Goal: Task Accomplishment & Management: Manage account settings

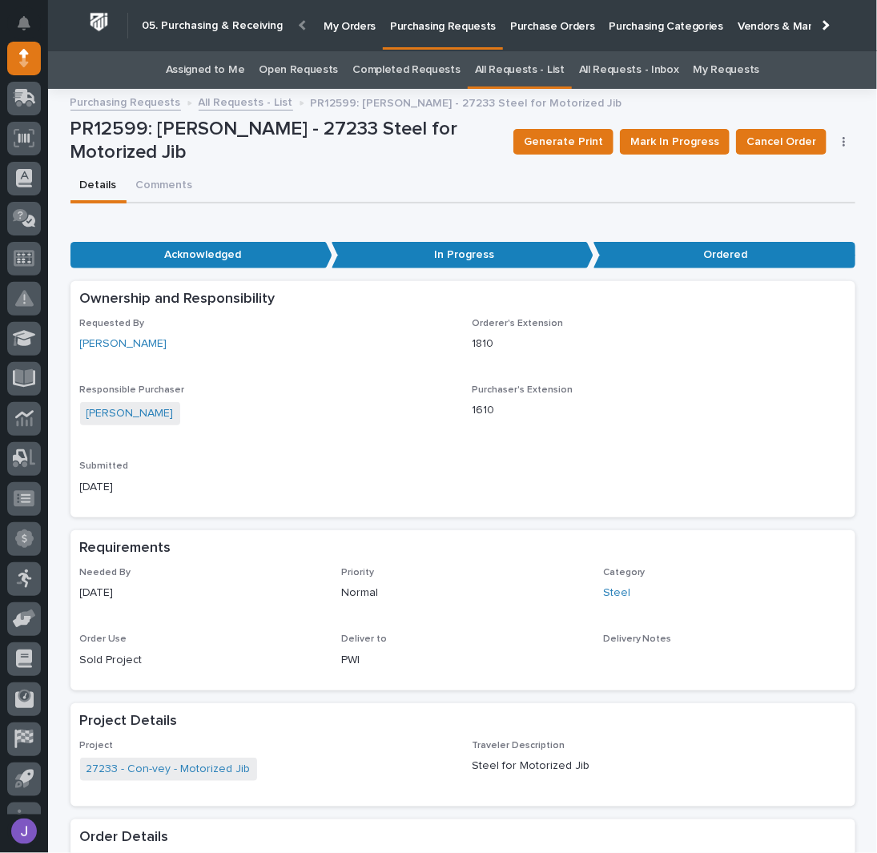
click at [215, 73] on link "Assigned to Me" at bounding box center [205, 70] width 79 height 38
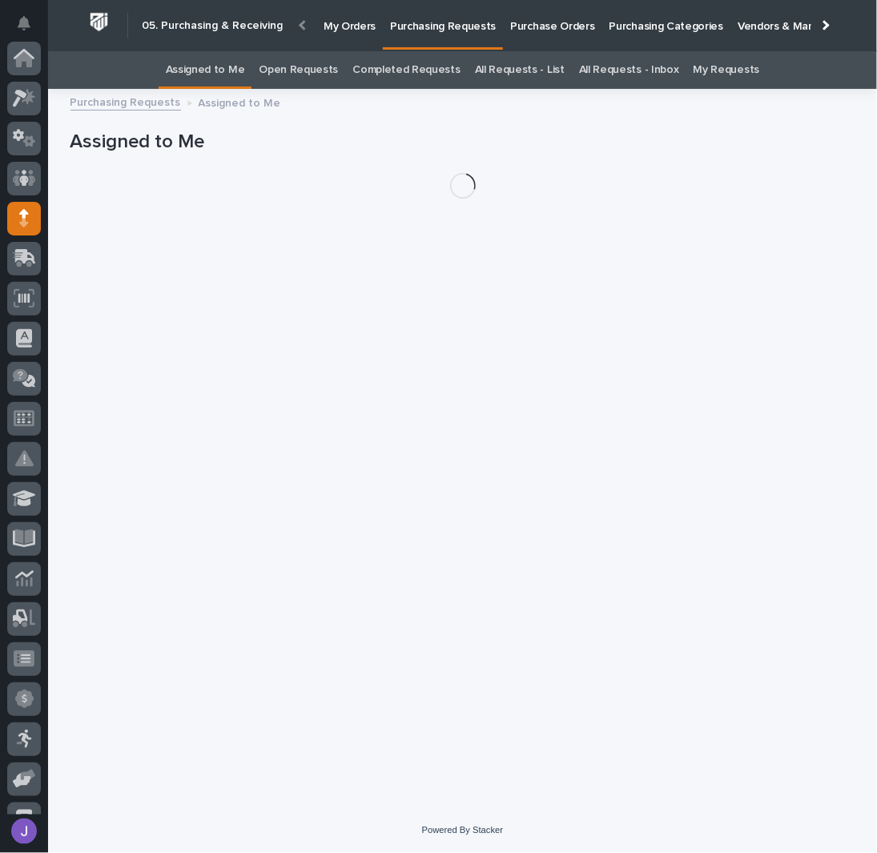
scroll to position [160, 0]
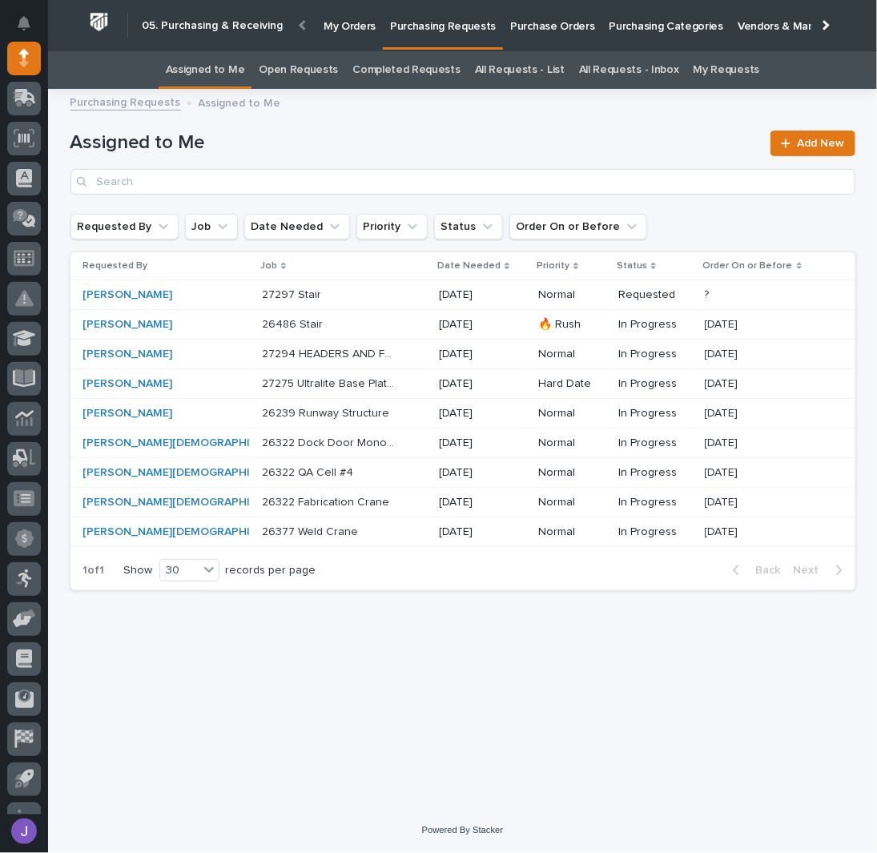
click at [318, 293] on p at bounding box center [329, 295] width 134 height 14
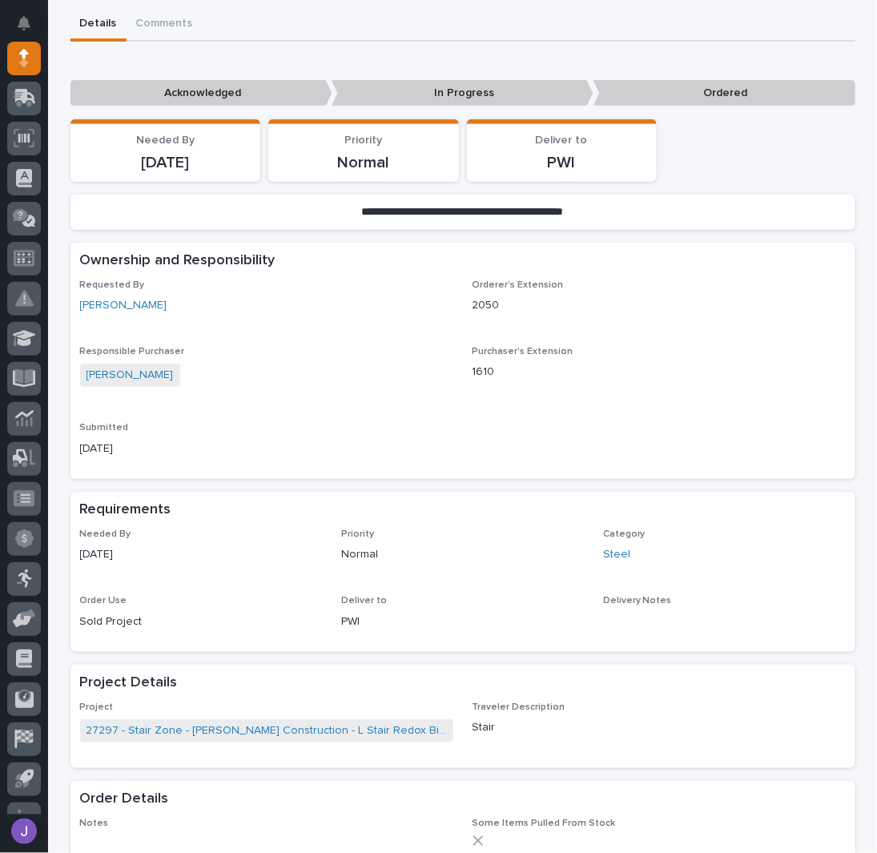
scroll to position [321, 0]
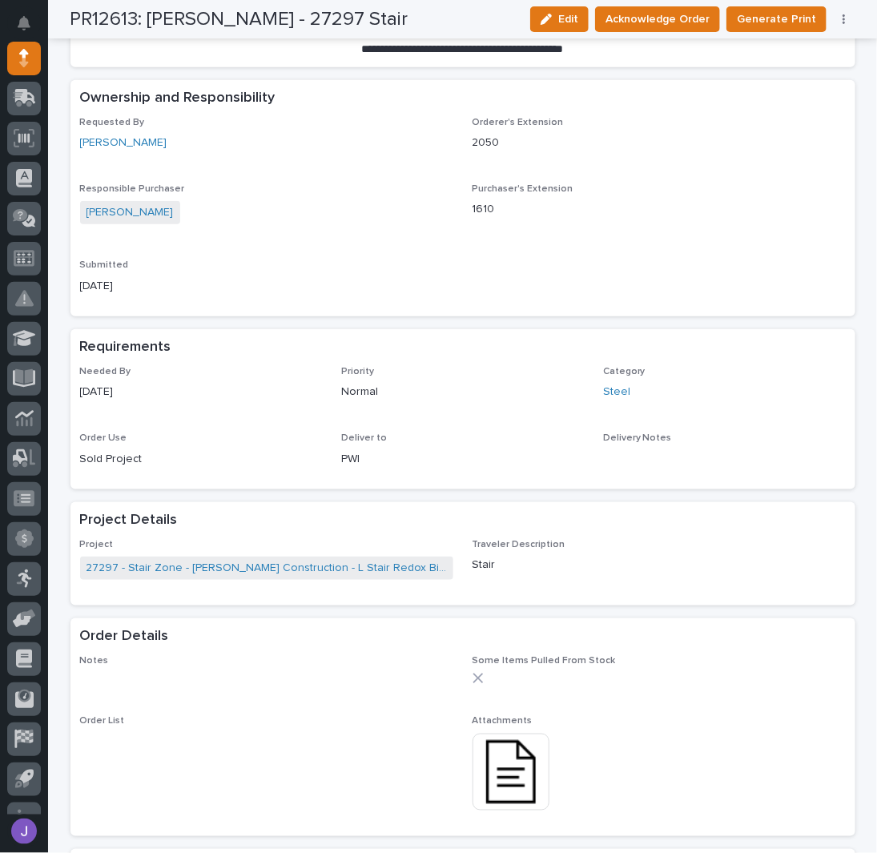
click at [515, 769] on img at bounding box center [511, 772] width 77 height 77
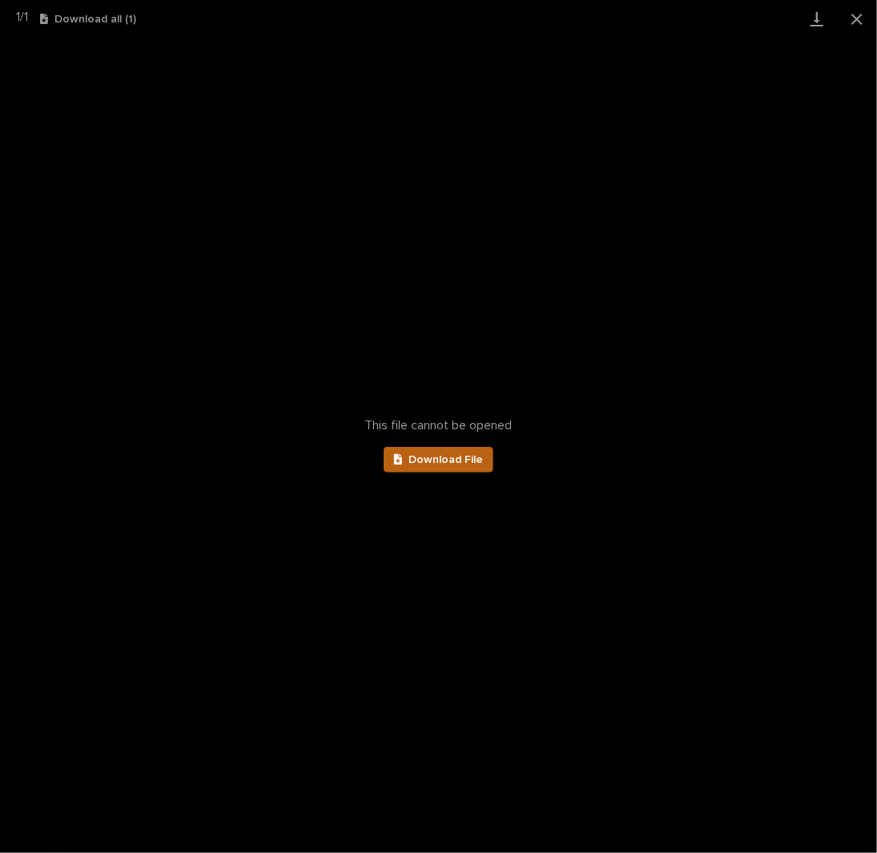
click at [458, 455] on span "Download File" at bounding box center [446, 459] width 75 height 11
click at [854, 27] on button "Close gallery" at bounding box center [857, 19] width 40 height 38
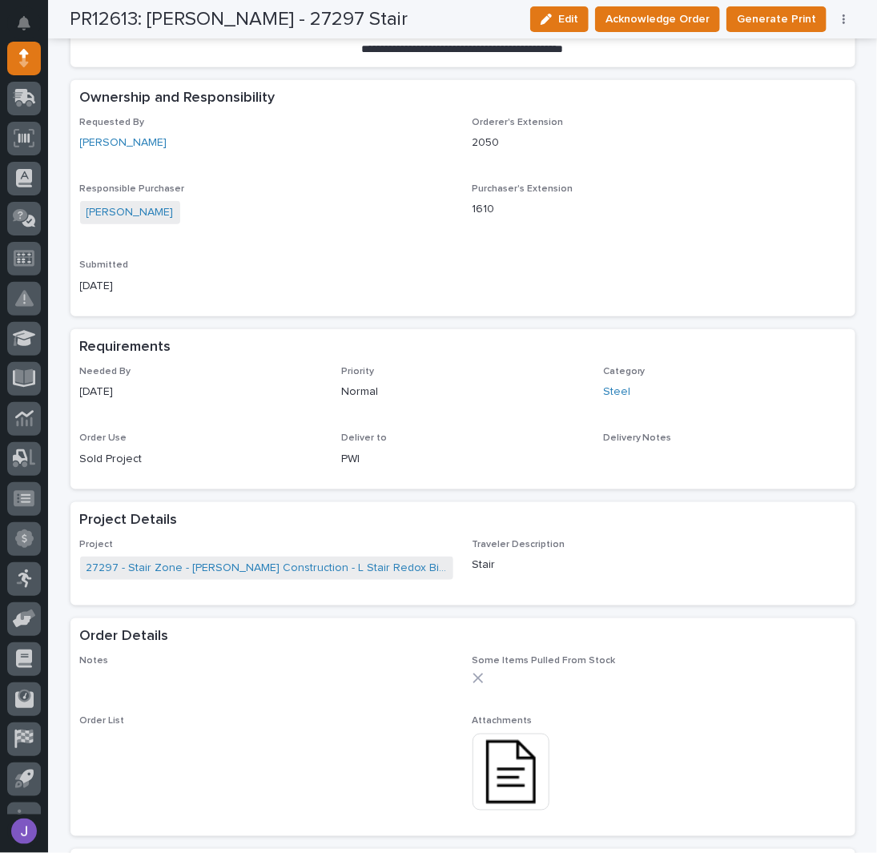
click at [677, 150] on p "2050" at bounding box center [659, 143] width 373 height 17
click at [672, 25] on span "Acknowledge Order" at bounding box center [658, 19] width 104 height 19
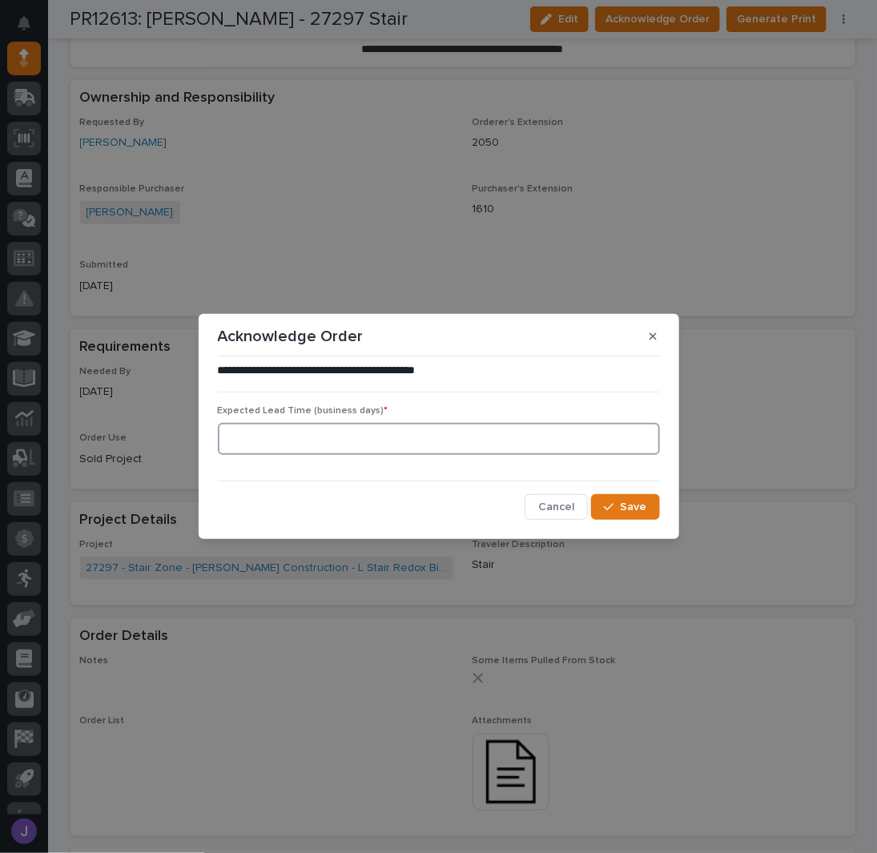
click at [345, 430] on input at bounding box center [439, 439] width 442 height 32
type input "0"
click at [651, 510] on button "Save" at bounding box center [625, 507] width 68 height 26
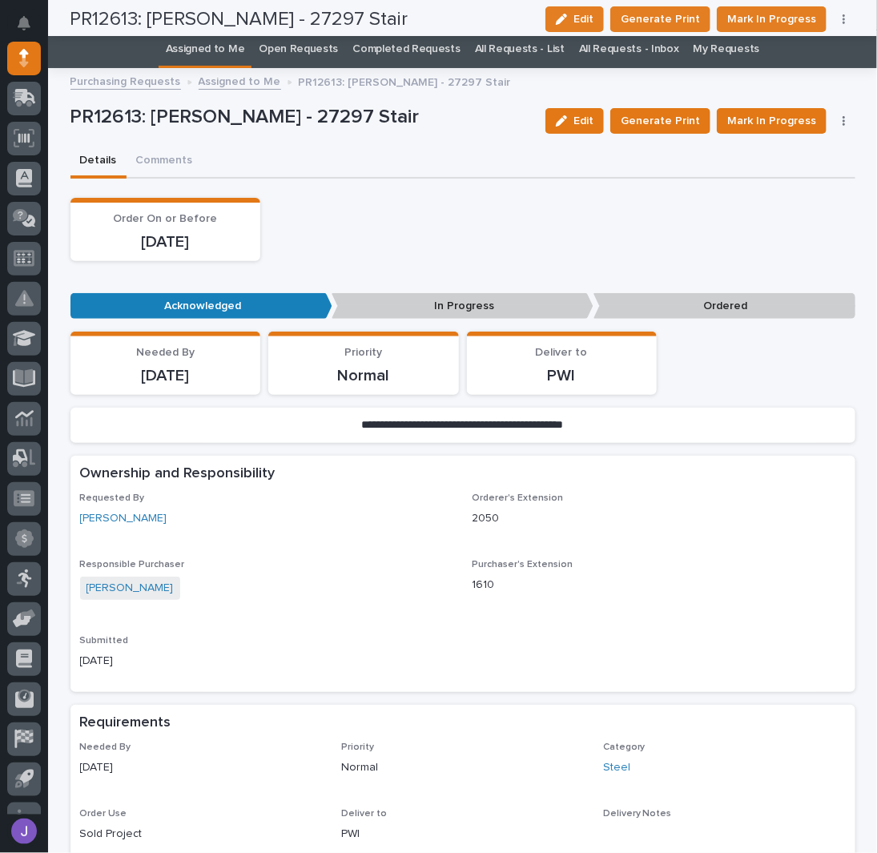
scroll to position [0, 0]
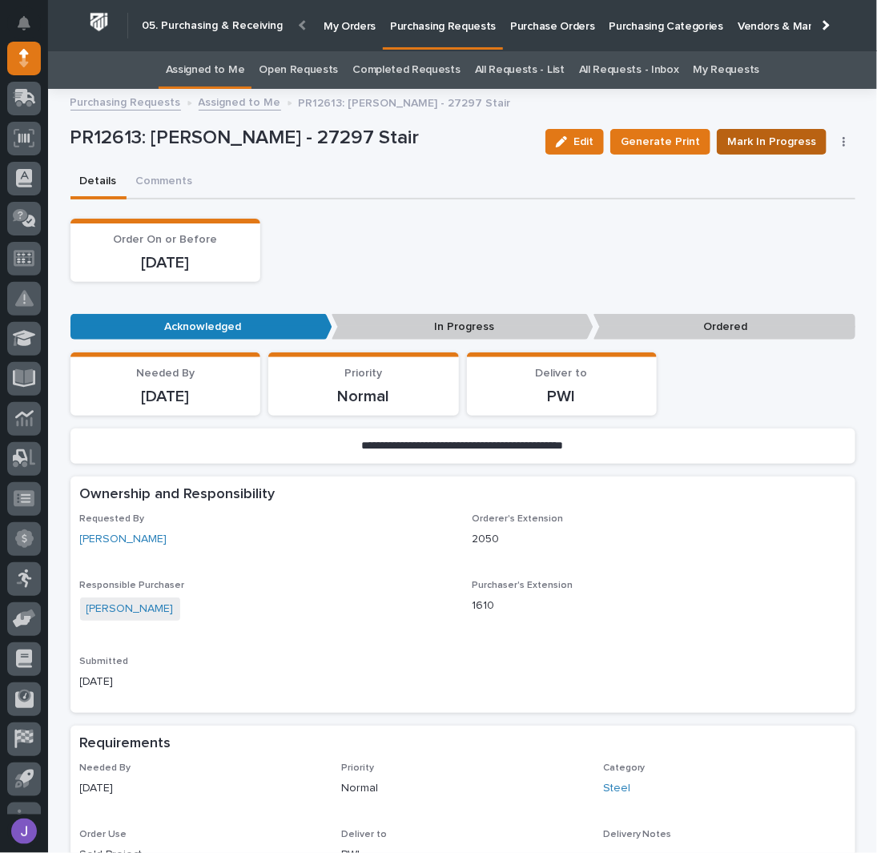
click at [767, 135] on span "Mark In Progress" at bounding box center [772, 141] width 89 height 19
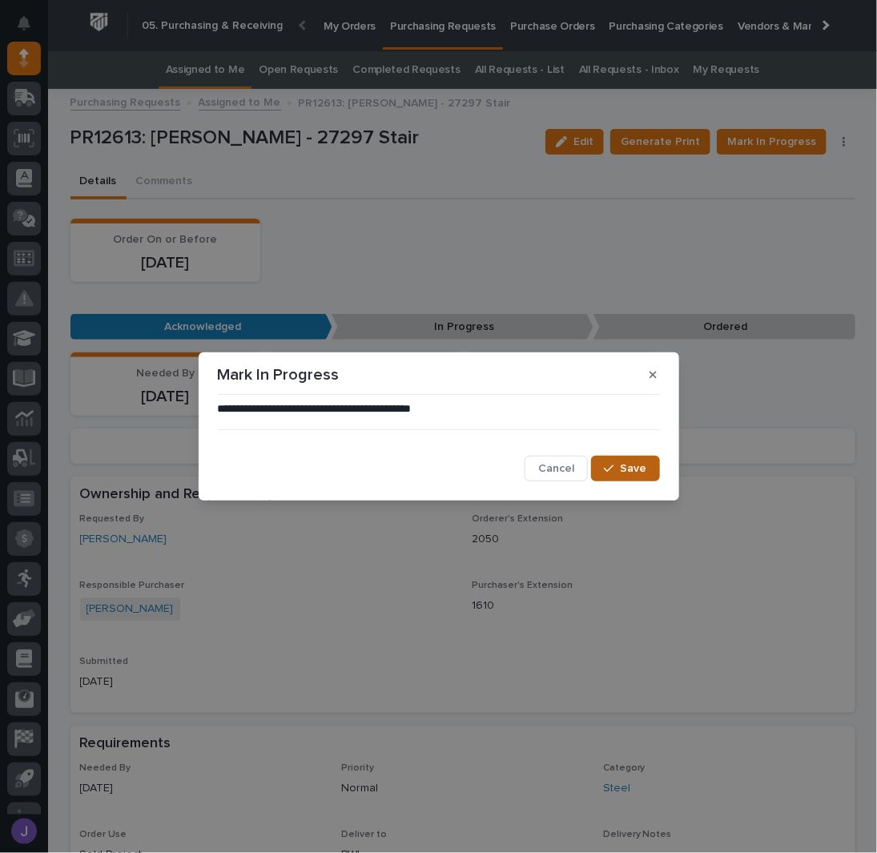
click at [606, 458] on button "Save" at bounding box center [625, 469] width 68 height 26
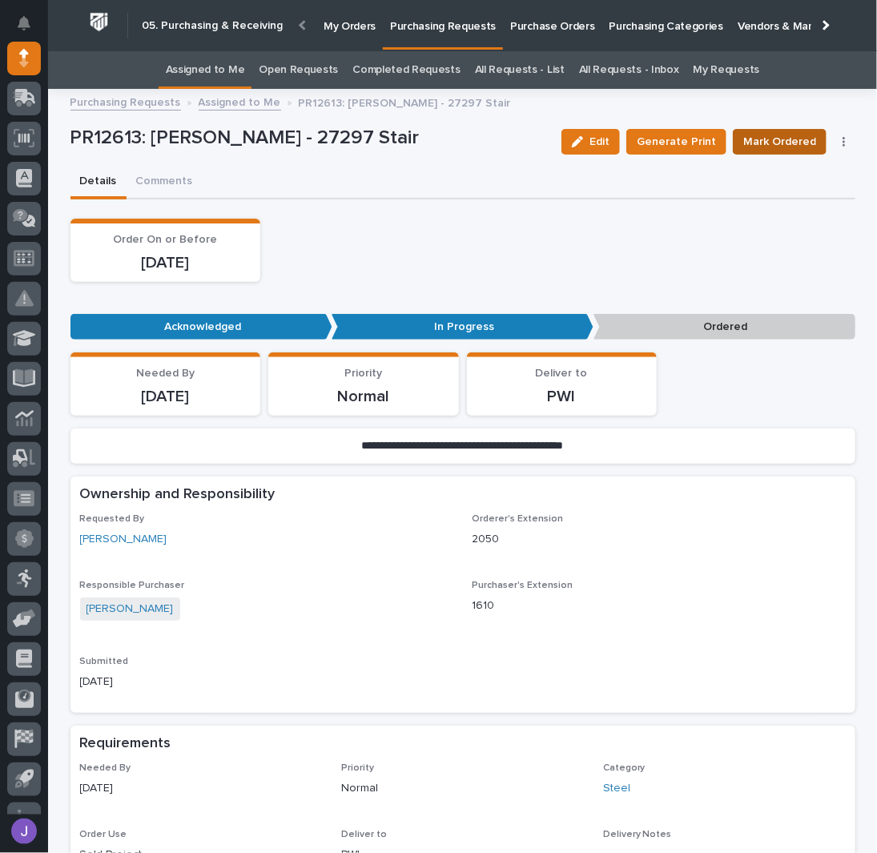
click at [809, 147] on span "Mark Ordered" at bounding box center [780, 141] width 73 height 19
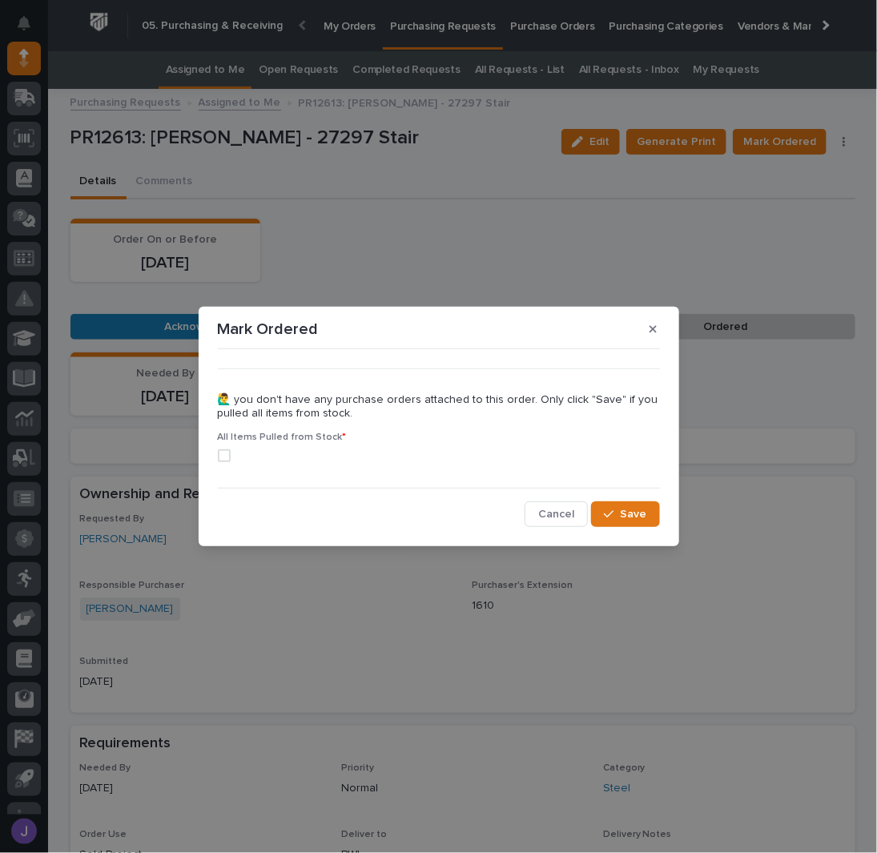
click at [224, 457] on span at bounding box center [224, 456] width 13 height 13
click at [627, 510] on span "Save" at bounding box center [634, 514] width 26 height 14
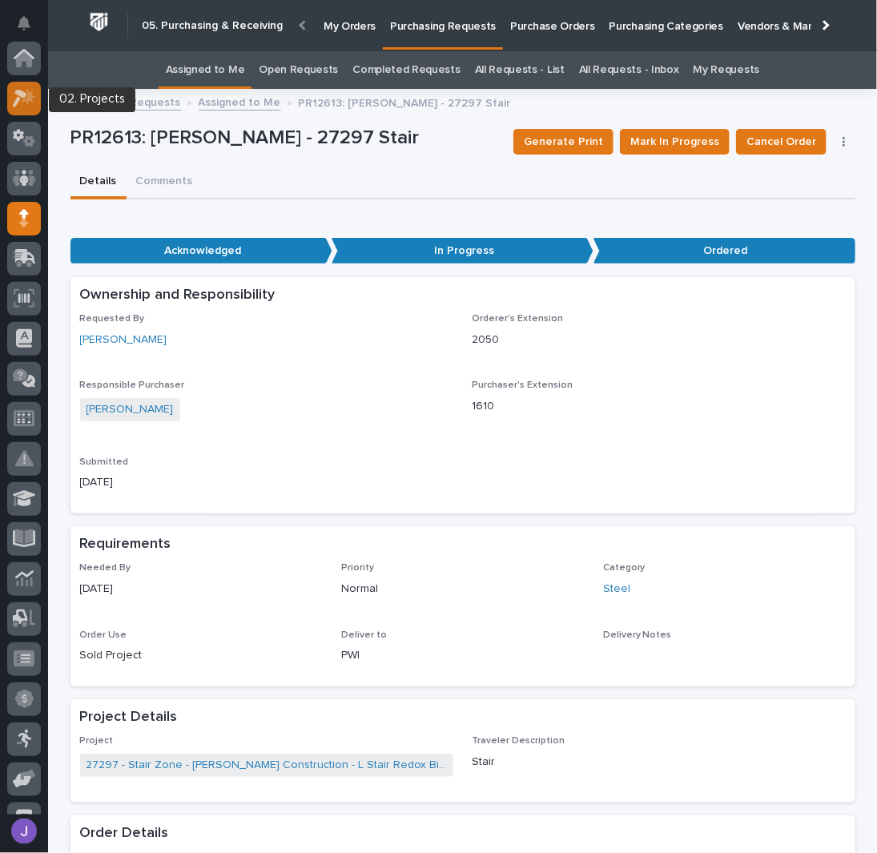
click at [22, 99] on icon at bounding box center [24, 98] width 23 height 18
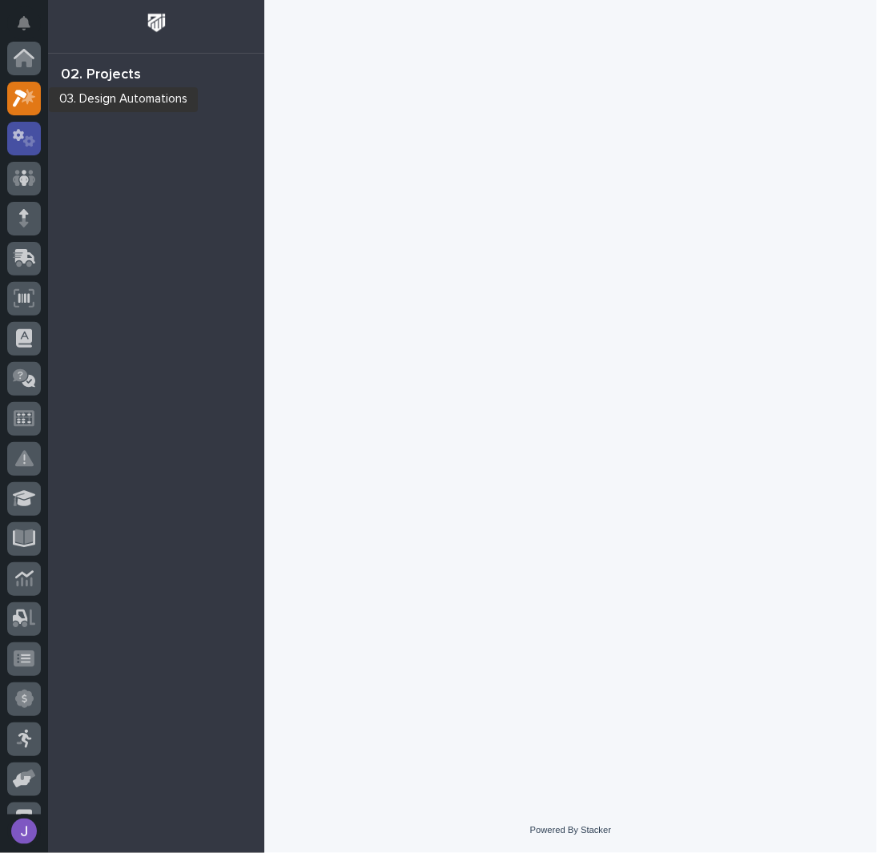
scroll to position [40, 0]
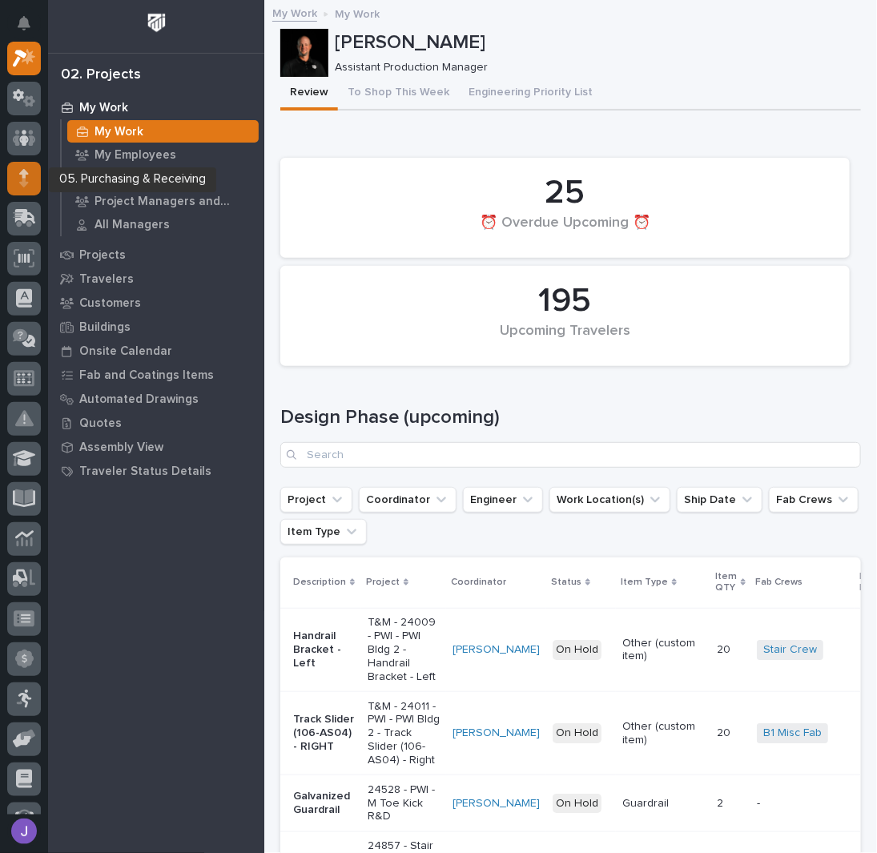
click at [26, 174] on icon at bounding box center [24, 173] width 10 height 9
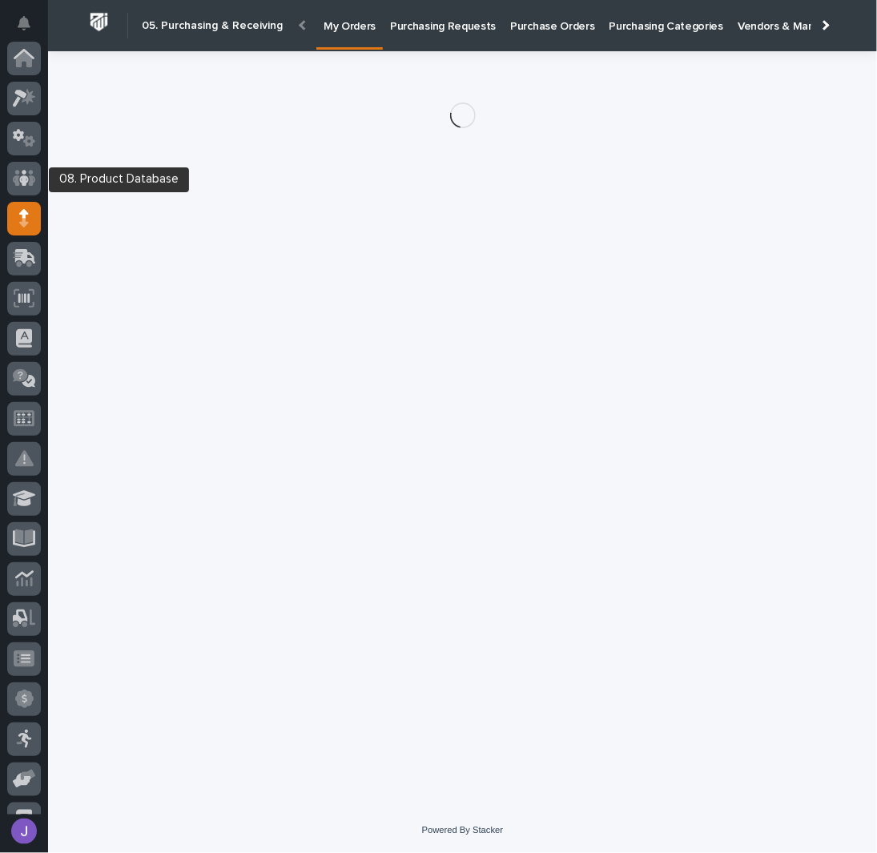
scroll to position [160, 0]
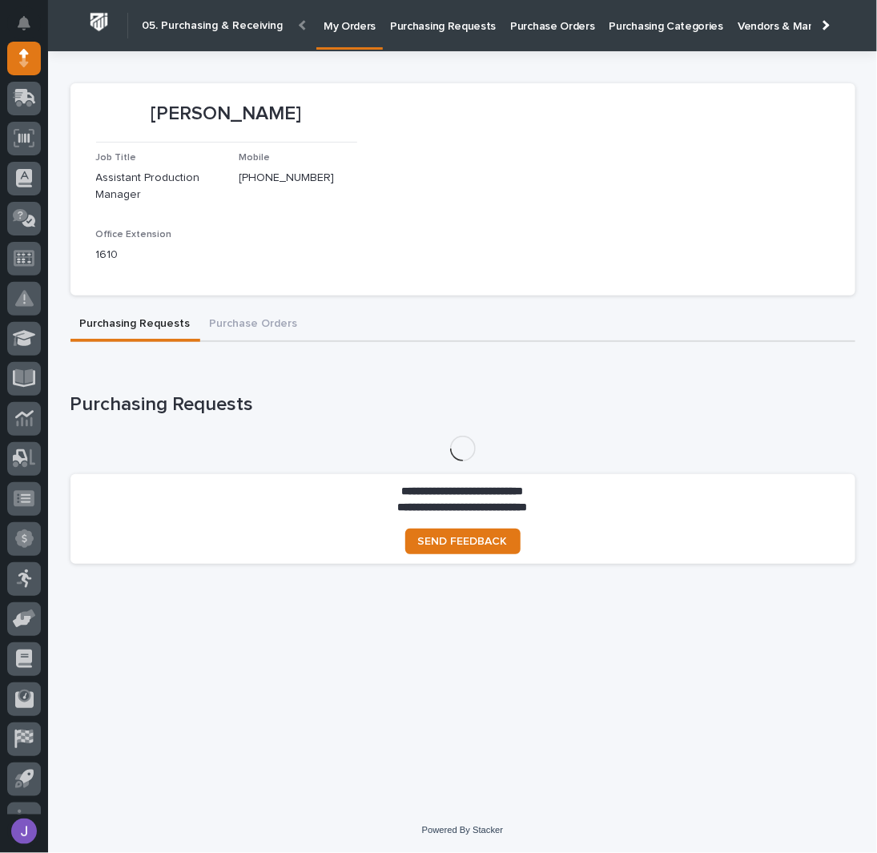
click at [565, 26] on p "Purchase Orders" at bounding box center [552, 17] width 84 height 34
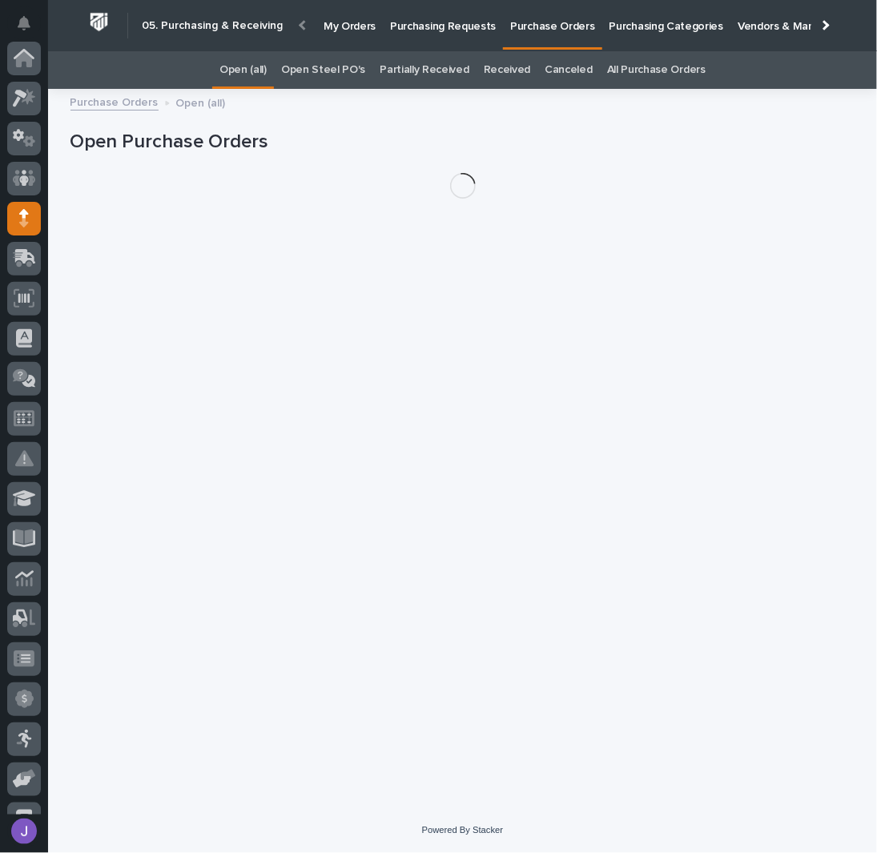
scroll to position [160, 0]
click at [350, 69] on link "Open Steel PO's" at bounding box center [323, 70] width 84 height 38
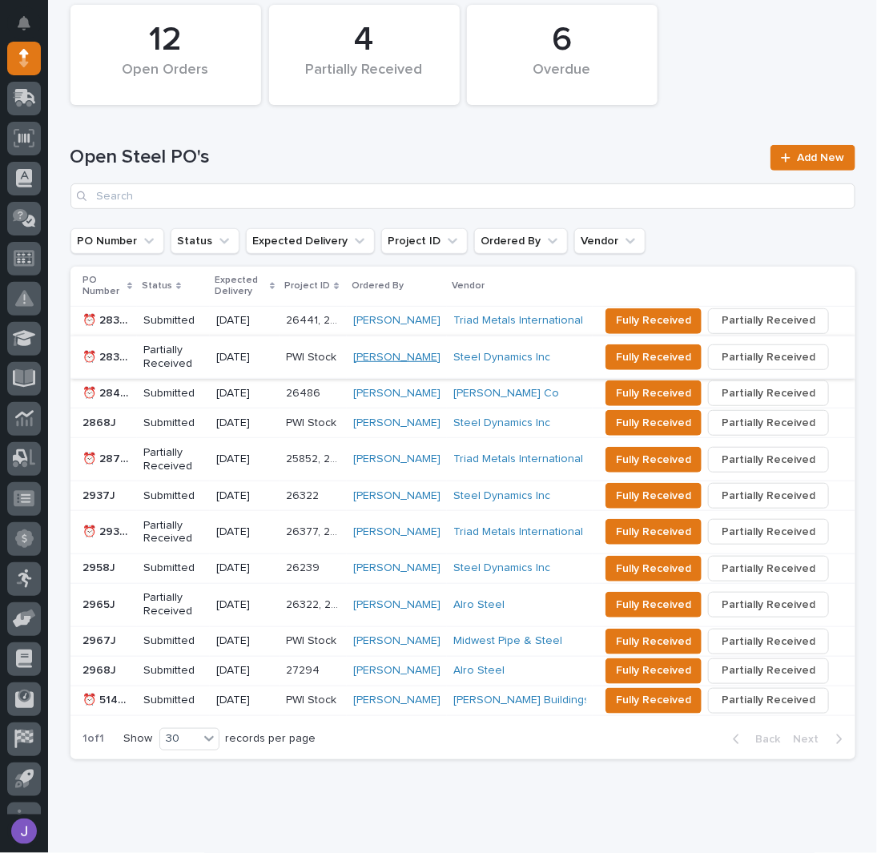
scroll to position [161, 0]
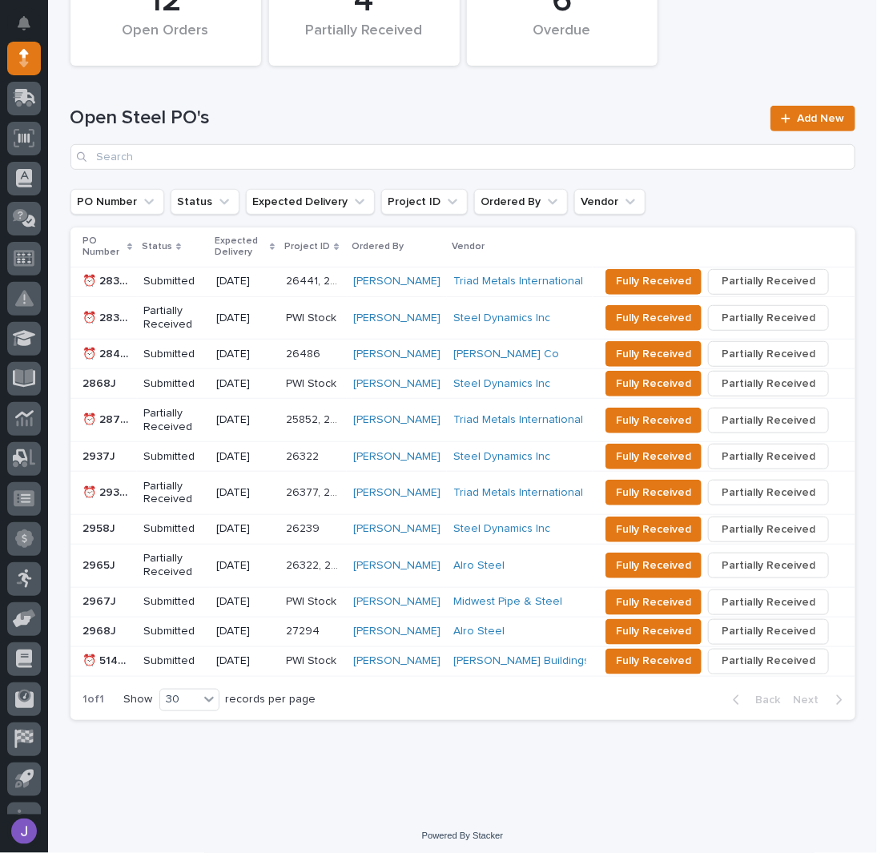
click at [95, 622] on p "2968J" at bounding box center [101, 630] width 37 height 17
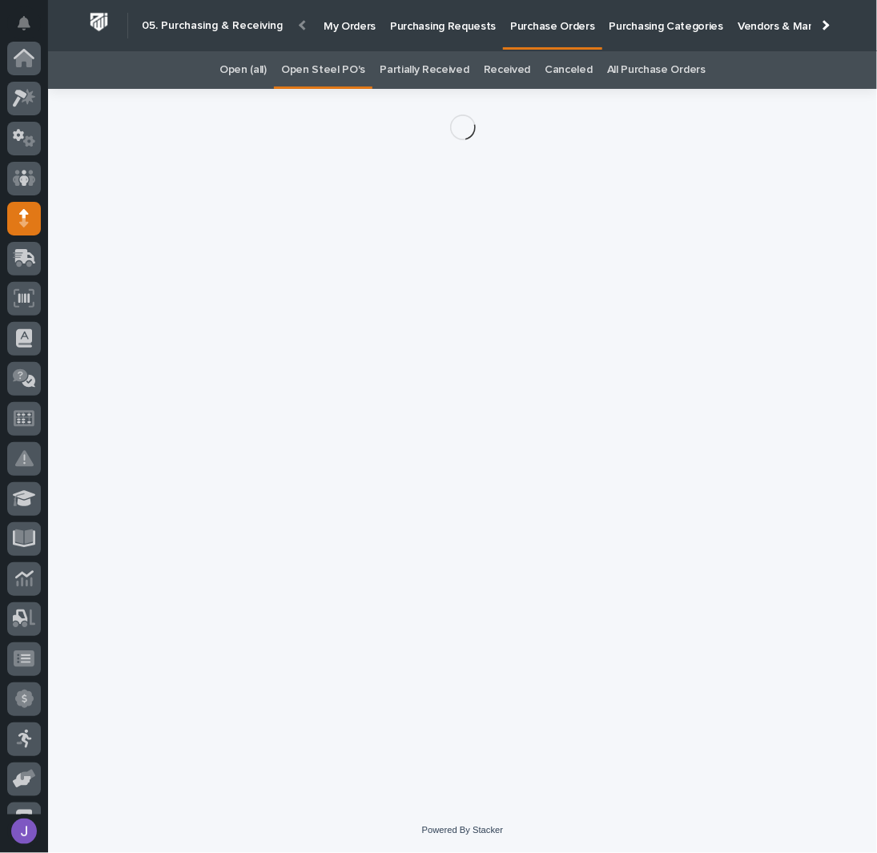
scroll to position [160, 0]
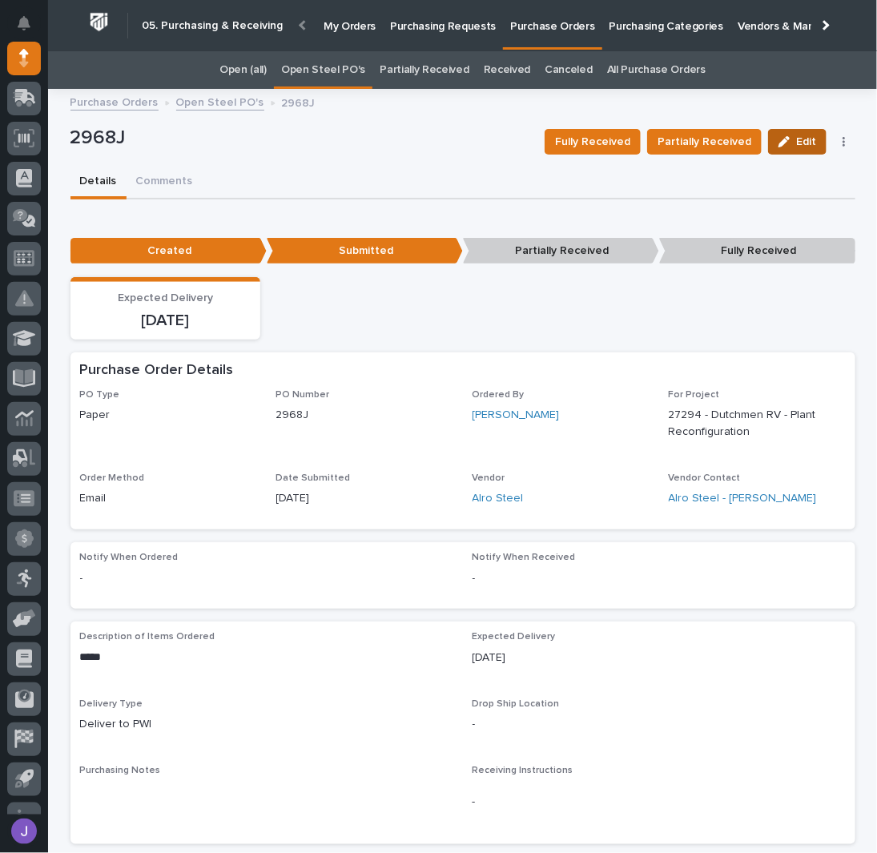
click at [797, 140] on span "Edit" at bounding box center [807, 142] width 20 height 14
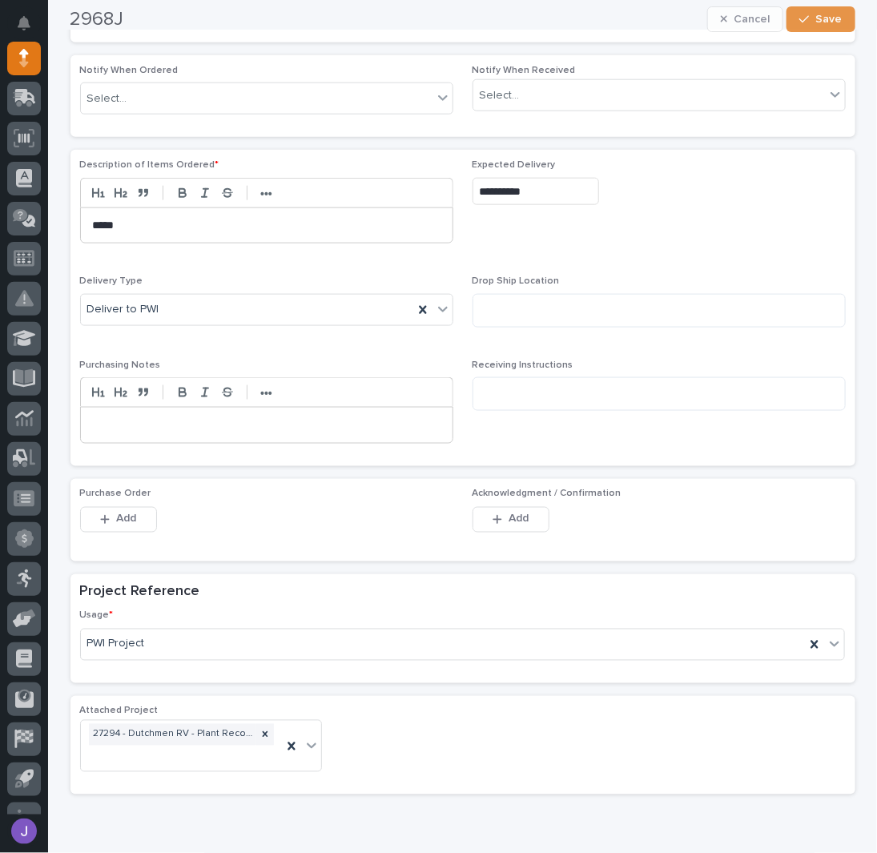
scroll to position [534, 0]
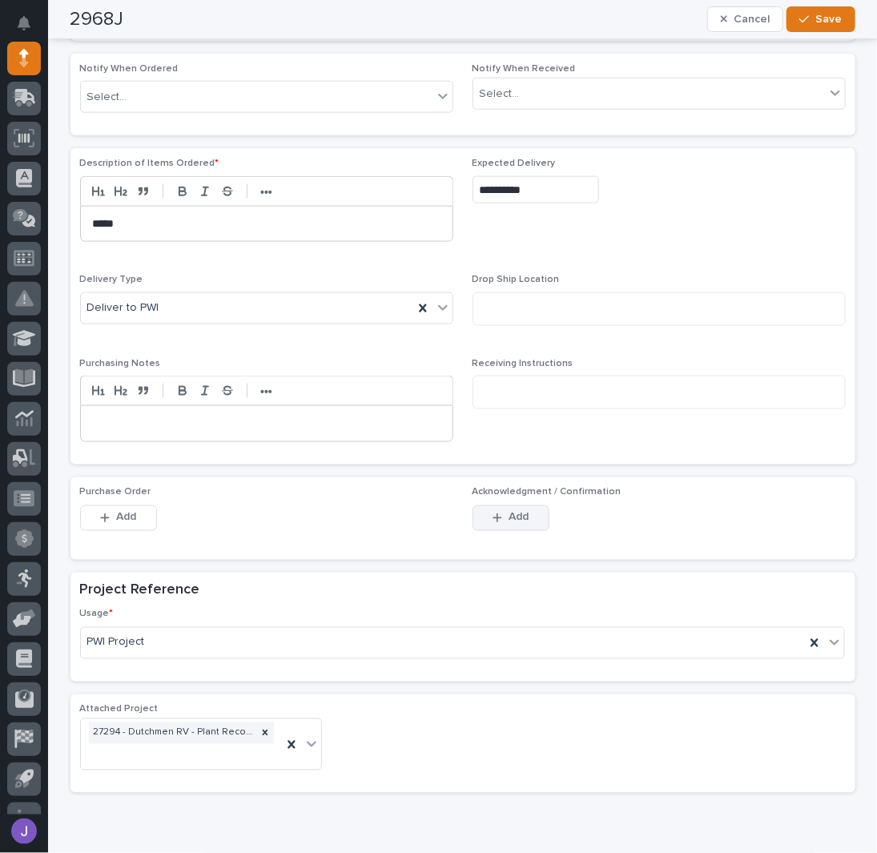
click at [485, 517] on button "Add" at bounding box center [511, 519] width 77 height 26
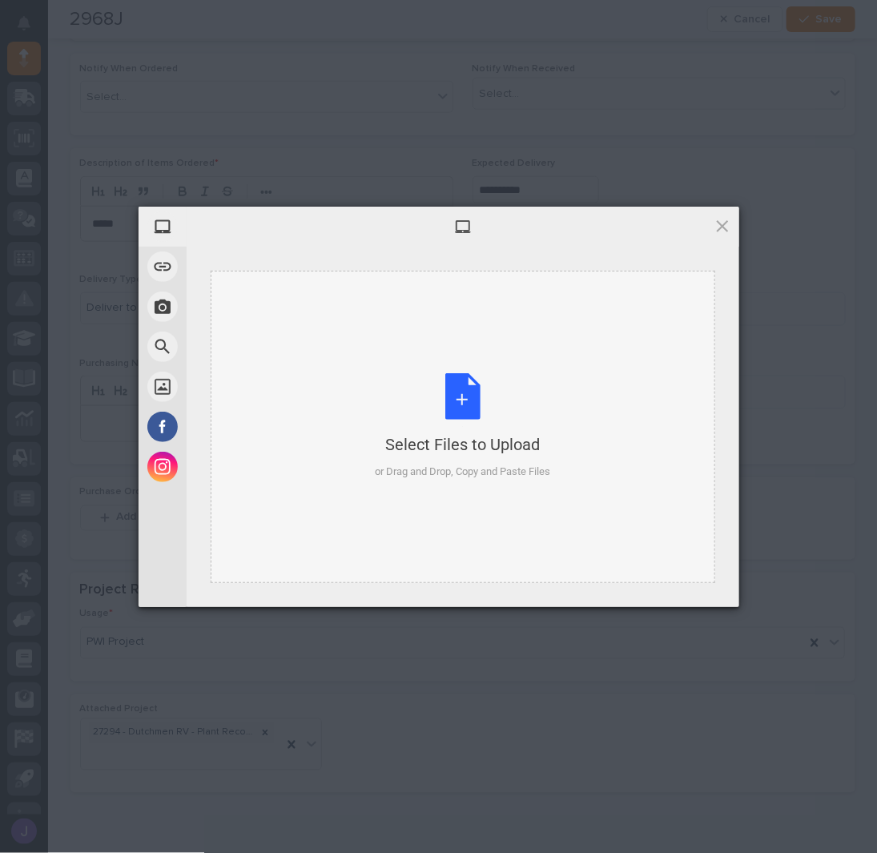
click at [478, 401] on div "Select Files to Upload or Drag and Drop, Copy and Paste Files" at bounding box center [462, 426] width 175 height 107
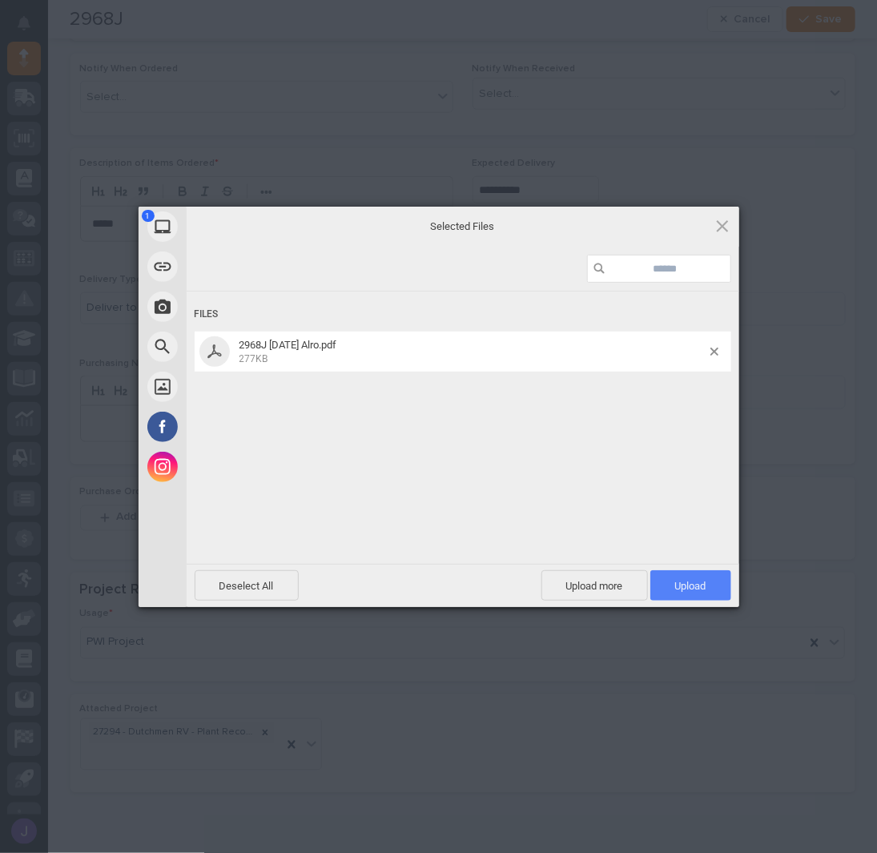
click at [703, 591] on span "Upload 1" at bounding box center [691, 586] width 31 height 12
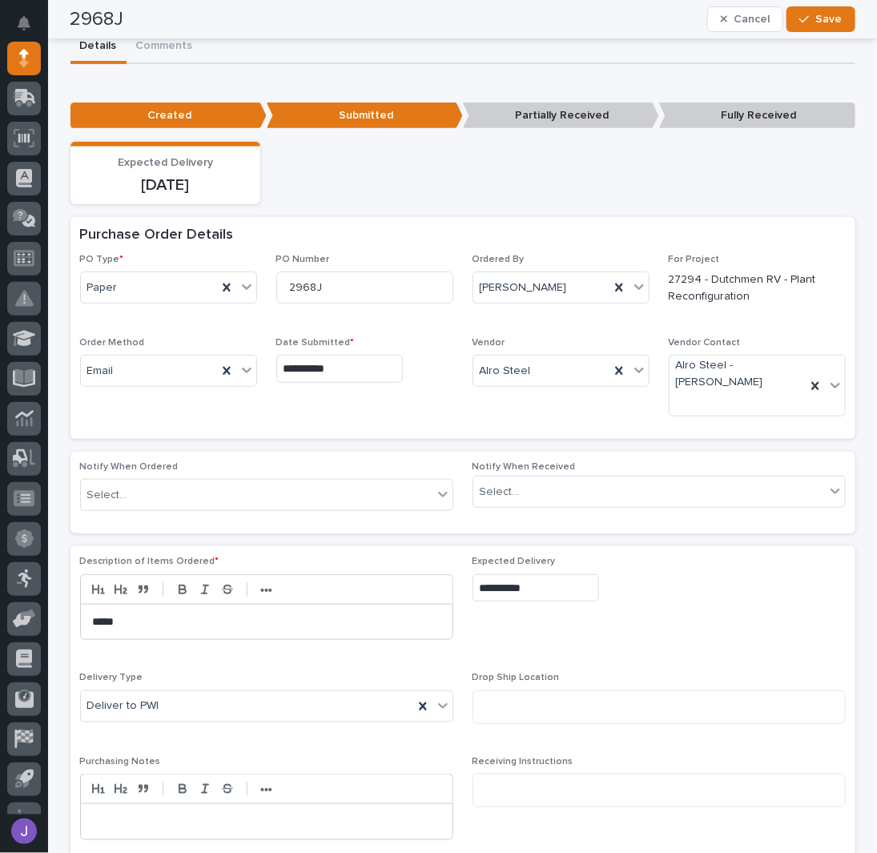
scroll to position [135, 0]
click at [817, 6] on span "Save" at bounding box center [830, 6] width 26 height 14
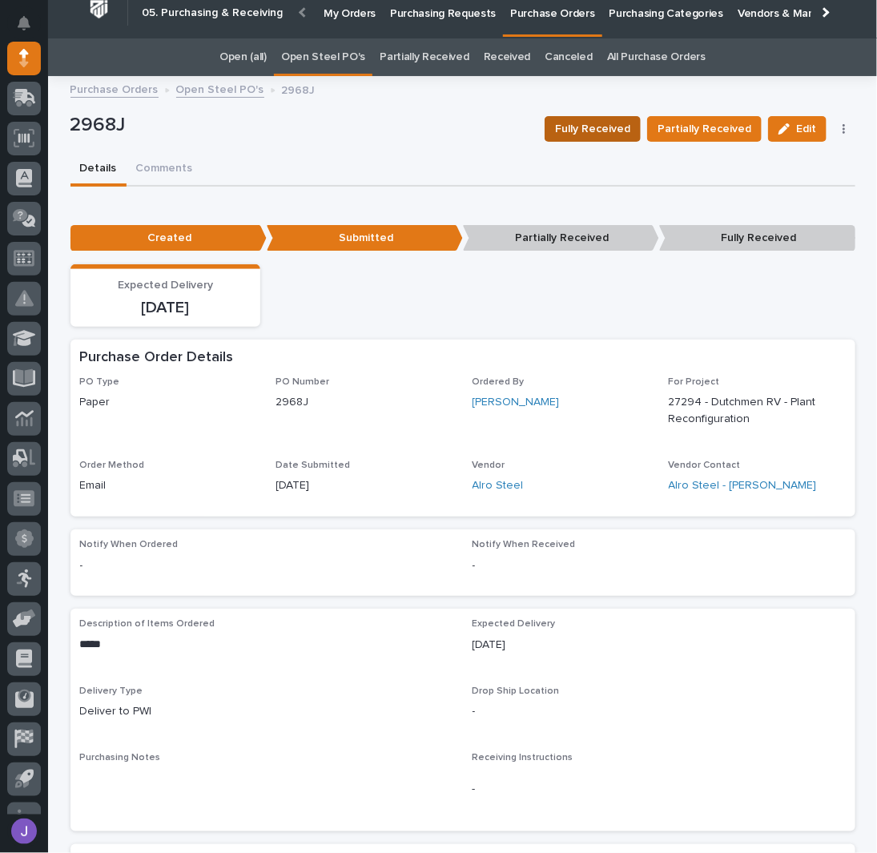
scroll to position [0, 0]
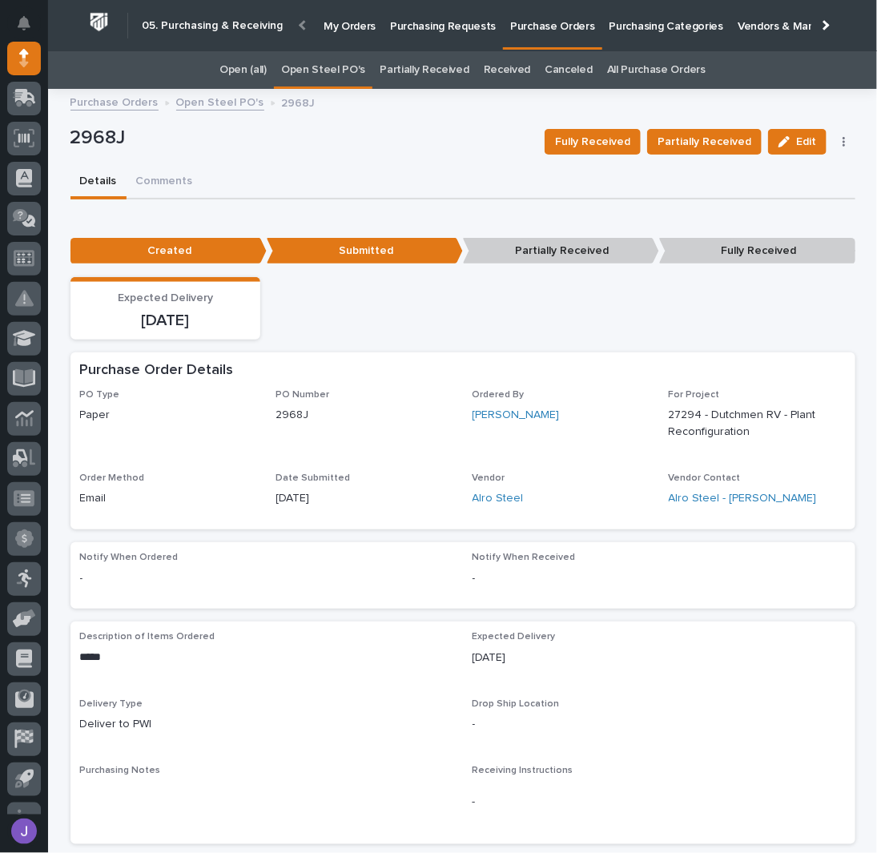
click at [426, 31] on p "Purchasing Requests" at bounding box center [443, 17] width 106 height 34
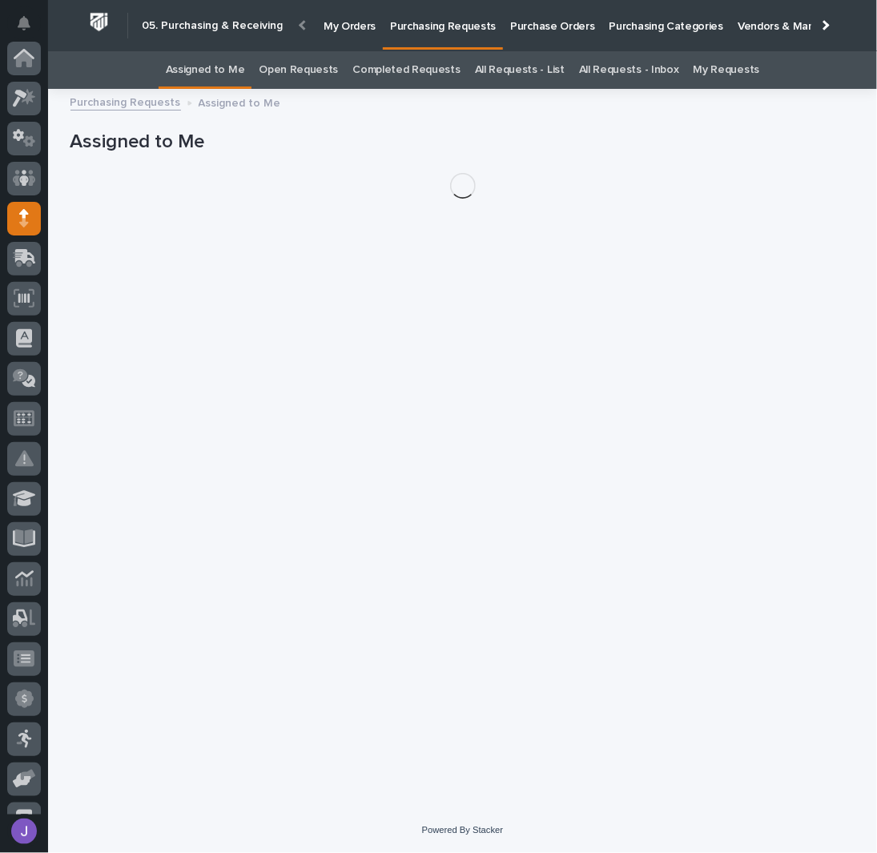
scroll to position [160, 0]
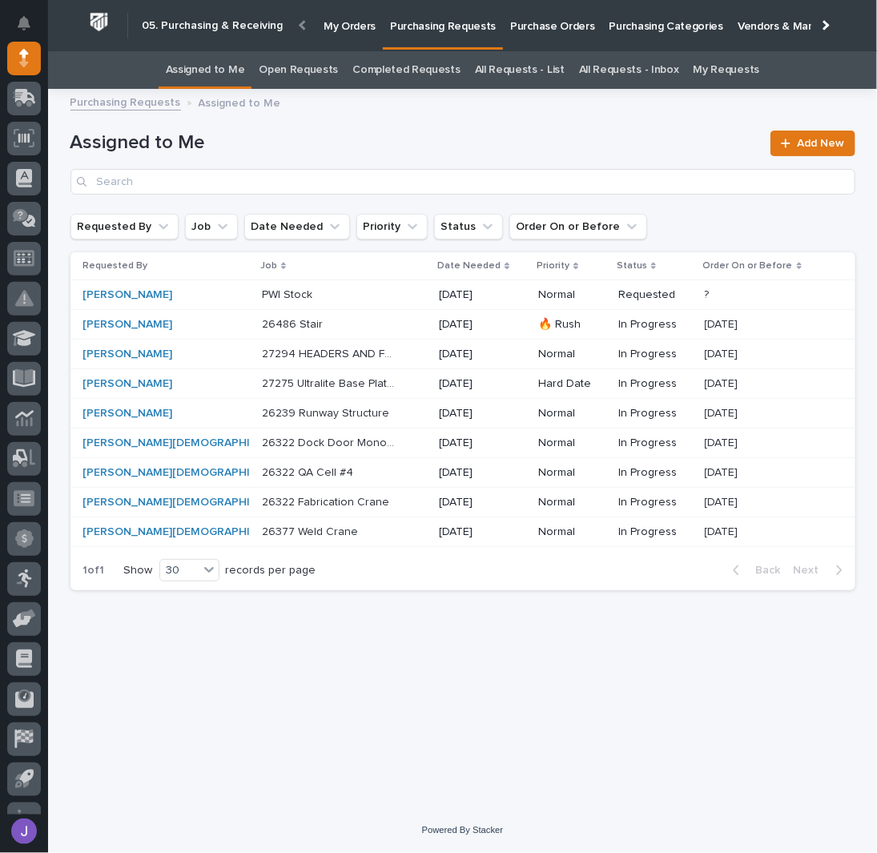
click at [364, 360] on div "27294 HEADERS AND FP EXTENSION 27294 HEADERS AND FP EXTENSION" at bounding box center [344, 354] width 165 height 26
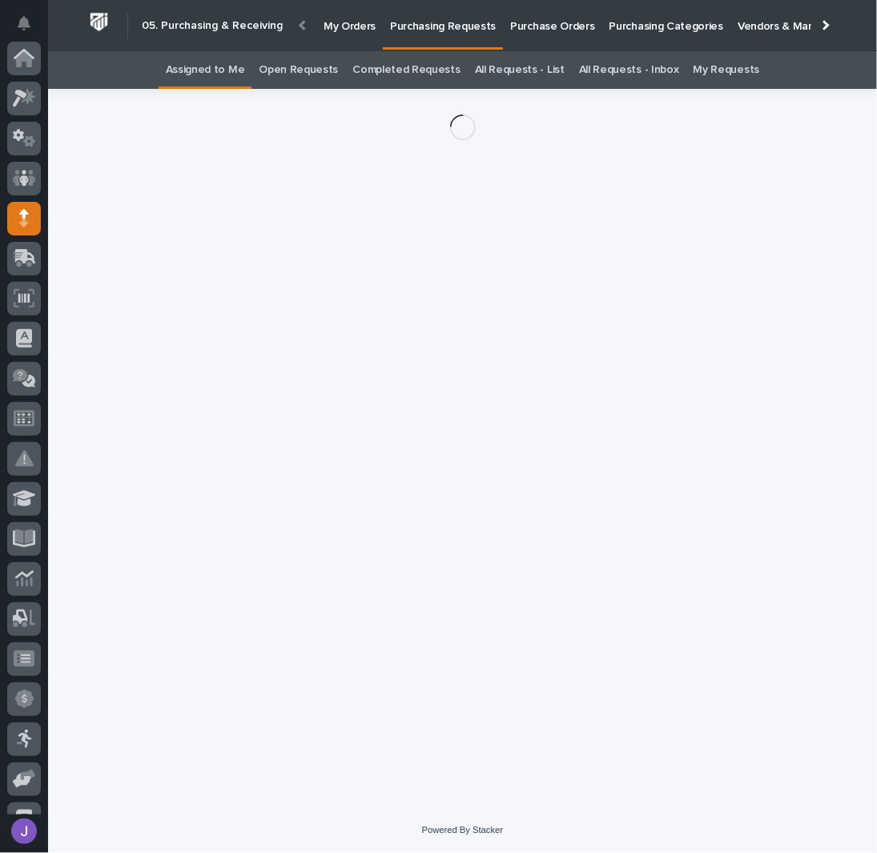
scroll to position [160, 0]
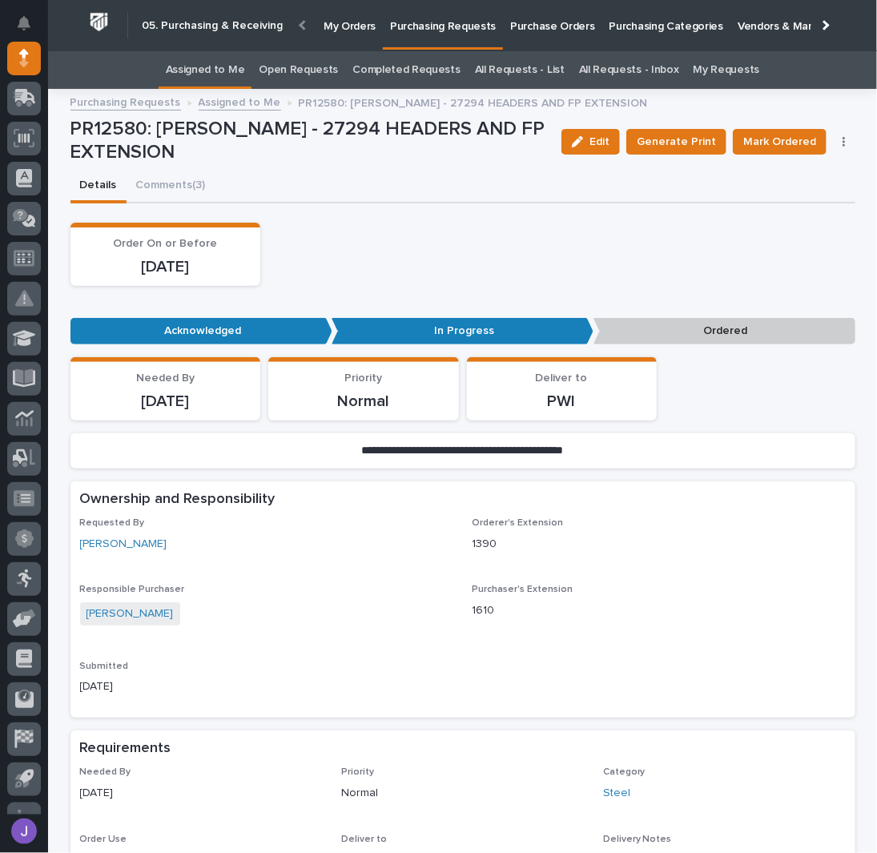
click at [843, 143] on icon "button" at bounding box center [844, 141] width 3 height 11
click at [784, 196] on span "Edit Linked PO's" at bounding box center [793, 199] width 82 height 19
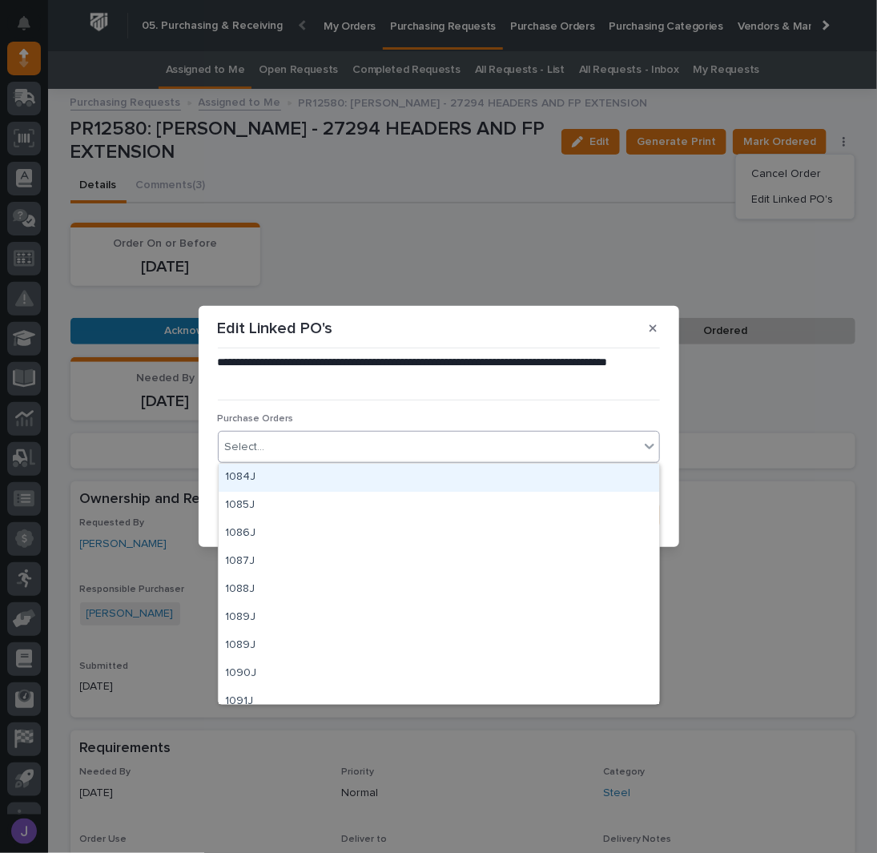
click at [405, 435] on div "Select..." at bounding box center [429, 447] width 421 height 26
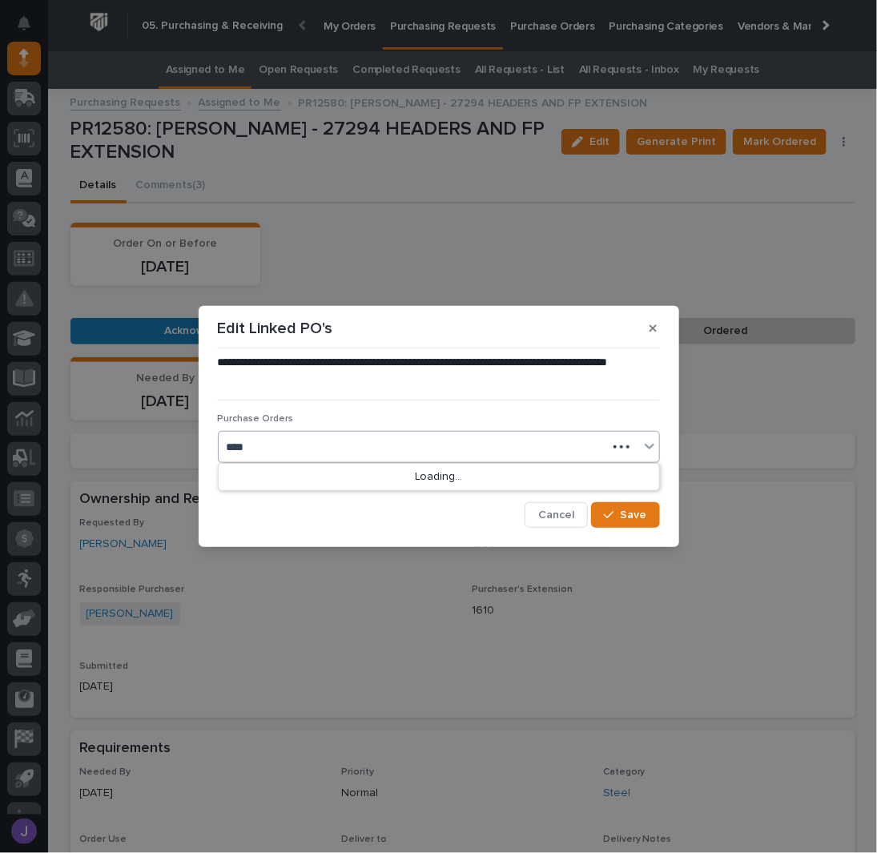
type input "*****"
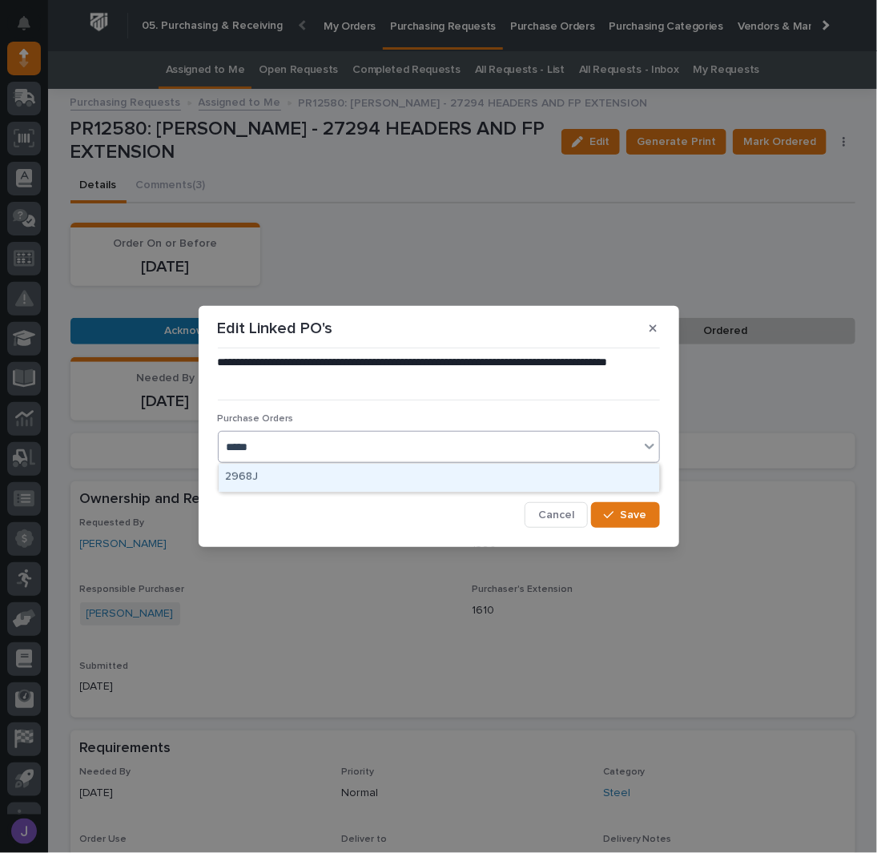
click at [252, 473] on div "2968J" at bounding box center [439, 478] width 441 height 28
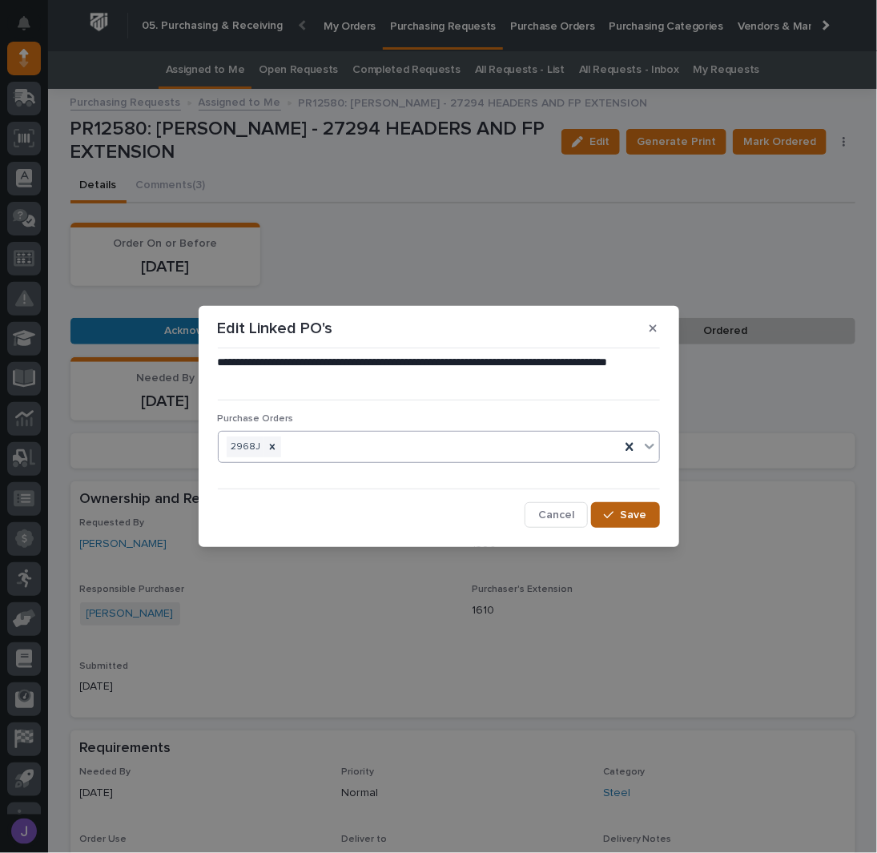
click at [600, 516] on button "Save" at bounding box center [625, 515] width 68 height 26
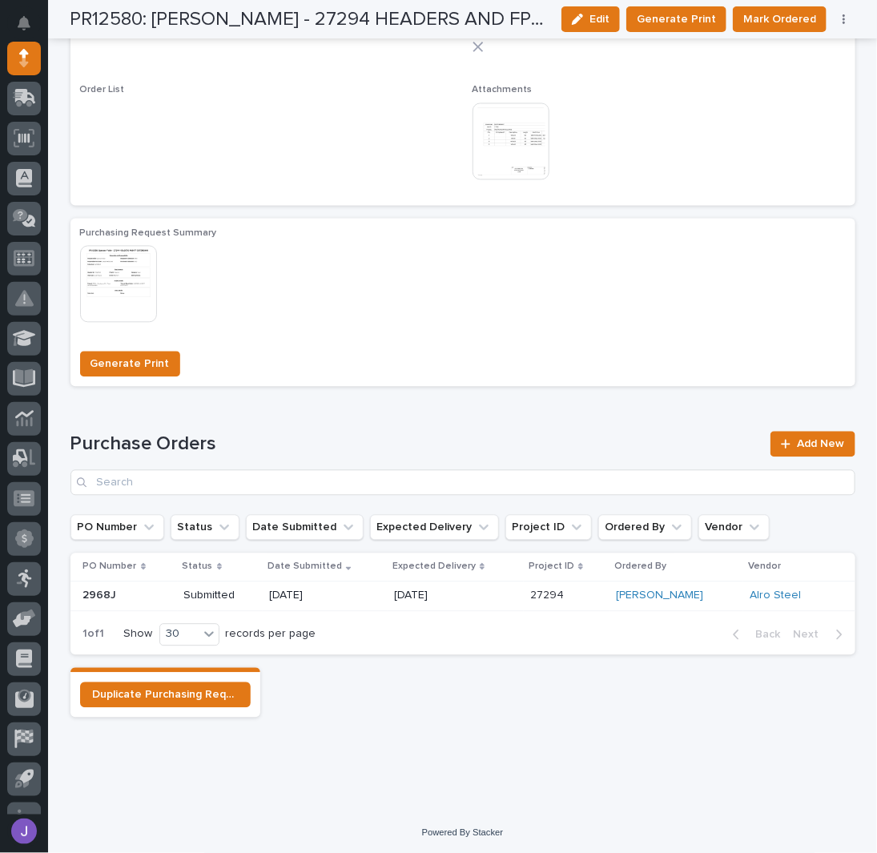
scroll to position [0, 0]
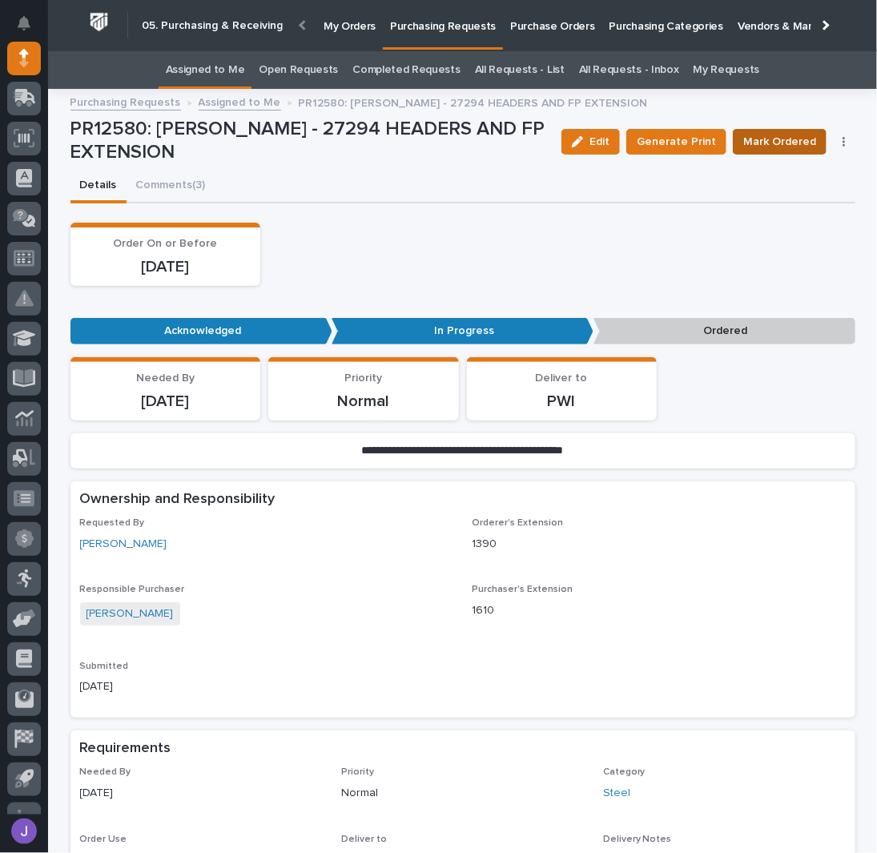
click at [759, 137] on span "Mark Ordered" at bounding box center [780, 141] width 73 height 19
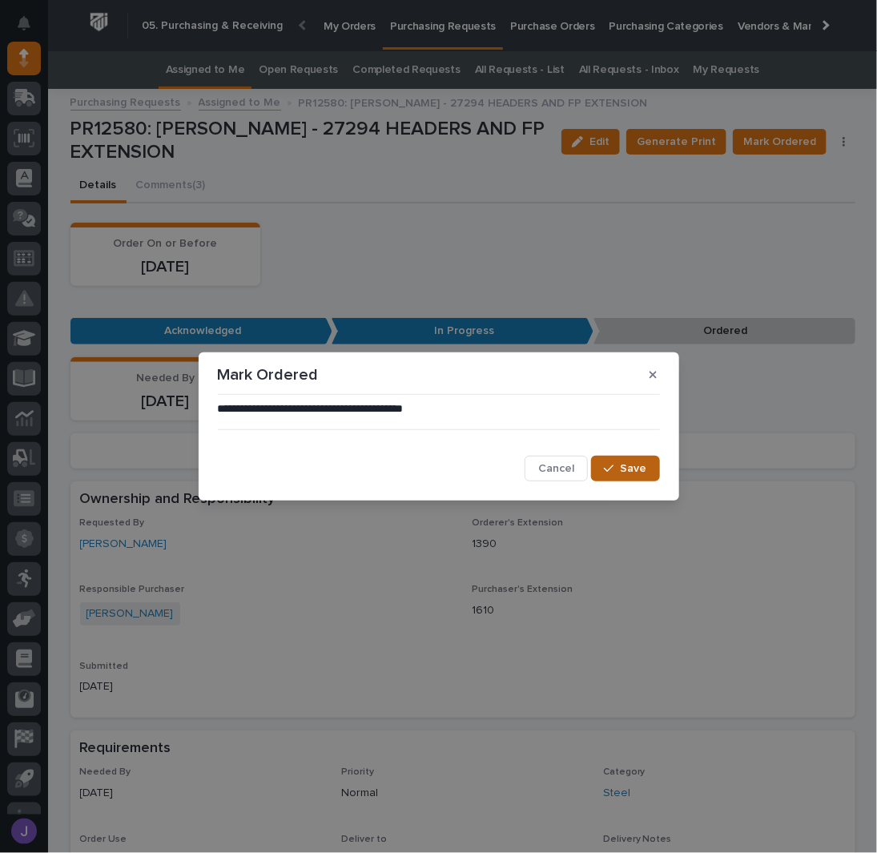
click at [614, 472] on icon "button" at bounding box center [609, 468] width 10 height 11
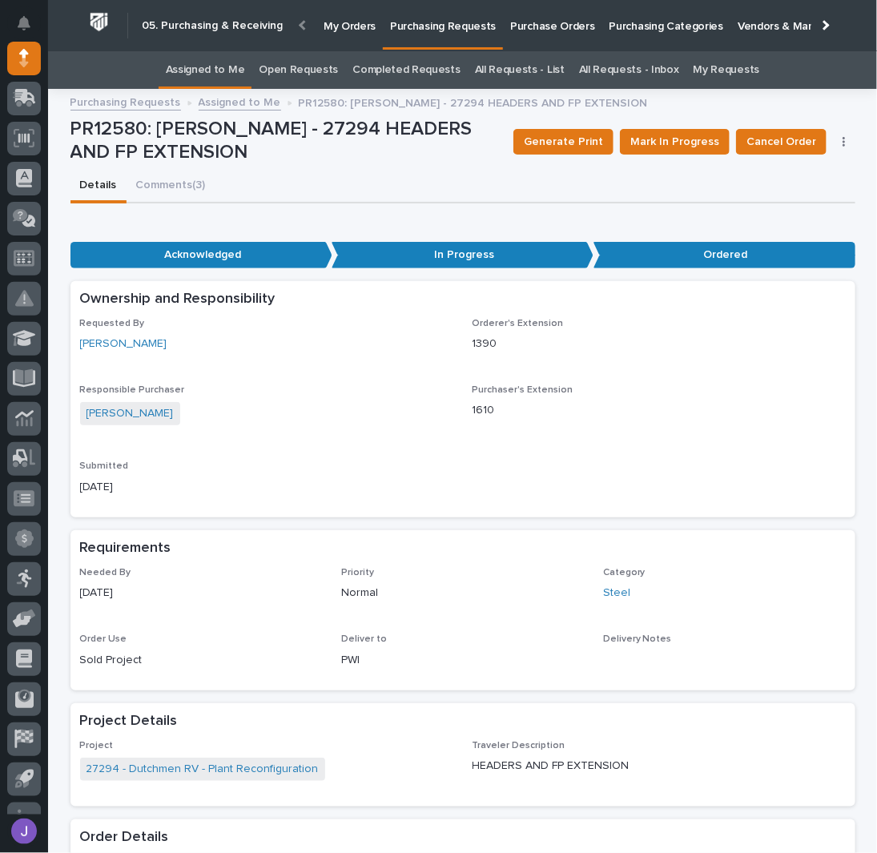
click at [212, 67] on link "Assigned to Me" at bounding box center [205, 70] width 79 height 38
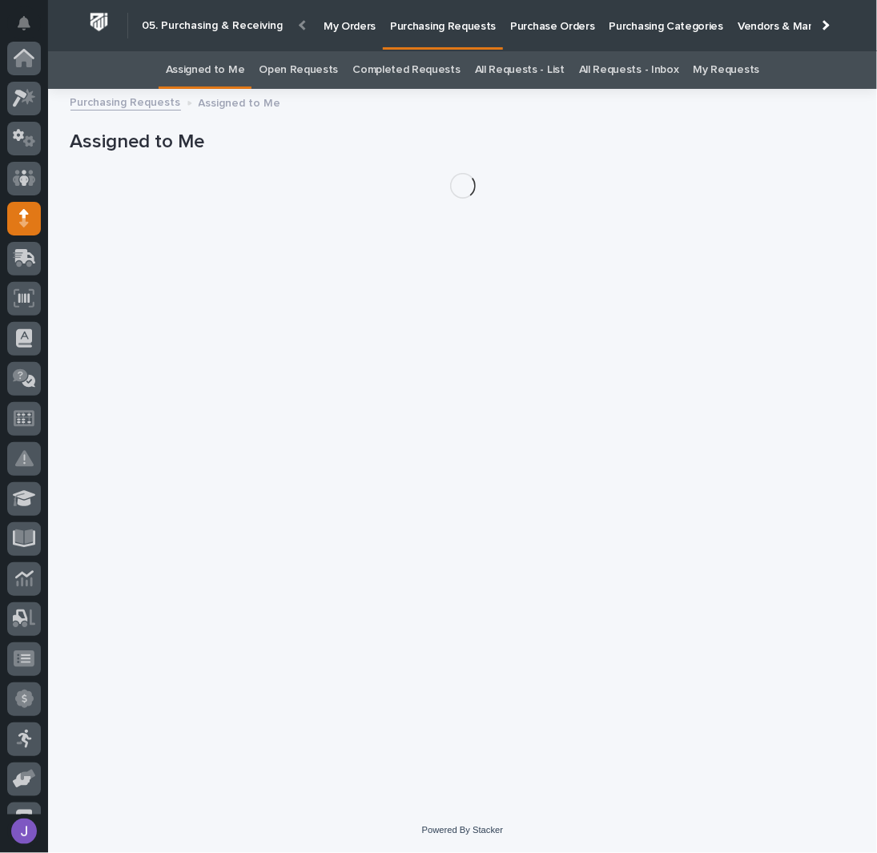
scroll to position [160, 0]
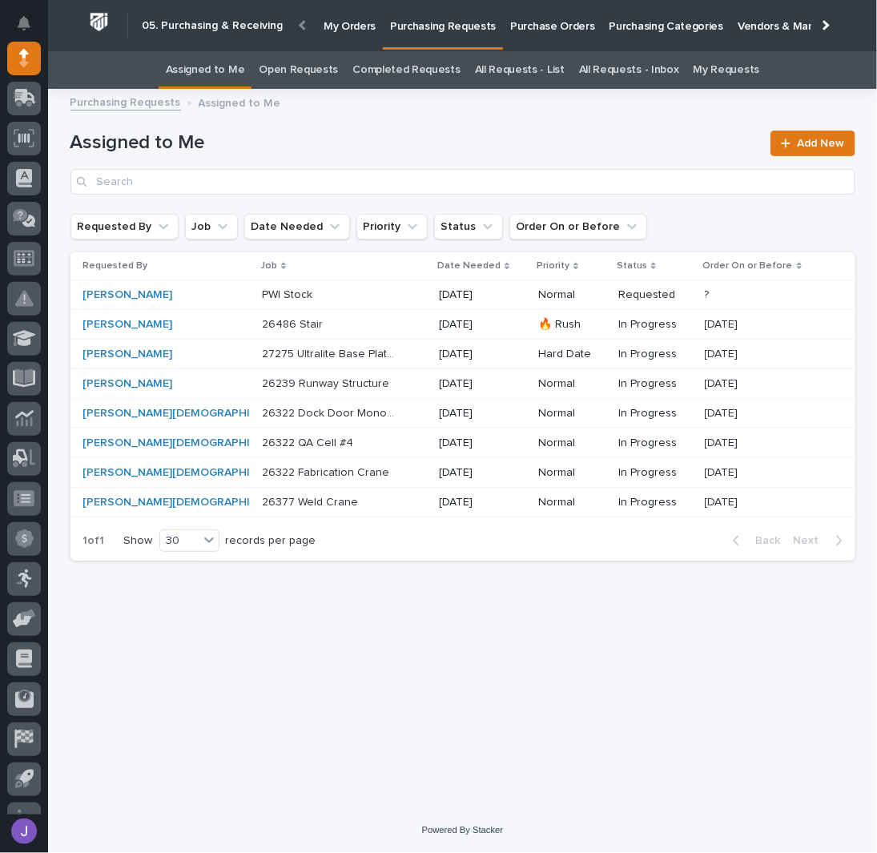
click at [333, 290] on p at bounding box center [329, 295] width 134 height 14
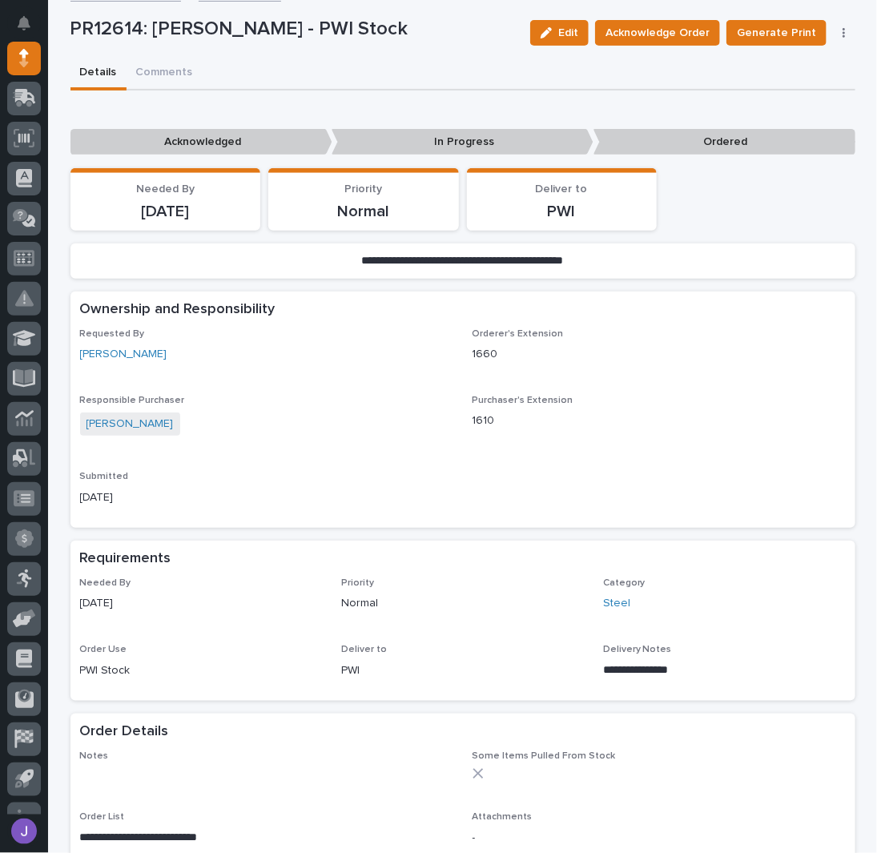
scroll to position [321, 0]
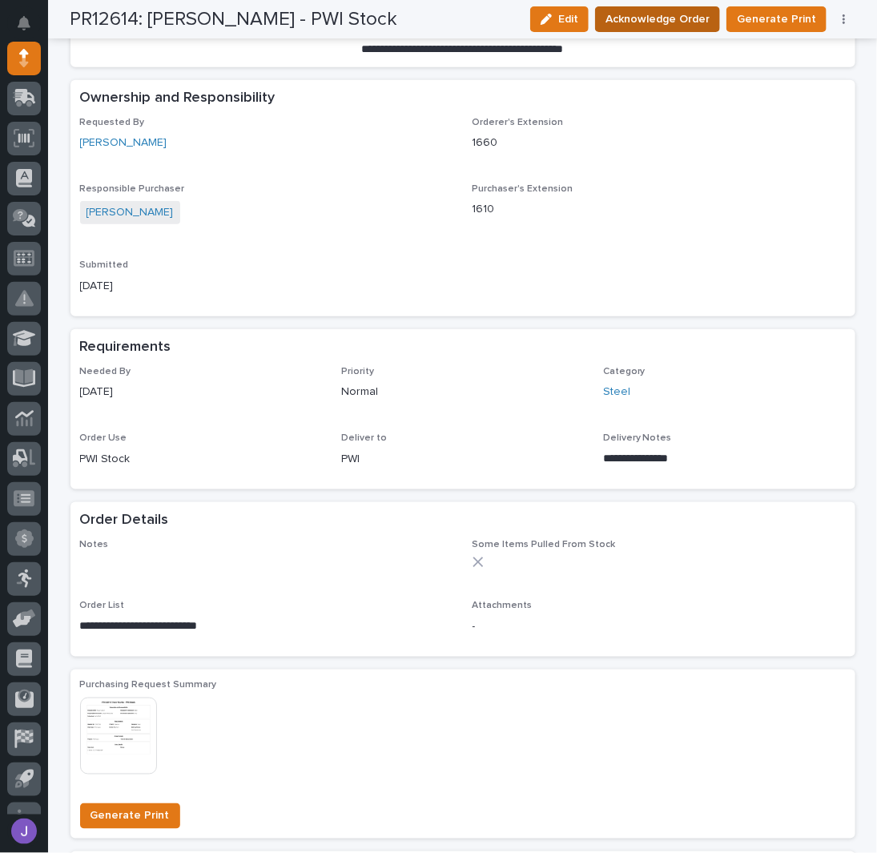
click at [672, 12] on span "Acknowledge Order" at bounding box center [658, 19] width 104 height 19
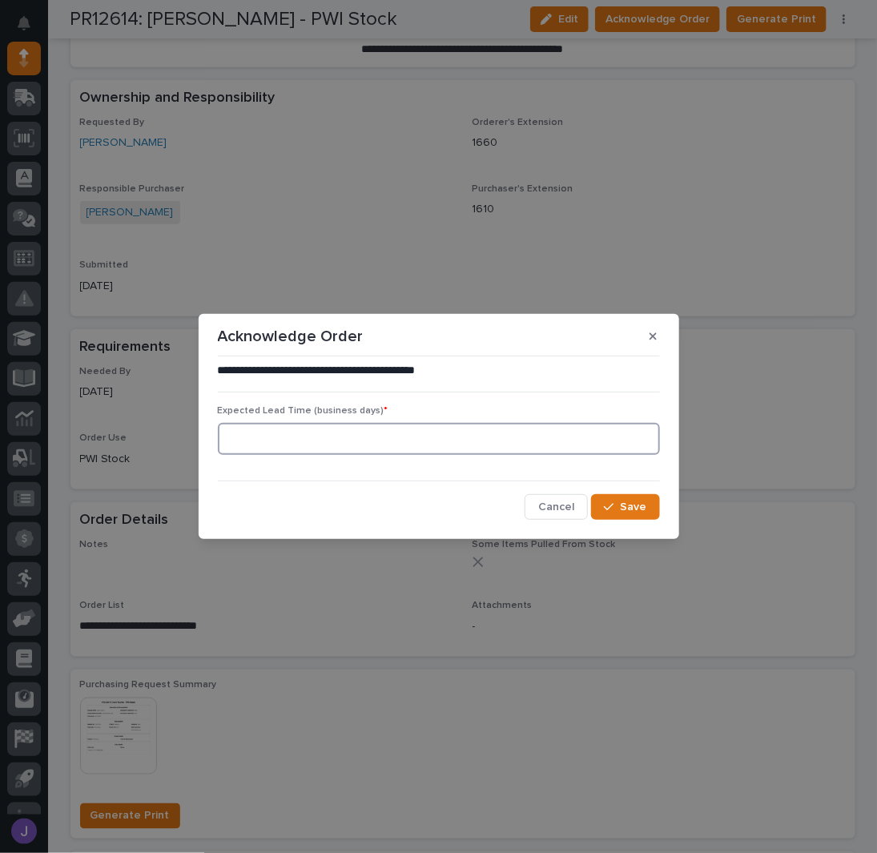
click at [386, 434] on input at bounding box center [439, 439] width 442 height 32
type input "0"
click at [645, 510] on span "Save" at bounding box center [634, 507] width 26 height 14
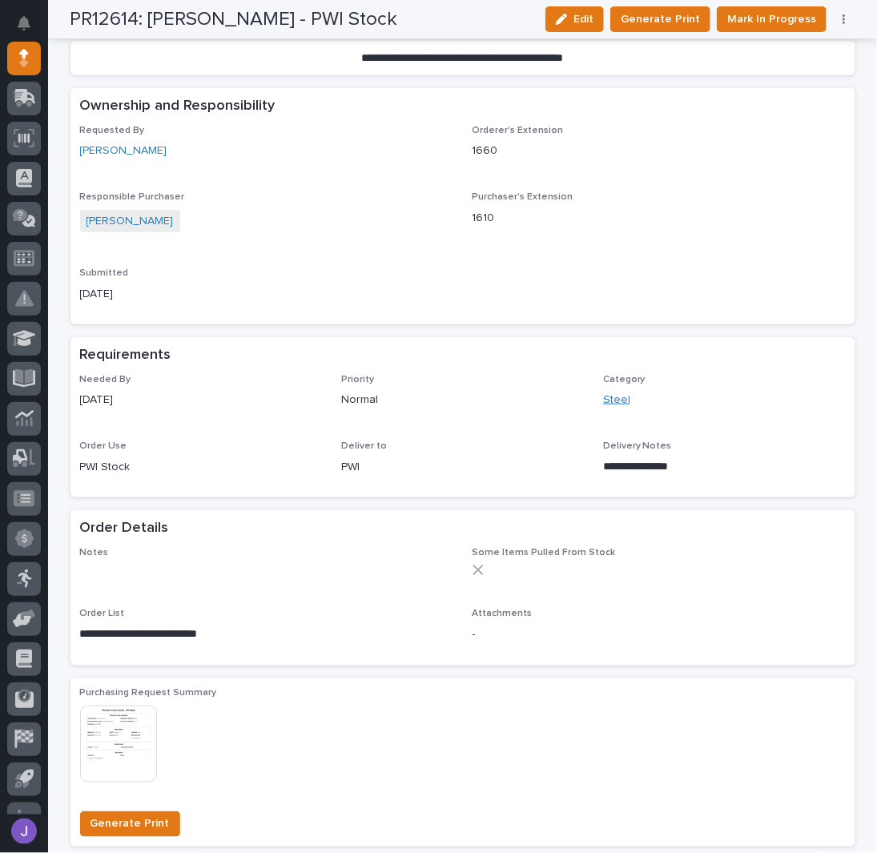
scroll to position [466, 0]
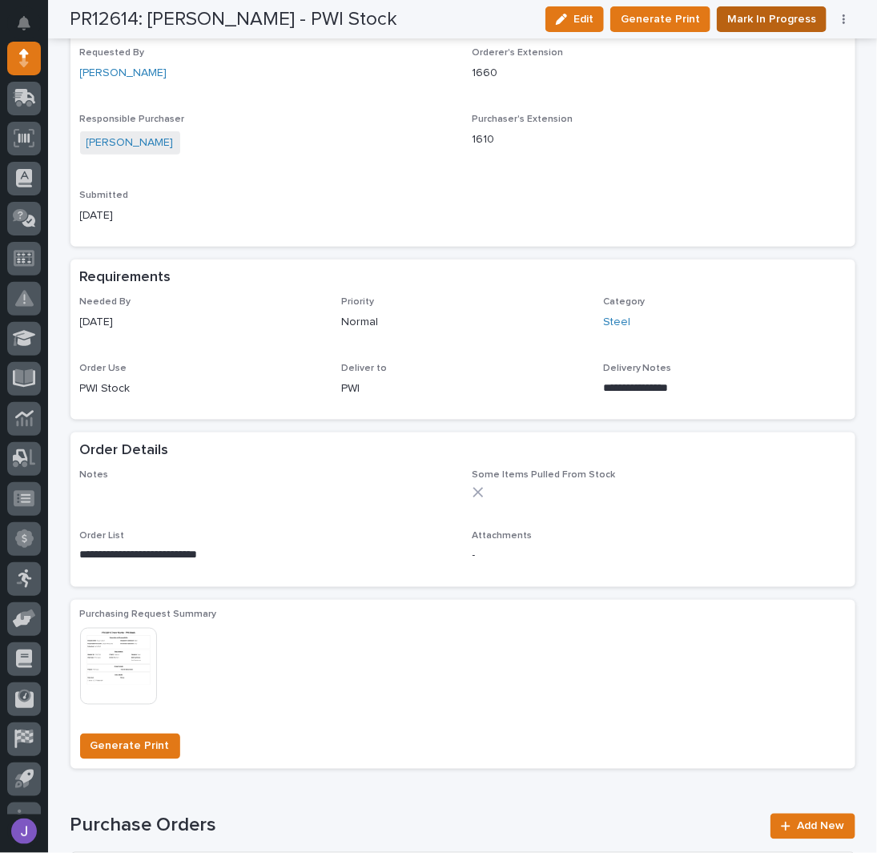
click at [747, 22] on span "Mark In Progress" at bounding box center [772, 19] width 89 height 19
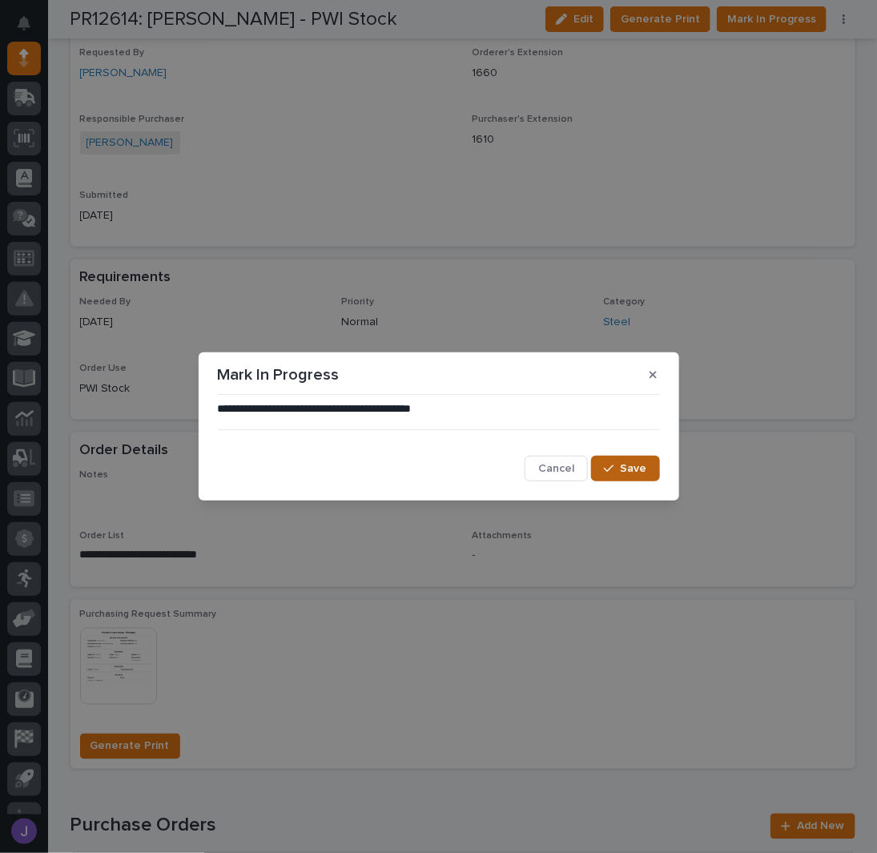
click at [614, 466] on icon "button" at bounding box center [609, 469] width 10 height 7
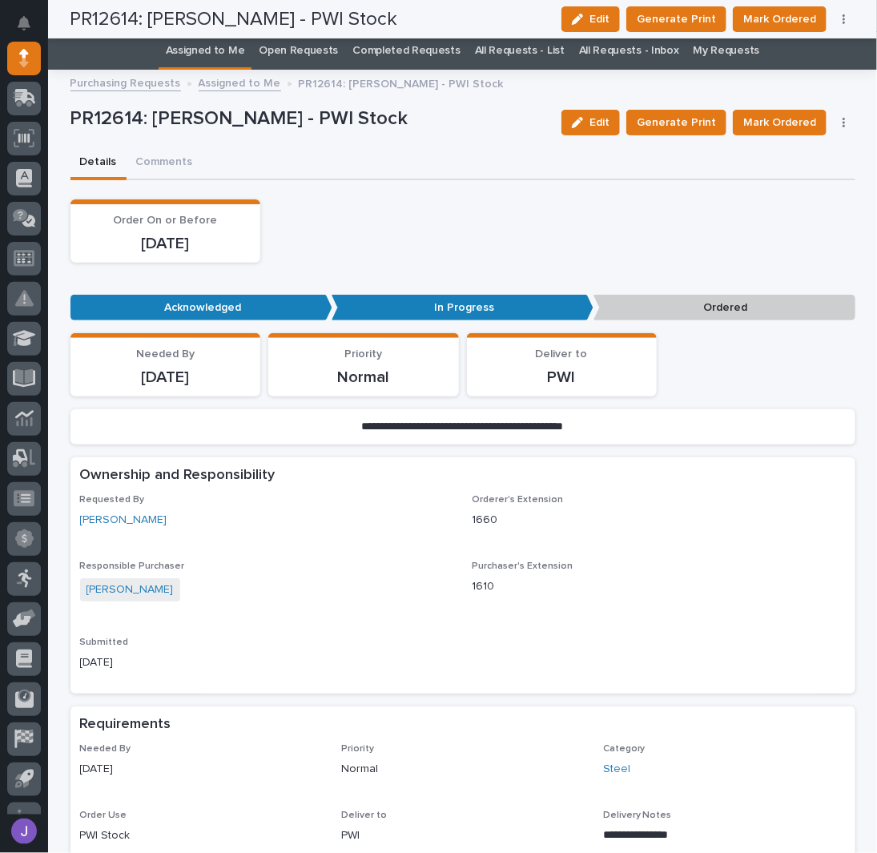
scroll to position [0, 0]
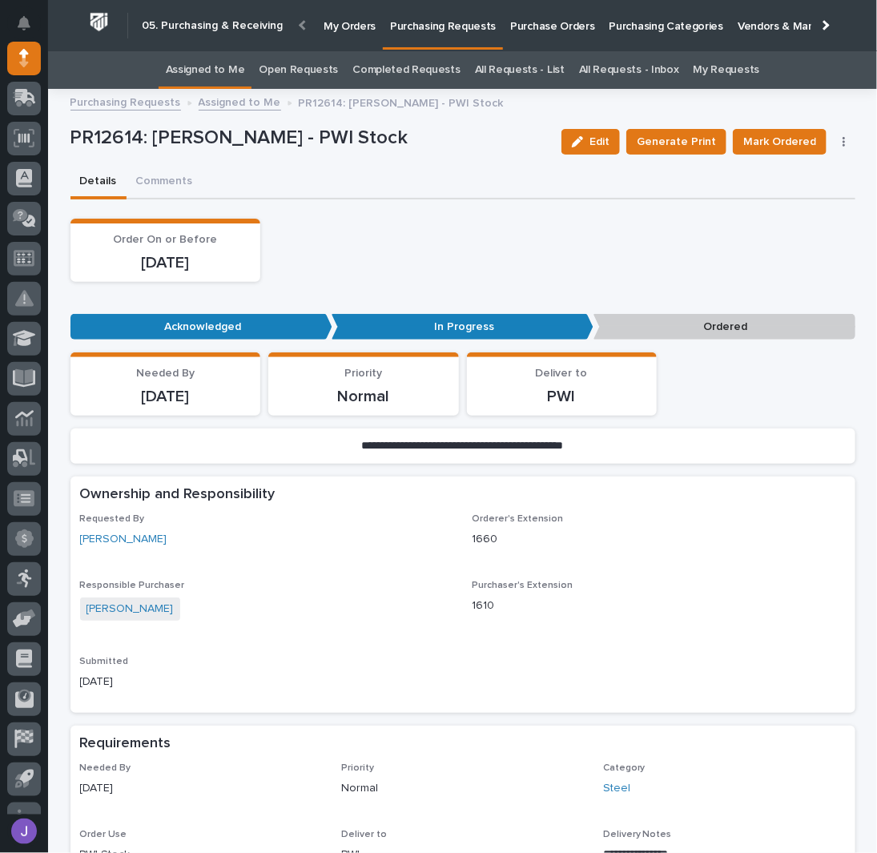
click at [511, 65] on link "All Requests - List" at bounding box center [520, 70] width 90 height 38
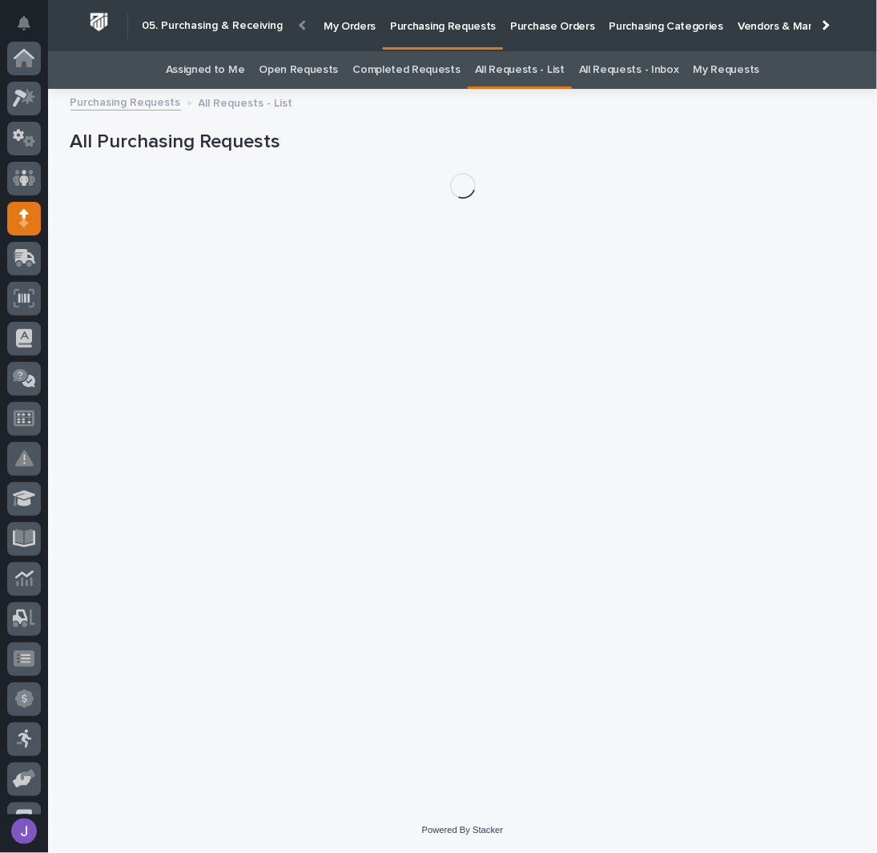
scroll to position [160, 0]
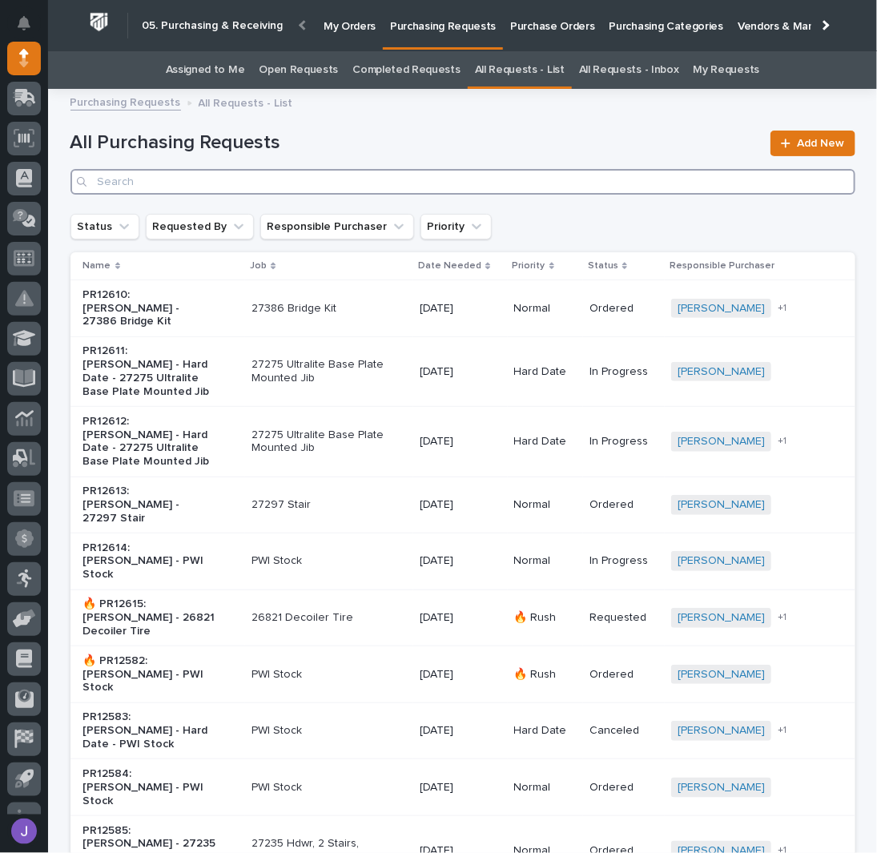
click at [302, 189] on input "Search" at bounding box center [463, 182] width 785 height 26
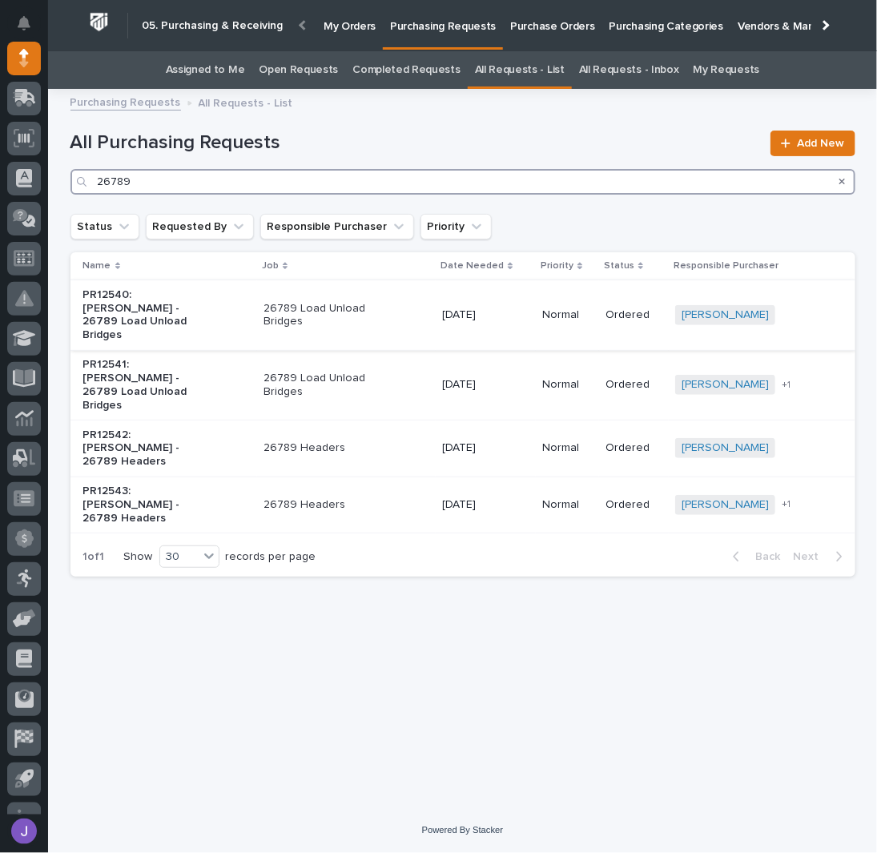
type input "26789"
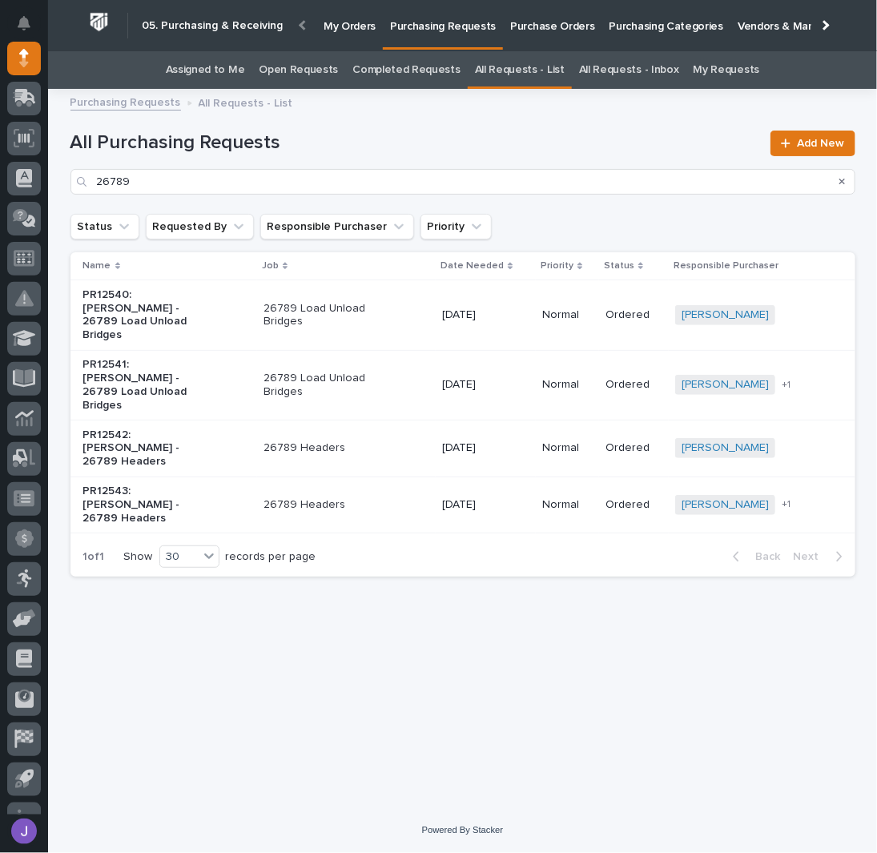
click at [391, 315] on p "26789 Load Unload Bridges" at bounding box center [331, 315] width 134 height 27
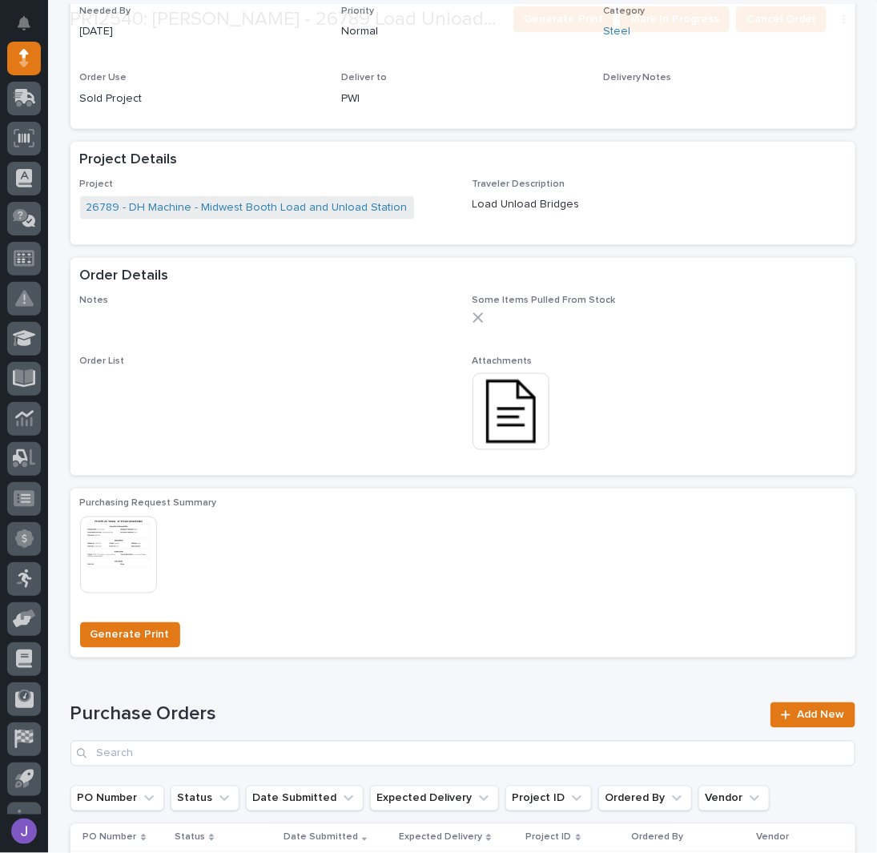
scroll to position [611, 0]
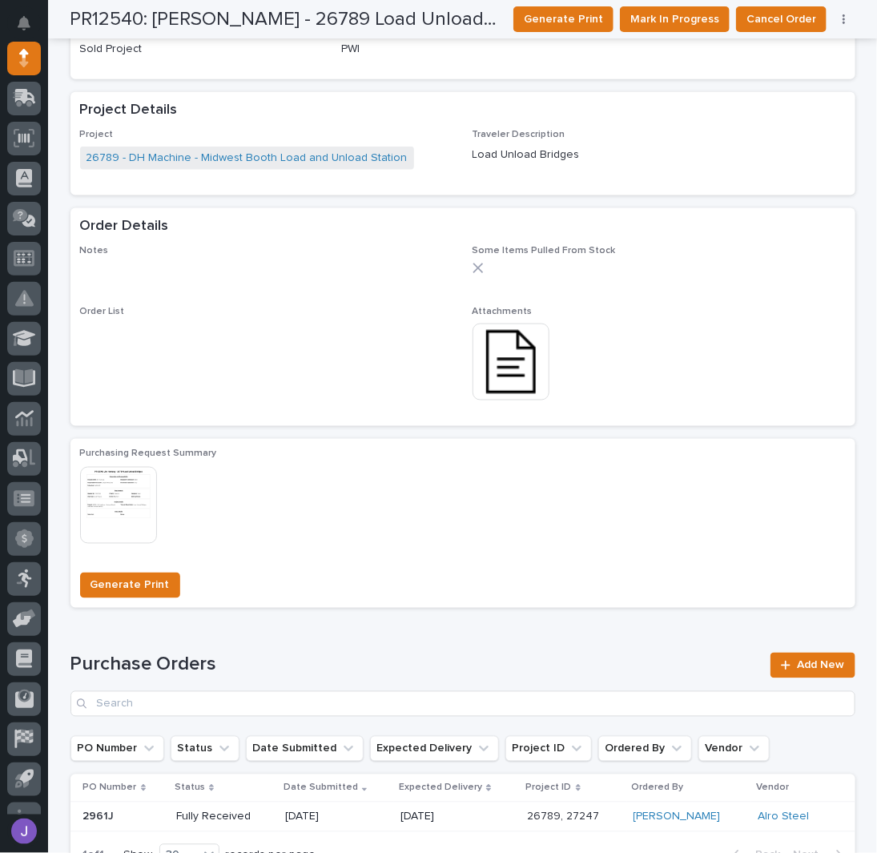
click at [497, 374] on img at bounding box center [511, 362] width 77 height 77
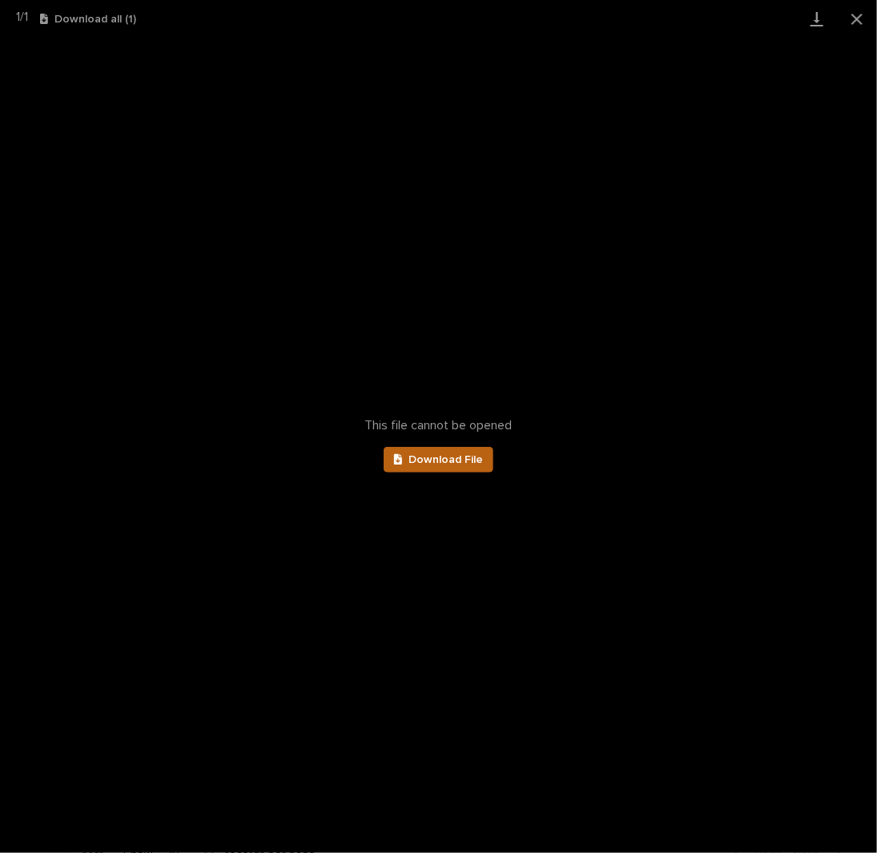
click at [432, 466] on link "Download File" at bounding box center [439, 460] width 111 height 26
click at [853, 17] on button "Close gallery" at bounding box center [857, 19] width 40 height 38
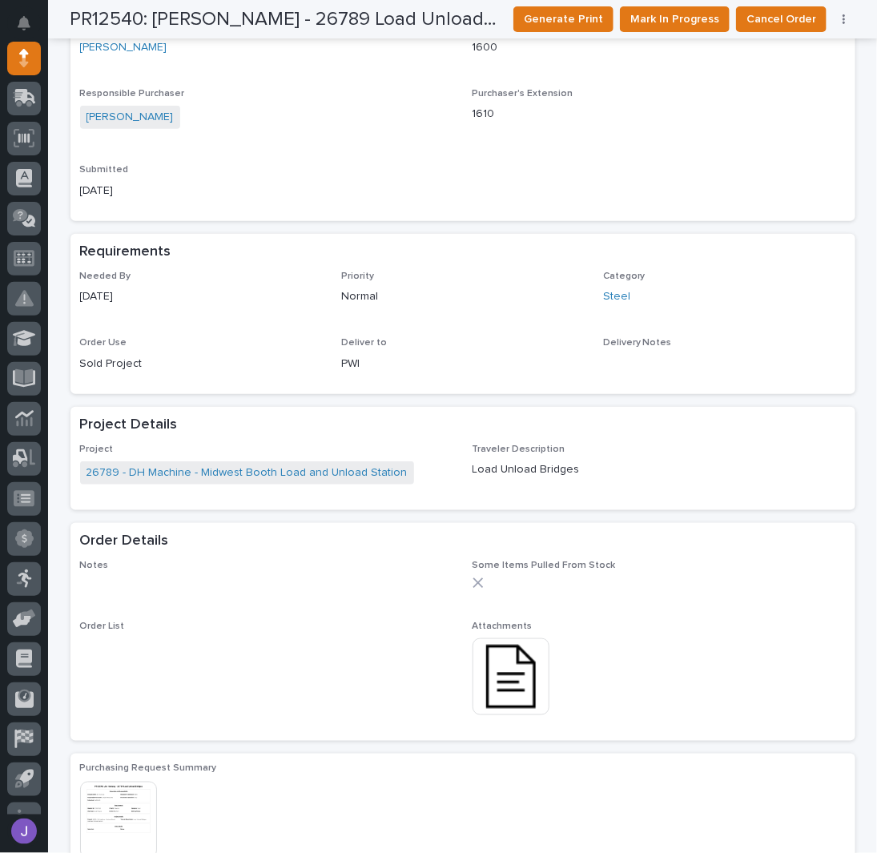
scroll to position [0, 0]
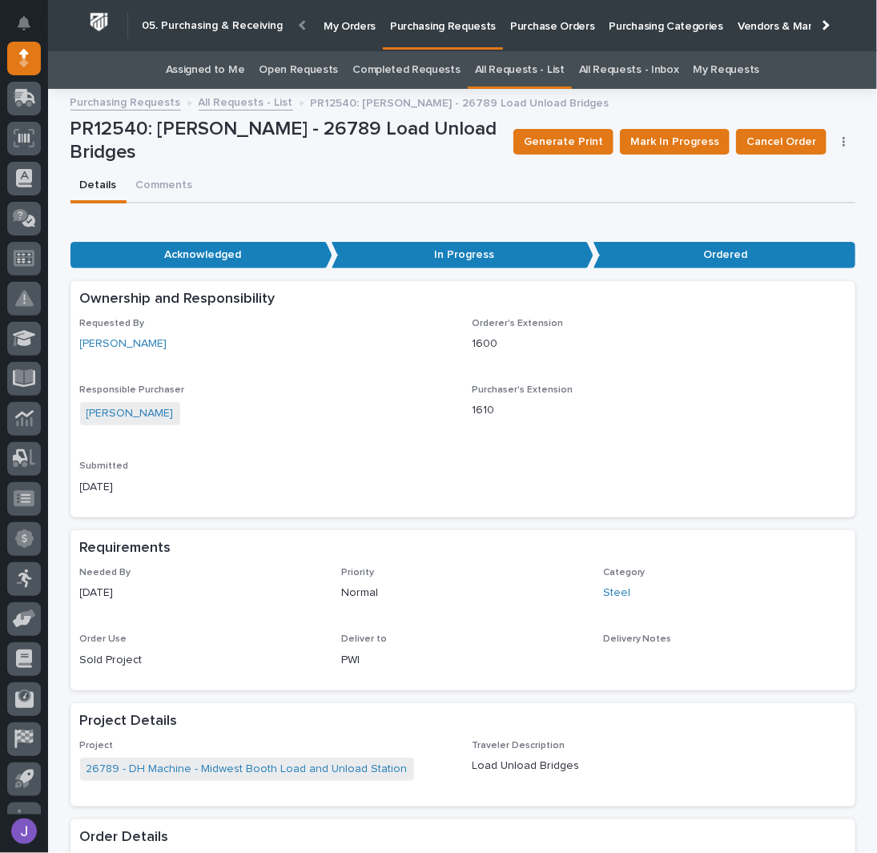
click at [210, 95] on link "All Requests - List" at bounding box center [246, 101] width 95 height 18
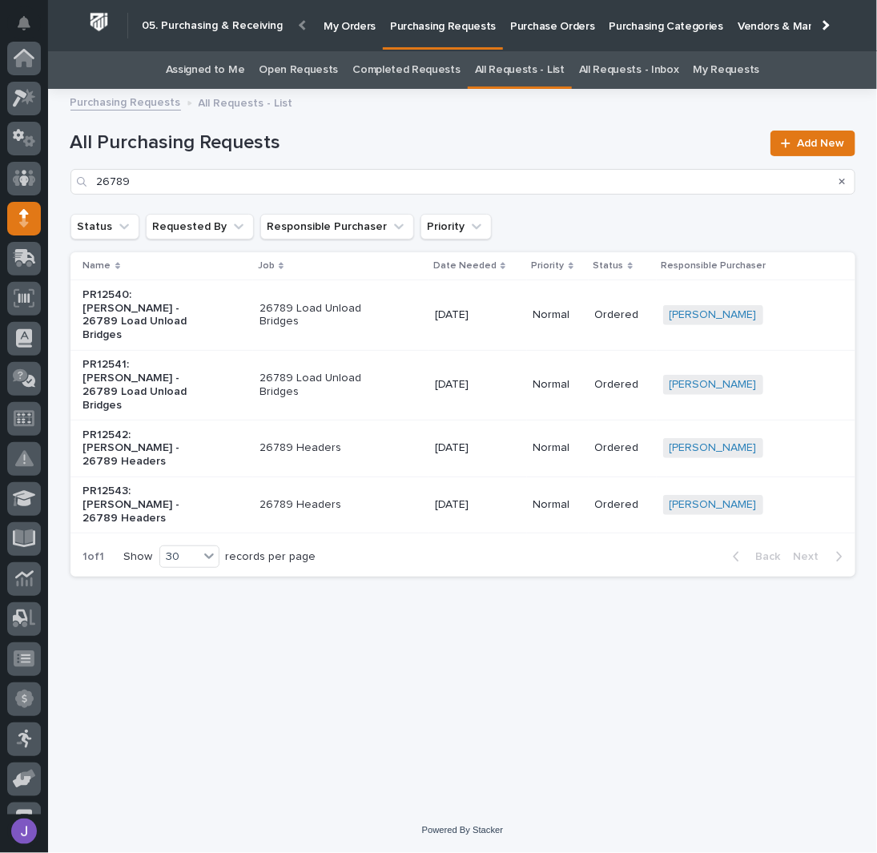
scroll to position [160, 0]
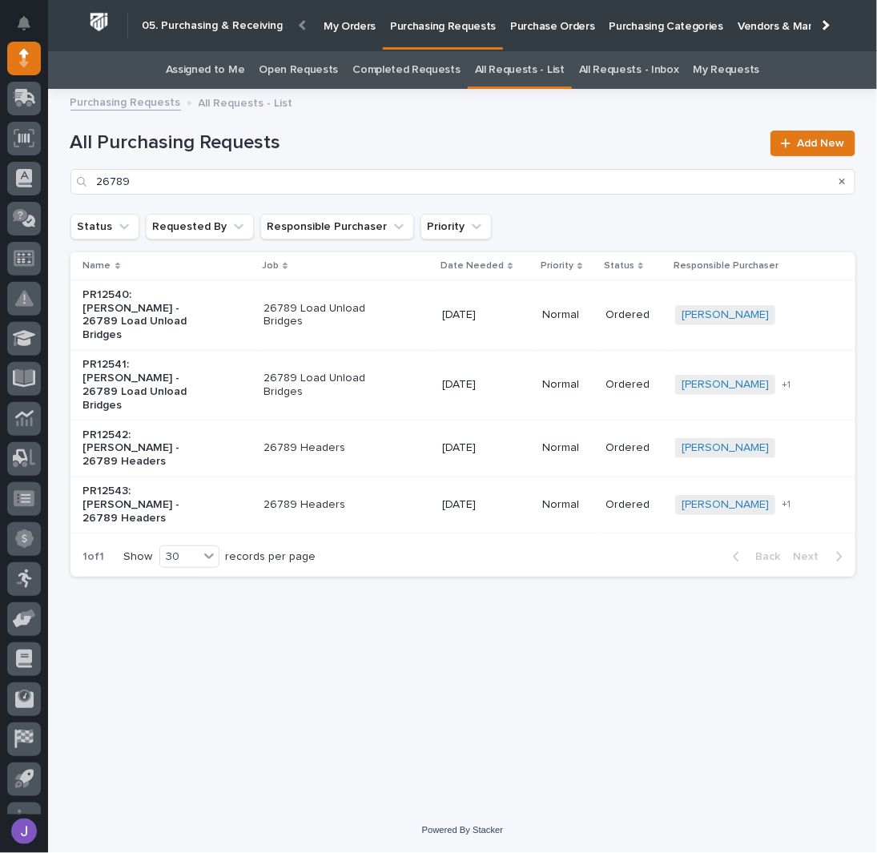
click at [373, 442] on p "26789 Headers" at bounding box center [331, 449] width 134 height 14
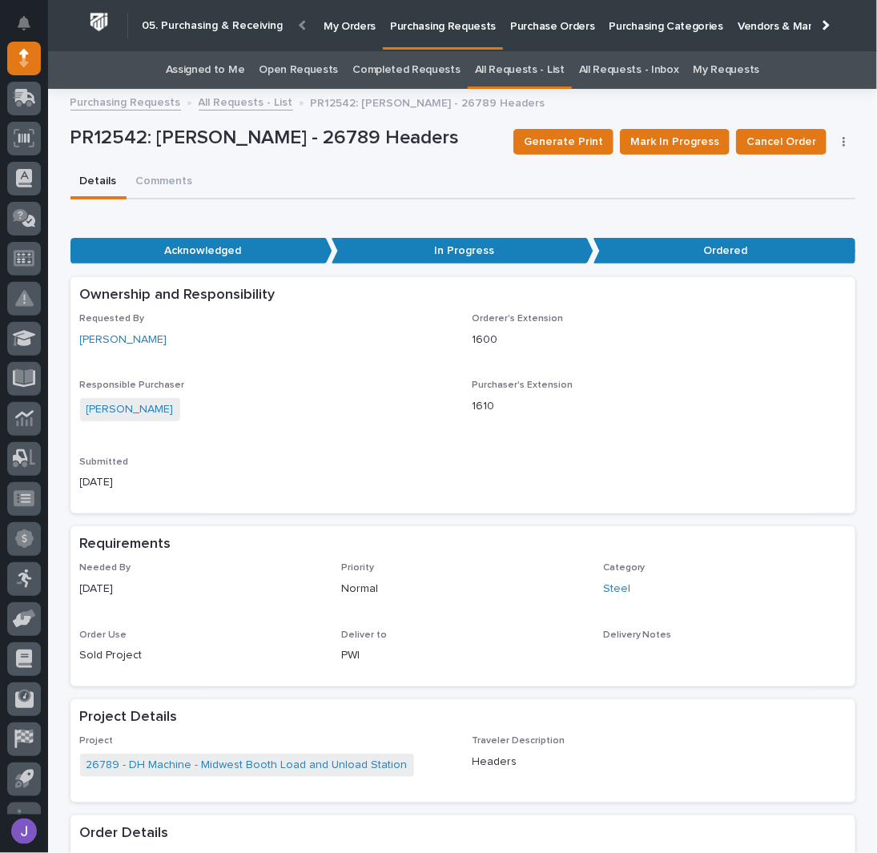
scroll to position [427, 0]
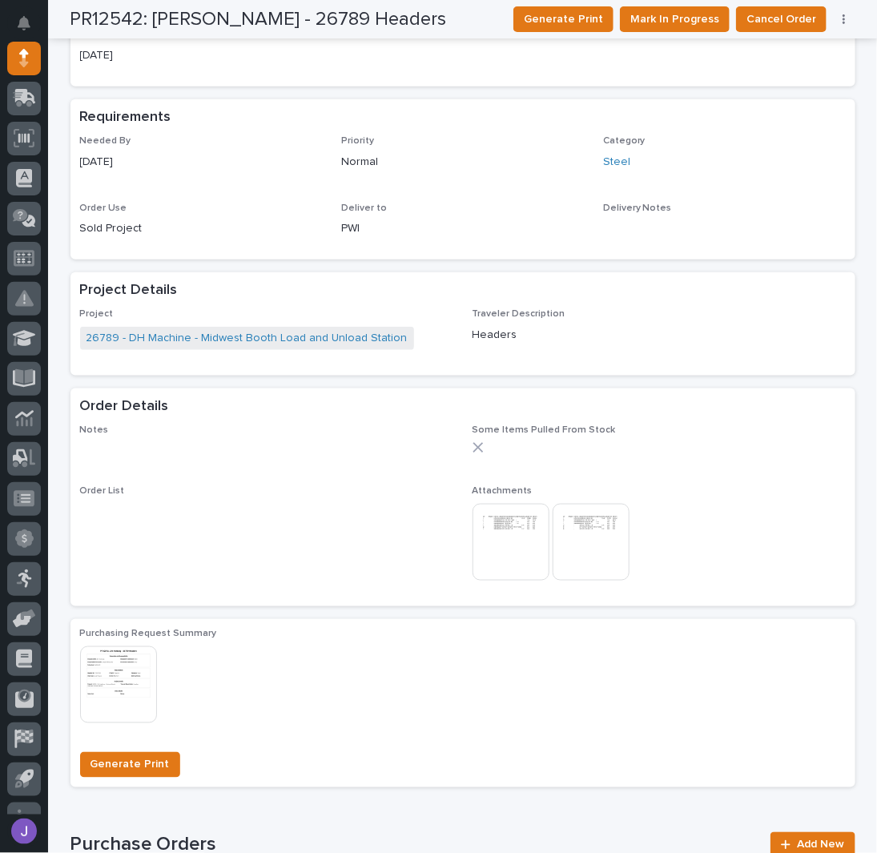
click at [510, 529] on img at bounding box center [511, 542] width 77 height 77
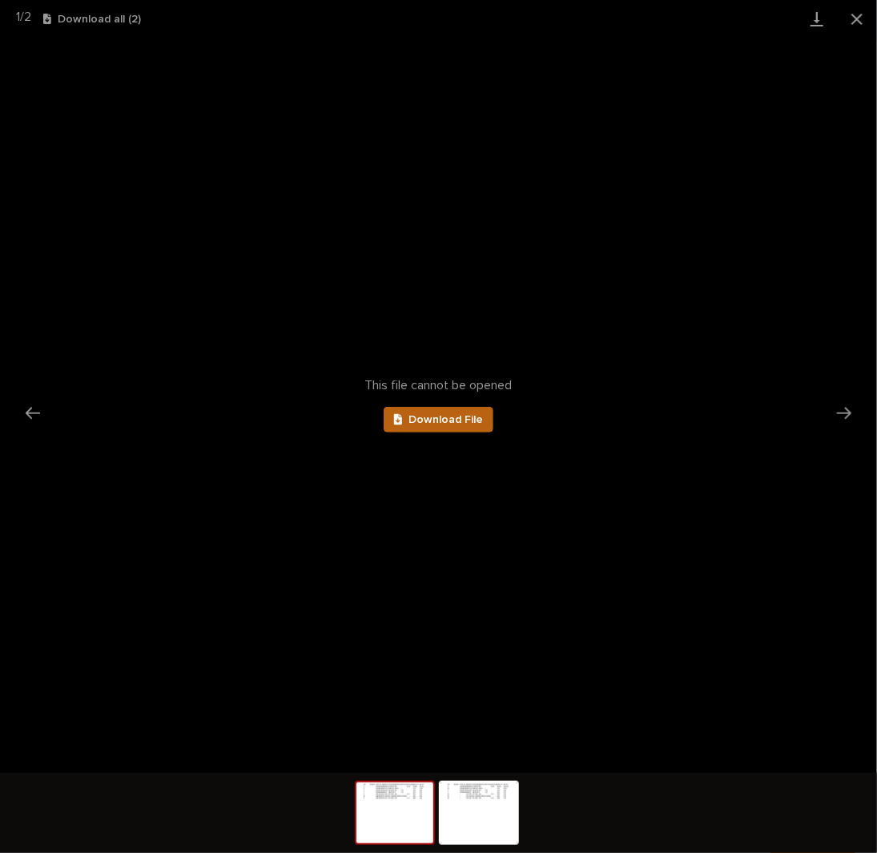
click at [454, 426] on link "Download File" at bounding box center [439, 420] width 111 height 26
click at [458, 817] on img at bounding box center [479, 813] width 77 height 61
click at [463, 424] on link "Download File" at bounding box center [439, 420] width 111 height 26
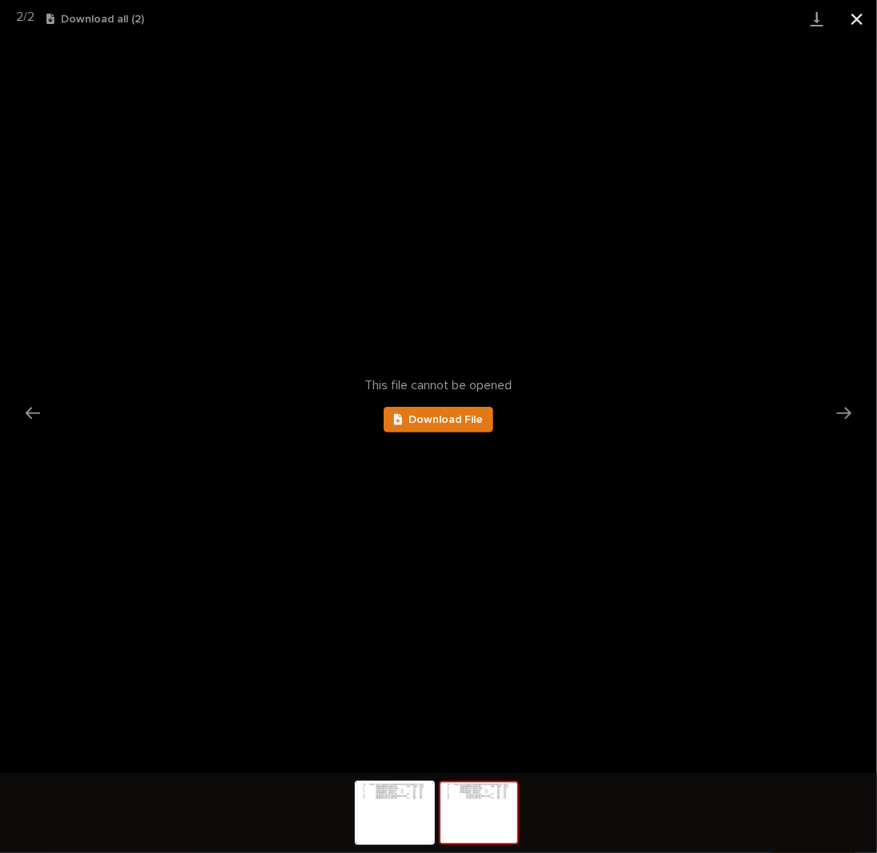
click at [853, 17] on button "Close gallery" at bounding box center [857, 19] width 40 height 38
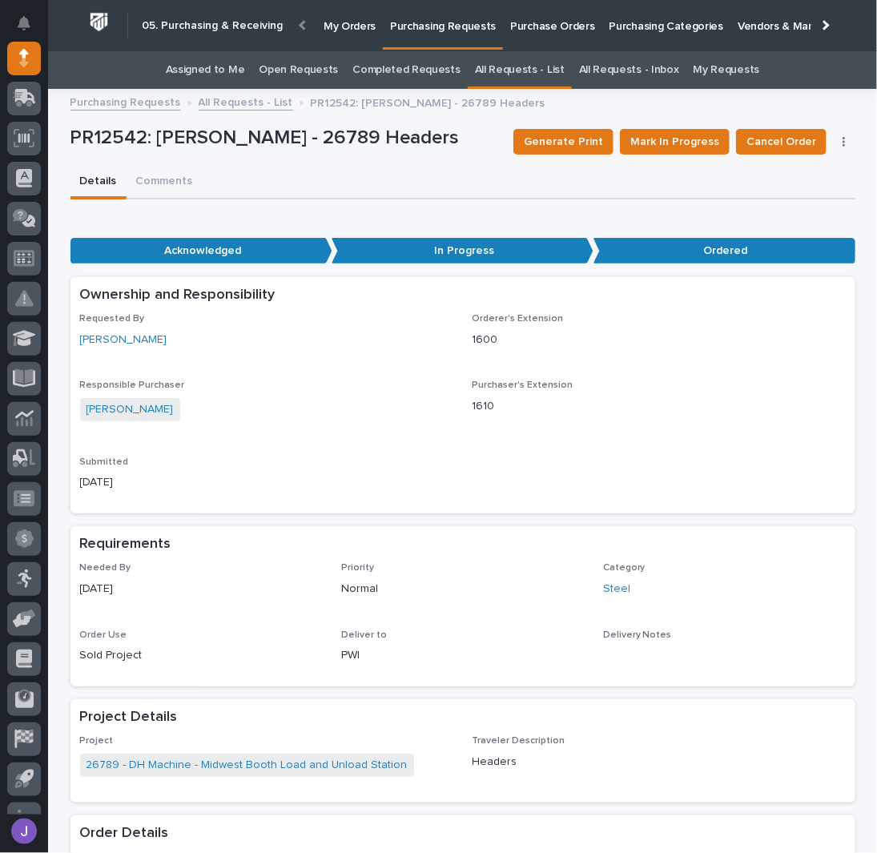
click at [237, 67] on link "Assigned to Me" at bounding box center [205, 70] width 79 height 38
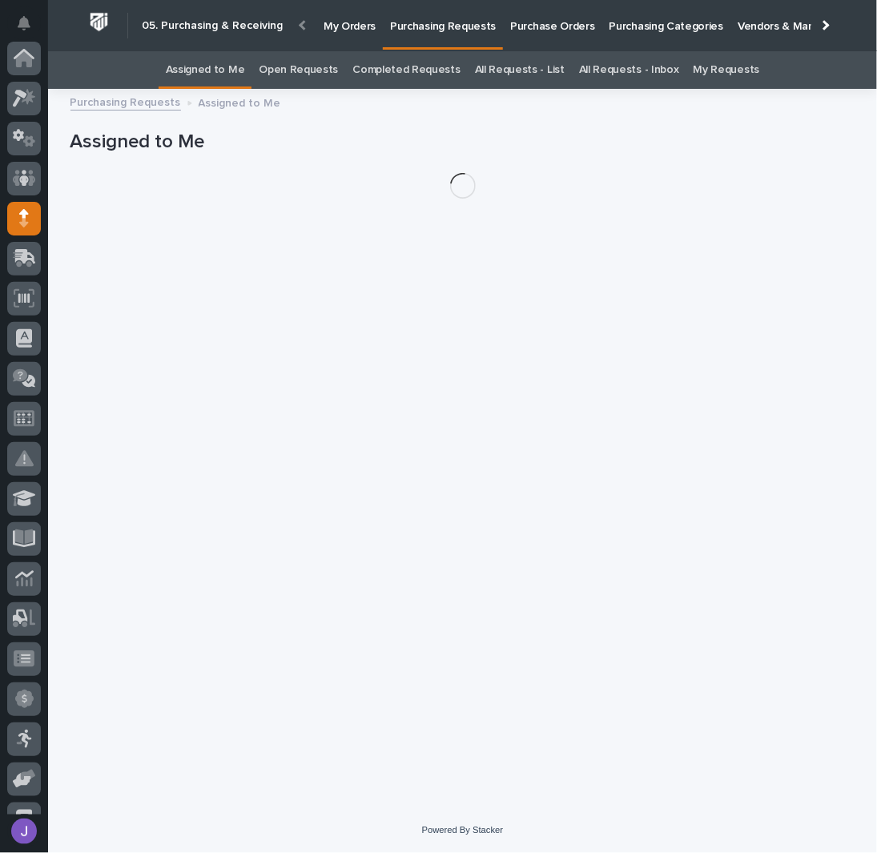
scroll to position [160, 0]
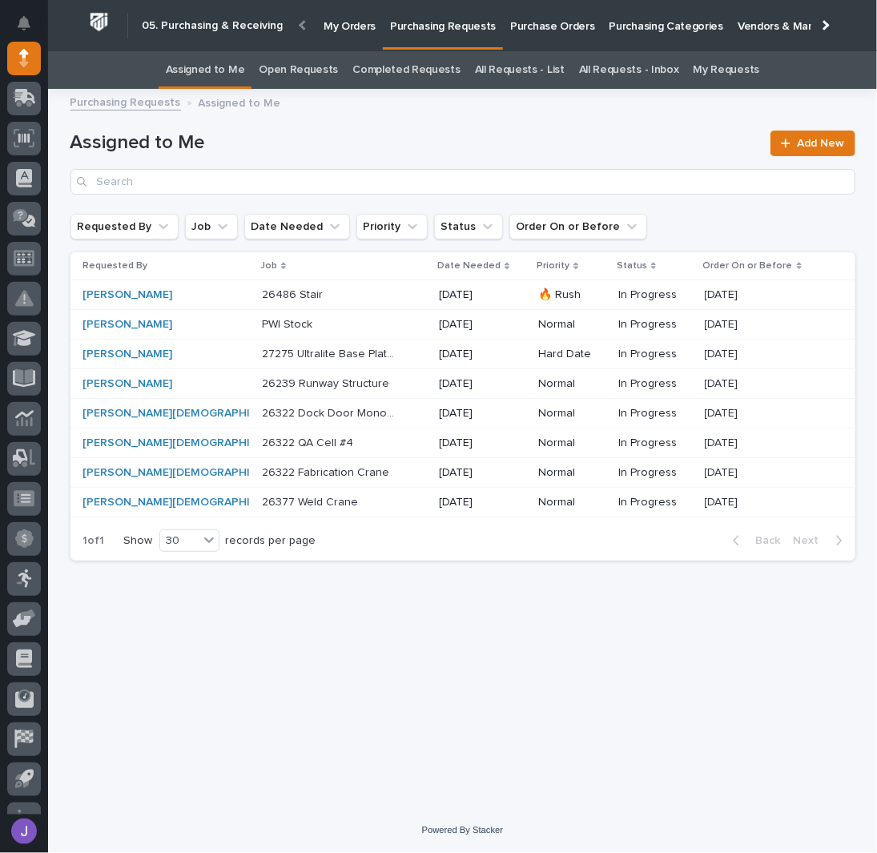
click at [240, 680] on div "Loading... Saving… Loading... Saving… Assigned to Me Add New Requested By Job D…" at bounding box center [463, 433] width 801 height 669
click at [478, 648] on div "Loading... Saving… Loading... Saving… Assigned to Me Add New Requested By Job D…" at bounding box center [463, 433] width 801 height 669
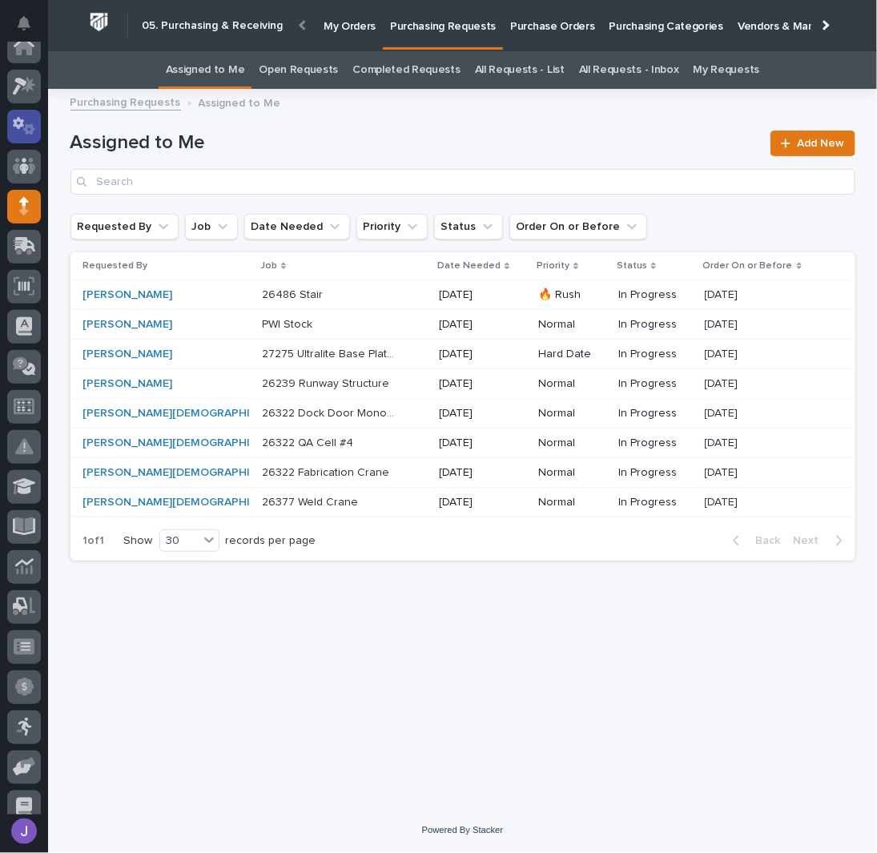
scroll to position [0, 0]
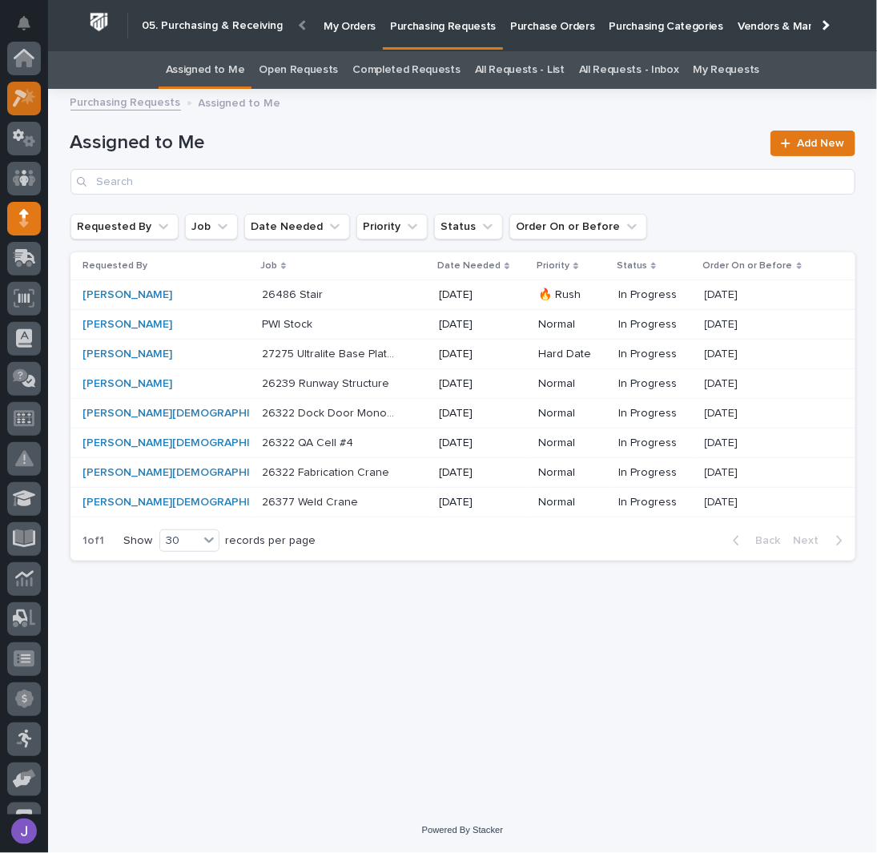
click at [30, 107] on div at bounding box center [24, 99] width 34 height 34
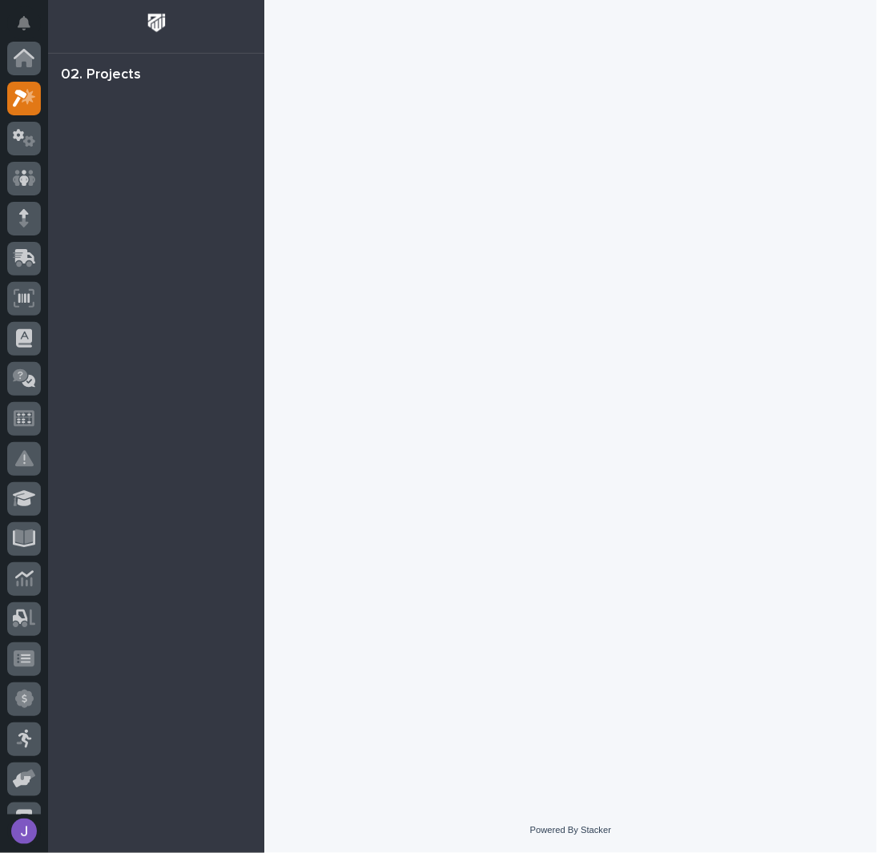
scroll to position [40, 0]
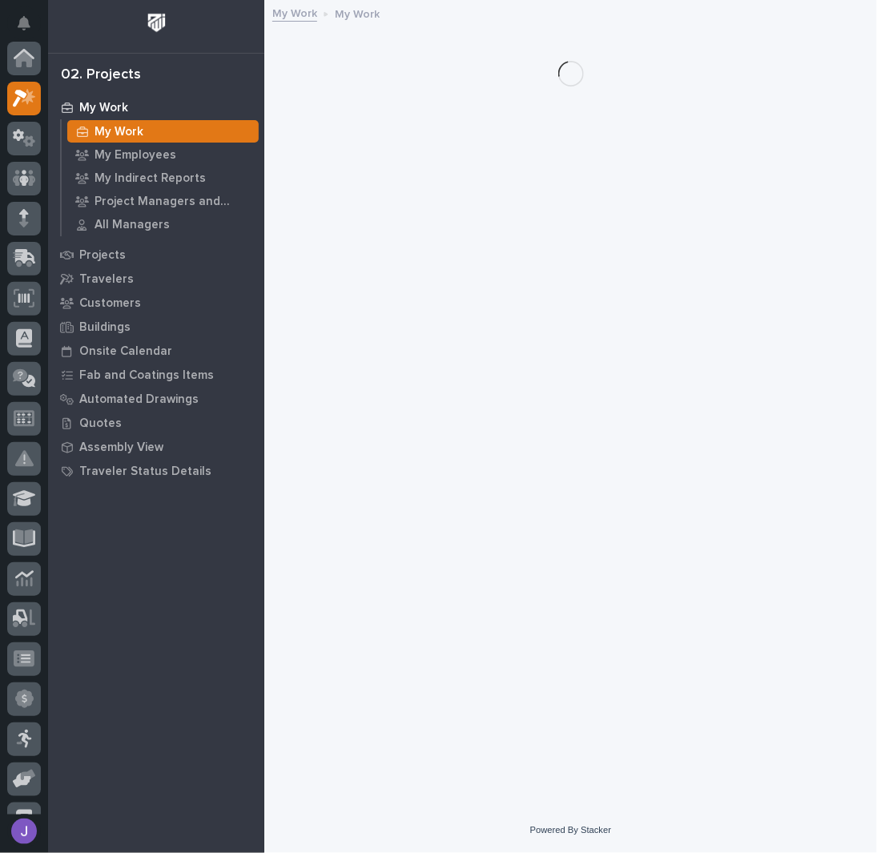
scroll to position [40, 0]
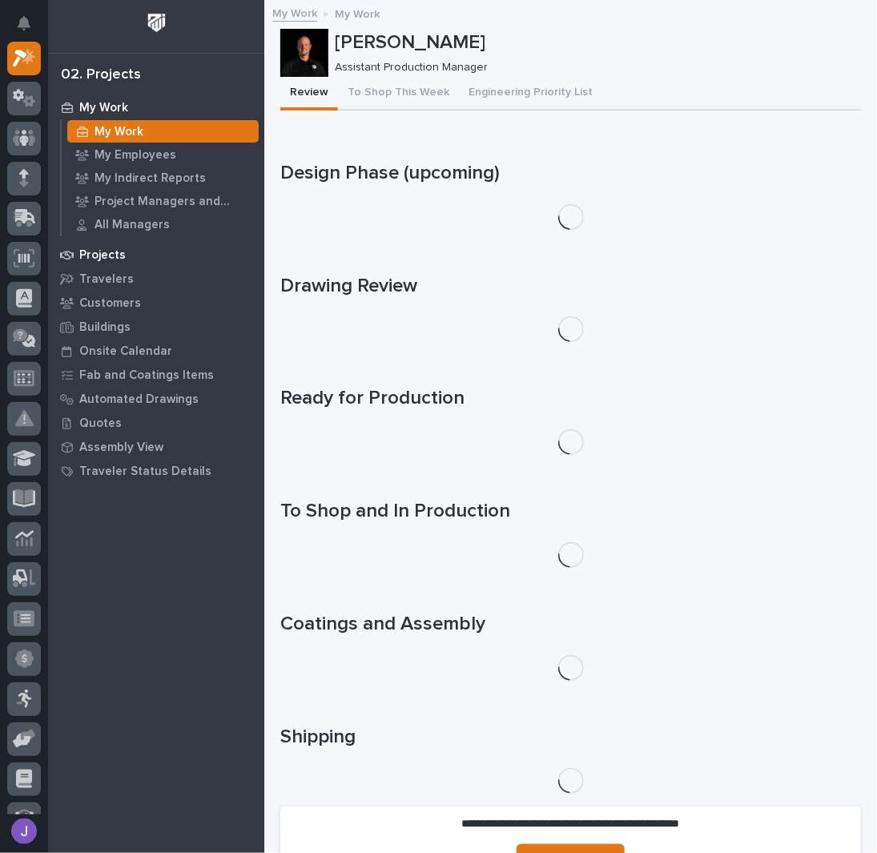
click at [126, 260] on div "Projects" at bounding box center [156, 255] width 208 height 22
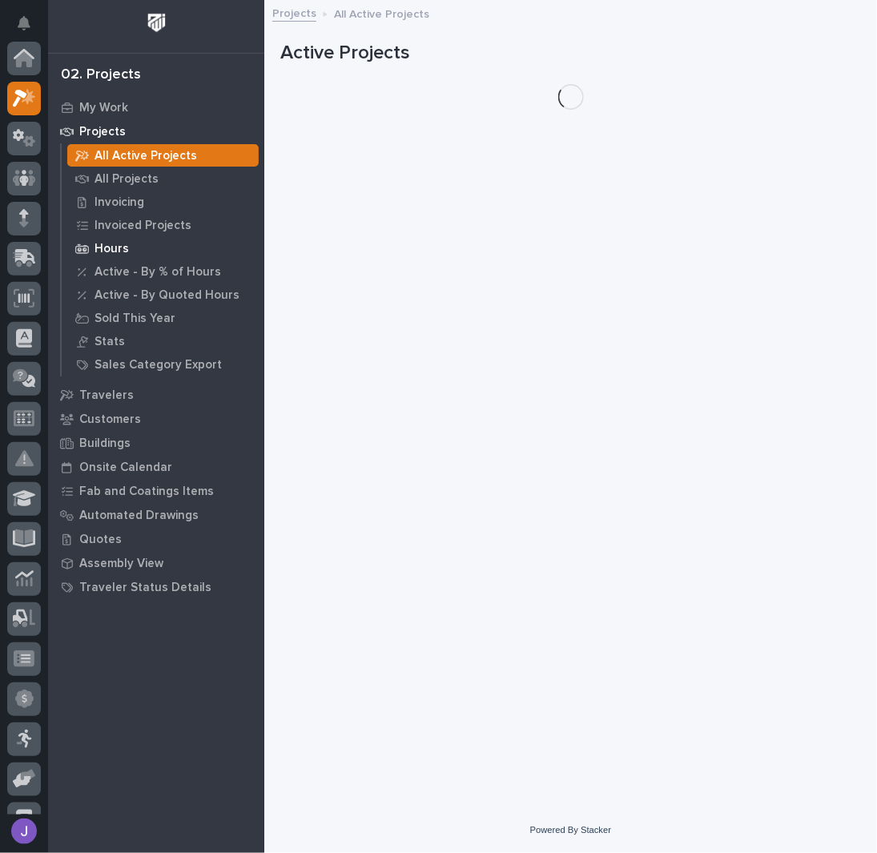
scroll to position [40, 0]
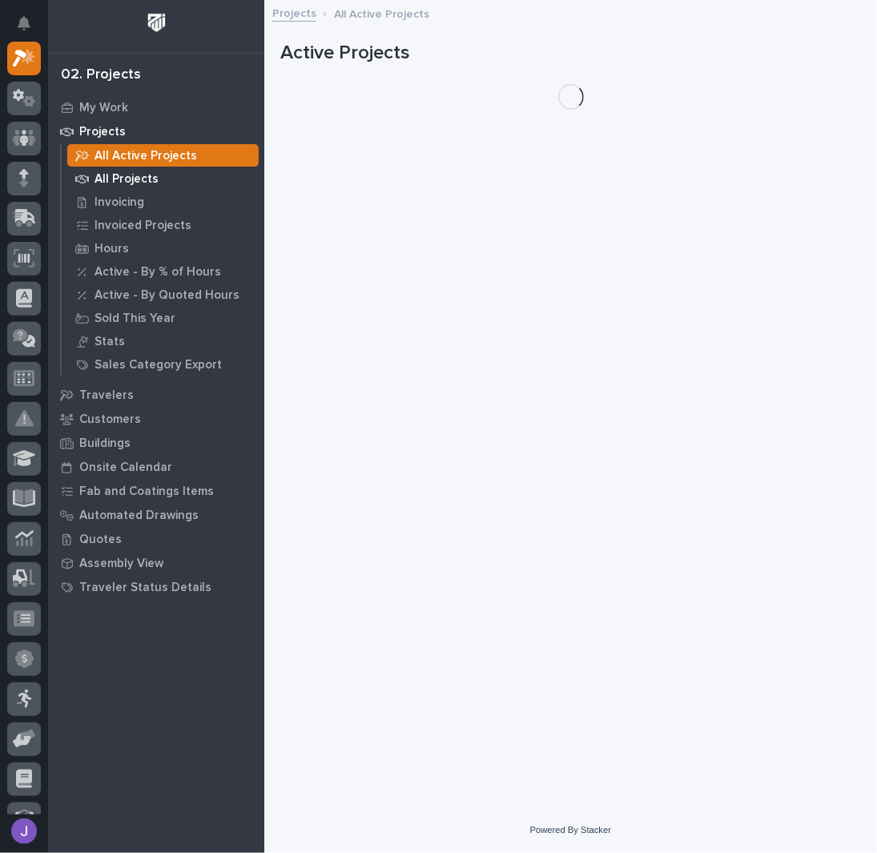
click at [127, 181] on p "All Projects" at bounding box center [127, 179] width 64 height 14
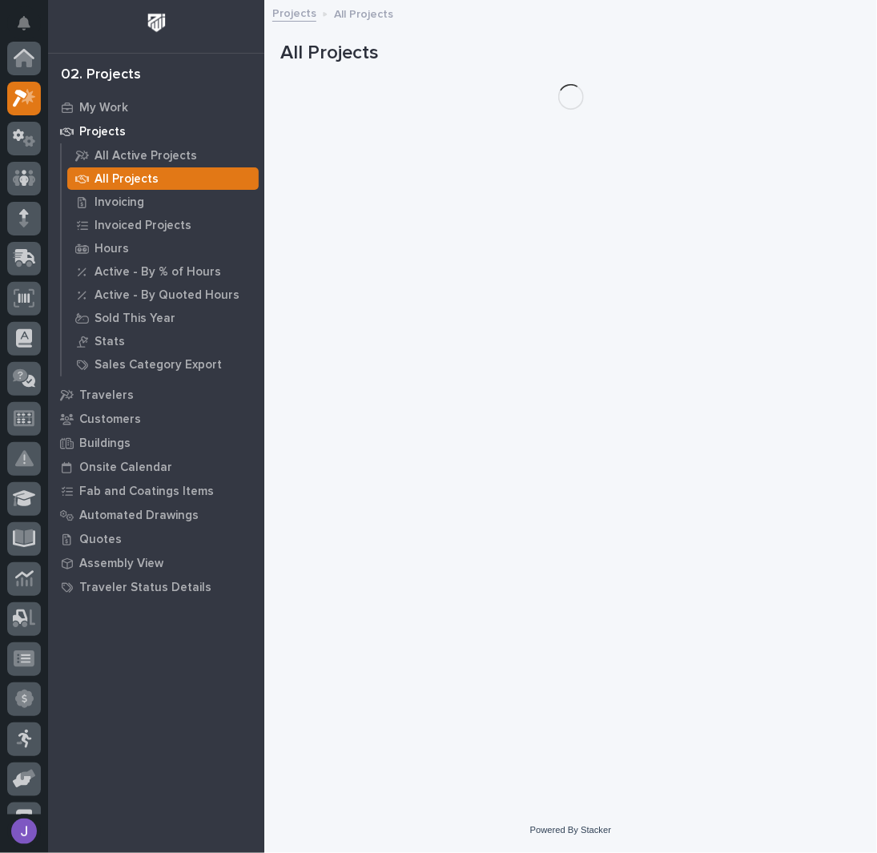
scroll to position [40, 0]
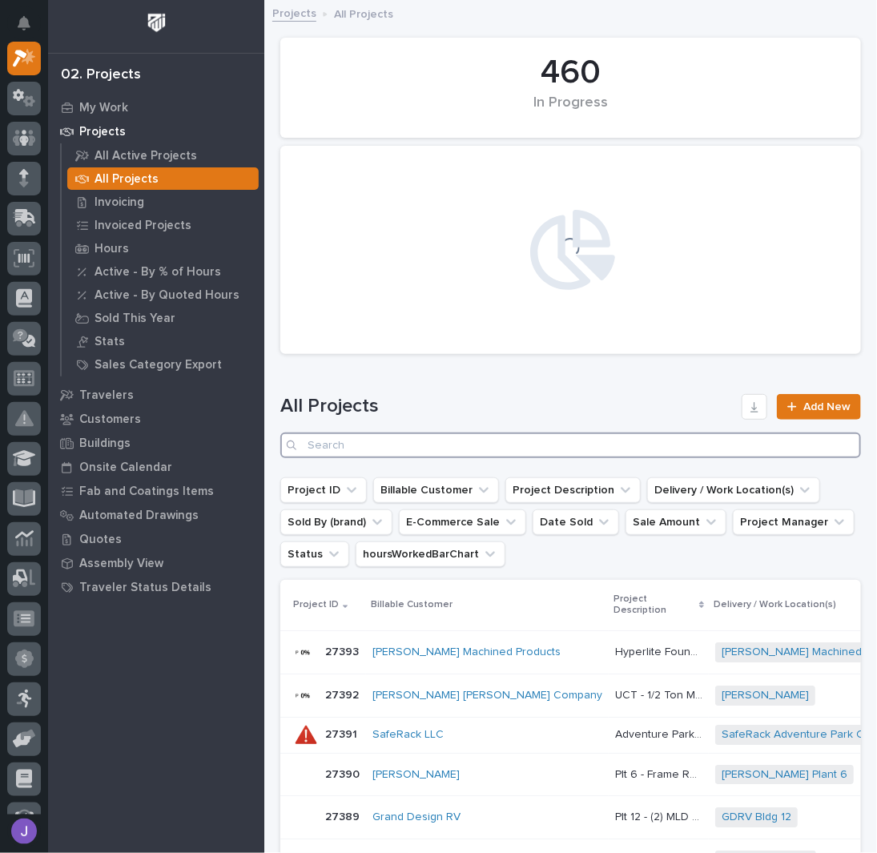
click at [361, 449] on input "Search" at bounding box center [570, 446] width 581 height 26
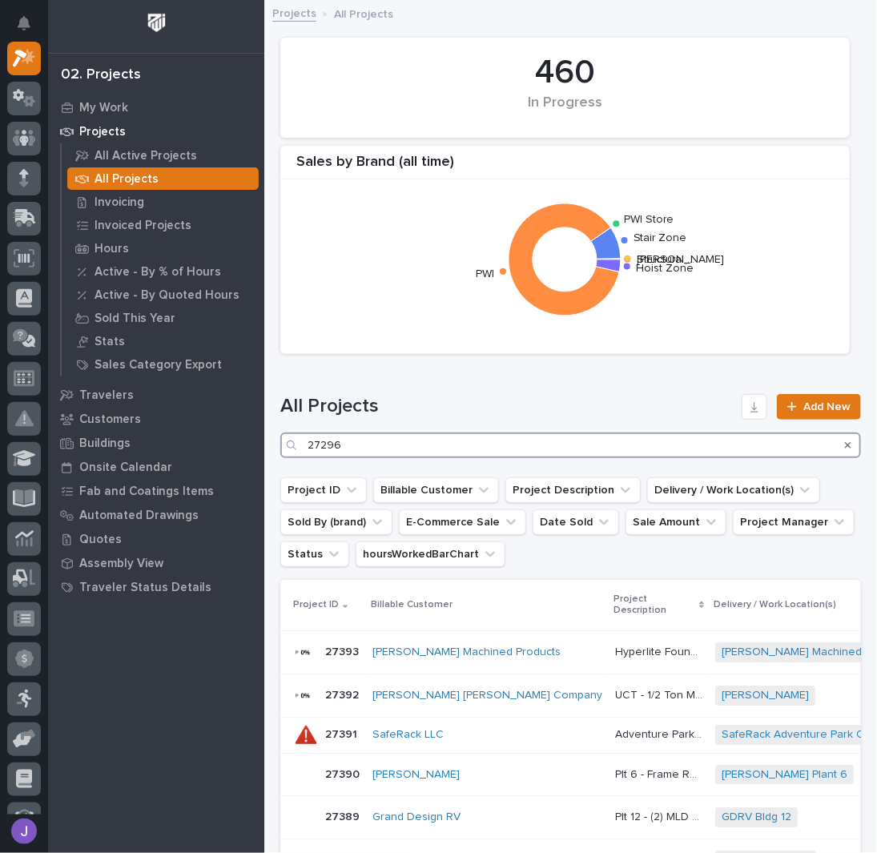
type input "27296"
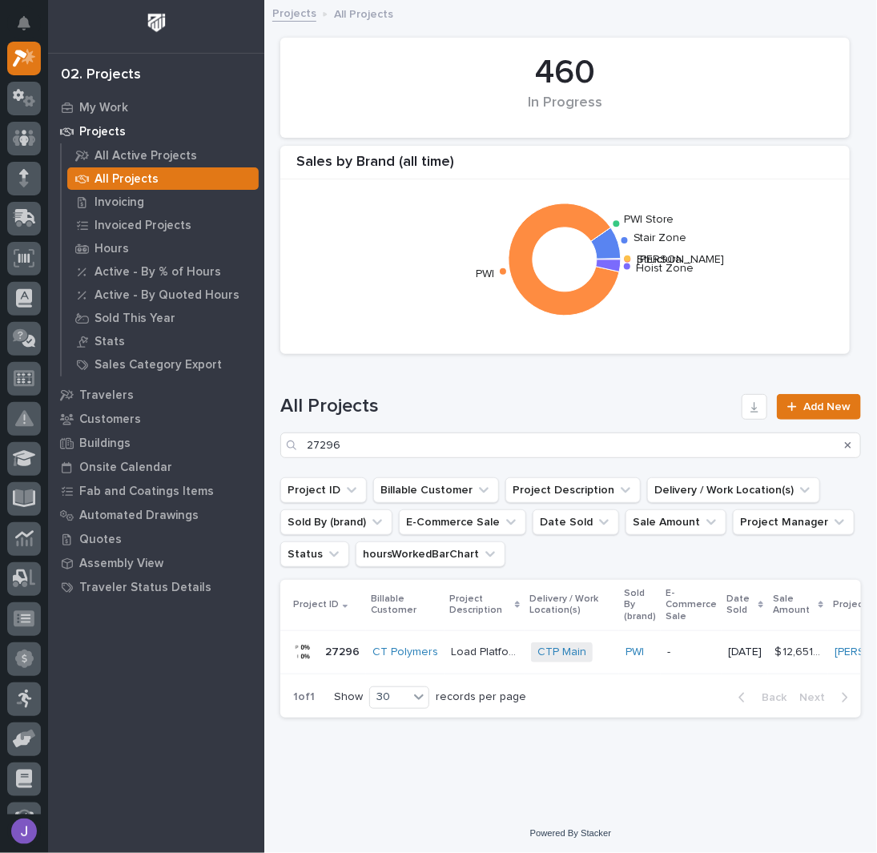
click at [466, 648] on p "Load Platform and Ship Stair" at bounding box center [486, 651] width 71 height 17
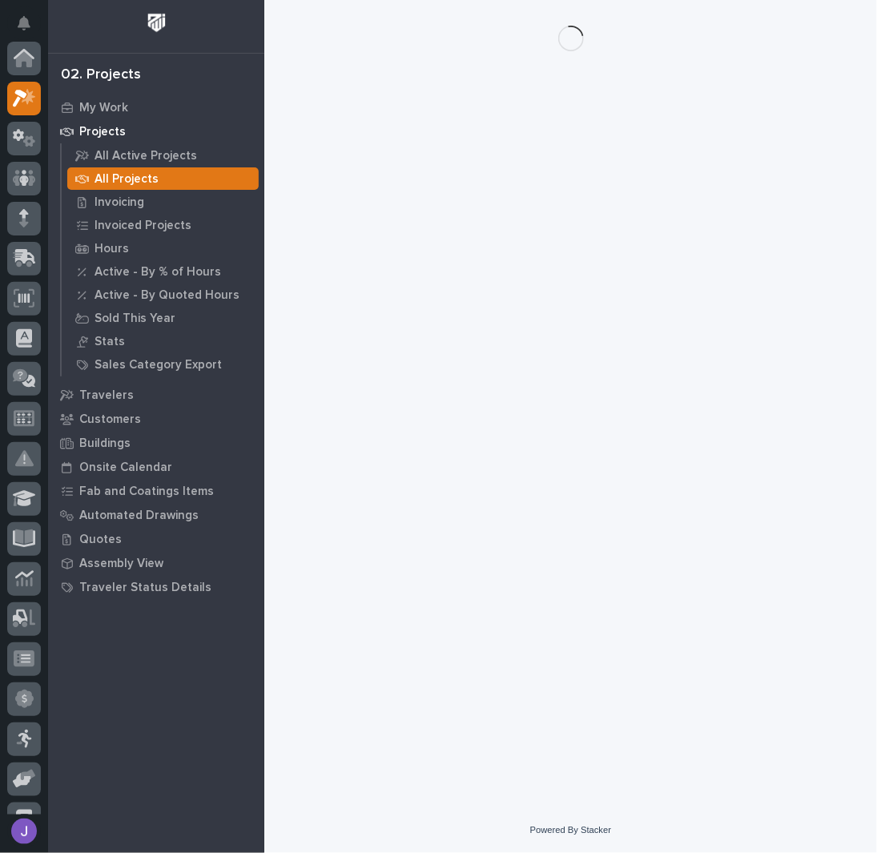
scroll to position [40, 0]
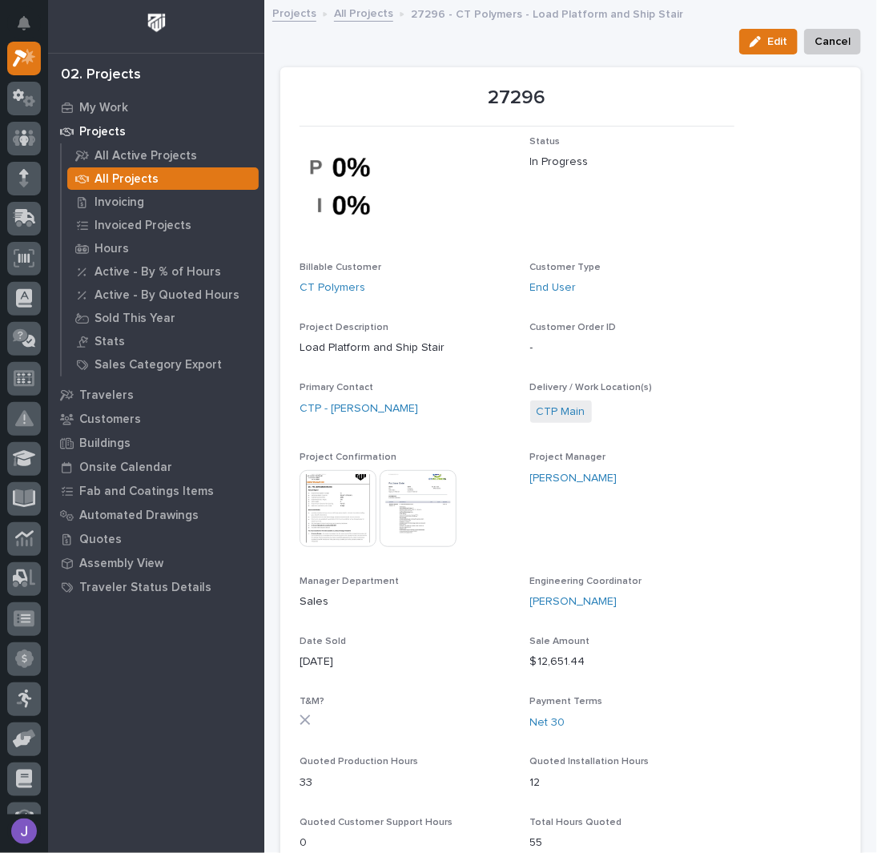
click at [360, 12] on link "All Projects" at bounding box center [363, 12] width 59 height 18
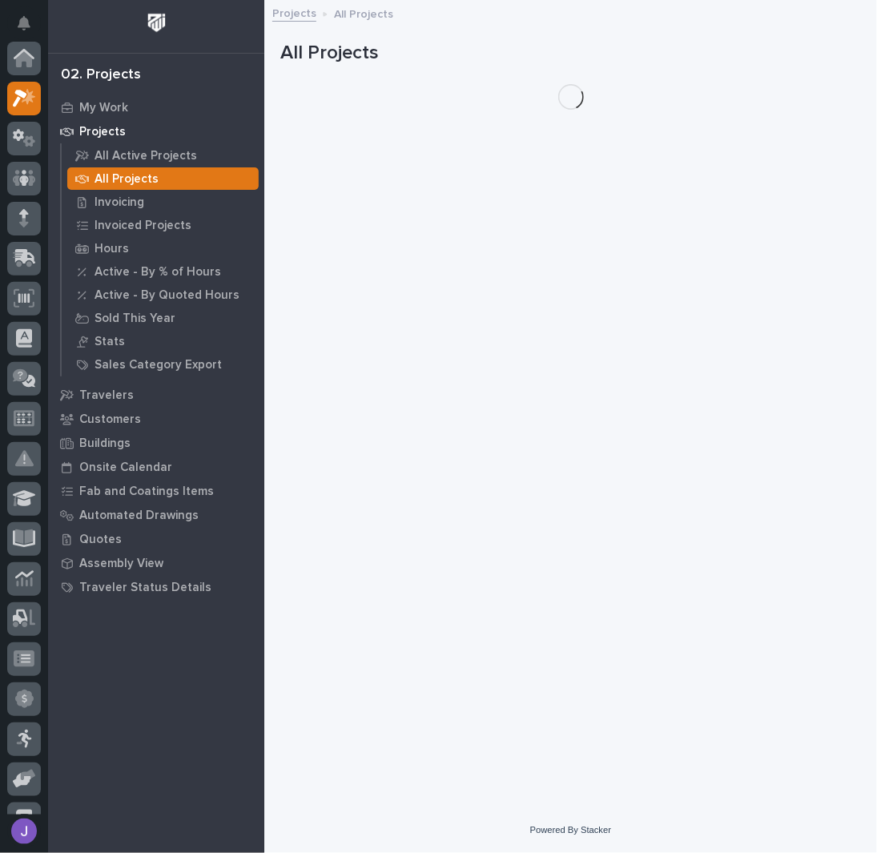
scroll to position [40, 0]
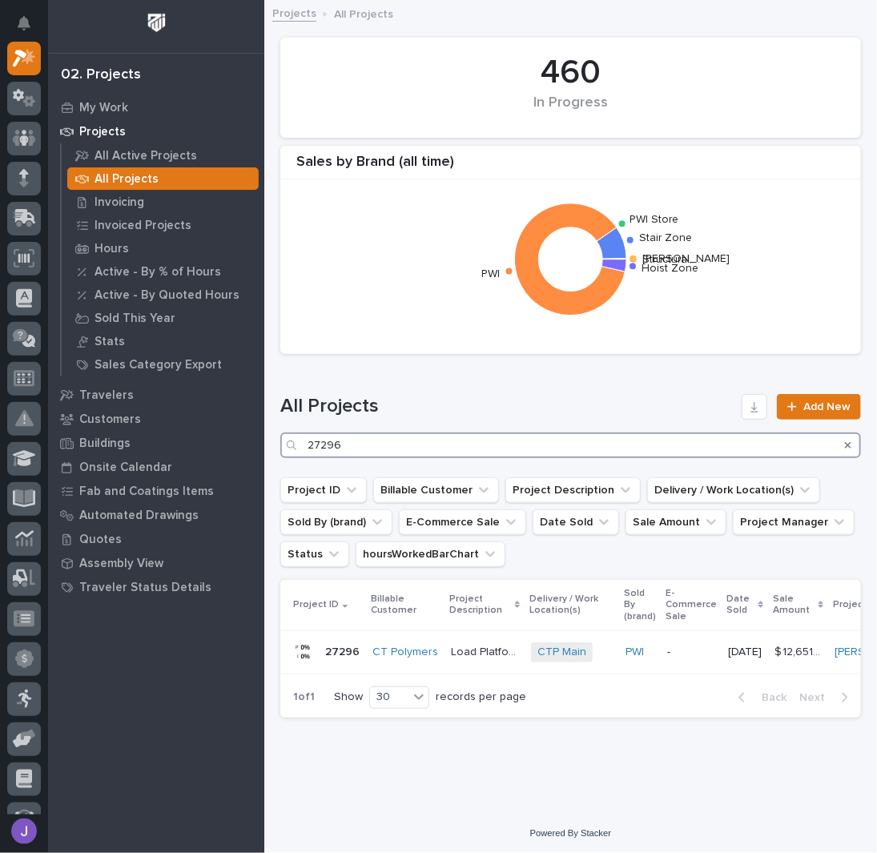
click at [373, 435] on input "27296" at bounding box center [570, 446] width 581 height 26
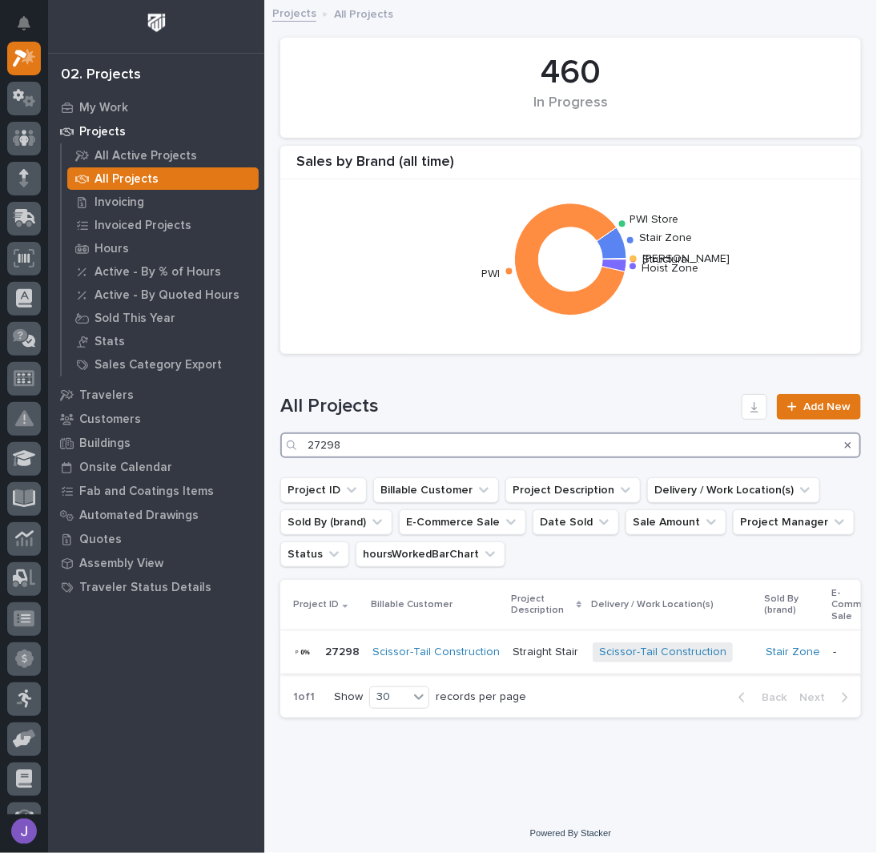
type input "27298"
click at [523, 640] on div "Straight Stair Straight Stair" at bounding box center [546, 652] width 67 height 26
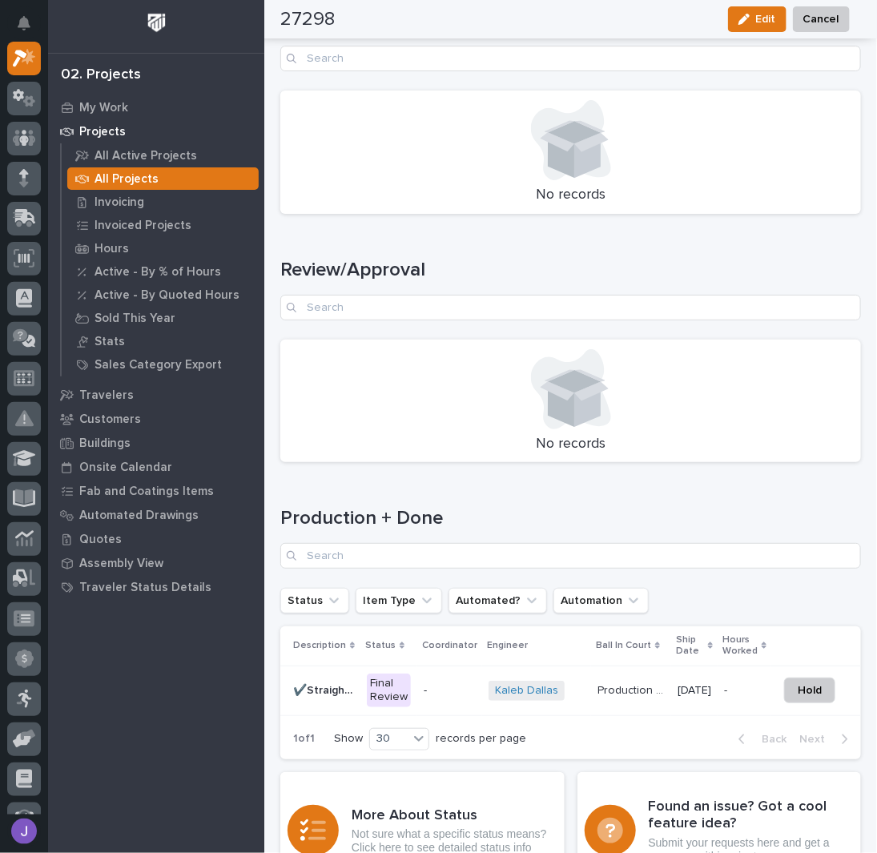
scroll to position [1982, 0]
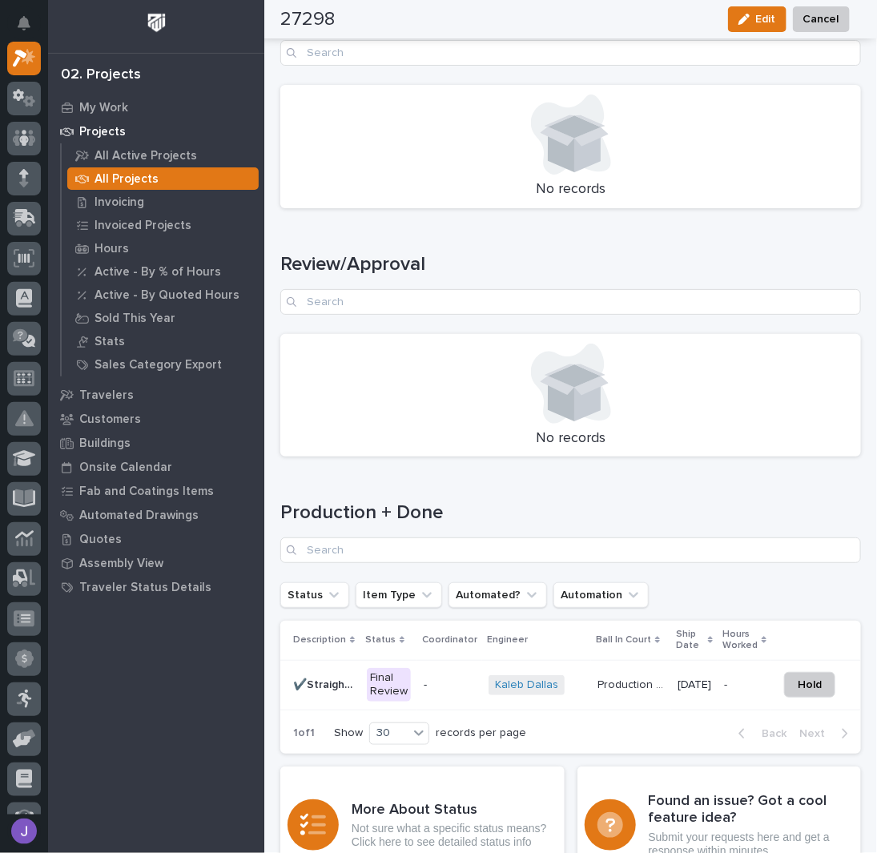
click at [397, 676] on div "Final Review" at bounding box center [389, 685] width 44 height 34
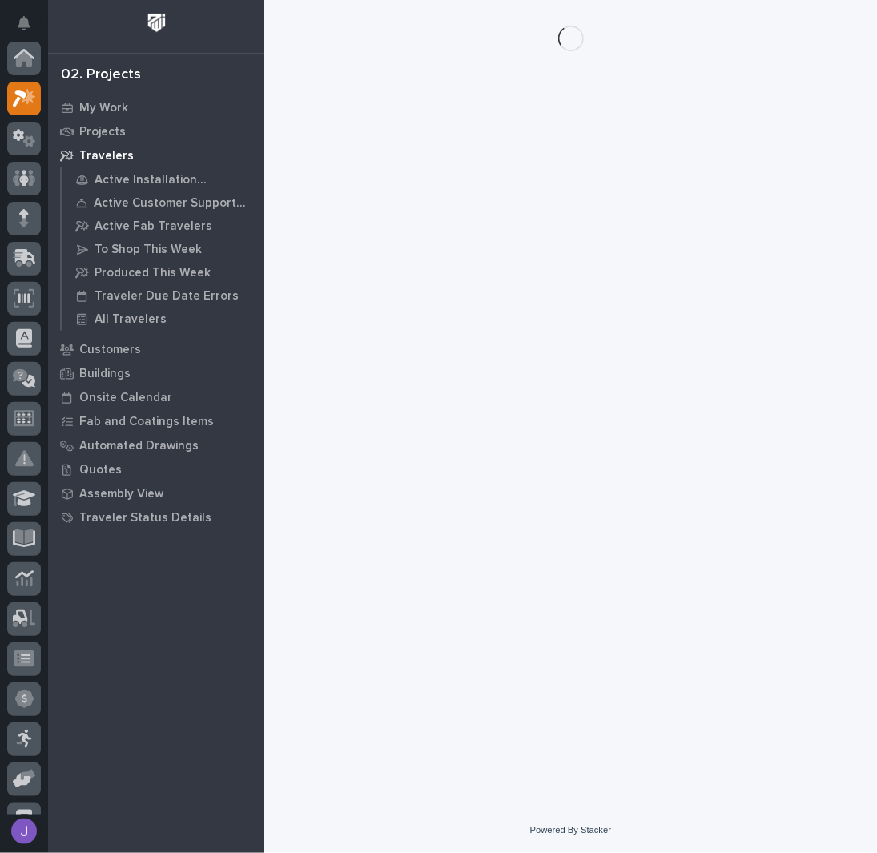
scroll to position [40, 0]
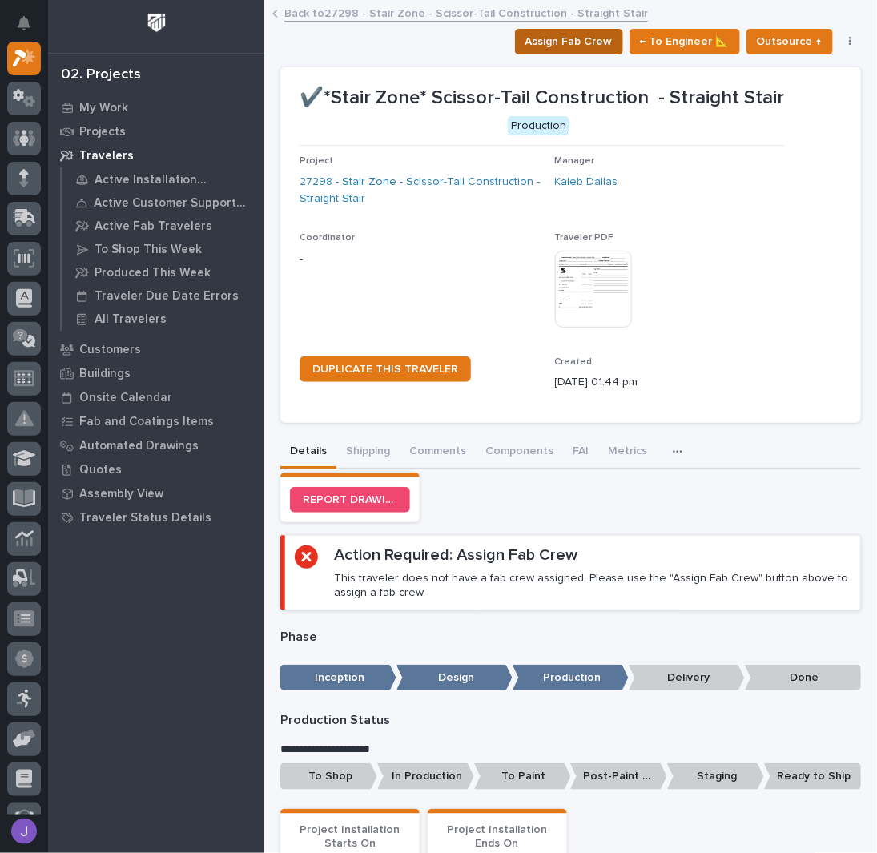
click at [560, 45] on span "Assign Fab Crew" at bounding box center [569, 41] width 87 height 19
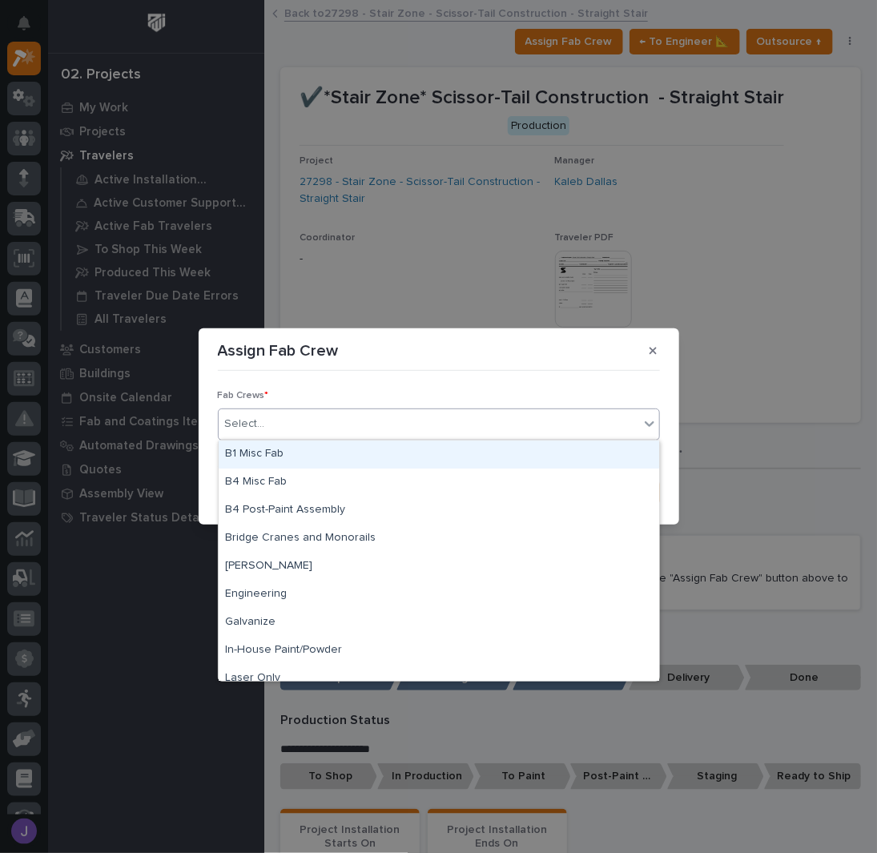
click at [304, 436] on div "Select..." at bounding box center [429, 424] width 421 height 26
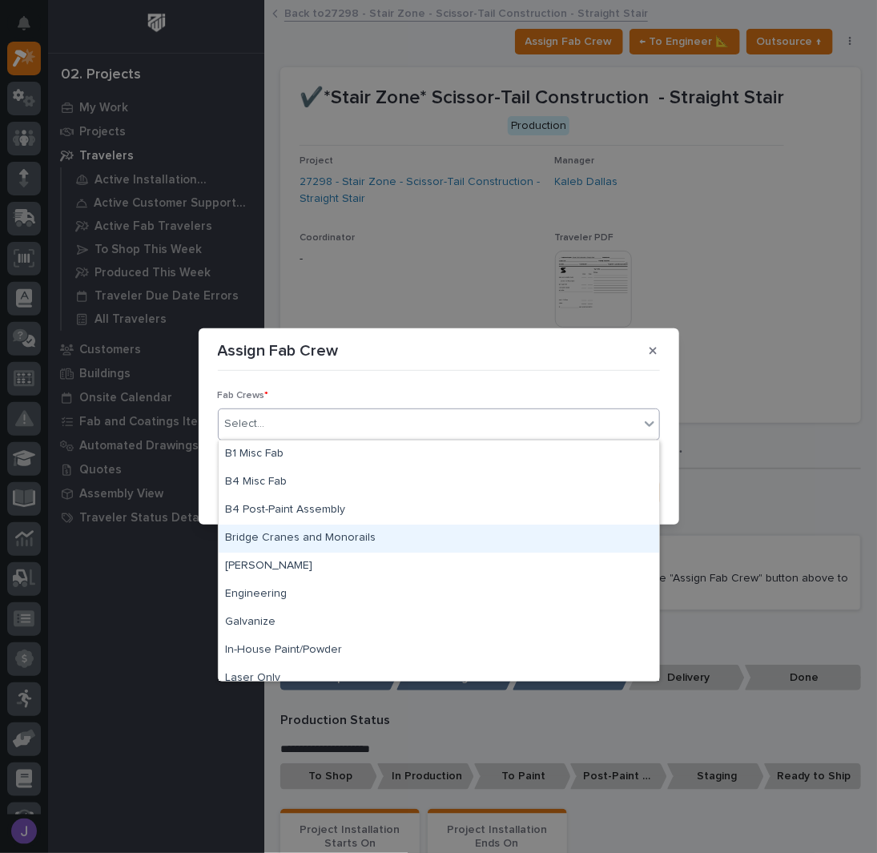
scroll to position [377, 0]
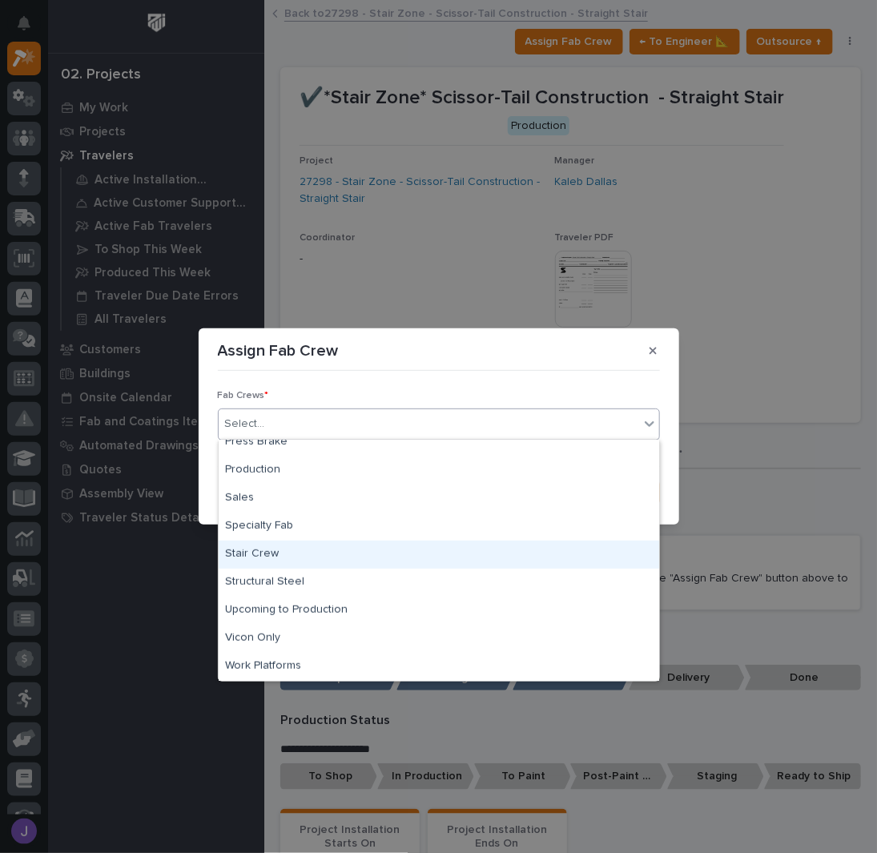
click at [262, 550] on div "Stair Crew" at bounding box center [439, 555] width 441 height 28
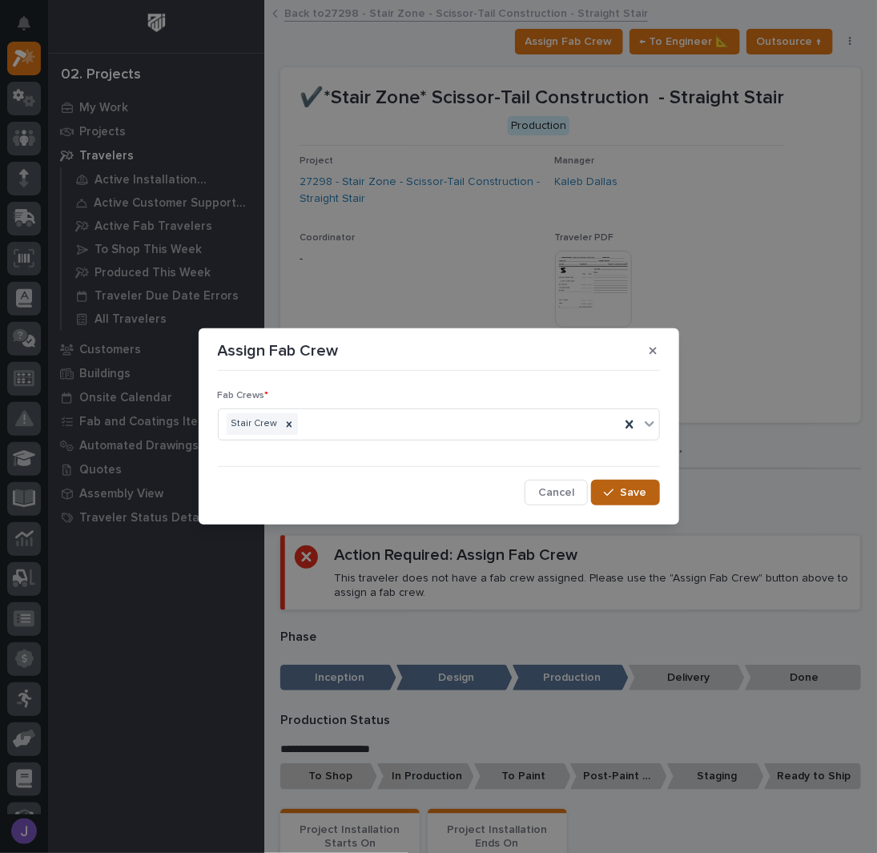
click at [619, 487] on div "button" at bounding box center [612, 492] width 16 height 11
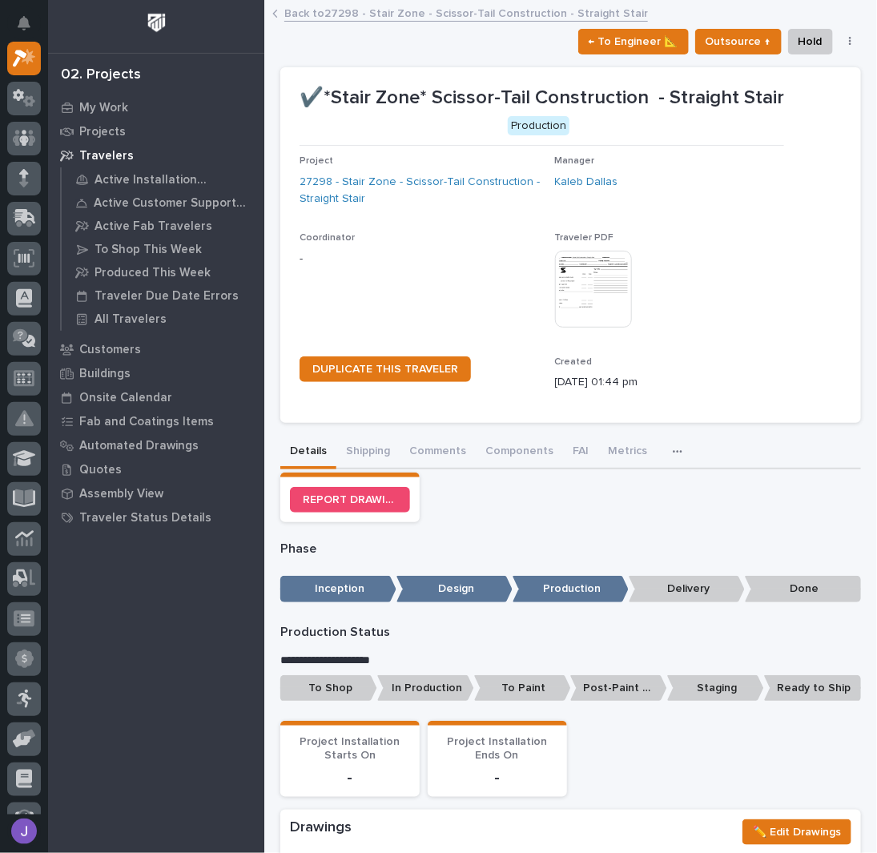
click at [356, 683] on p "To Shop" at bounding box center [328, 689] width 97 height 26
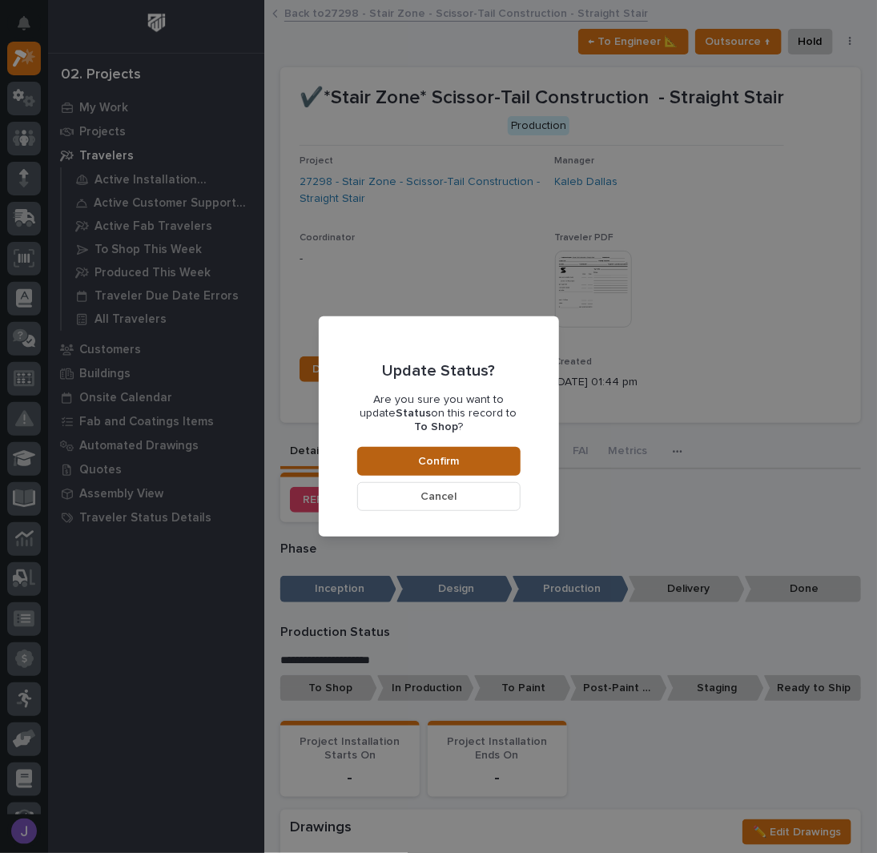
click at [446, 454] on span "Confirm" at bounding box center [438, 461] width 41 height 14
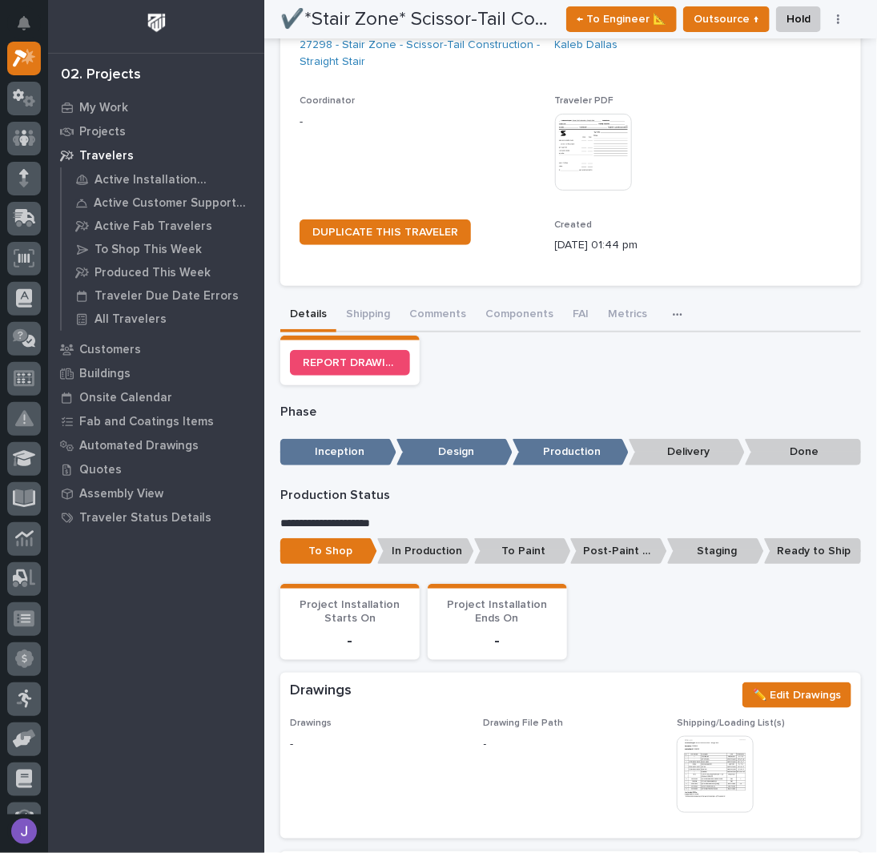
scroll to position [0, 0]
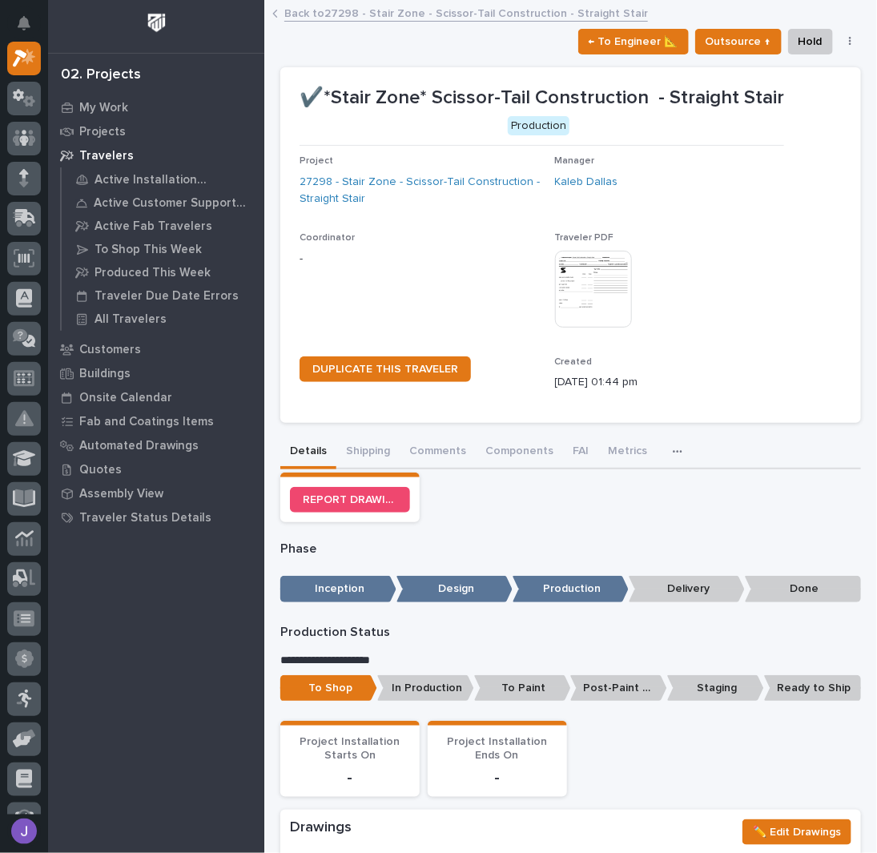
click at [353, 10] on link "Back to 27298 - Stair Zone - Scissor-Tail Construction - Straight Stair" at bounding box center [466, 12] width 364 height 18
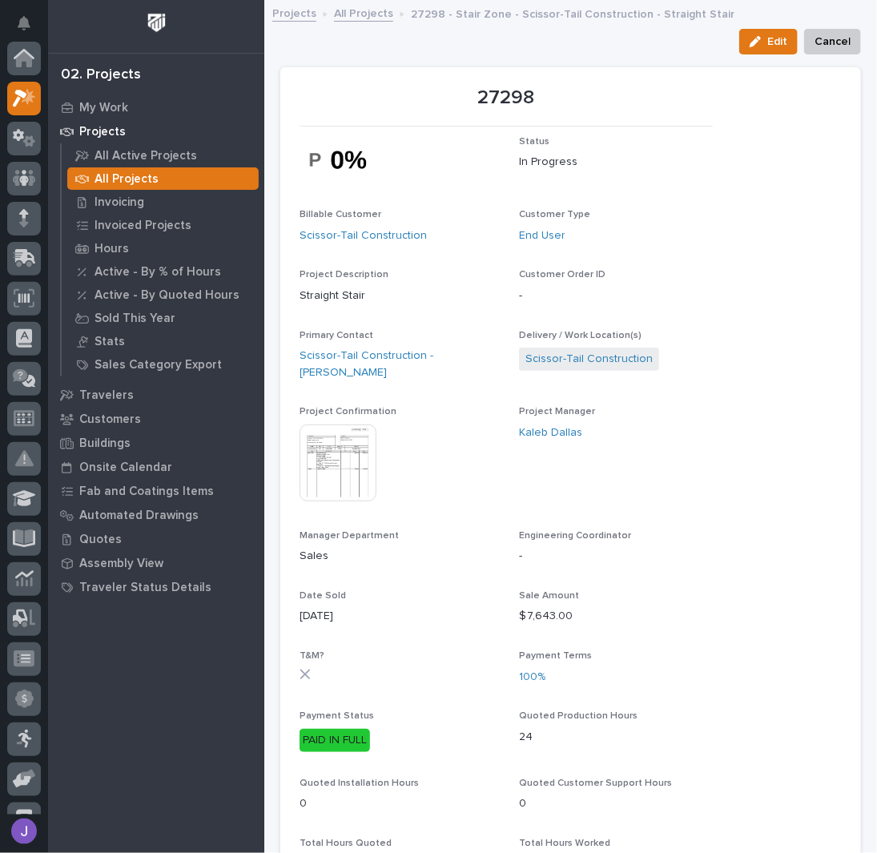
scroll to position [40, 0]
click at [353, 10] on link "All Projects" at bounding box center [363, 12] width 59 height 18
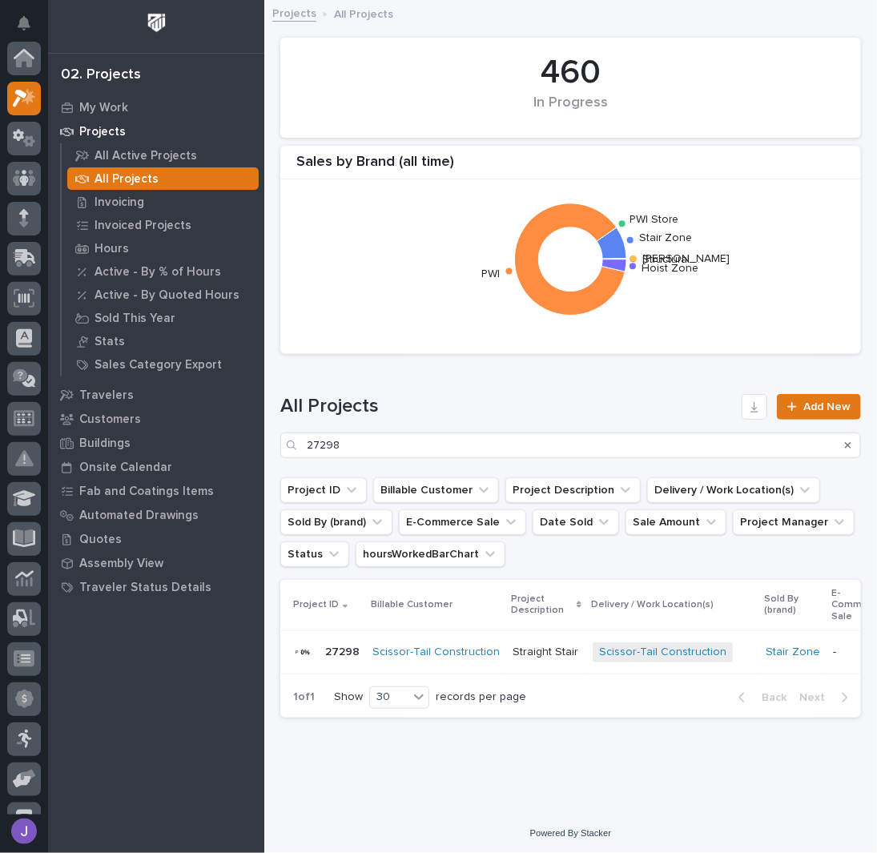
scroll to position [40, 0]
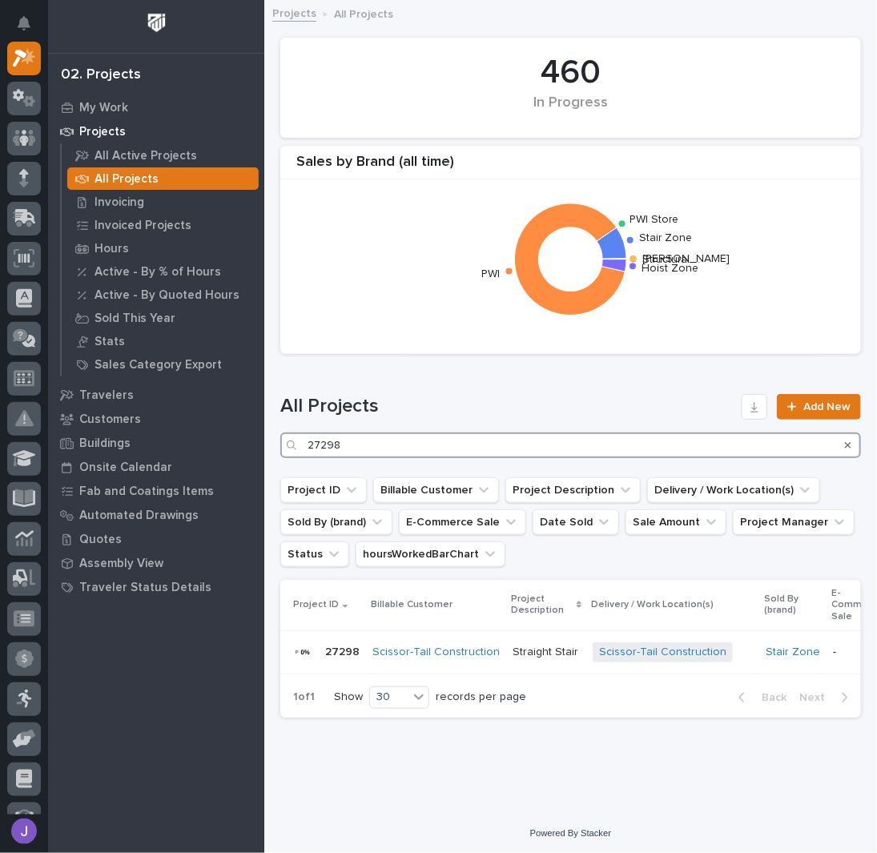
click at [356, 440] on input "27298" at bounding box center [570, 446] width 581 height 26
type input "2"
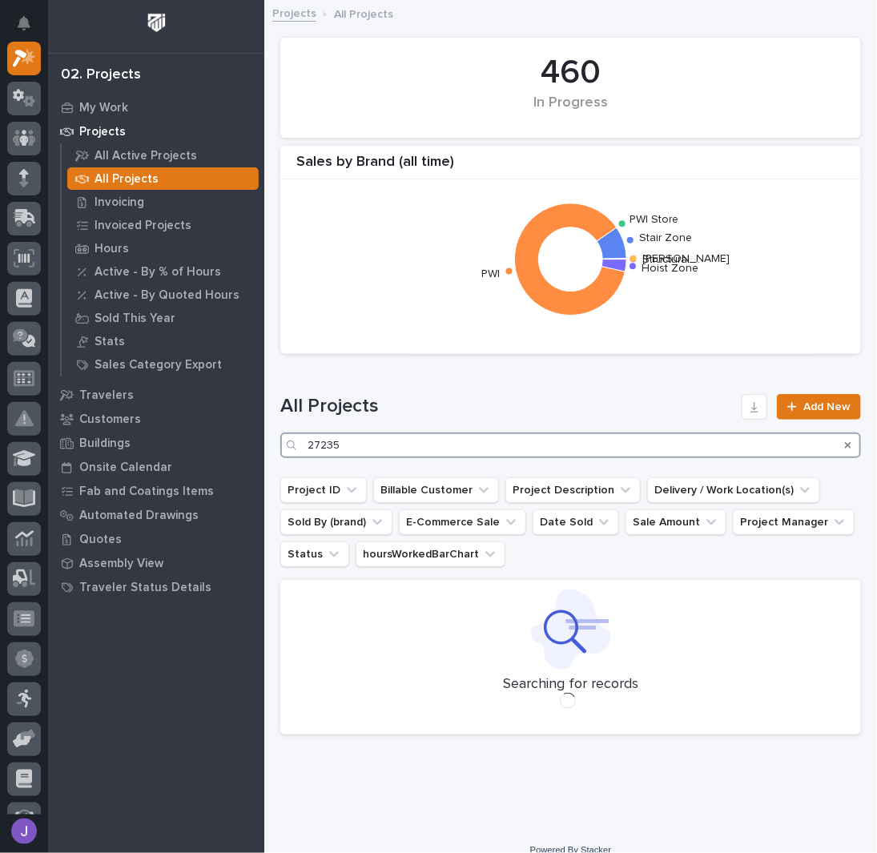
type input "27235"
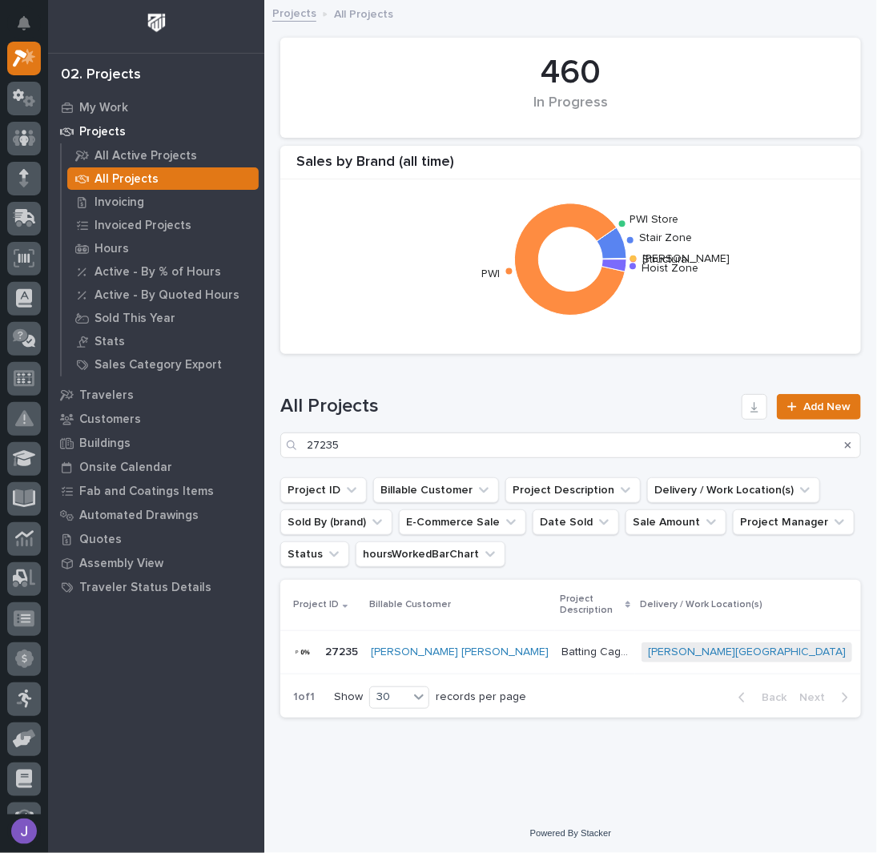
click at [562, 650] on p "Batting Cage Stairs" at bounding box center [597, 651] width 71 height 17
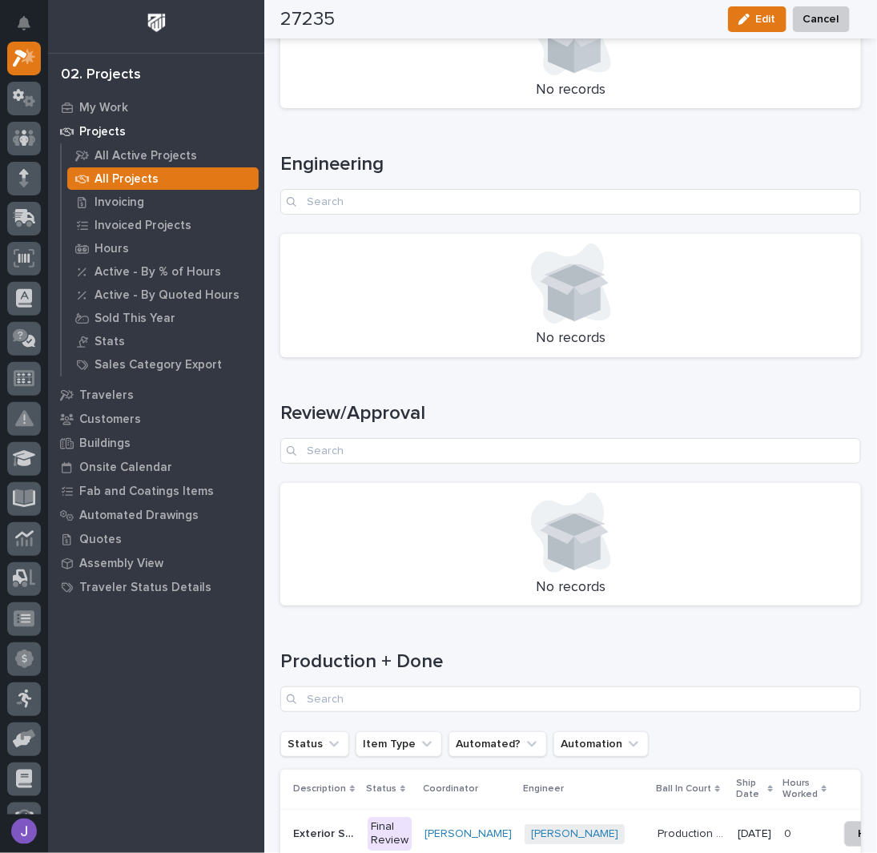
scroll to position [2252, 0]
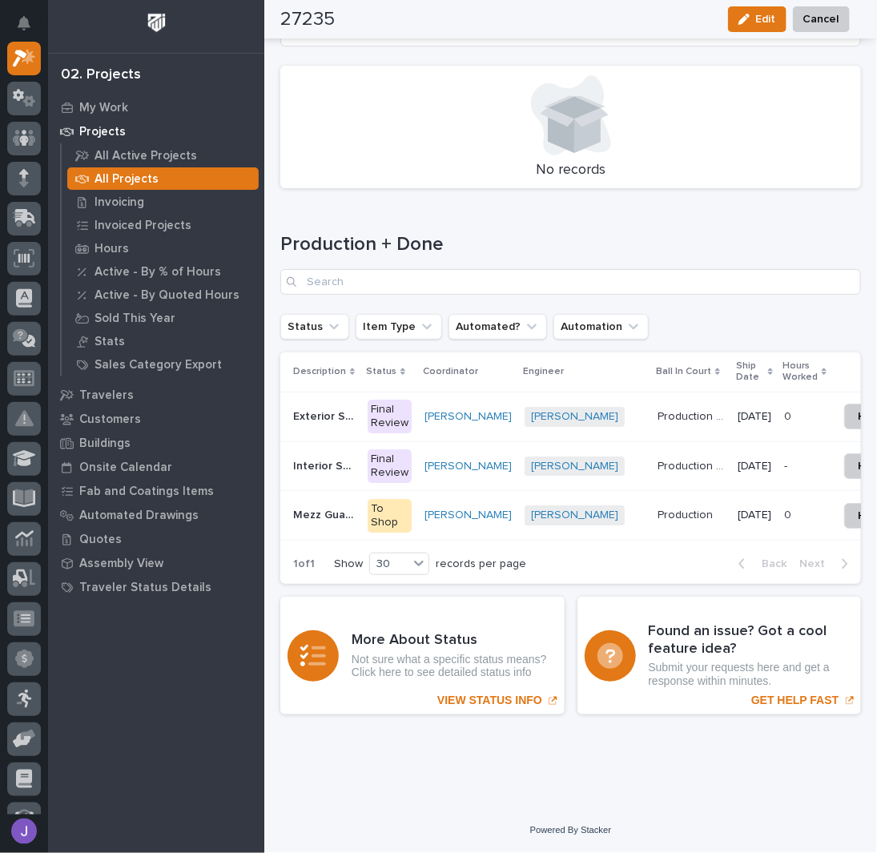
click at [316, 458] on p "Interior Stairway" at bounding box center [325, 465] width 65 height 17
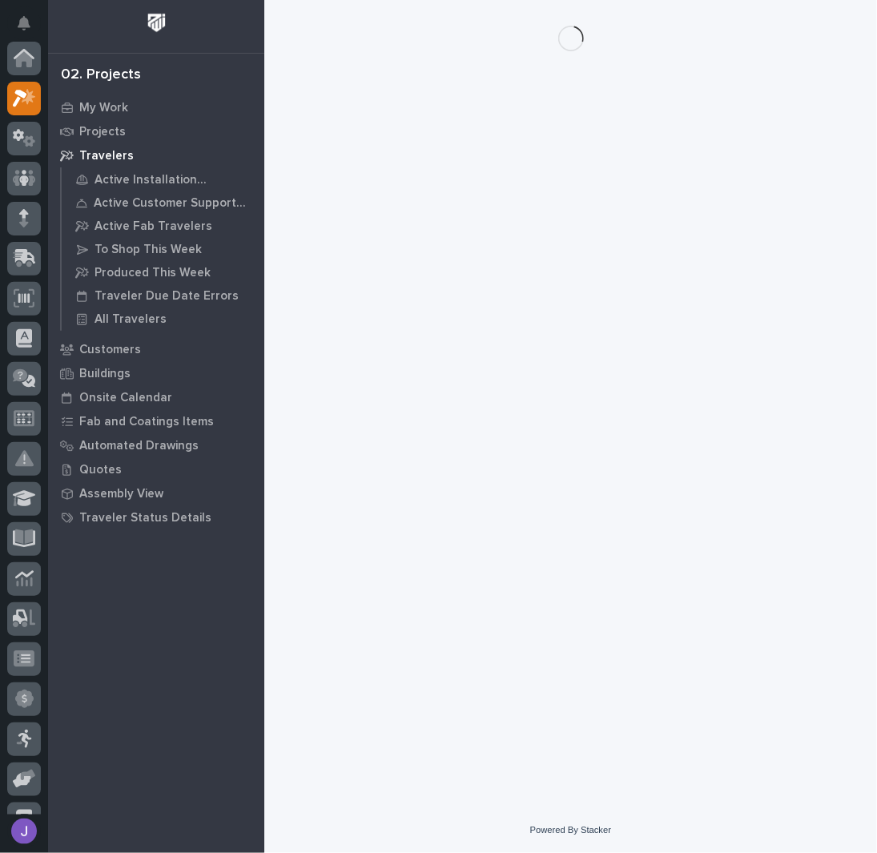
scroll to position [40, 0]
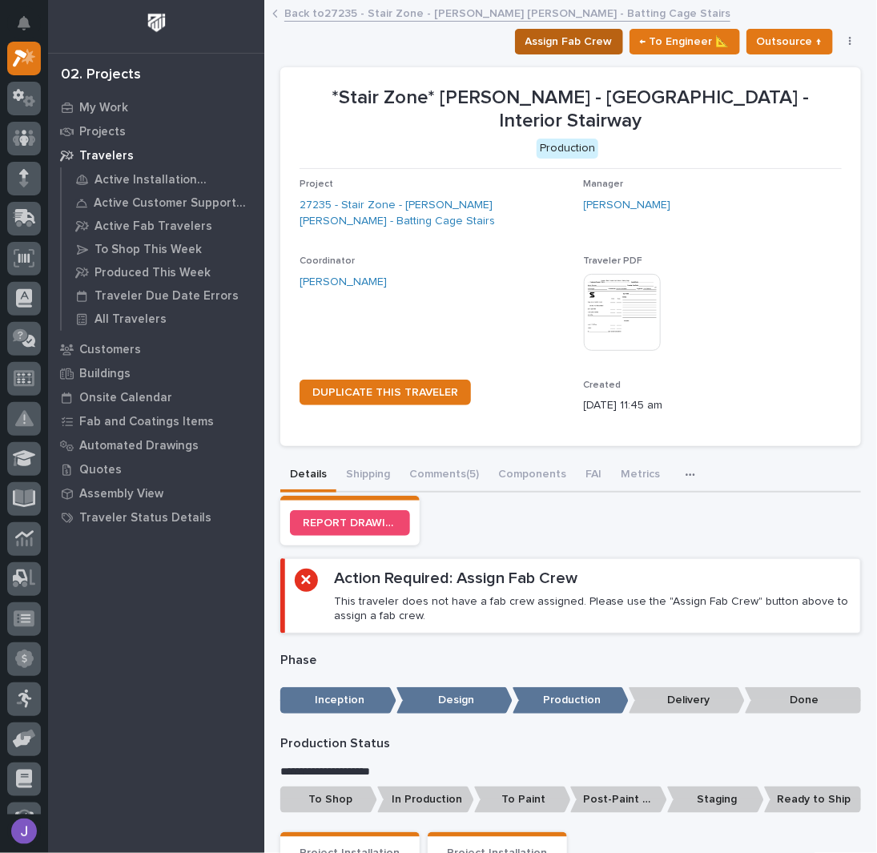
click at [571, 37] on span "Assign Fab Crew" at bounding box center [569, 41] width 87 height 19
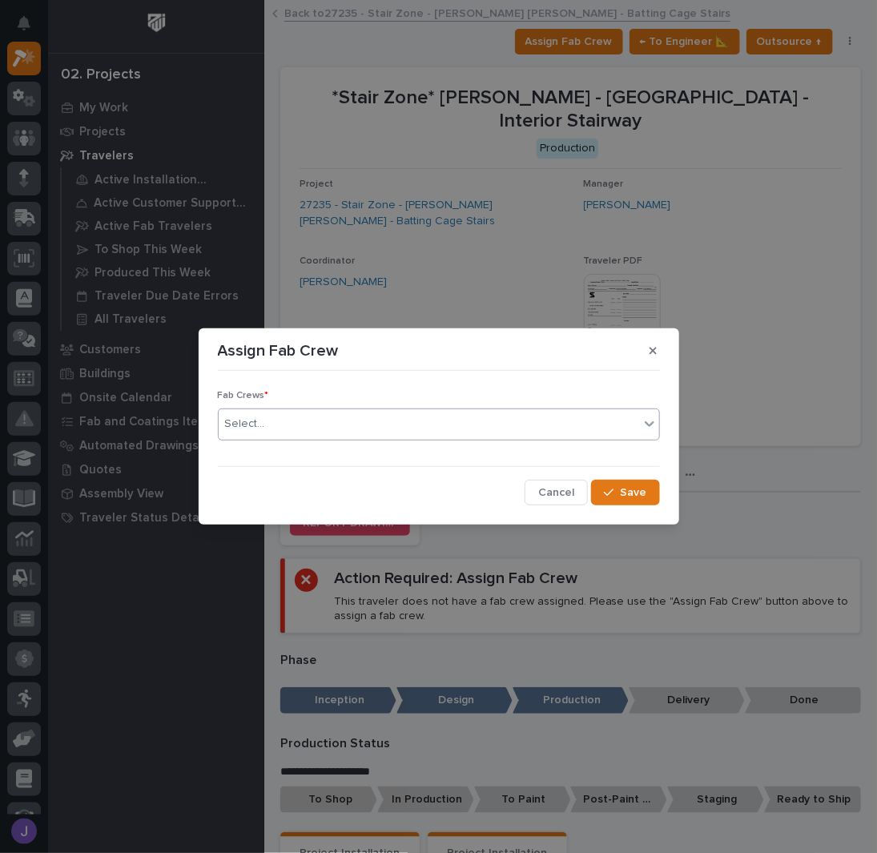
click at [351, 431] on div "Select..." at bounding box center [429, 424] width 421 height 26
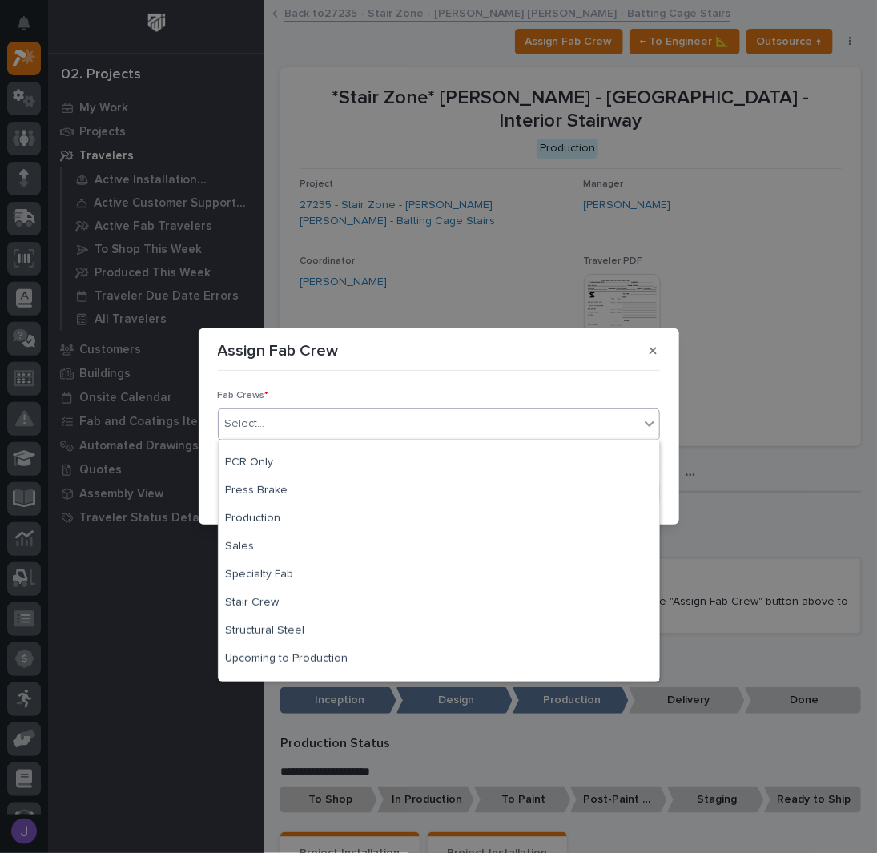
scroll to position [377, 0]
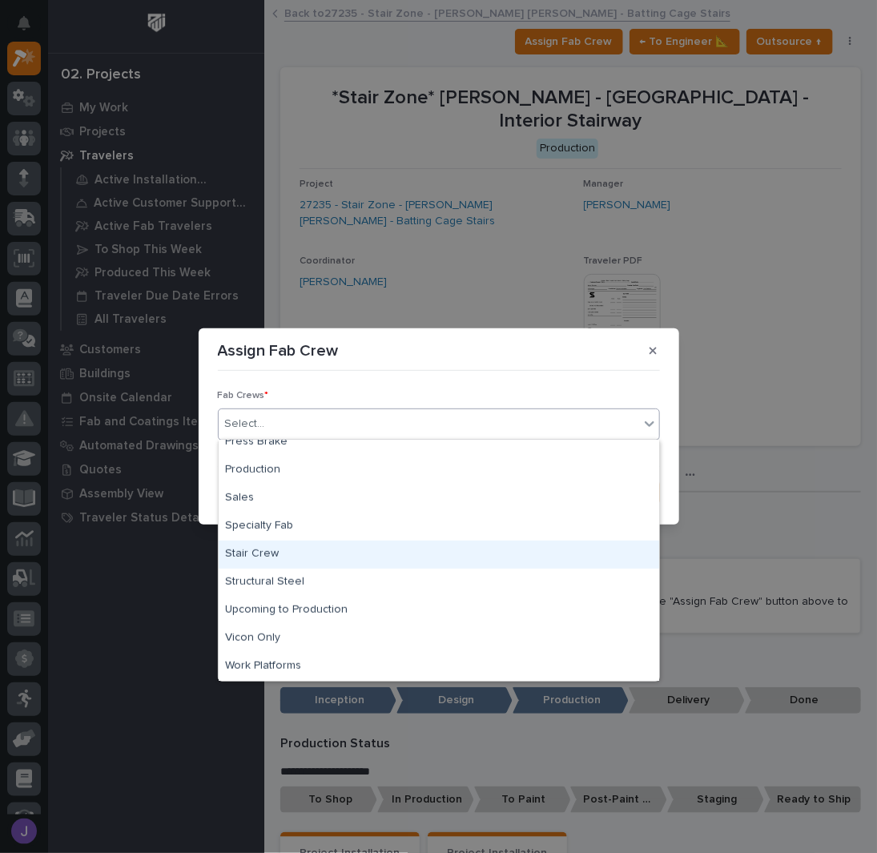
click at [276, 556] on div "Stair Crew" at bounding box center [439, 555] width 441 height 28
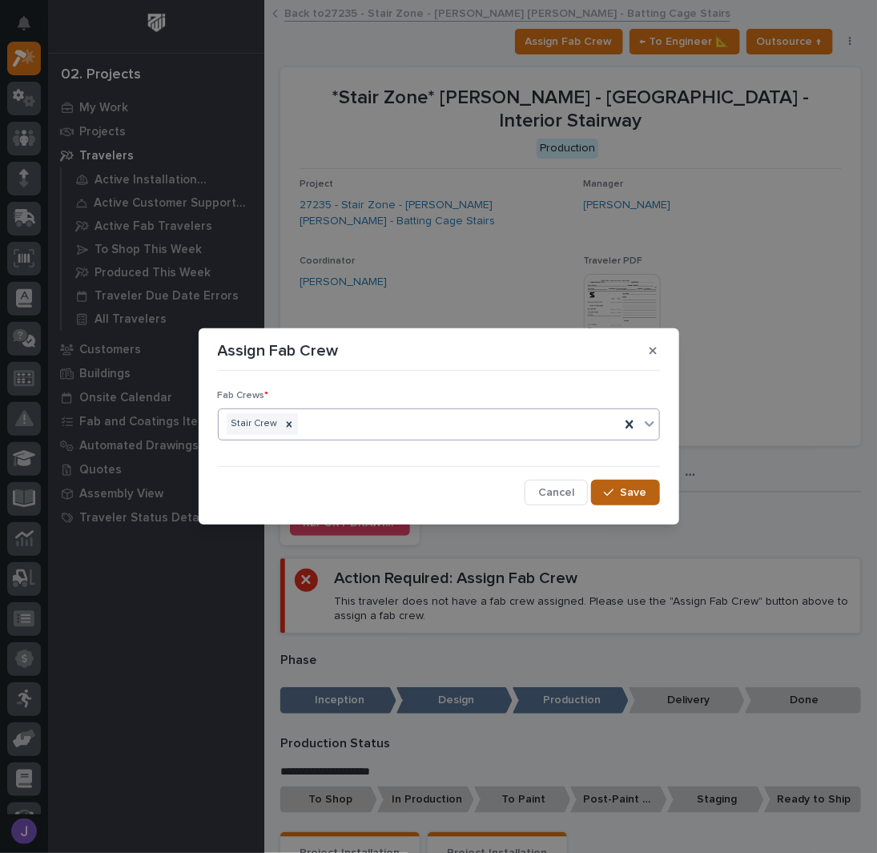
click at [633, 498] on span "Save" at bounding box center [634, 493] width 26 height 14
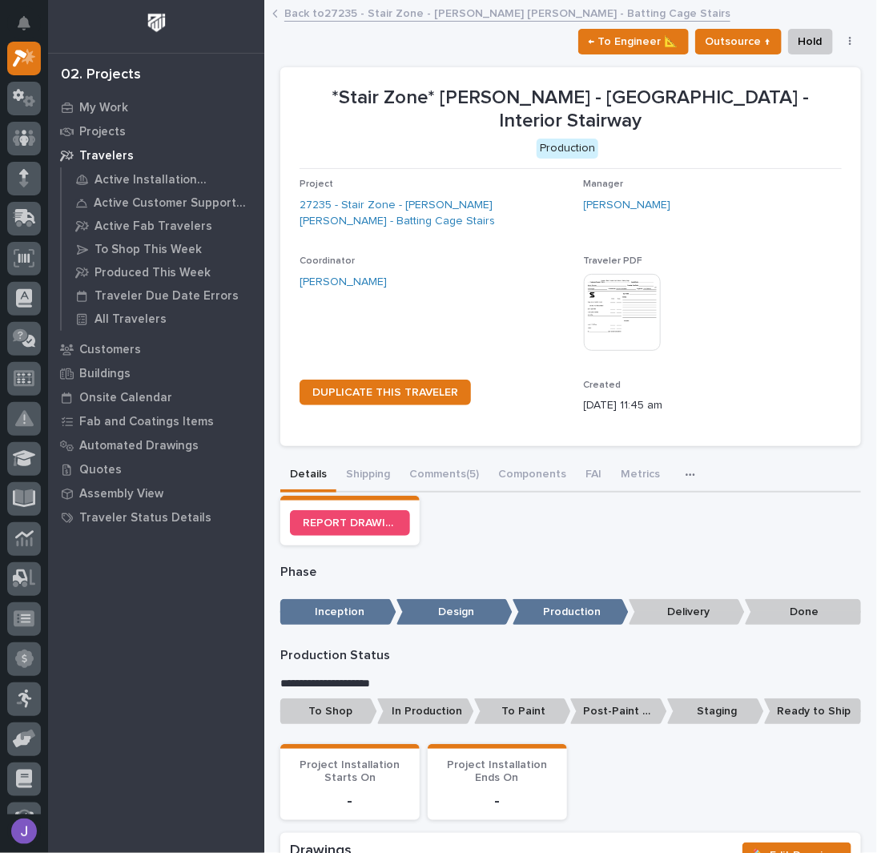
click at [337, 721] on p "To Shop" at bounding box center [328, 712] width 97 height 26
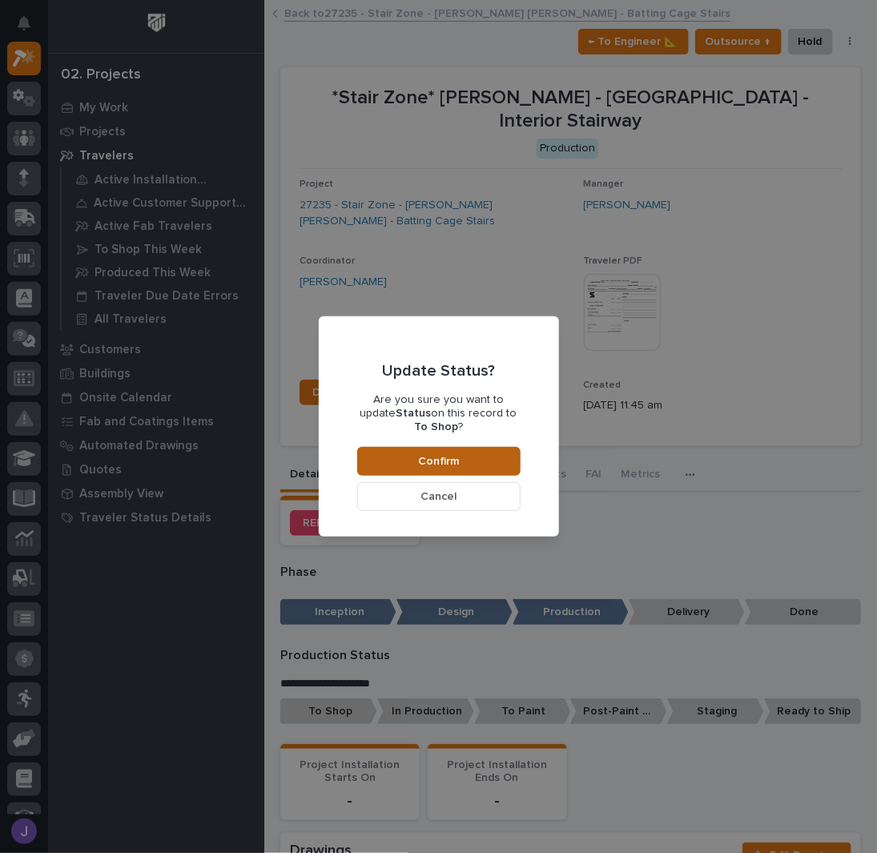
click at [473, 458] on button "Confirm" at bounding box center [438, 461] width 163 height 29
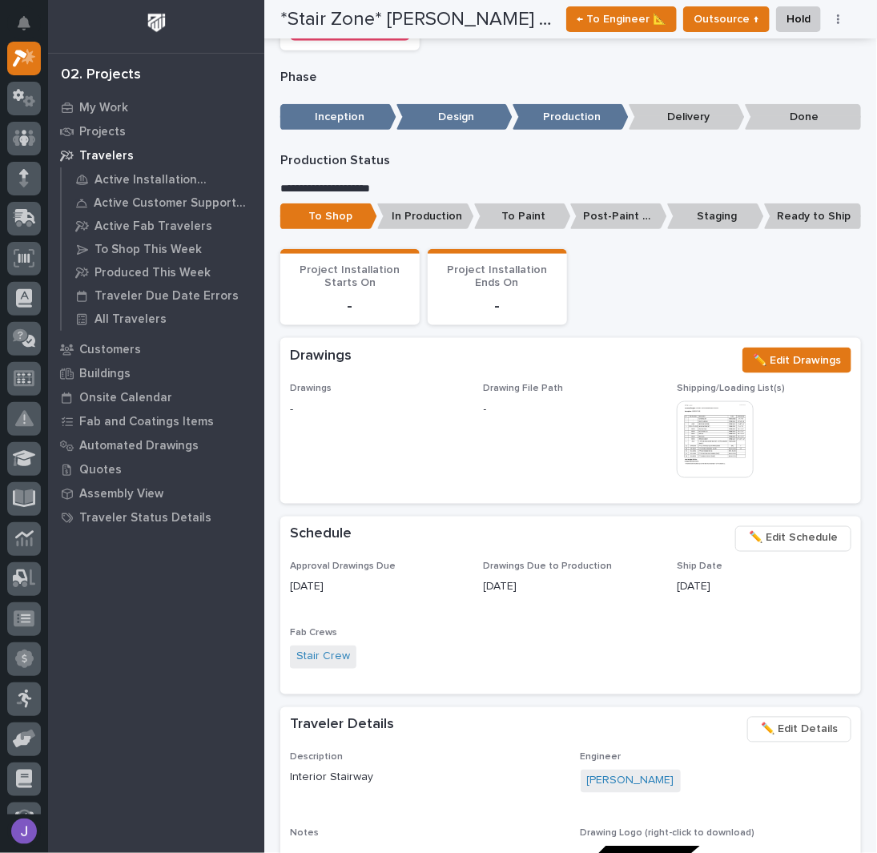
scroll to position [0, 0]
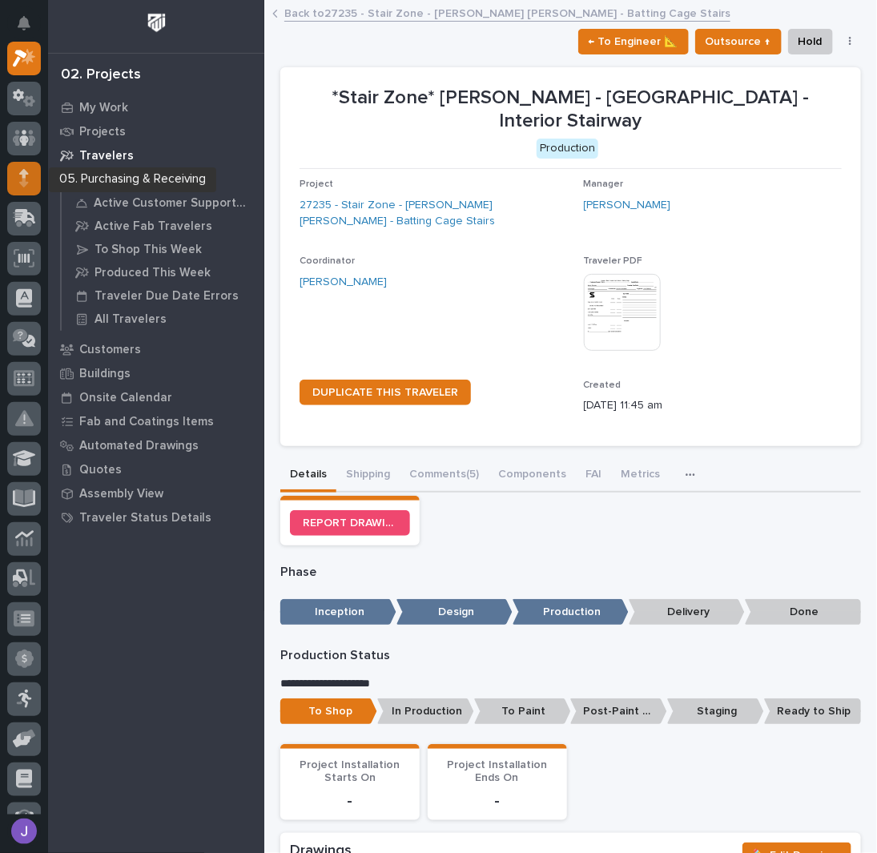
click at [22, 185] on icon at bounding box center [23, 182] width 9 height 9
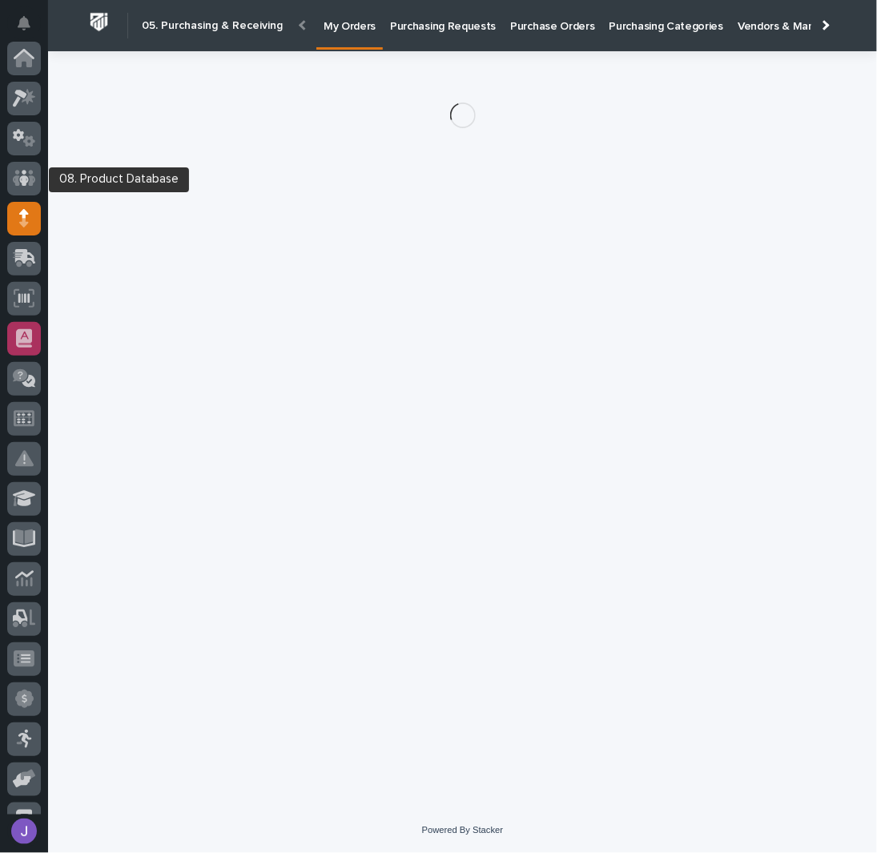
scroll to position [160, 0]
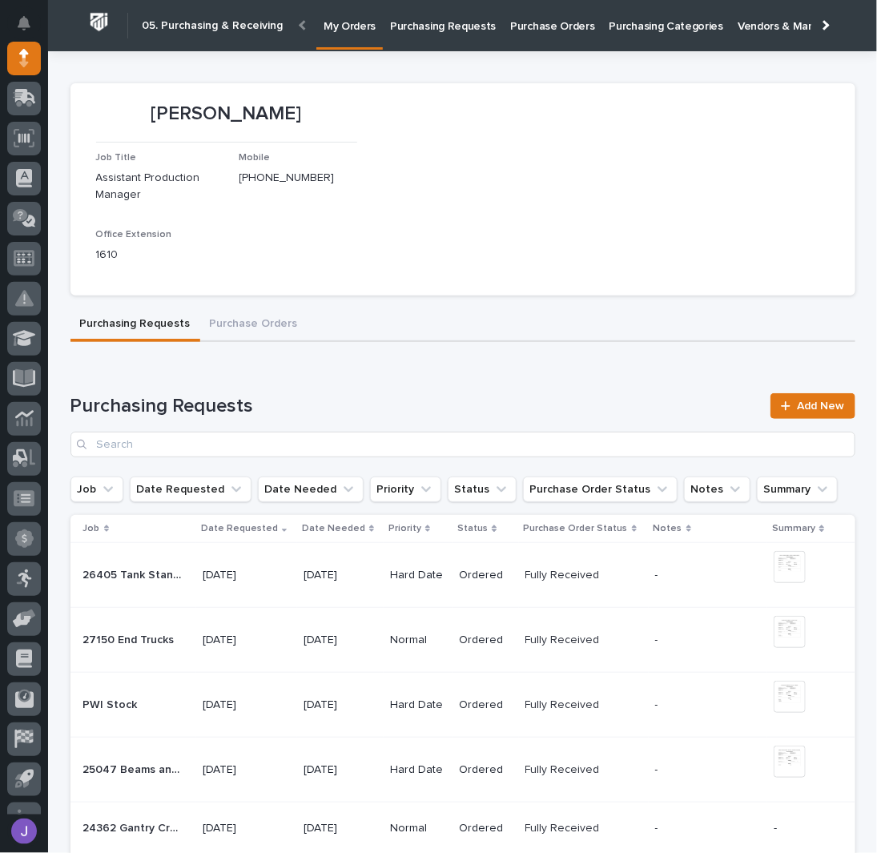
click at [423, 17] on p "Purchasing Requests" at bounding box center [443, 17] width 106 height 34
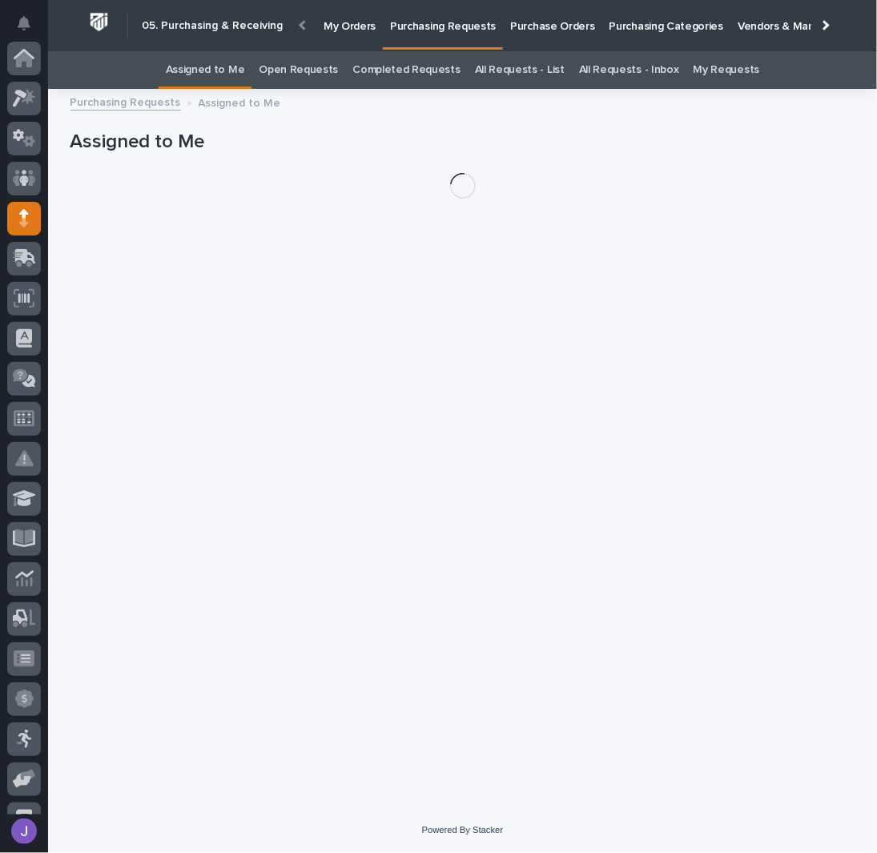
scroll to position [160, 0]
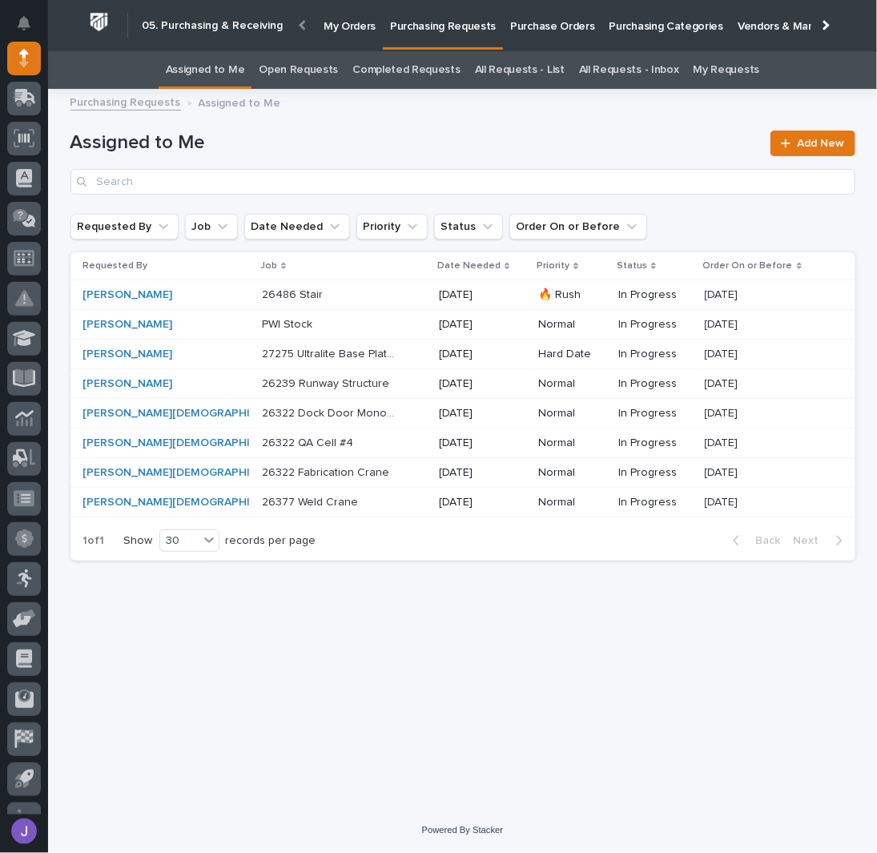
click at [365, 605] on div "Loading... Saving… Loading... Saving… Assigned to Me Add New Requested By Job D…" at bounding box center [463, 433] width 801 height 669
click at [532, 31] on p "Purchase Orders" at bounding box center [552, 17] width 84 height 34
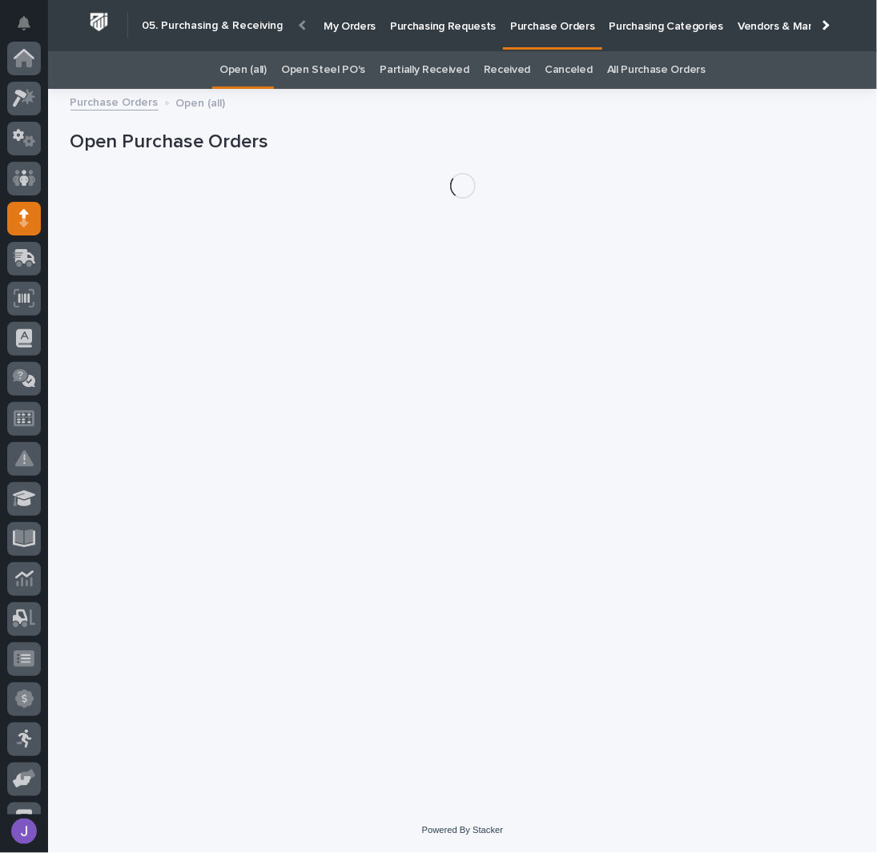
scroll to position [160, 0]
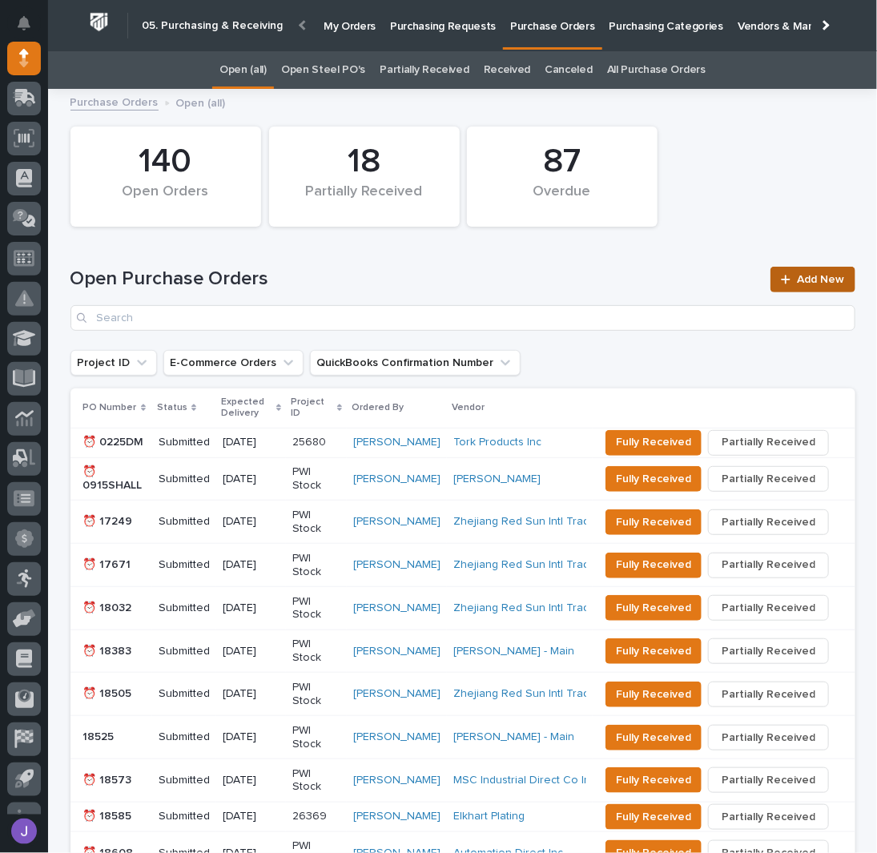
click at [798, 276] on span "Add New" at bounding box center [821, 279] width 47 height 11
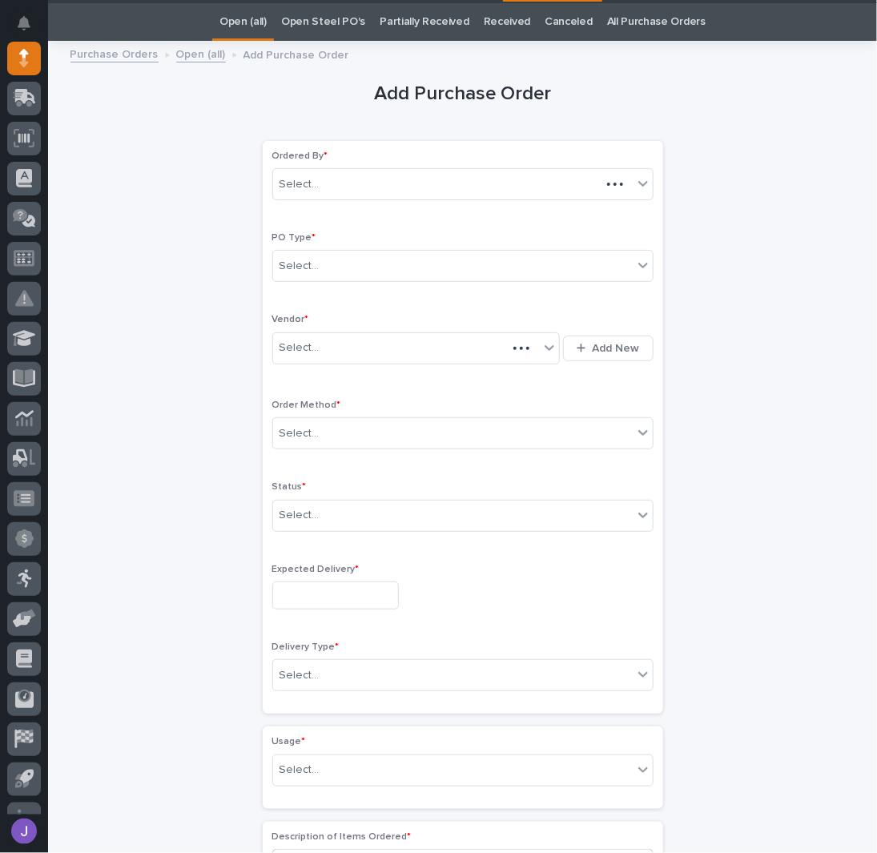
scroll to position [50, 0]
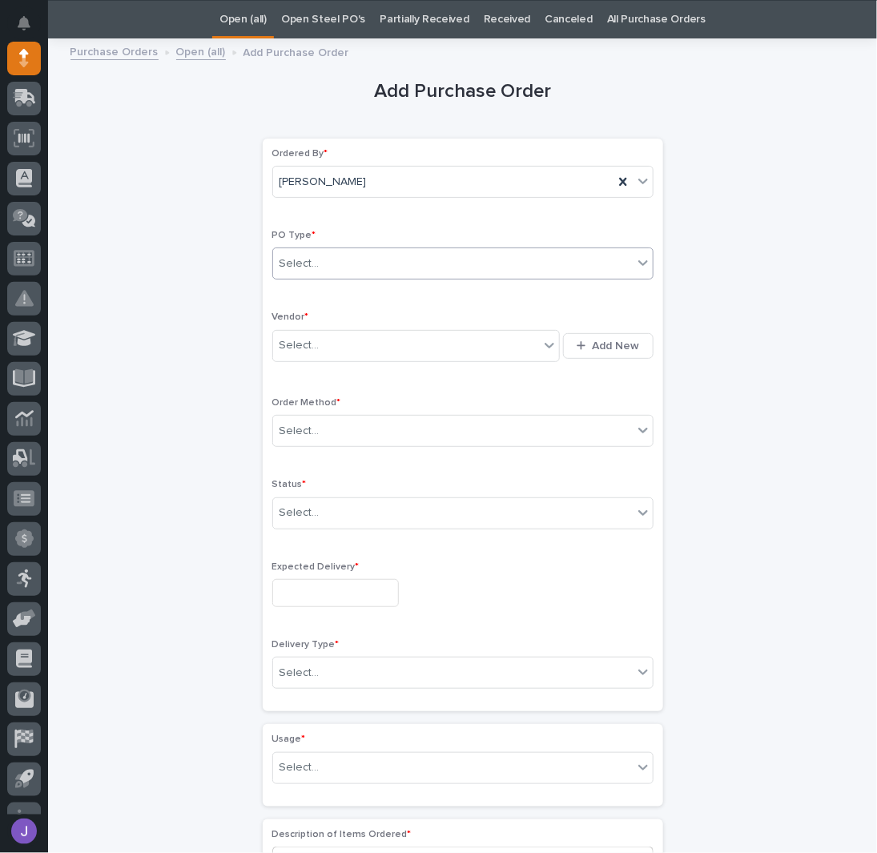
click at [357, 269] on div "Select..." at bounding box center [453, 264] width 360 height 26
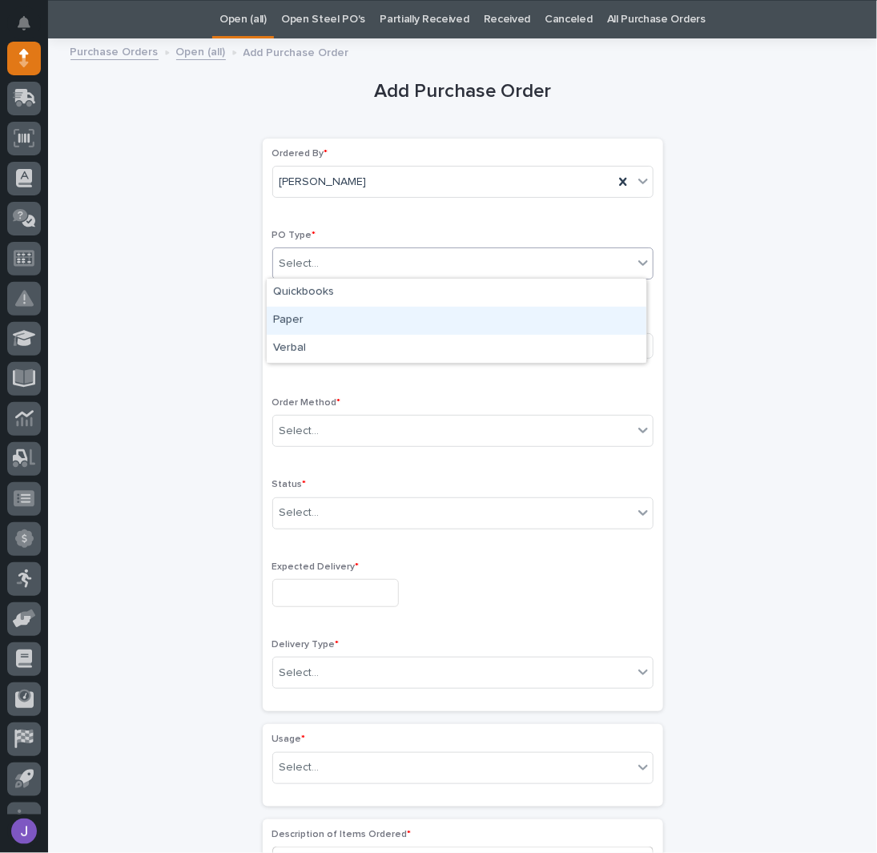
click at [321, 315] on div "Paper" at bounding box center [457, 321] width 380 height 28
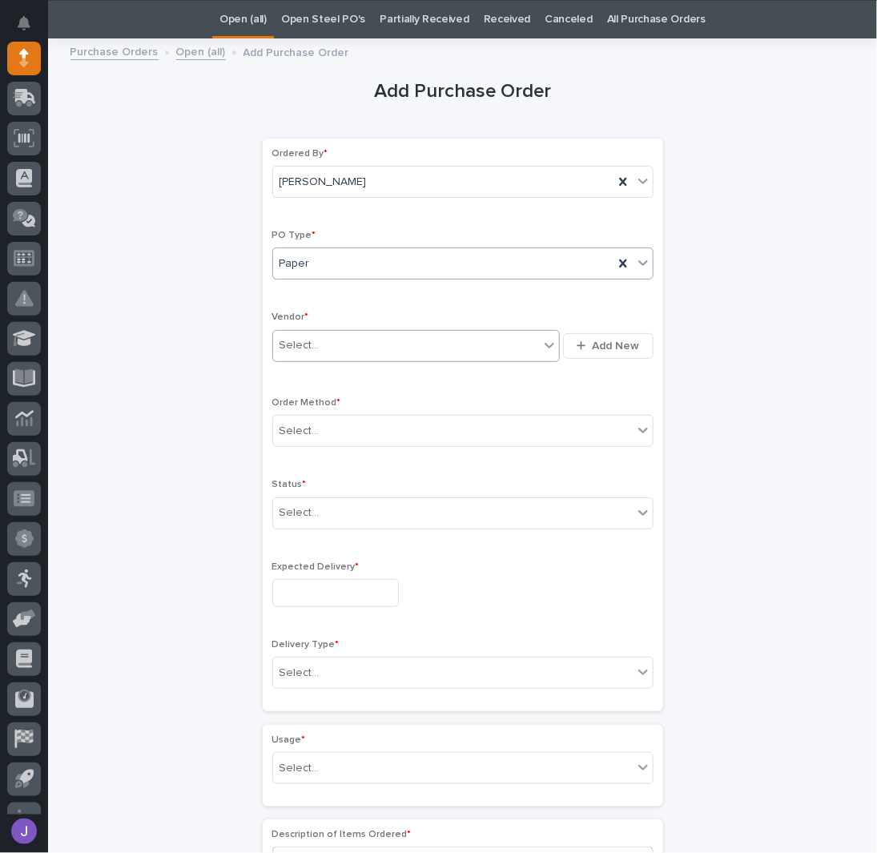
click at [317, 338] on div "Select..." at bounding box center [406, 346] width 267 height 26
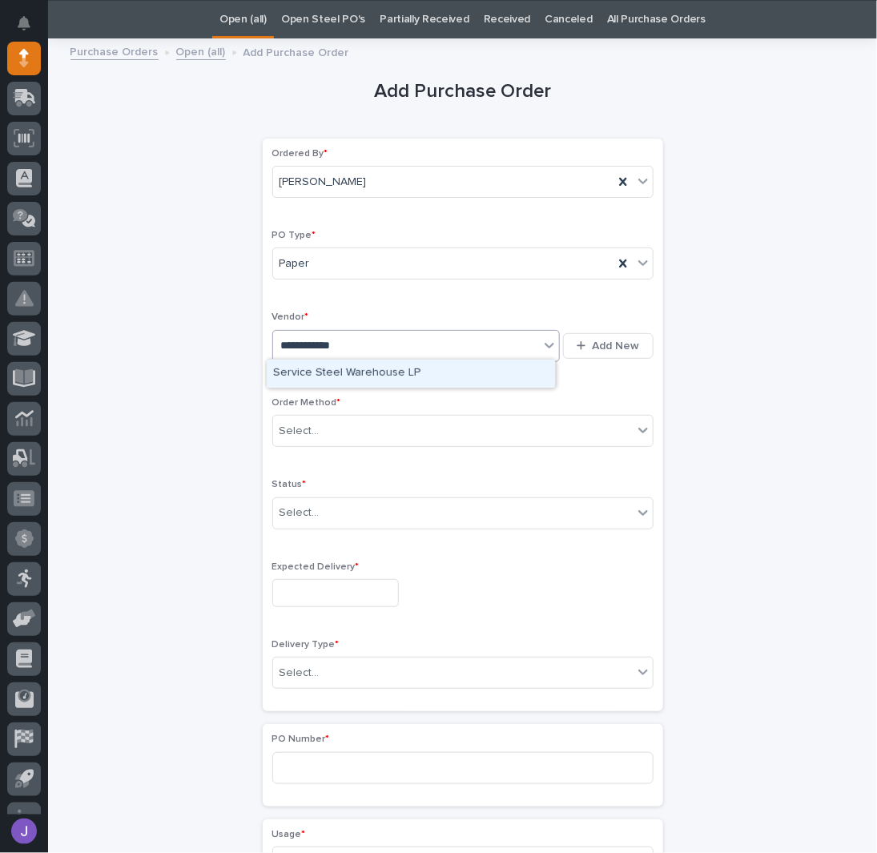
type input "**********"
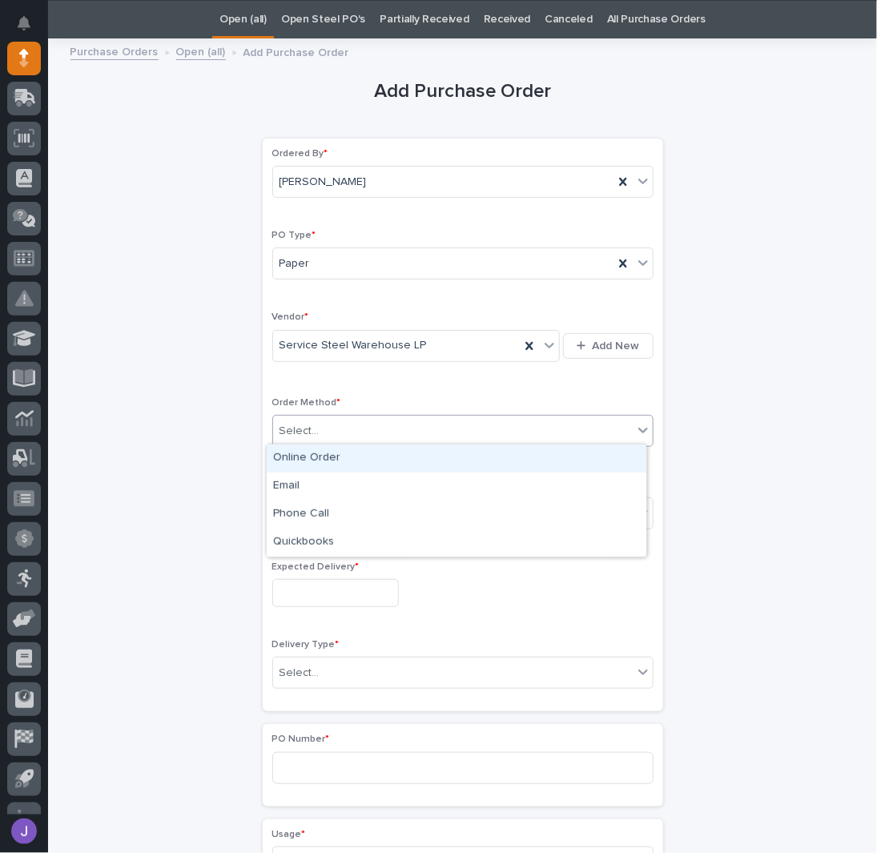
click at [337, 424] on div "Select..." at bounding box center [453, 431] width 360 height 26
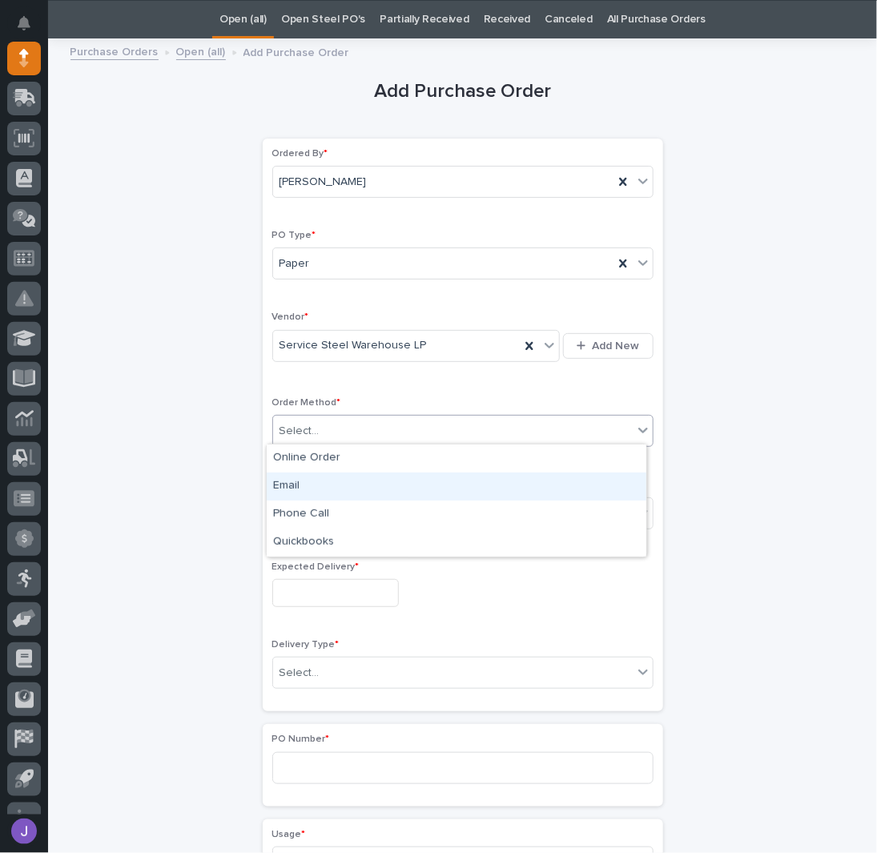
click at [313, 480] on div "Email" at bounding box center [457, 487] width 380 height 28
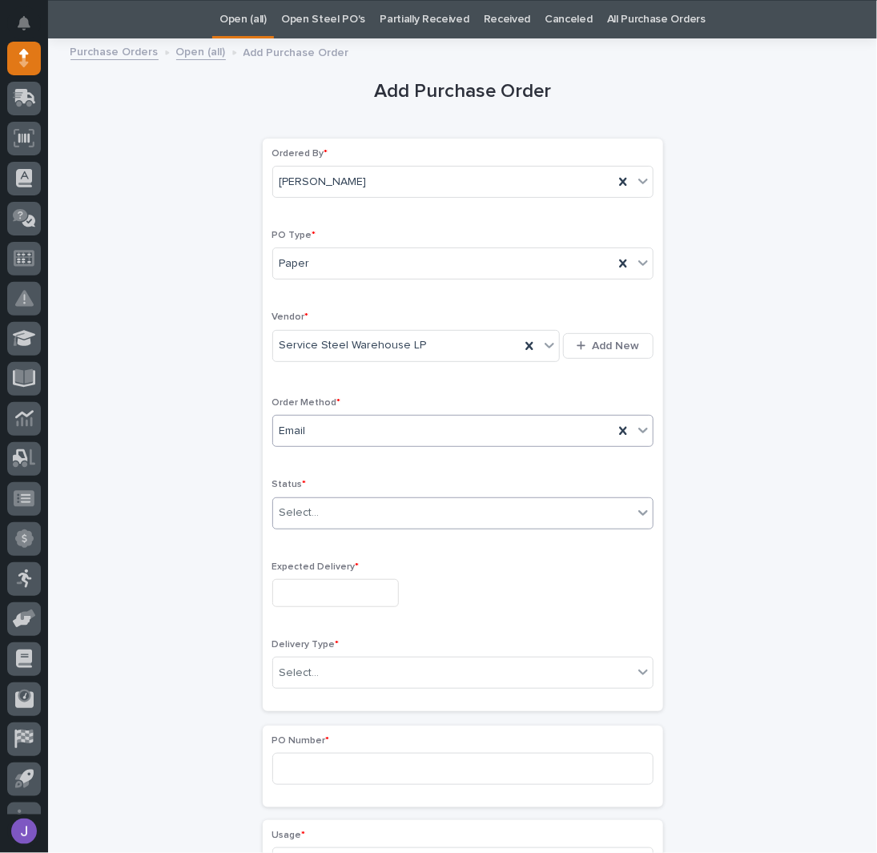
click at [321, 509] on input "text" at bounding box center [322, 513] width 2 height 14
click at [311, 583] on input "text" at bounding box center [335, 593] width 127 height 28
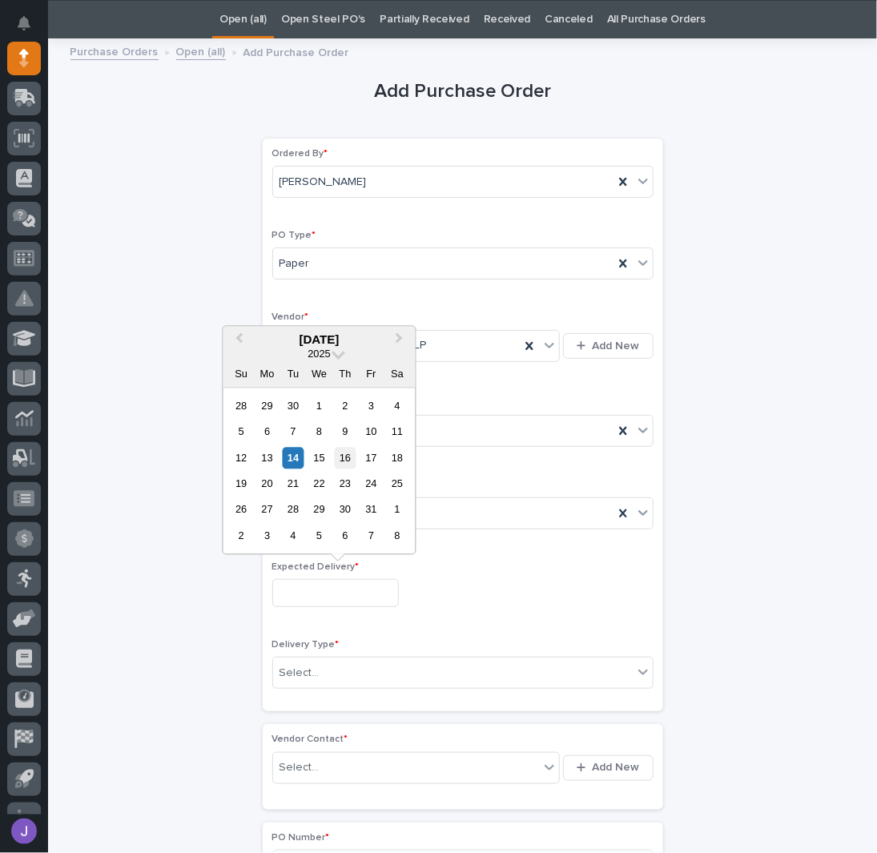
click at [341, 459] on div "16" at bounding box center [345, 458] width 22 height 22
type input "**********"
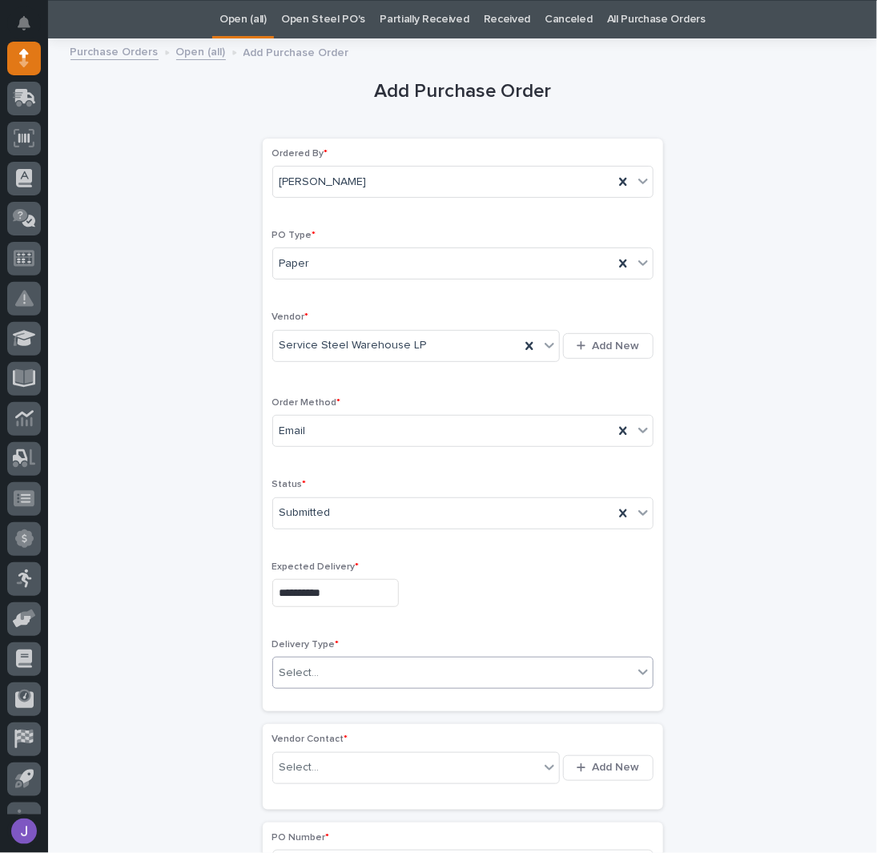
click at [309, 671] on div "Select..." at bounding box center [300, 673] width 40 height 17
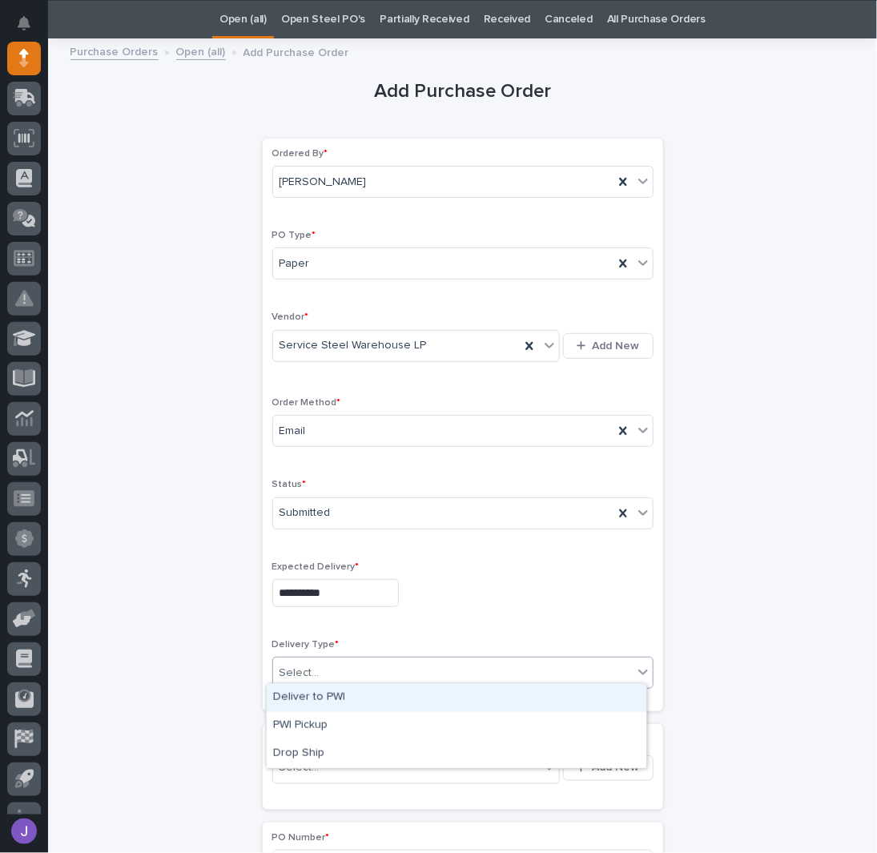
click at [311, 696] on div "Deliver to PWI" at bounding box center [457, 698] width 380 height 28
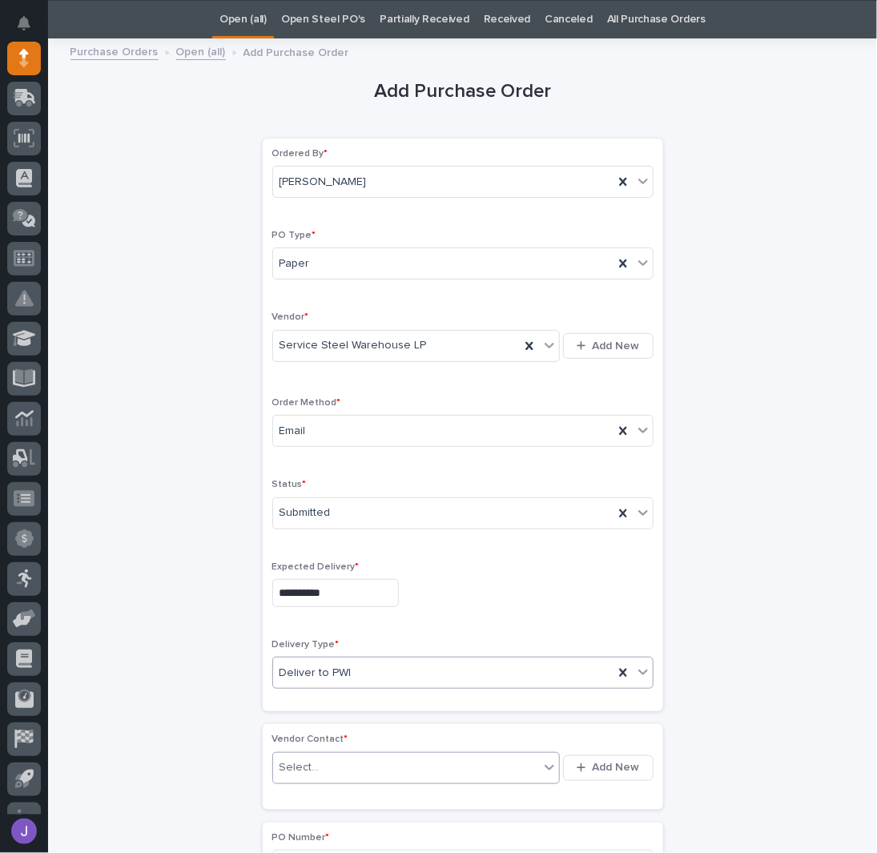
click at [301, 760] on div "Select..." at bounding box center [300, 768] width 40 height 17
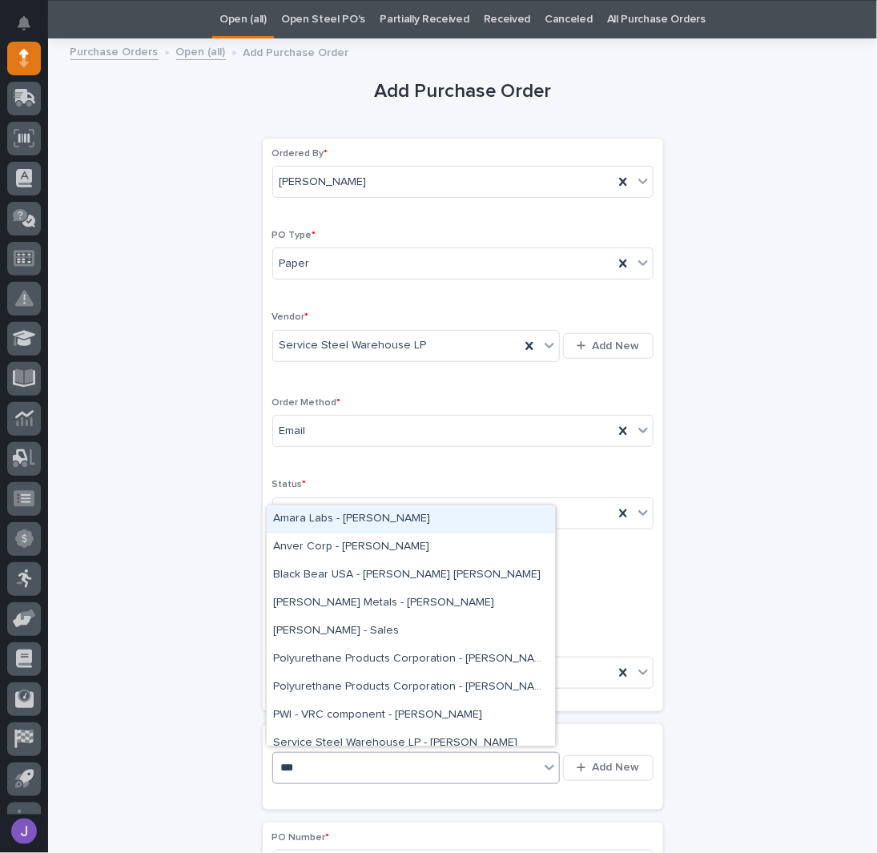
type input "****"
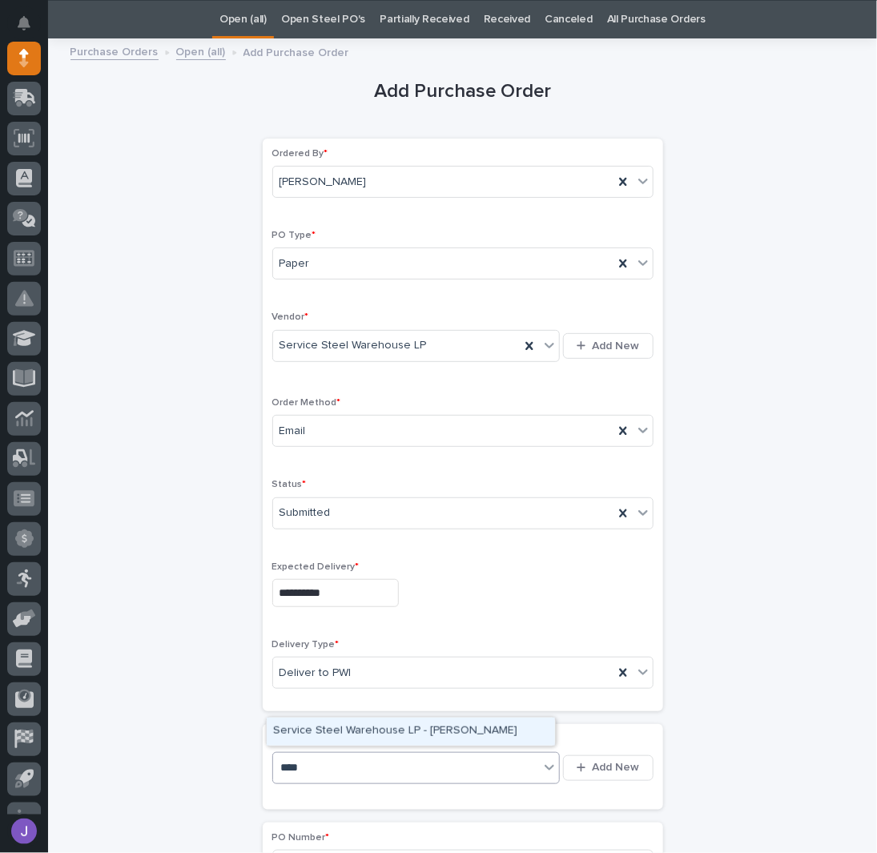
click at [324, 735] on div "Service Steel Warehouse LP - [PERSON_NAME]" at bounding box center [411, 732] width 288 height 28
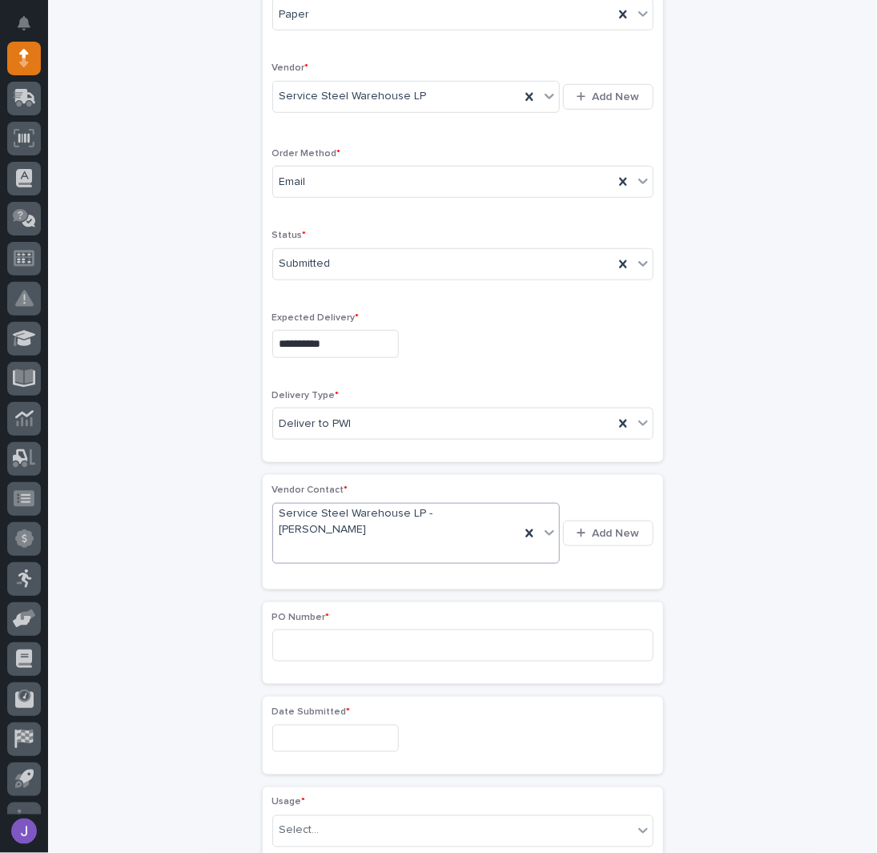
scroll to position [371, 0]
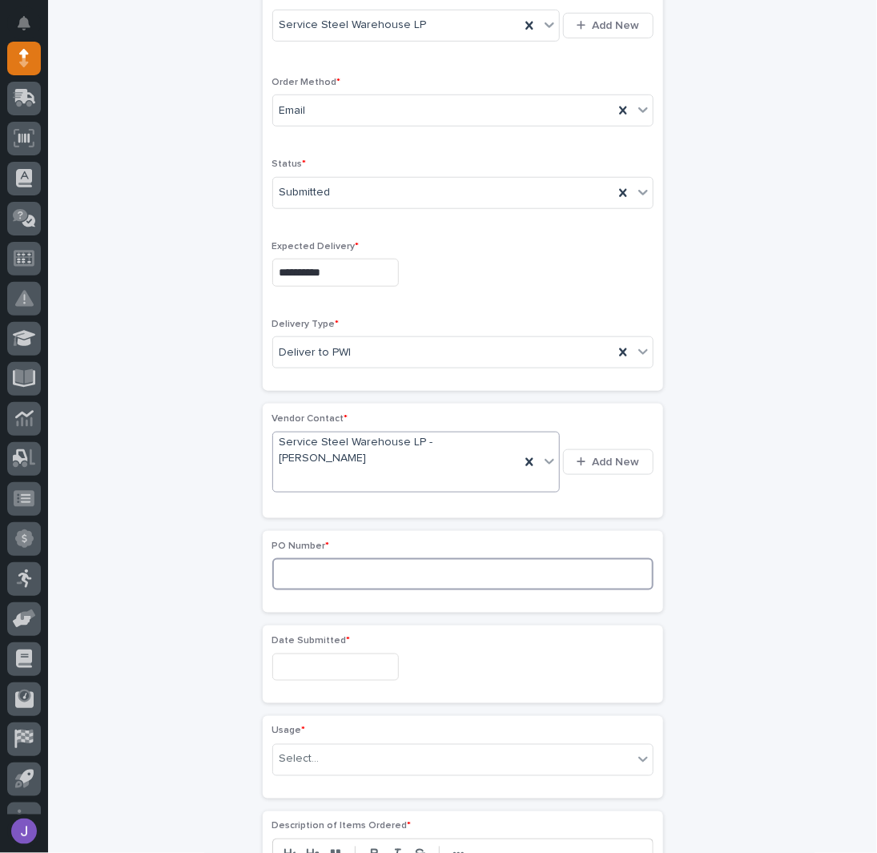
click at [301, 559] on input at bounding box center [462, 575] width 381 height 32
type input "2969J"
click at [316, 654] on input "text" at bounding box center [335, 668] width 127 height 28
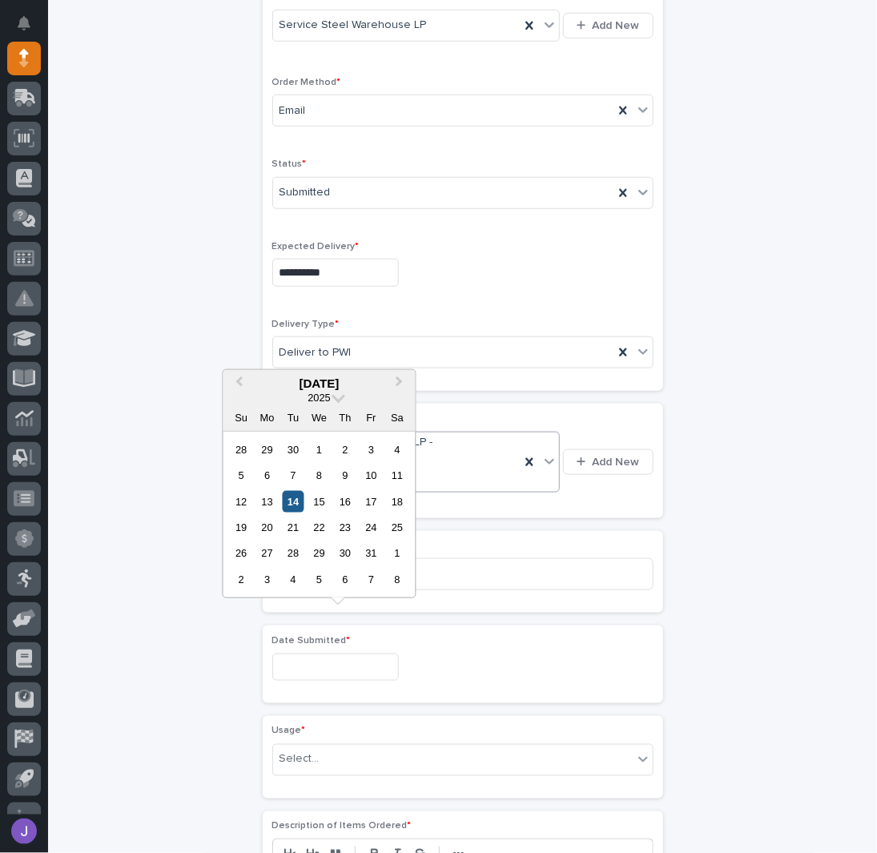
click at [296, 507] on div "14" at bounding box center [293, 501] width 22 height 22
type input "**********"
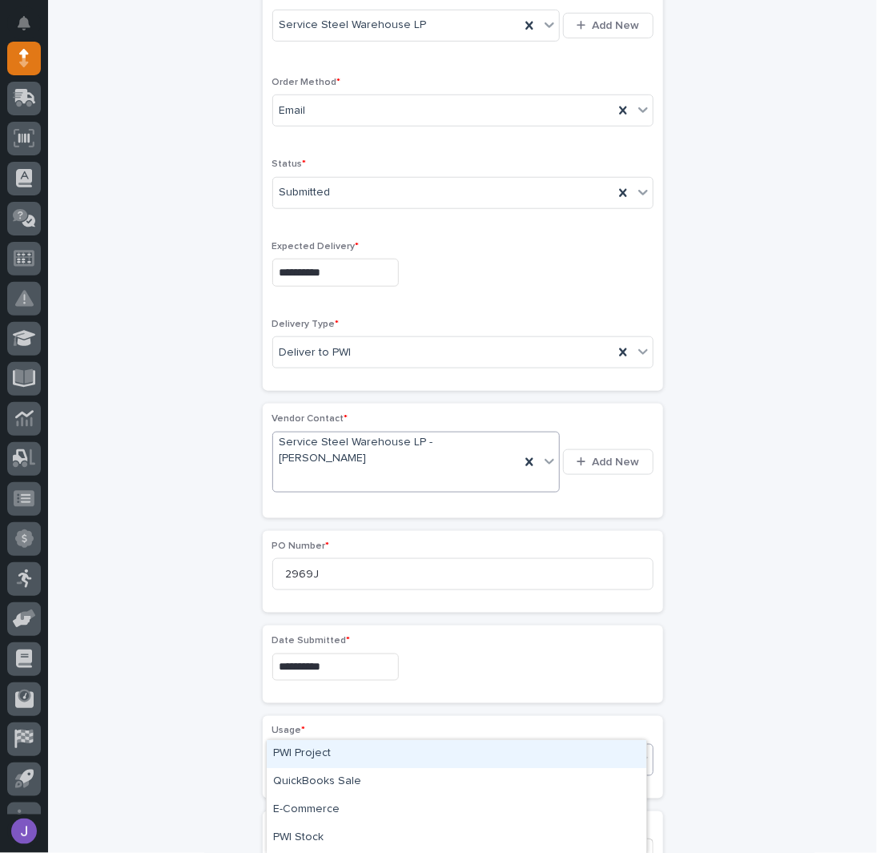
click at [321, 747] on div "Select..." at bounding box center [453, 760] width 360 height 26
click at [318, 752] on div "PWI Project" at bounding box center [457, 754] width 380 height 28
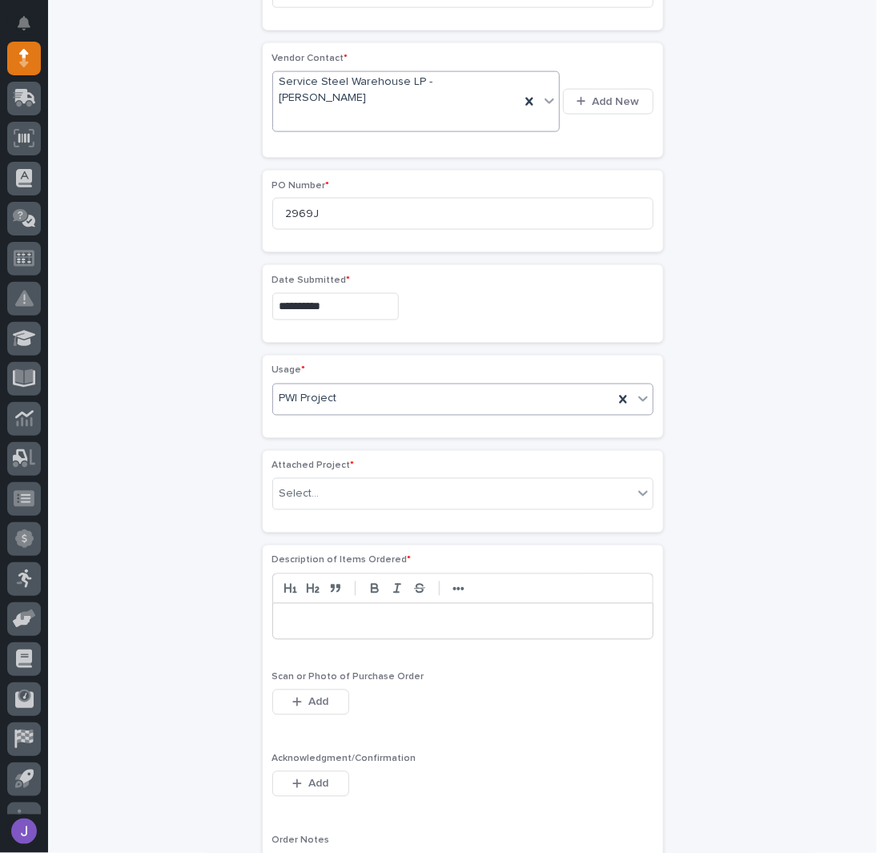
scroll to position [739, 0]
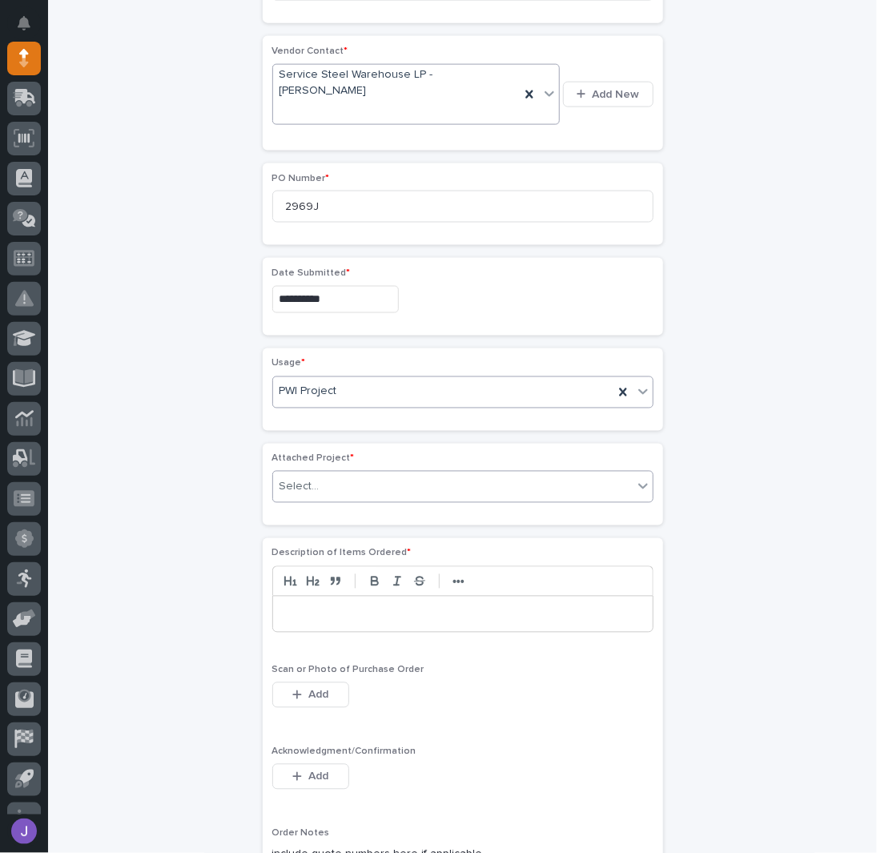
click at [353, 474] on div "Select..." at bounding box center [453, 487] width 360 height 26
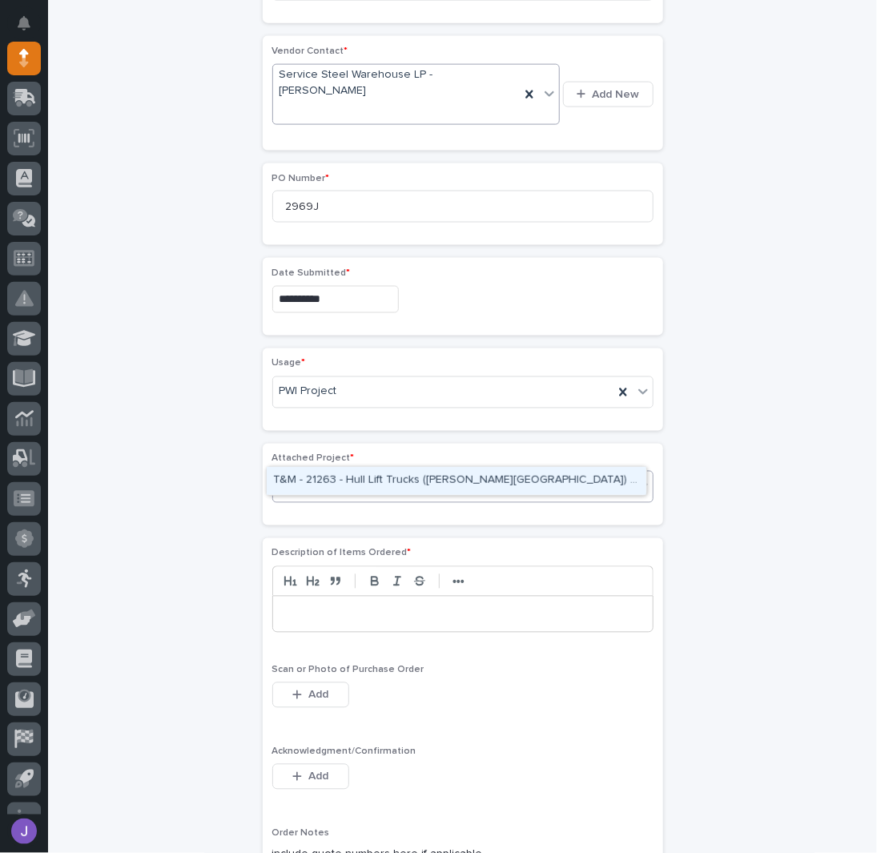
type input "*****"
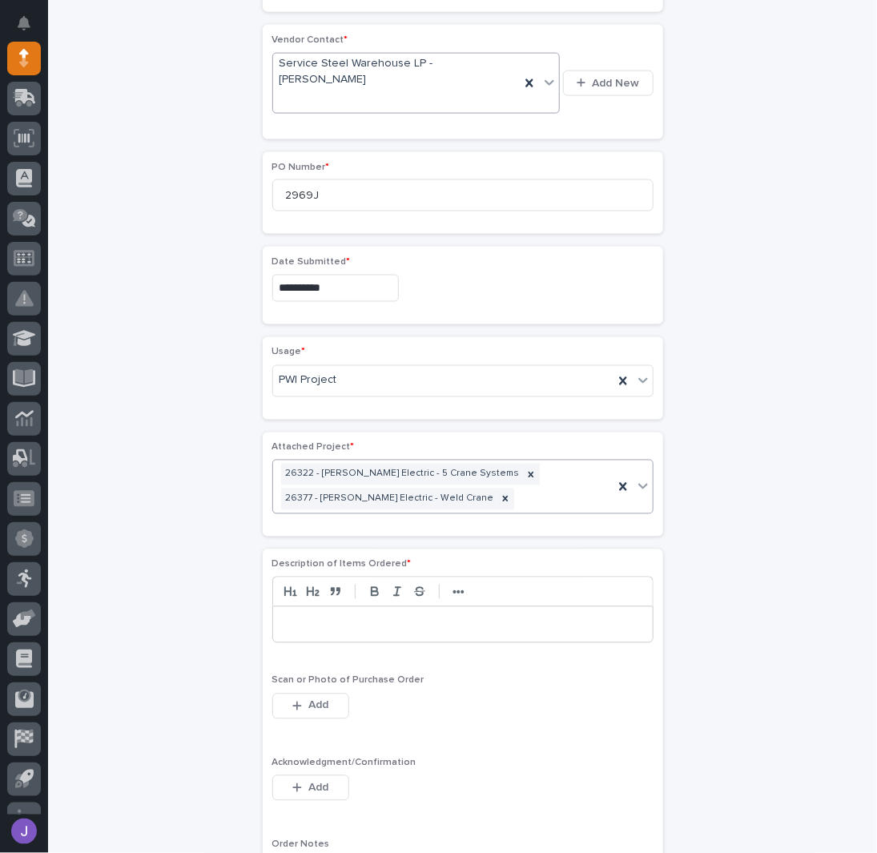
click at [323, 617] on p at bounding box center [463, 625] width 356 height 16
click at [281, 776] on button "Add" at bounding box center [310, 789] width 77 height 26
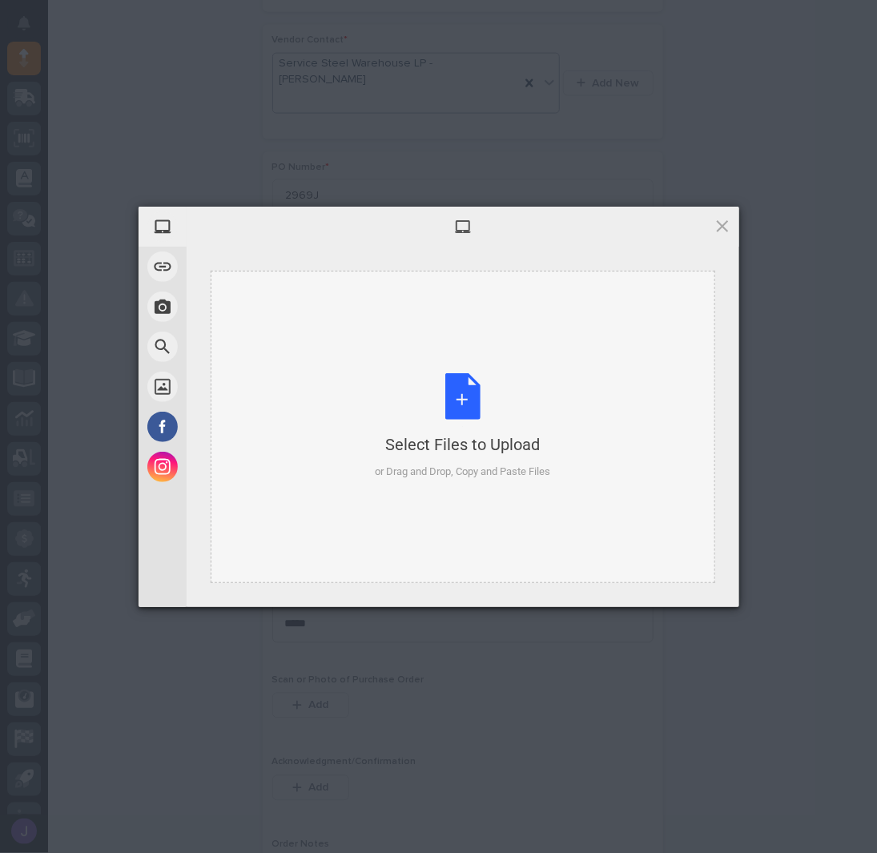
click at [466, 393] on div "Select Files to Upload or Drag and Drop, Copy and Paste Files" at bounding box center [462, 426] width 175 height 107
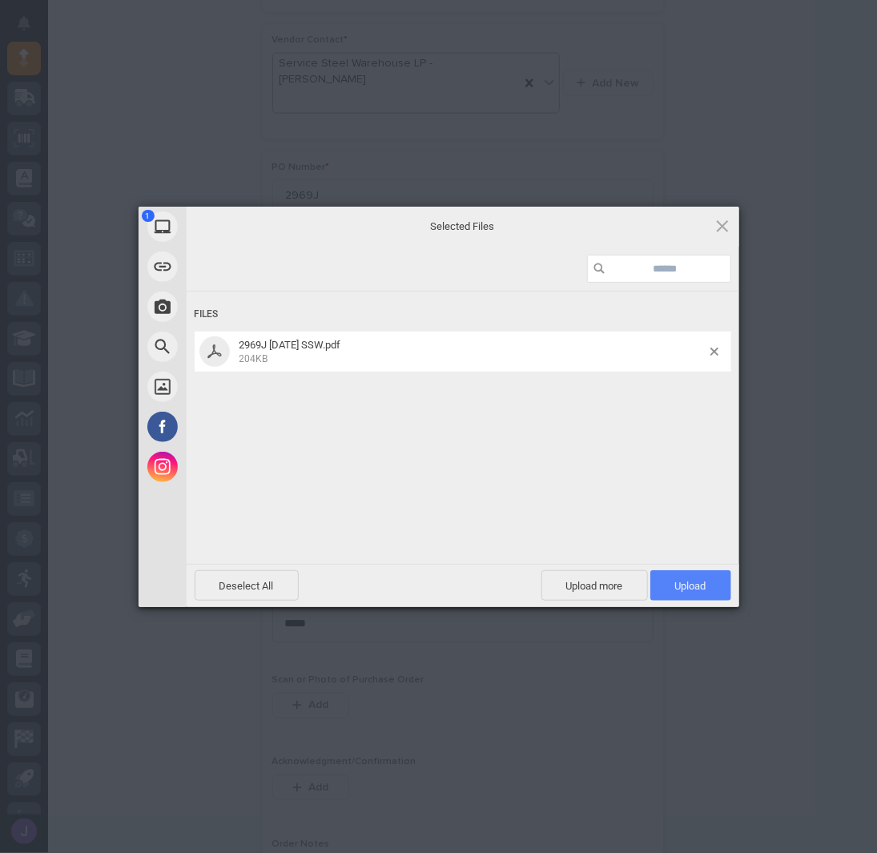
click at [676, 599] on span "Upload 1" at bounding box center [691, 586] width 81 height 30
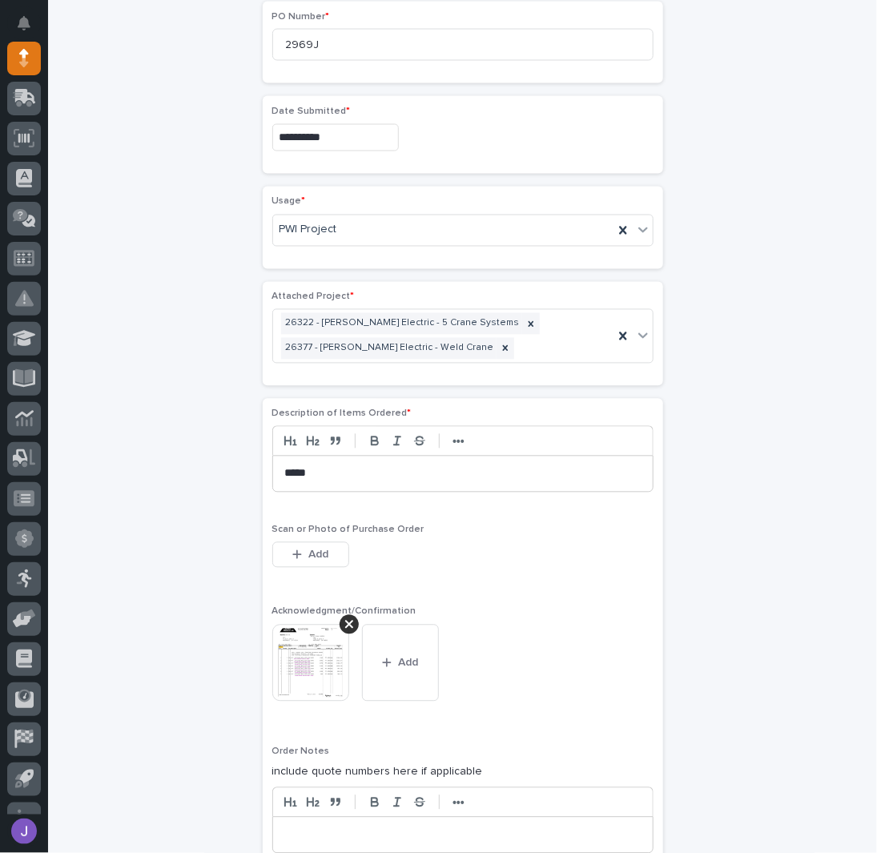
scroll to position [1099, 0]
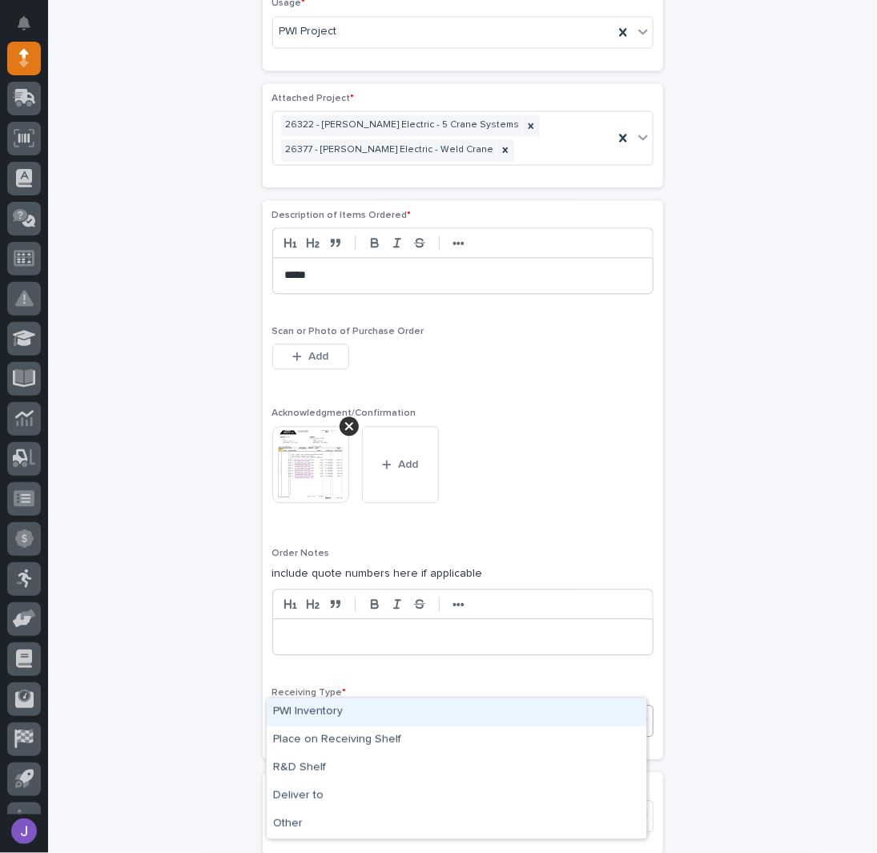
click at [337, 708] on div "Select..." at bounding box center [453, 721] width 360 height 26
click at [316, 714] on div "PWI Inventory" at bounding box center [457, 713] width 380 height 28
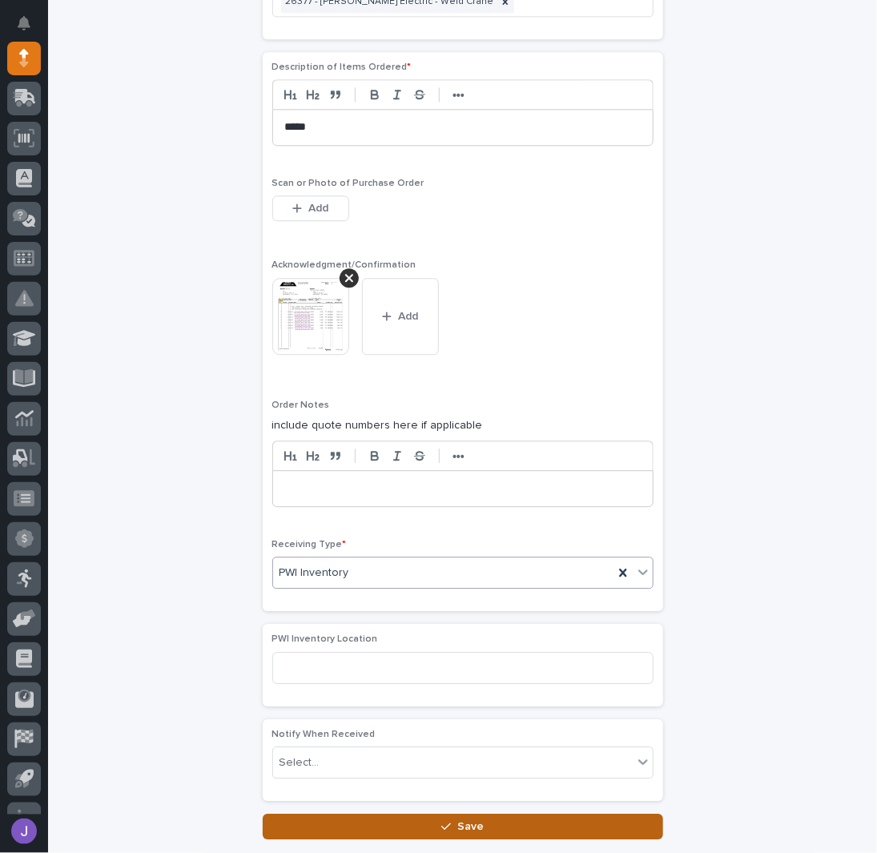
click at [338, 814] on button "Save" at bounding box center [463, 827] width 401 height 26
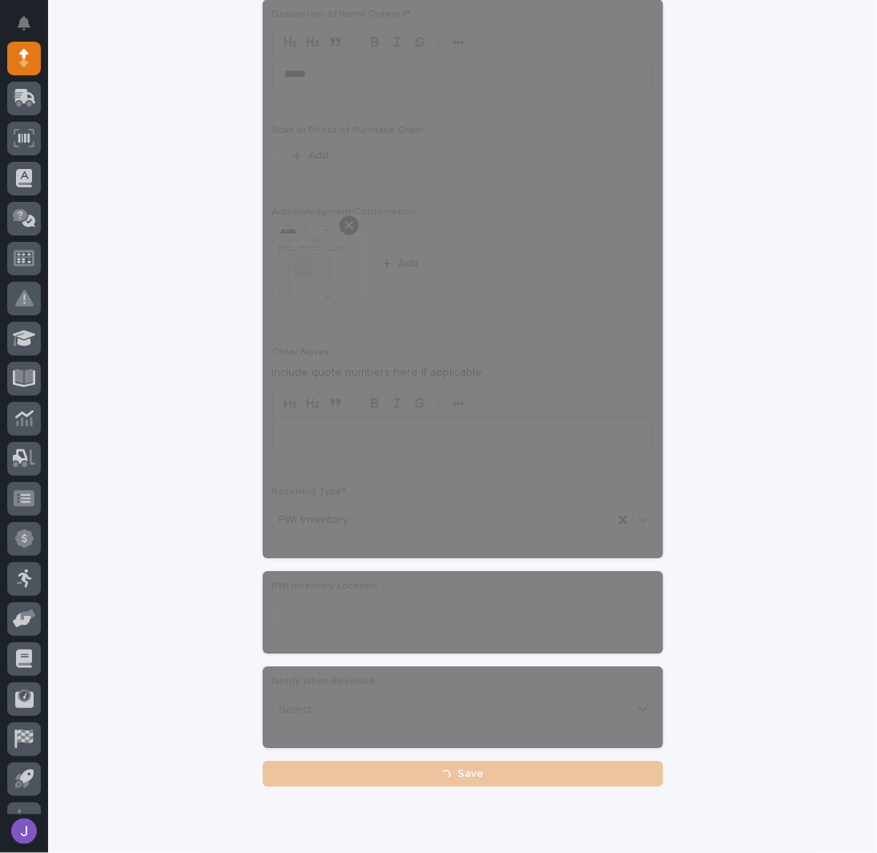
scroll to position [1319, 0]
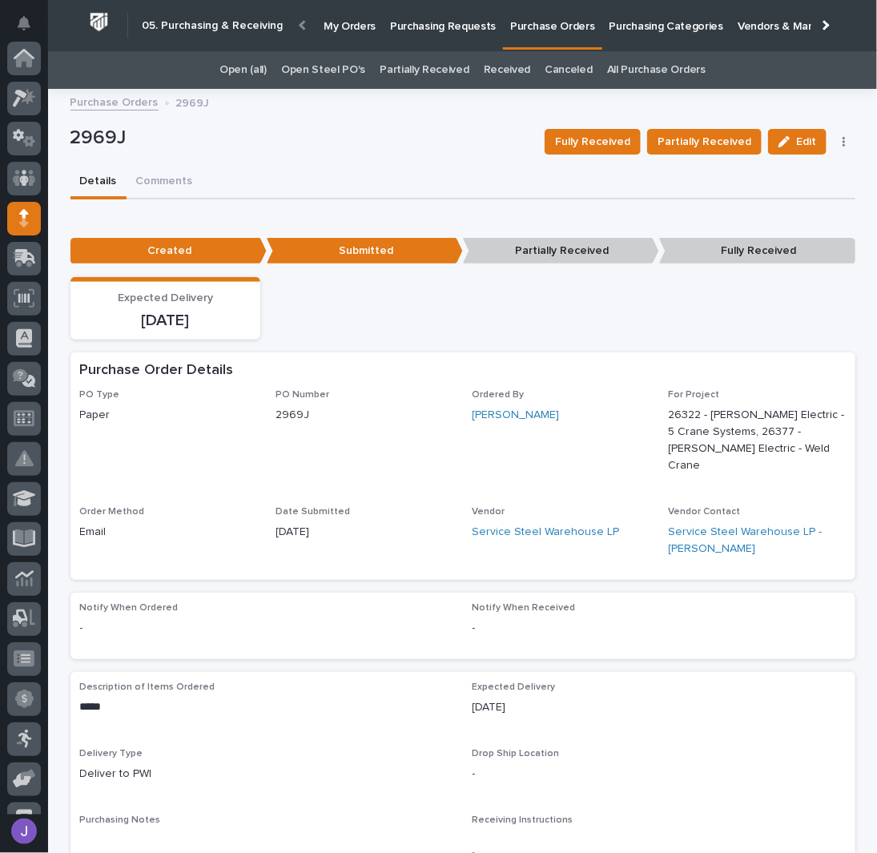
scroll to position [160, 0]
click at [398, 33] on link "Purchasing Requests" at bounding box center [443, 25] width 120 height 50
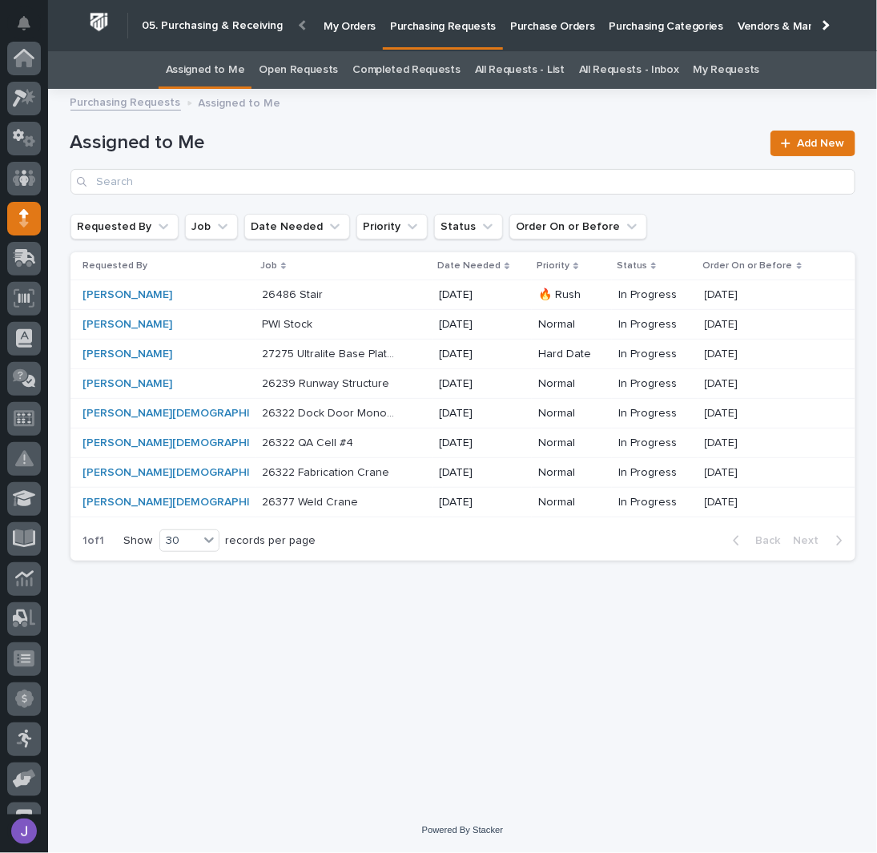
scroll to position [160, 0]
click at [349, 442] on p at bounding box center [329, 444] width 134 height 14
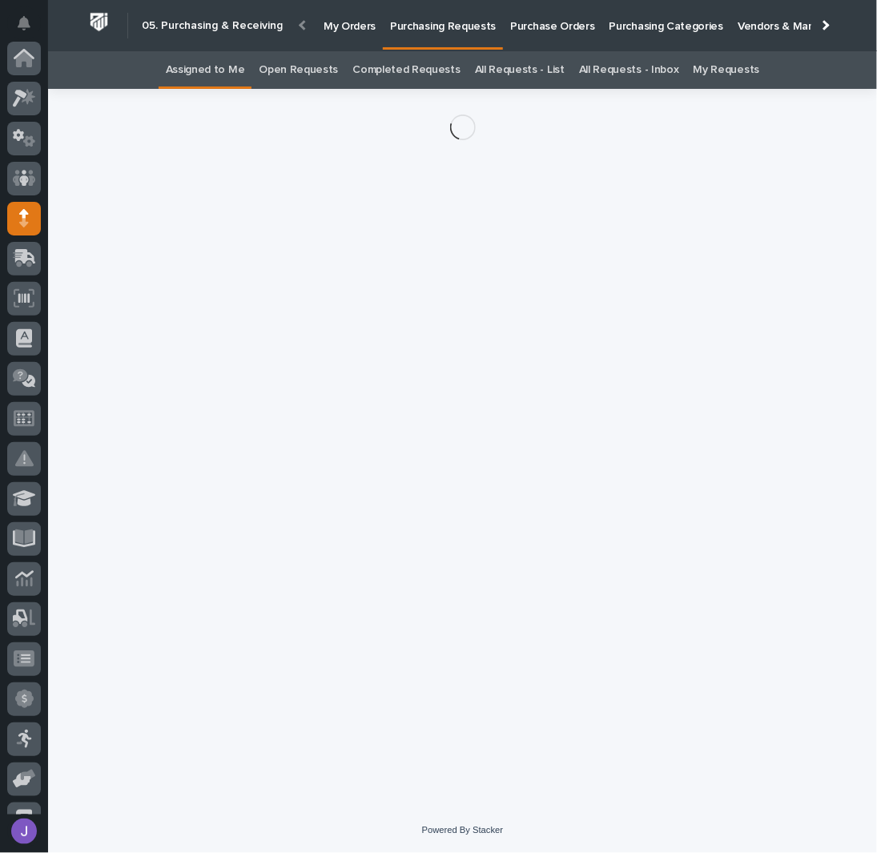
scroll to position [160, 0]
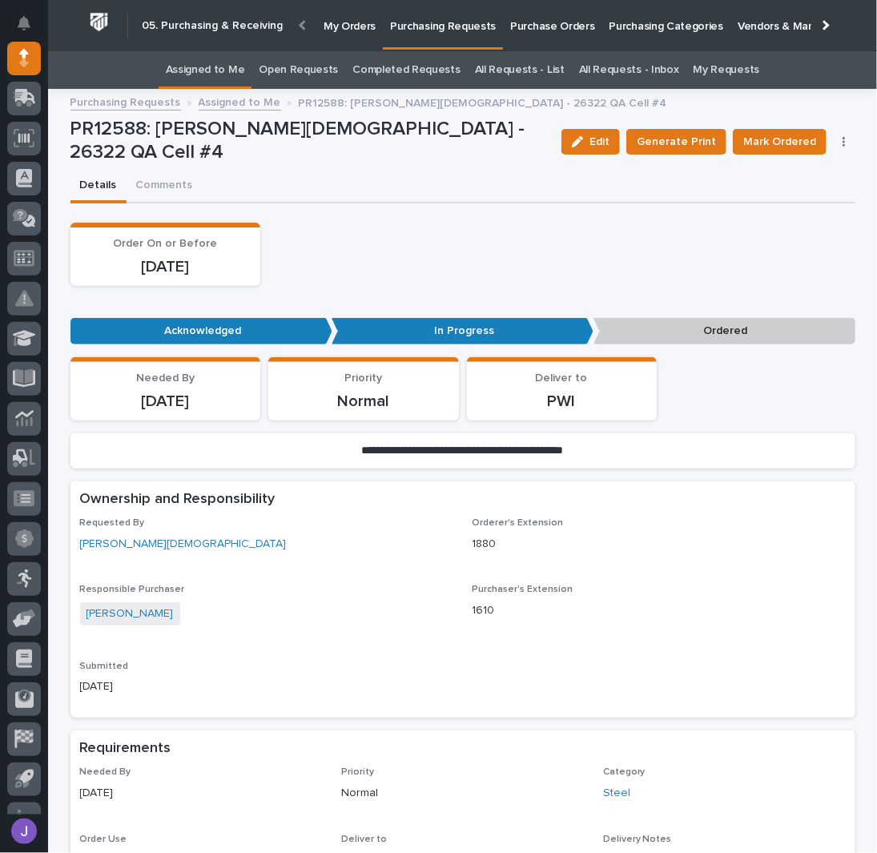
click at [843, 143] on icon "button" at bounding box center [844, 142] width 2 height 10
click at [802, 199] on span "Edit Linked PO's" at bounding box center [793, 199] width 82 height 19
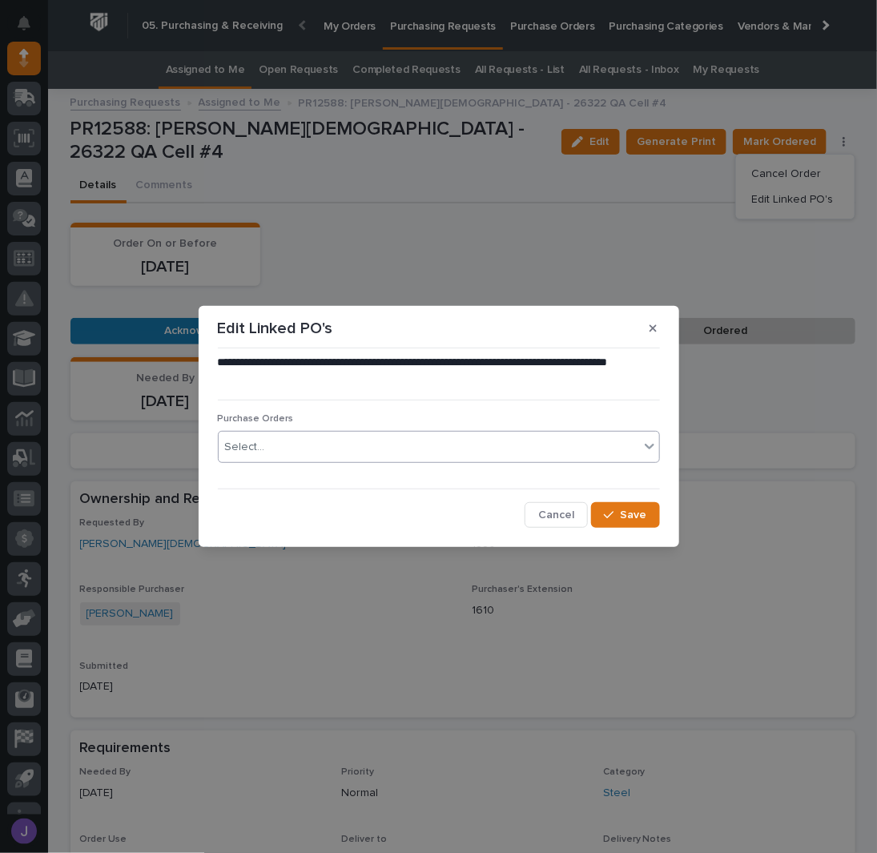
click at [363, 453] on div "Select..." at bounding box center [429, 447] width 421 height 26
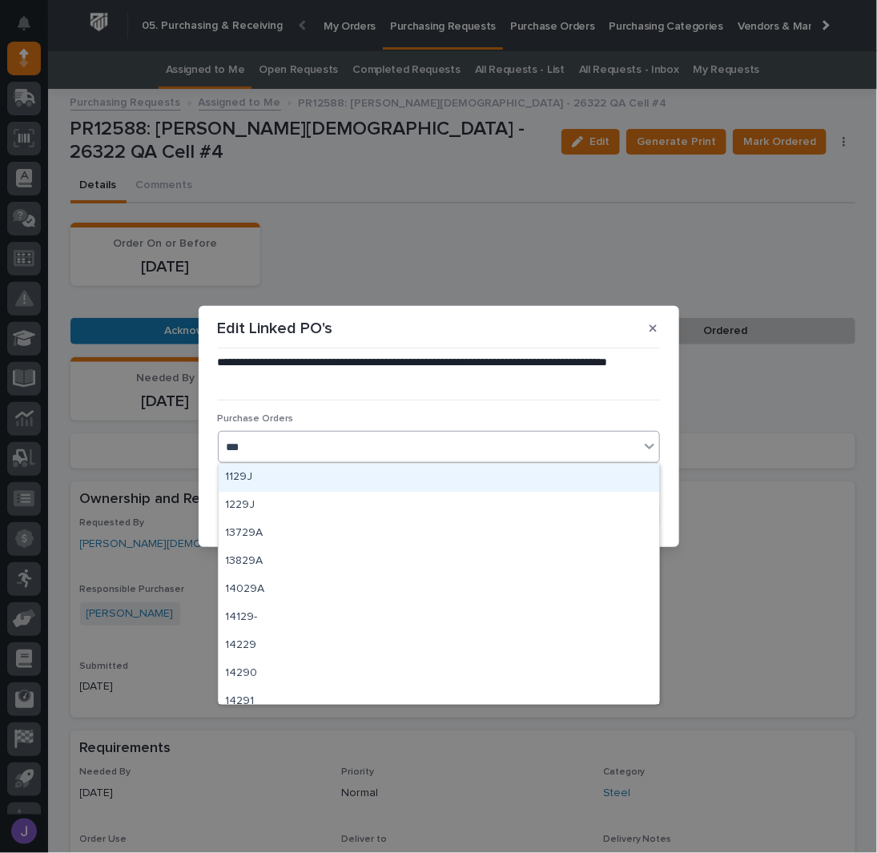
type input "****"
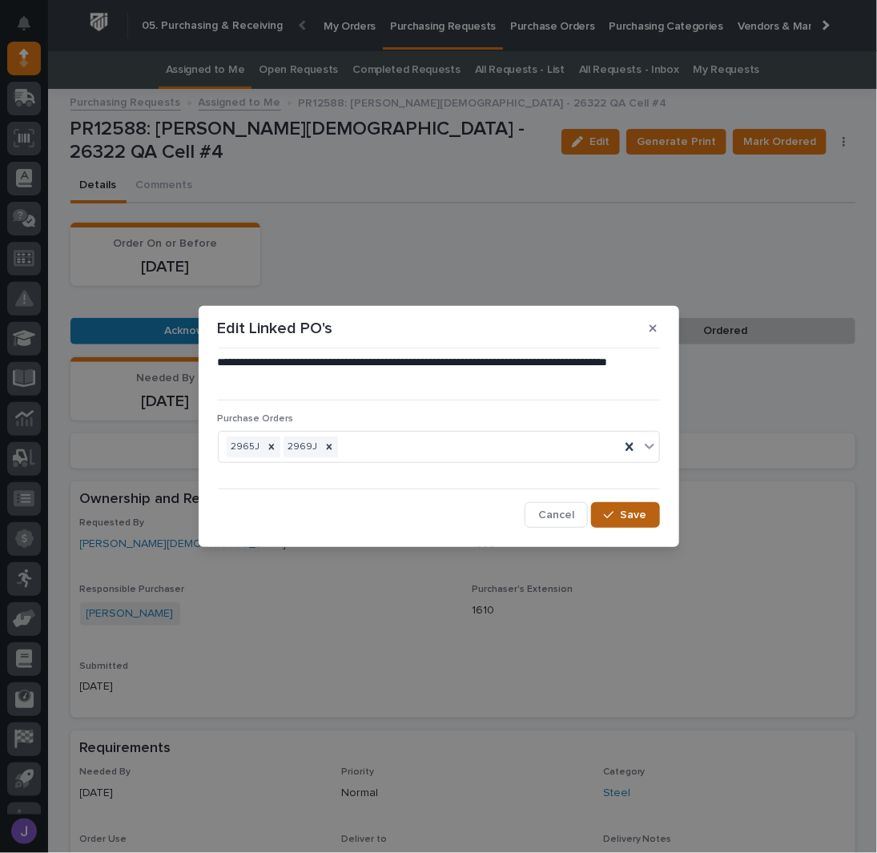
click at [643, 513] on span "Save" at bounding box center [634, 515] width 26 height 14
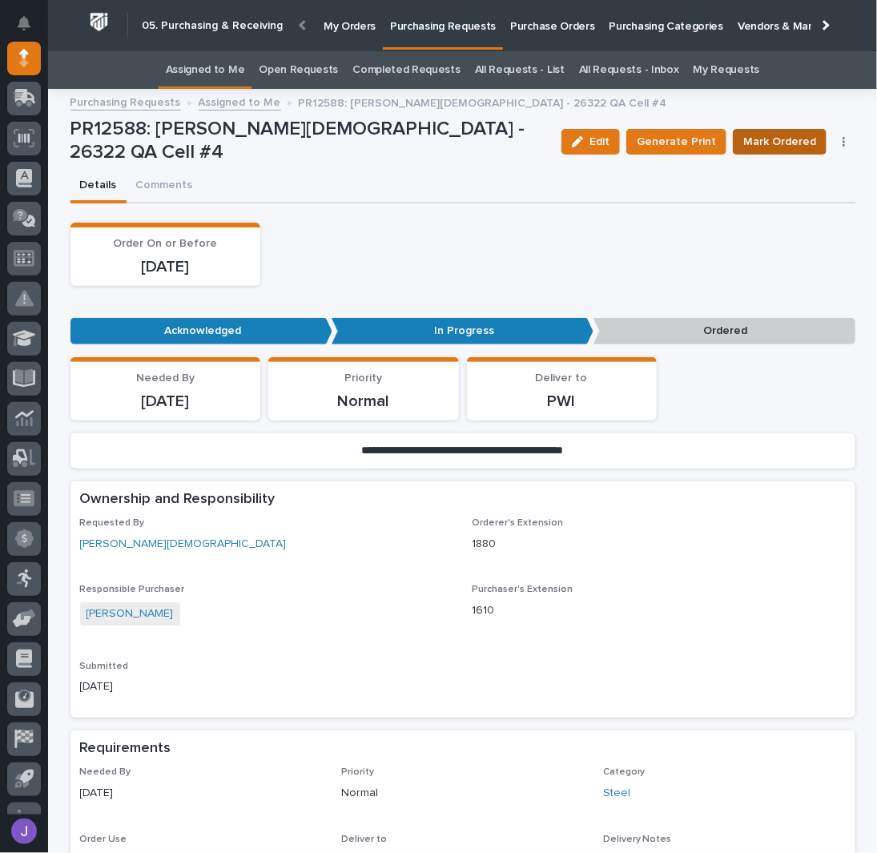
click at [773, 140] on span "Mark Ordered" at bounding box center [780, 141] width 73 height 19
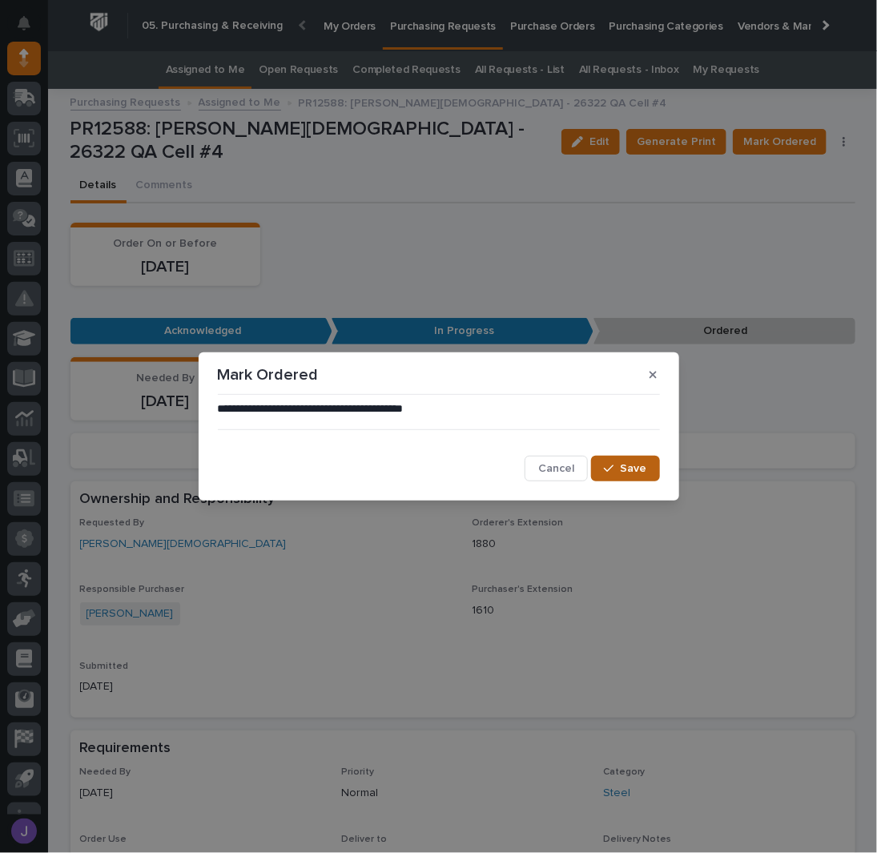
click at [622, 470] on span "Save" at bounding box center [634, 469] width 26 height 14
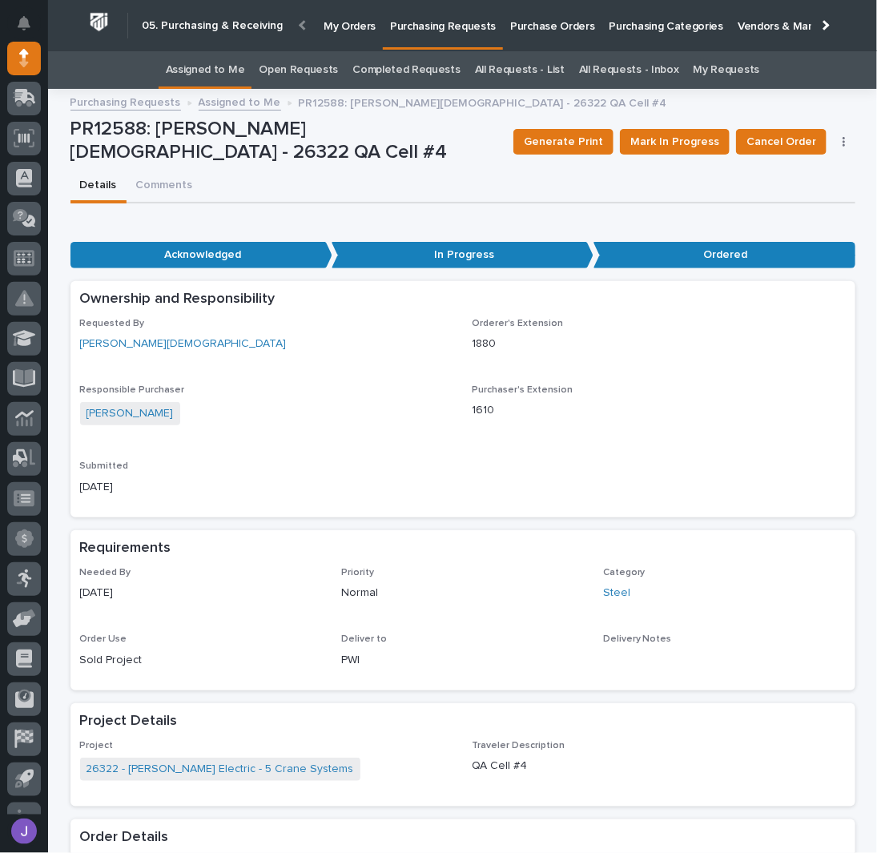
click at [213, 72] on link "Assigned to Me" at bounding box center [205, 70] width 79 height 38
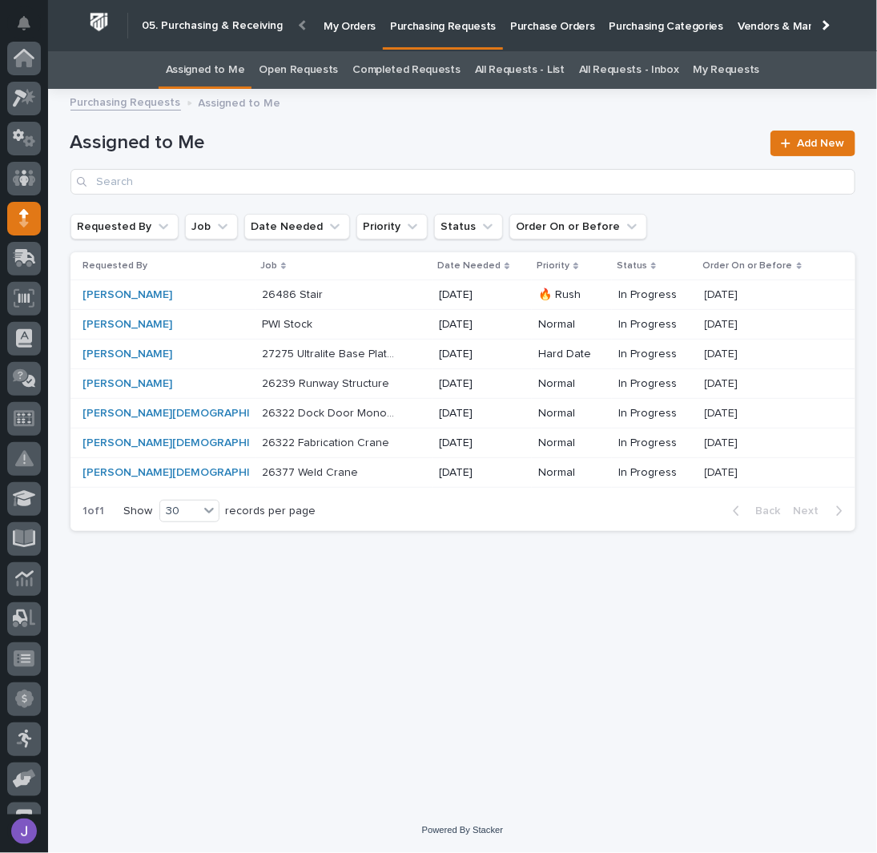
scroll to position [160, 0]
click at [382, 405] on div "26322 Dock Door Monorail & Eng Test Lab 26322 Dock Door Monorail & Eng Test Lab" at bounding box center [344, 414] width 165 height 26
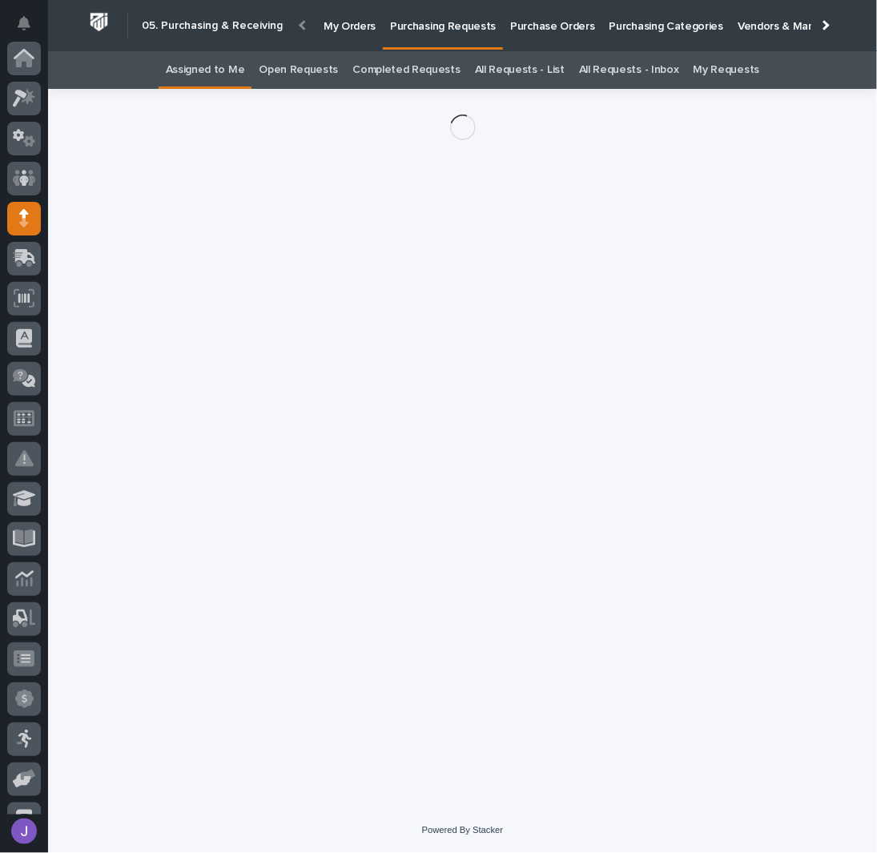
scroll to position [160, 0]
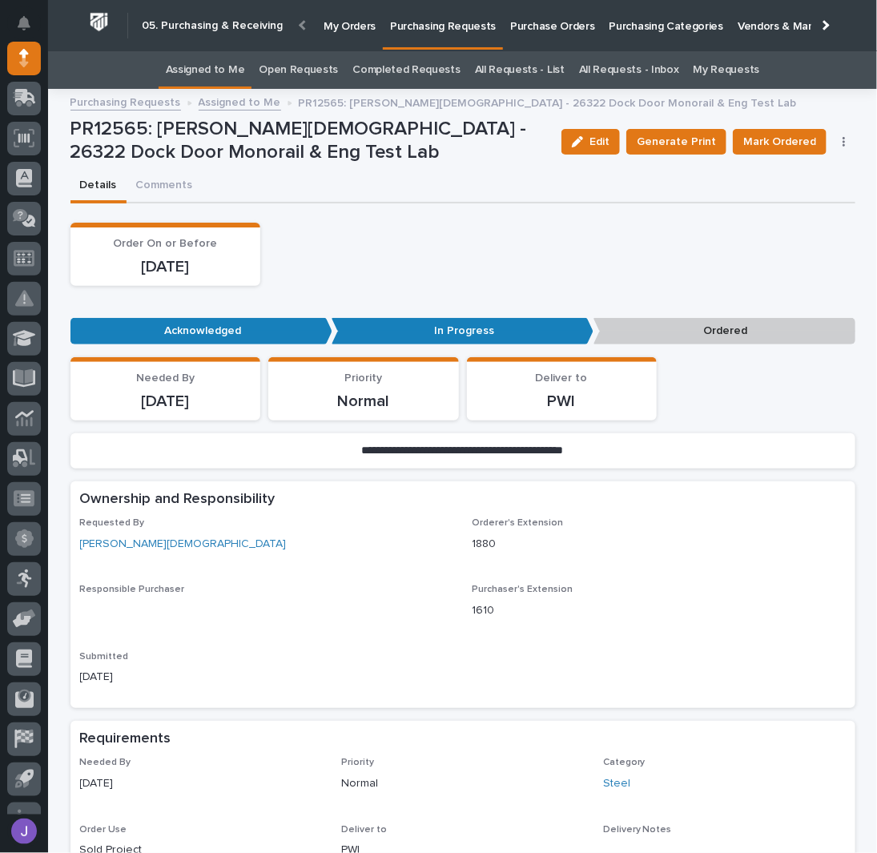
click at [833, 141] on button "button" at bounding box center [844, 141] width 22 height 11
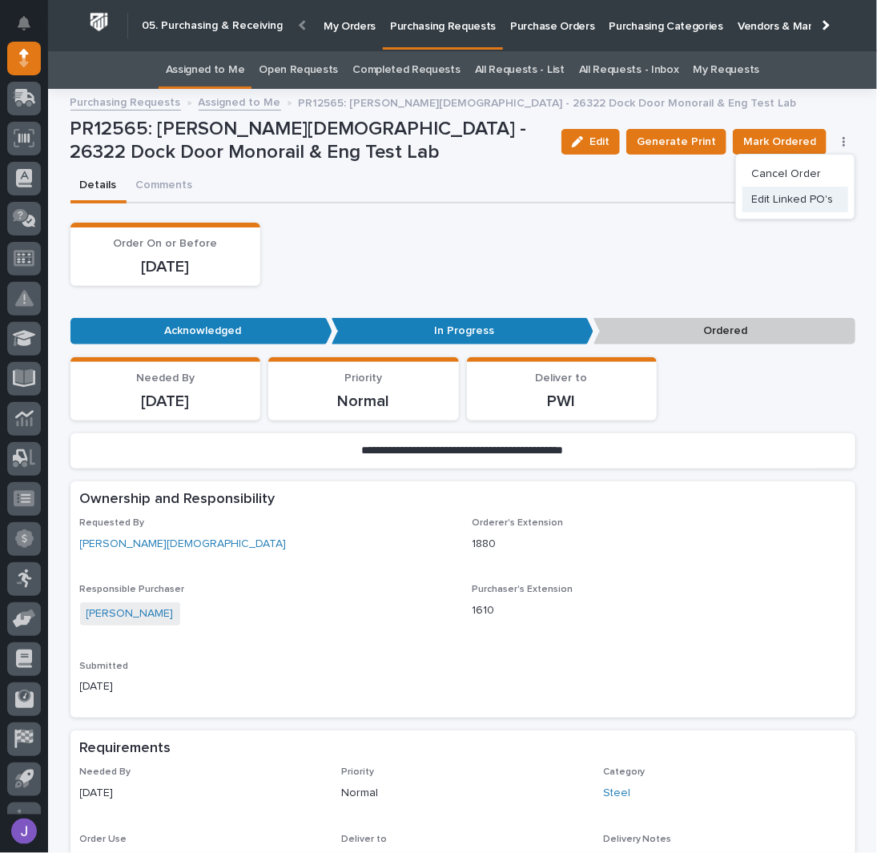
click at [788, 200] on span "Edit Linked PO's" at bounding box center [793, 199] width 82 height 19
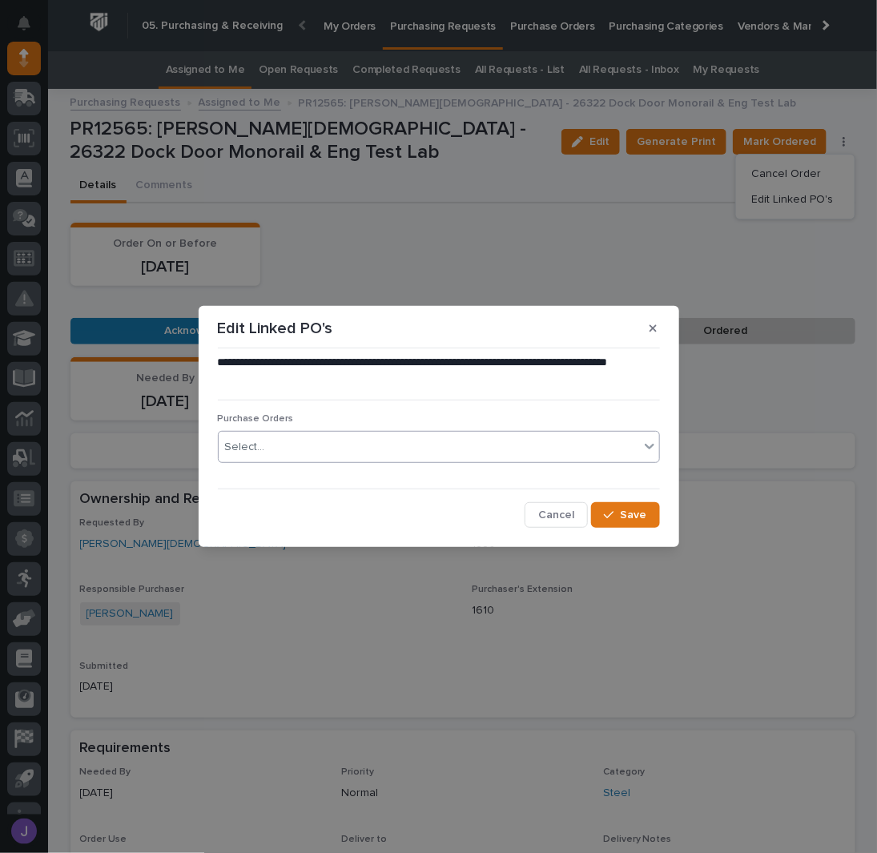
click at [412, 438] on div "Select..." at bounding box center [429, 447] width 421 height 26
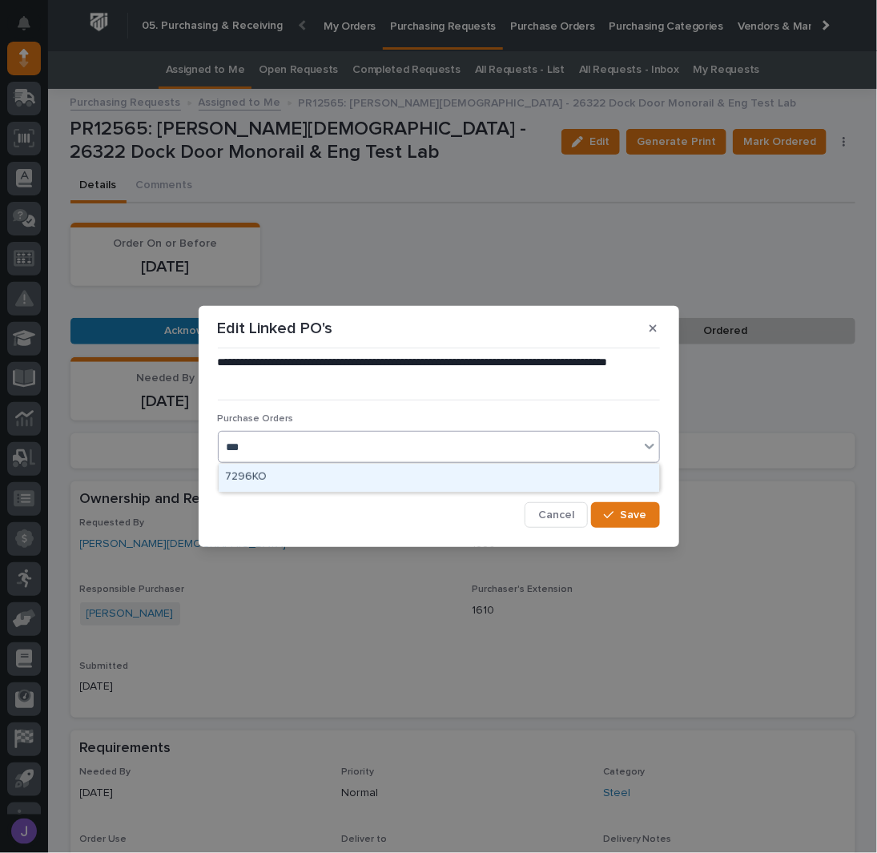
type input "****"
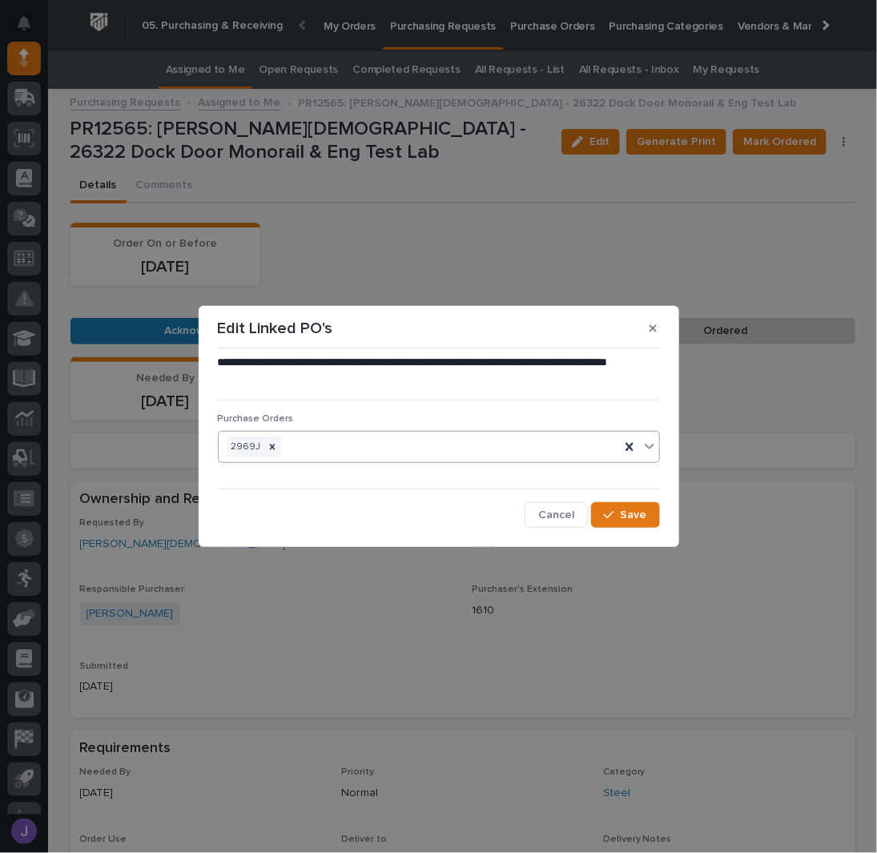
click at [627, 500] on div "**********" at bounding box center [439, 441] width 442 height 173
click at [628, 506] on button "Save" at bounding box center [625, 515] width 68 height 26
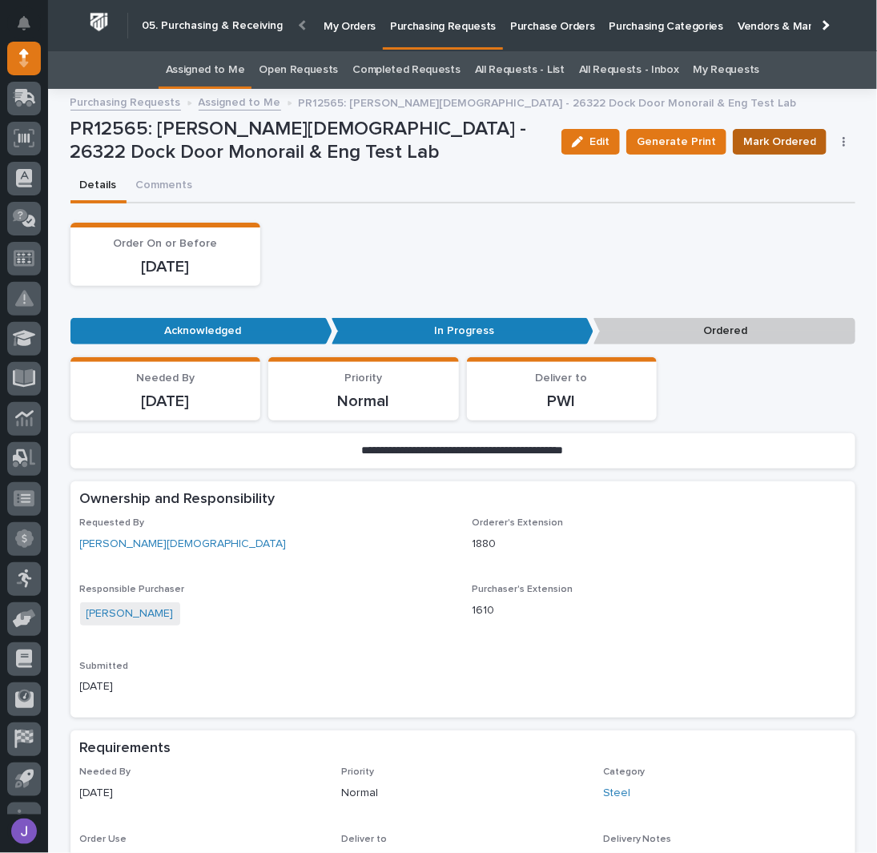
click at [784, 138] on span "Mark Ordered" at bounding box center [780, 141] width 73 height 19
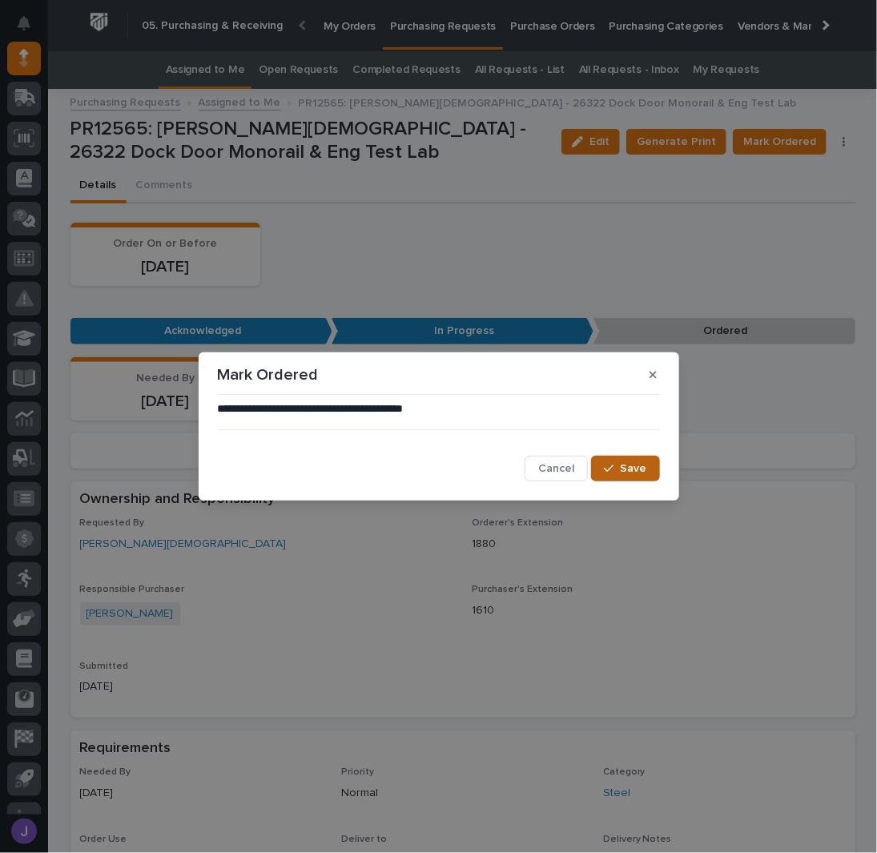
click at [626, 474] on span "Save" at bounding box center [634, 469] width 26 height 14
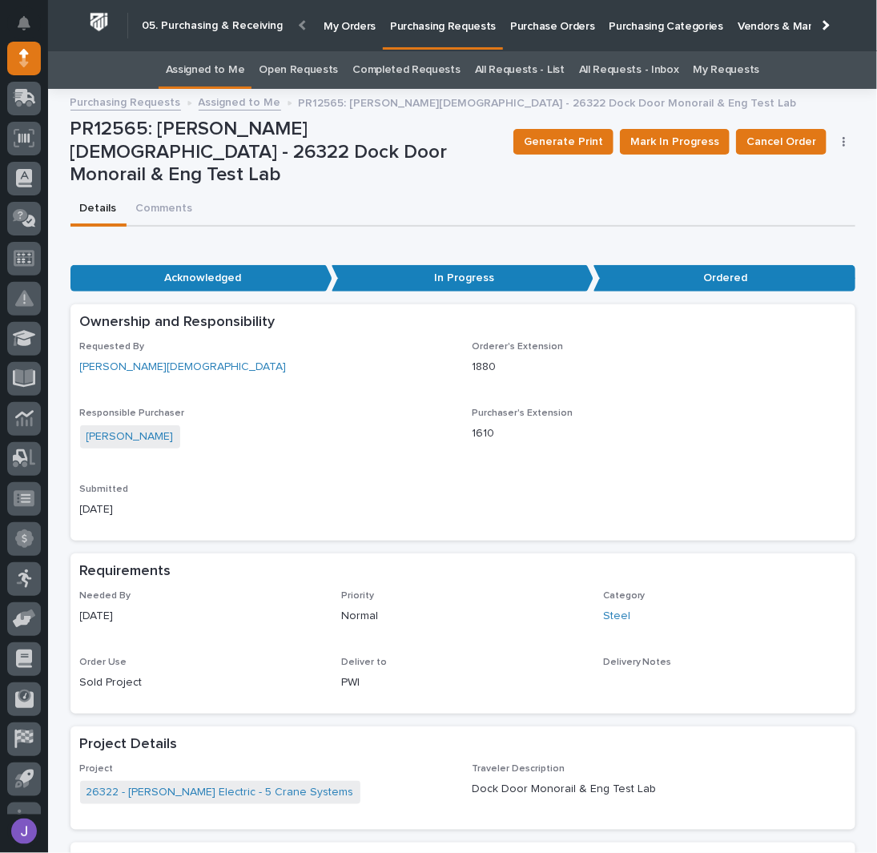
click at [216, 71] on link "Assigned to Me" at bounding box center [205, 70] width 79 height 38
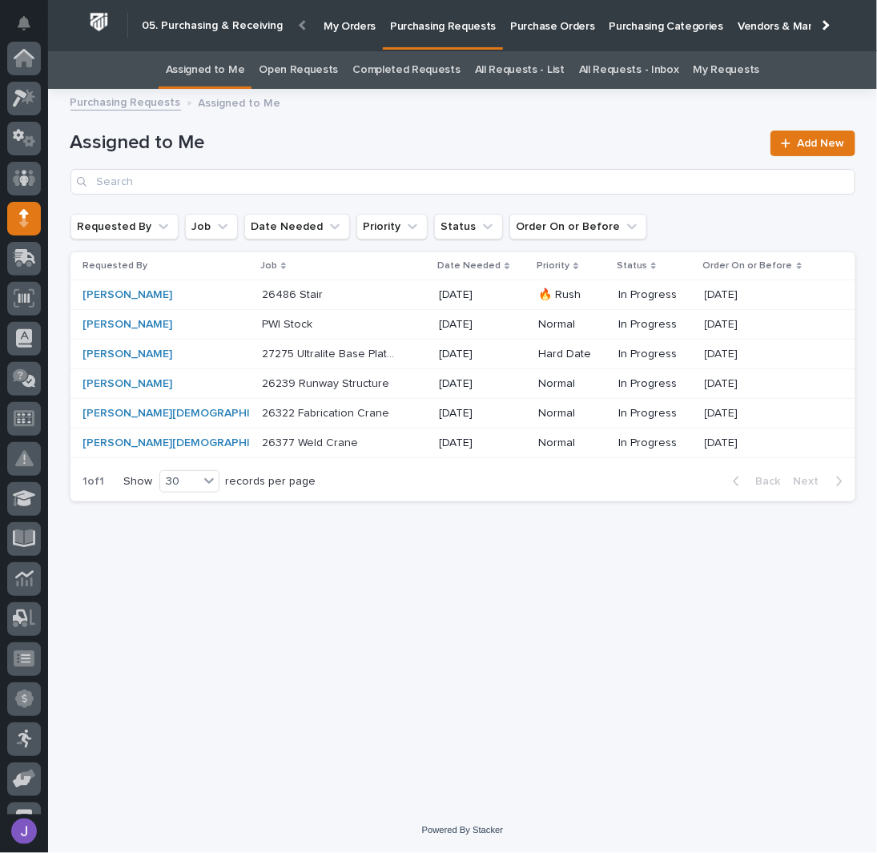
scroll to position [160, 0]
click at [345, 418] on div "26322 Fabrication Crane 26322 Fabrication Crane" at bounding box center [344, 414] width 165 height 26
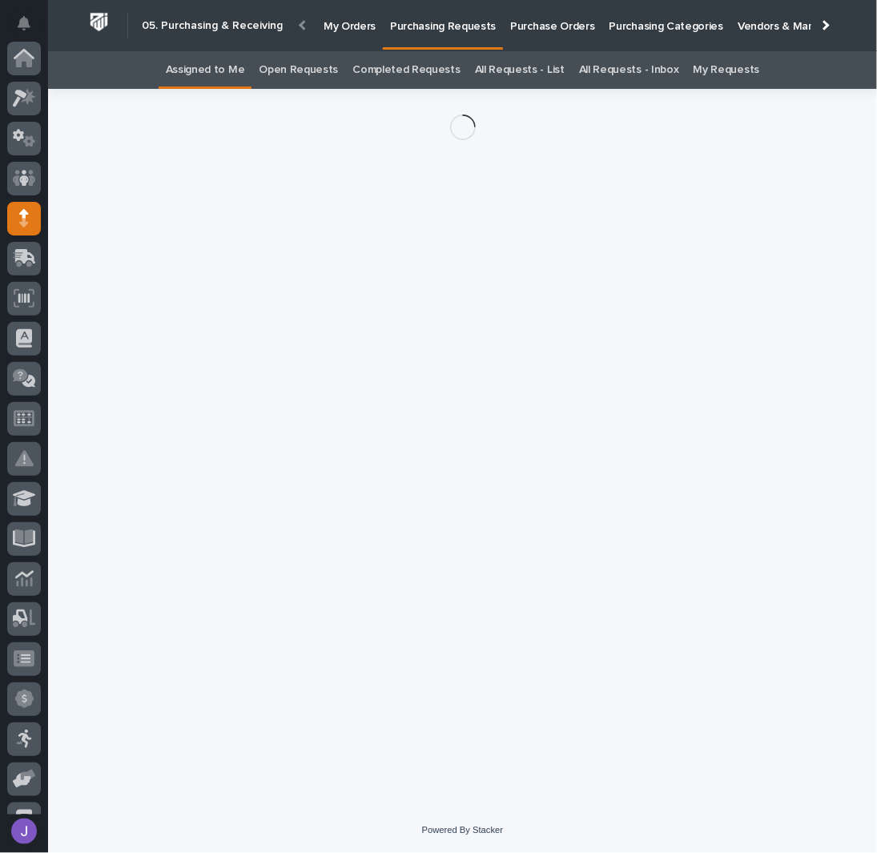
scroll to position [160, 0]
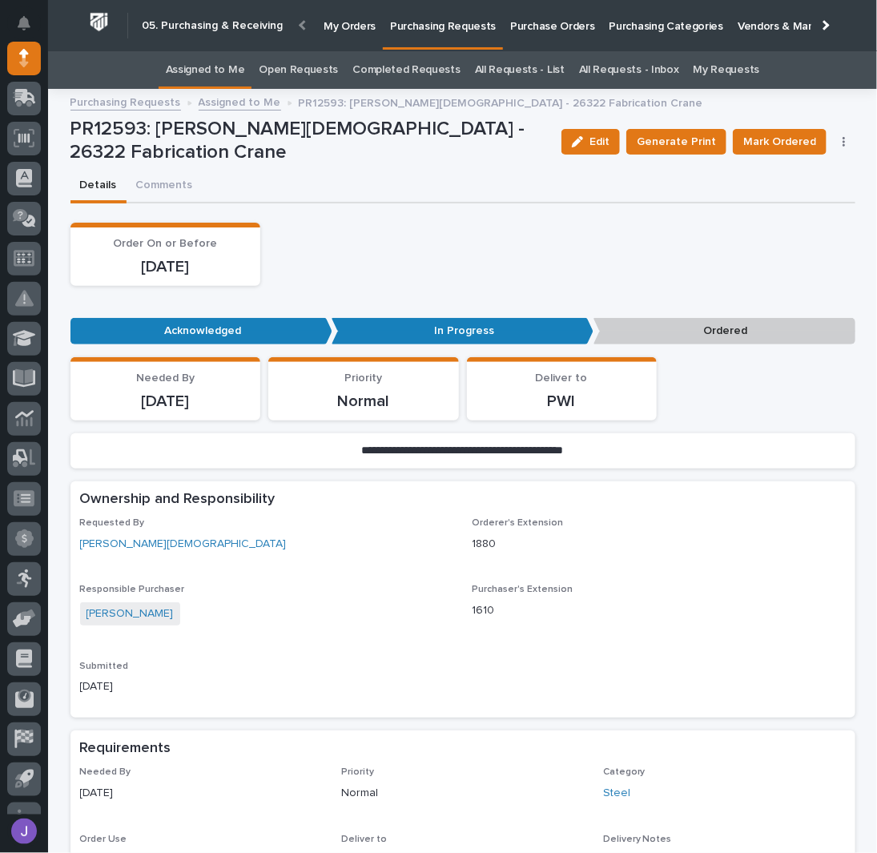
click at [833, 143] on button "button" at bounding box center [844, 141] width 22 height 11
click at [793, 196] on span "Edit Linked PO's" at bounding box center [793, 199] width 82 height 19
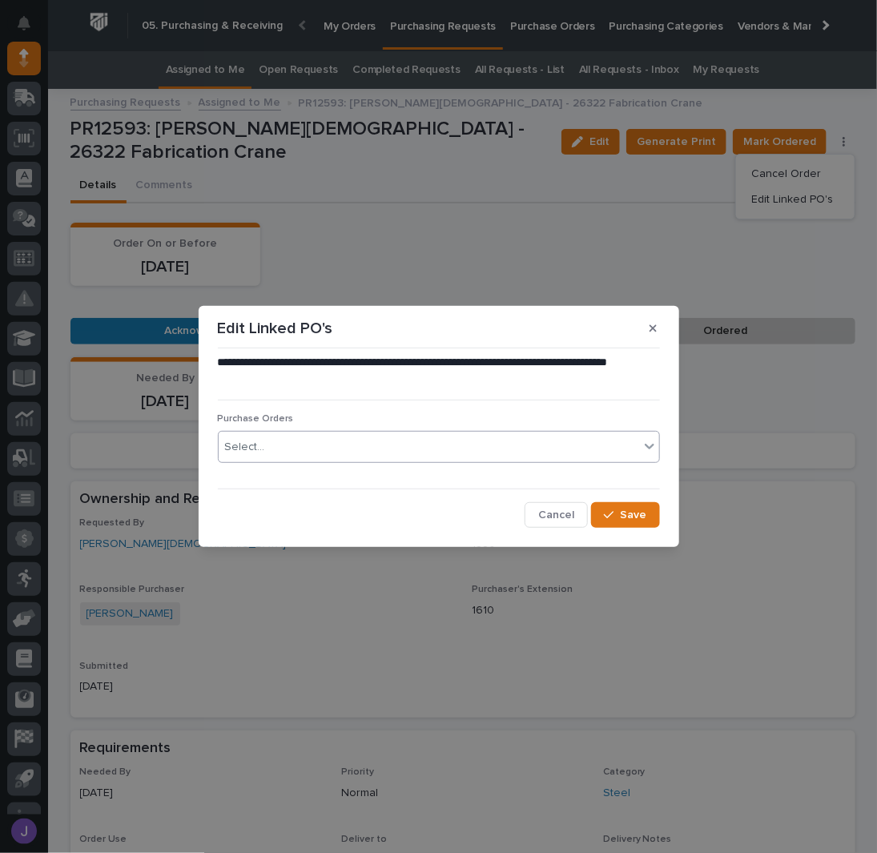
click at [421, 461] on div "Select..." at bounding box center [439, 447] width 442 height 32
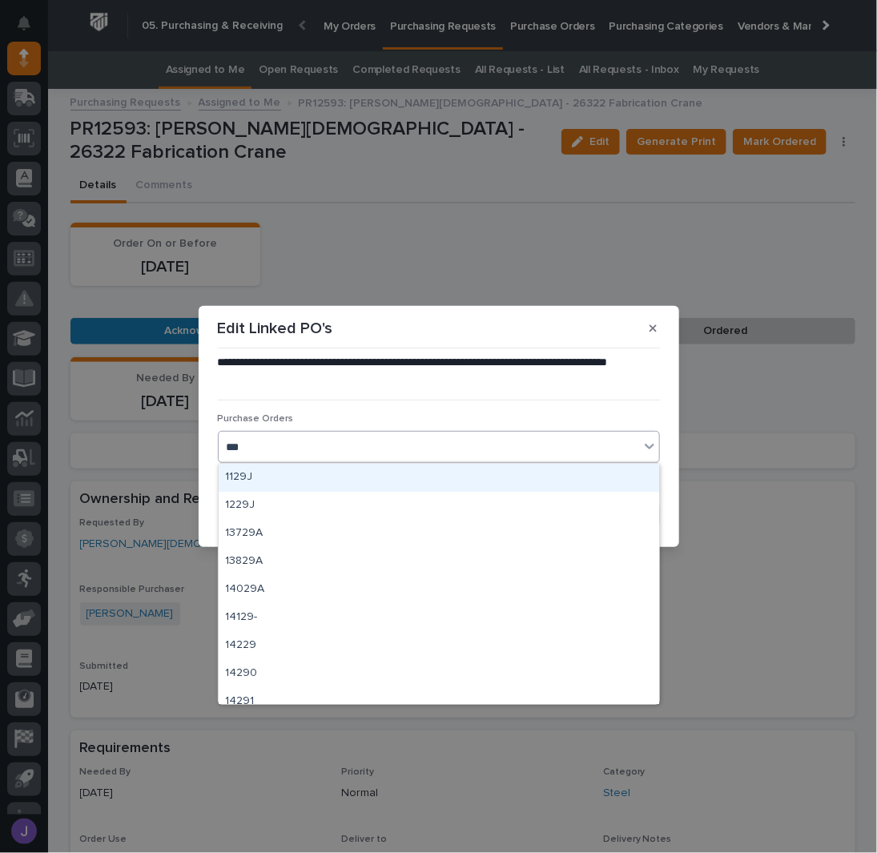
type input "****"
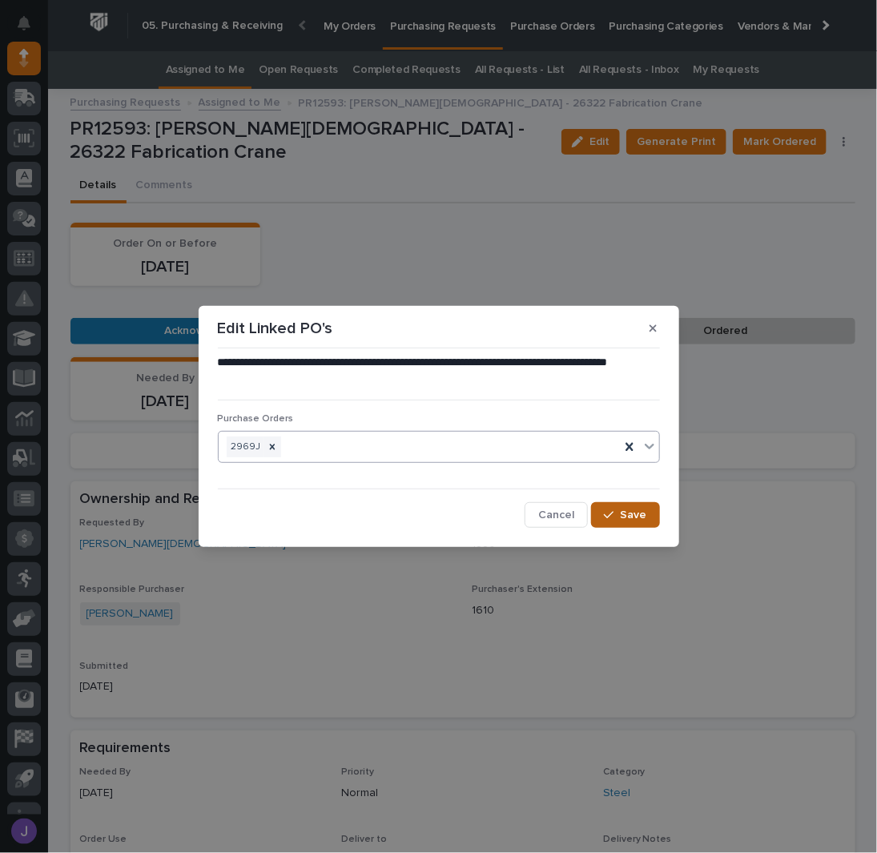
click at [623, 508] on span "Save" at bounding box center [634, 515] width 26 height 14
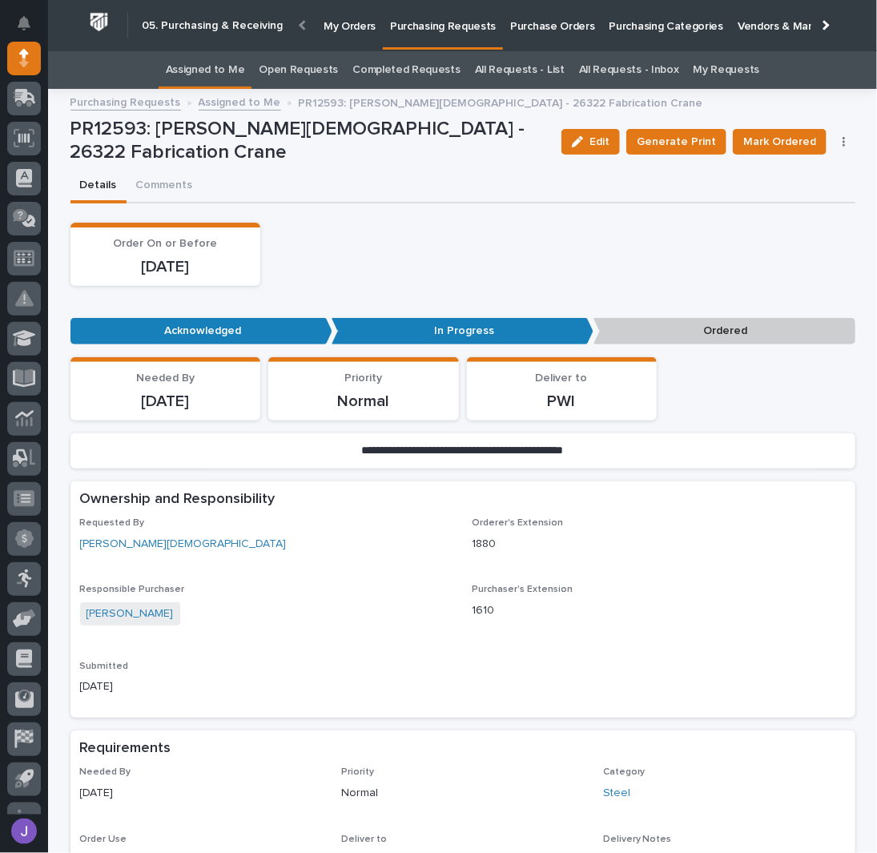
drag, startPoint x: 502, startPoint y: 526, endPoint x: 486, endPoint y: 533, distance: 17.3
drag, startPoint x: 486, startPoint y: 533, endPoint x: 319, endPoint y: 583, distance: 173.9
click at [318, 584] on p "Responsible Purchaser" at bounding box center [266, 589] width 373 height 11
click at [377, 257] on div "Order On or Before [DATE]" at bounding box center [463, 254] width 785 height 63
click at [789, 140] on span "Mark Ordered" at bounding box center [780, 141] width 73 height 19
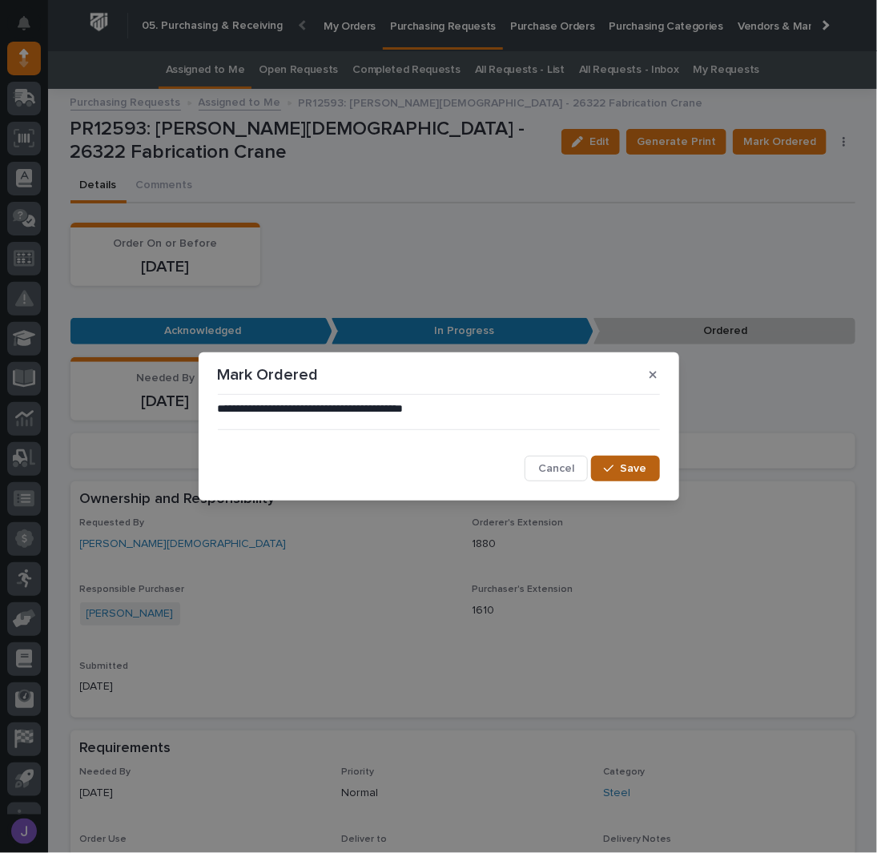
click at [627, 467] on span "Save" at bounding box center [634, 469] width 26 height 14
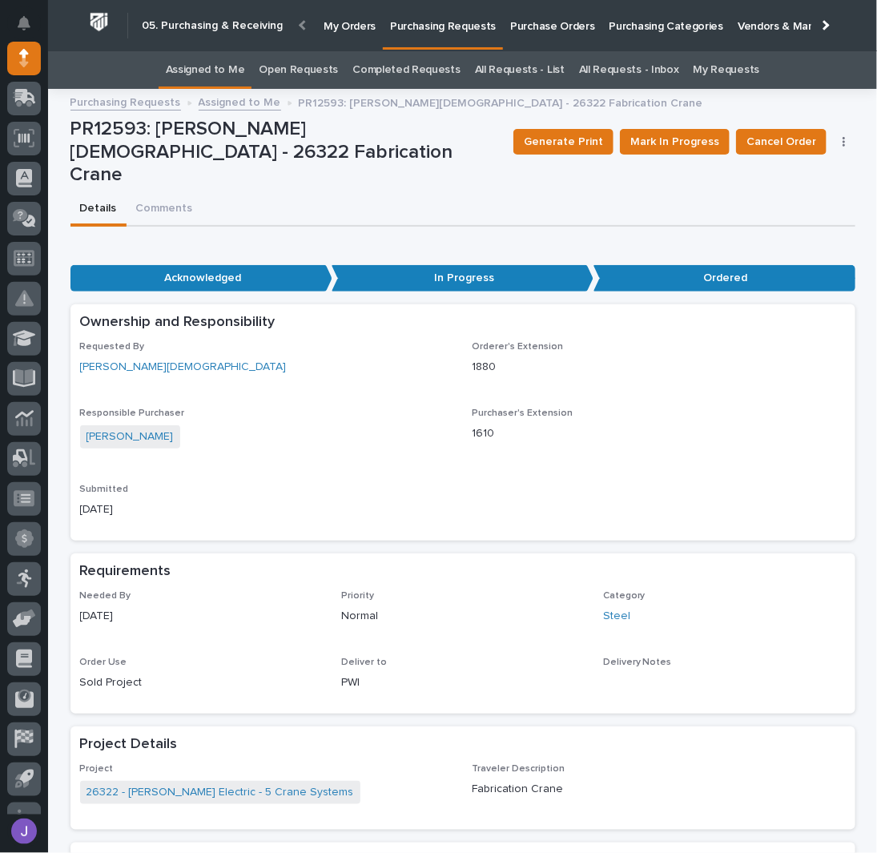
click at [215, 81] on link "Assigned to Me" at bounding box center [205, 70] width 79 height 38
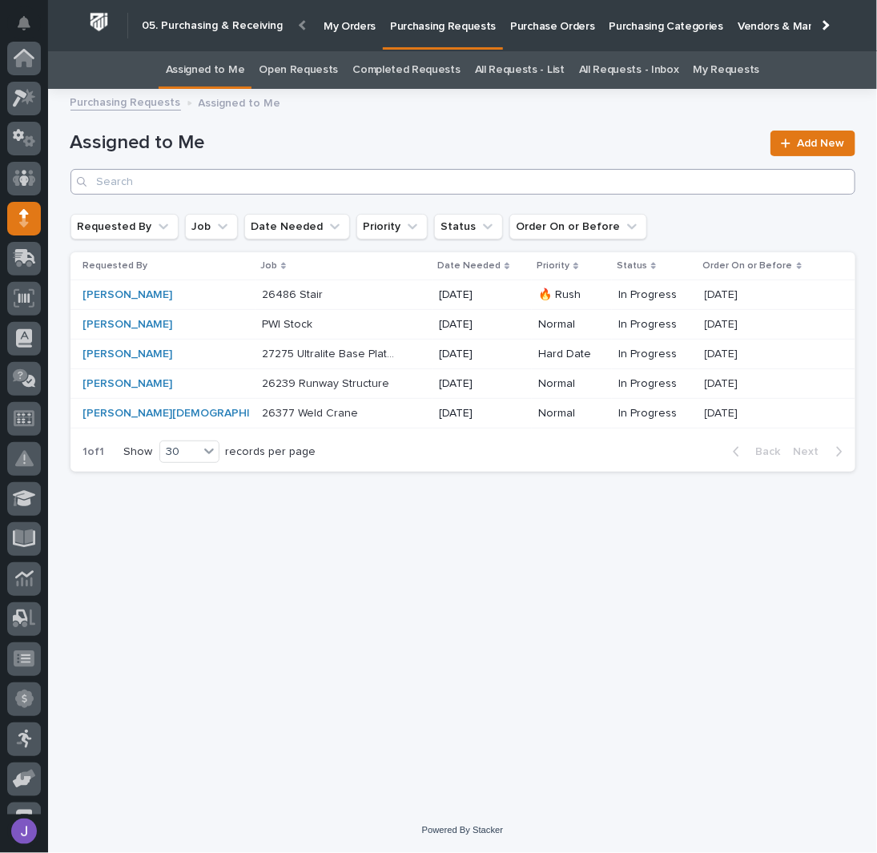
scroll to position [160, 0]
click at [346, 418] on p at bounding box center [329, 414] width 134 height 14
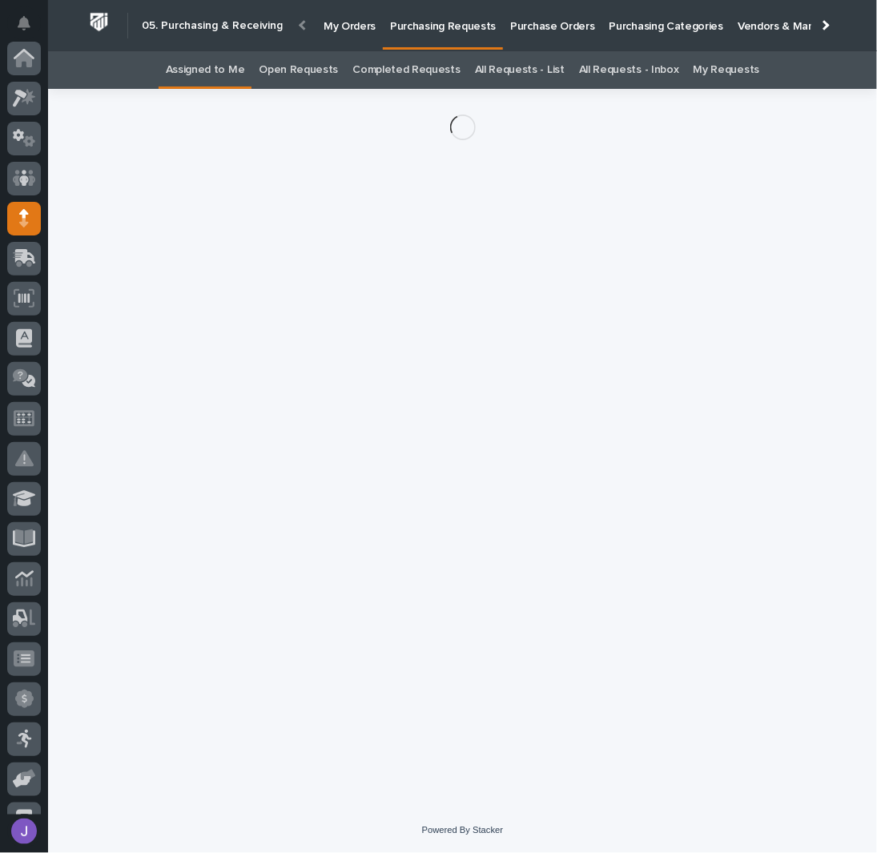
scroll to position [160, 0]
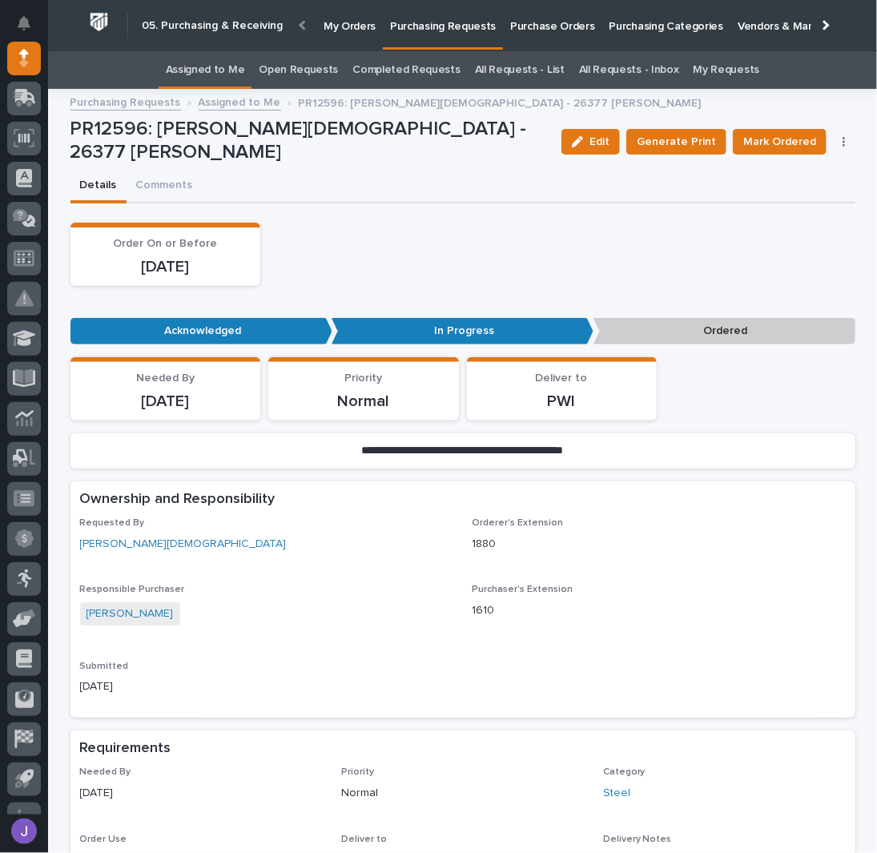
drag, startPoint x: 840, startPoint y: 143, endPoint x: 828, endPoint y: 169, distance: 29.0
click at [843, 143] on icon "button" at bounding box center [844, 141] width 3 height 11
click at [805, 200] on span "Edit Linked PO's" at bounding box center [793, 199] width 82 height 19
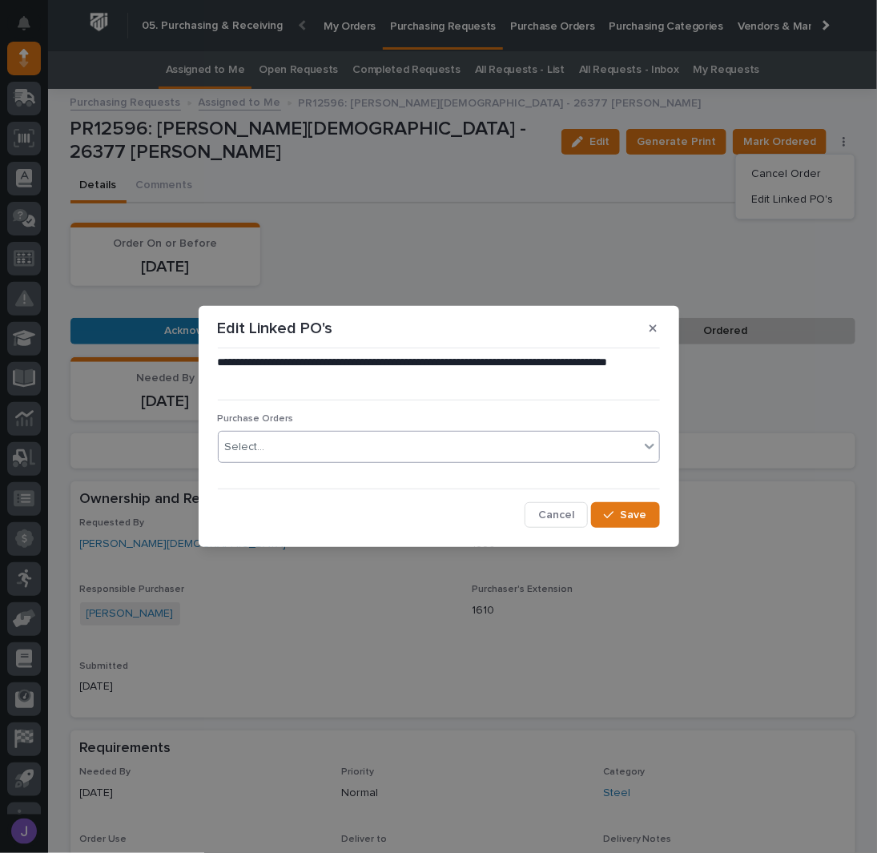
click at [434, 438] on div "Select..." at bounding box center [429, 447] width 421 height 26
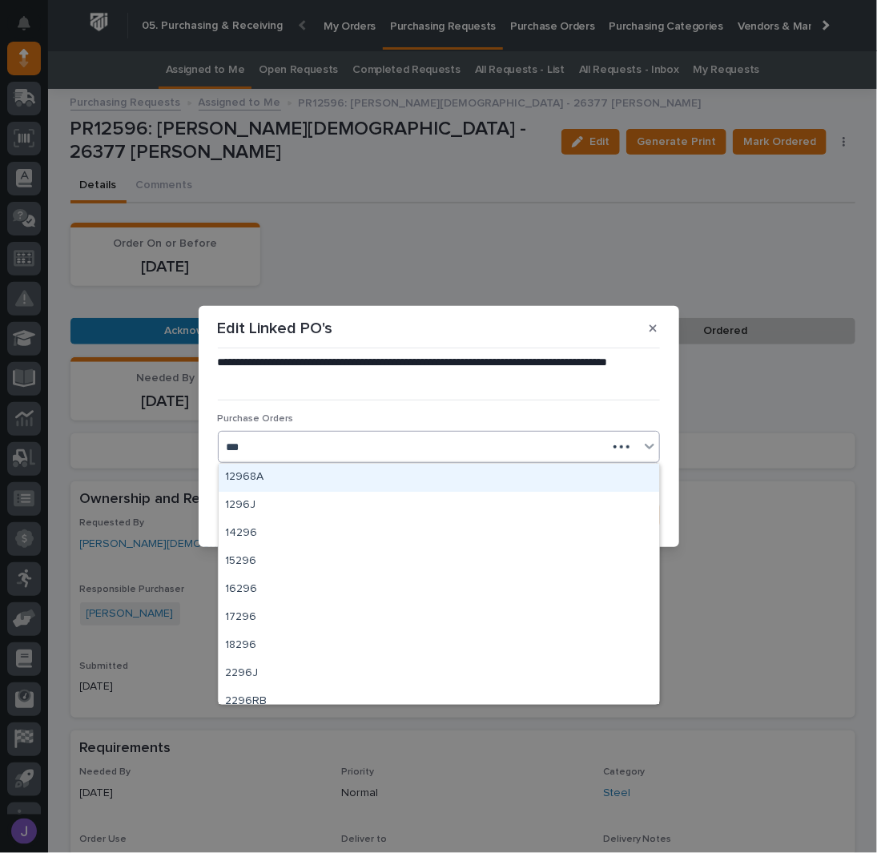
type input "****"
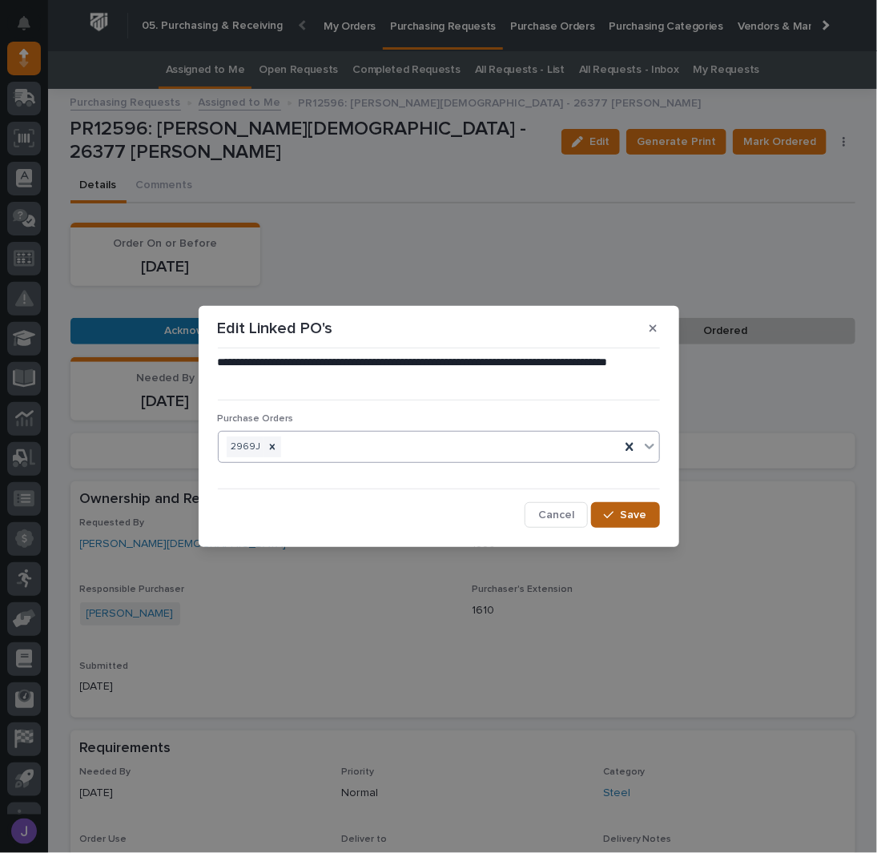
click at [623, 518] on span "Save" at bounding box center [634, 515] width 26 height 14
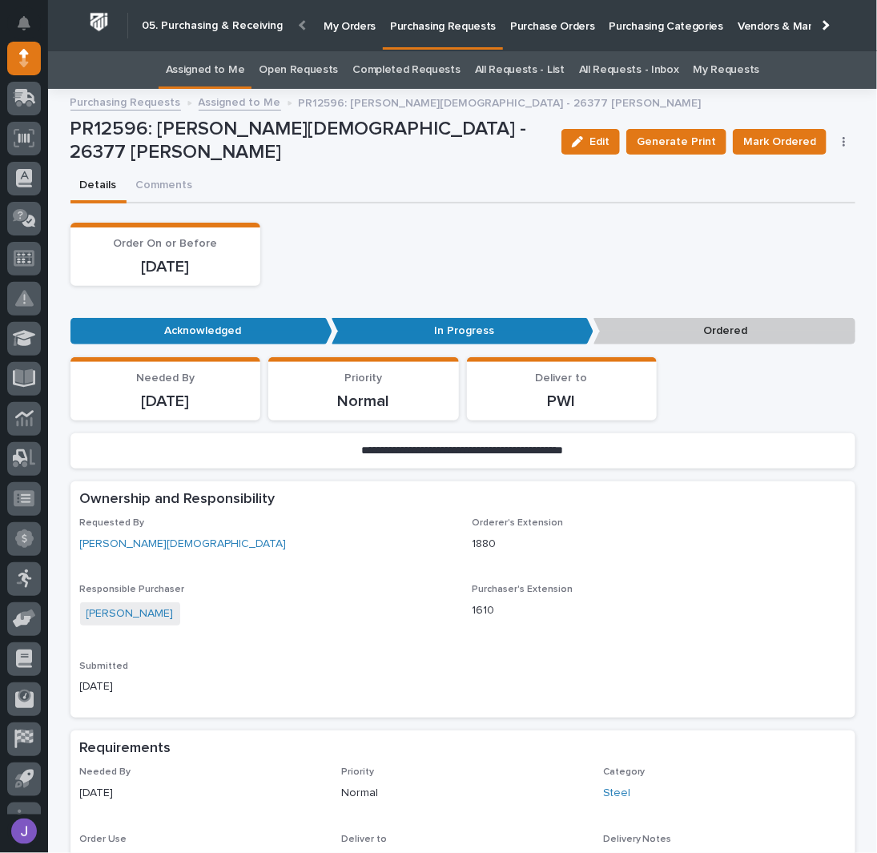
click at [442, 244] on div "Order On or Before [DATE]" at bounding box center [463, 254] width 785 height 63
click at [777, 141] on span "Mark Ordered" at bounding box center [780, 141] width 73 height 19
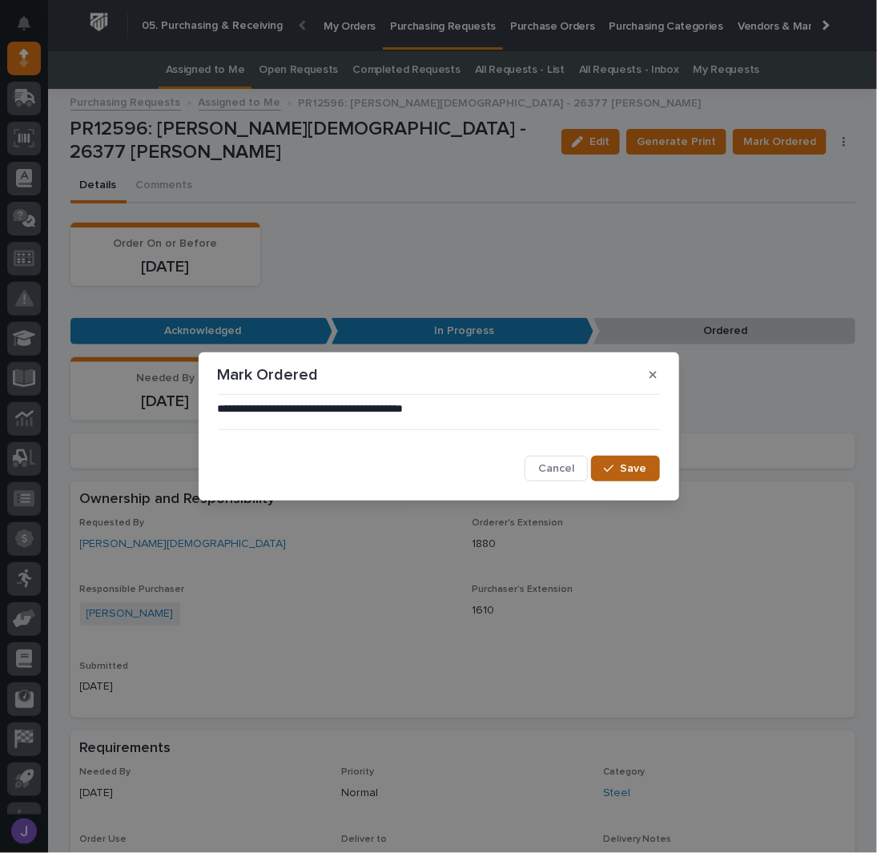
click at [607, 465] on icon "button" at bounding box center [609, 468] width 10 height 11
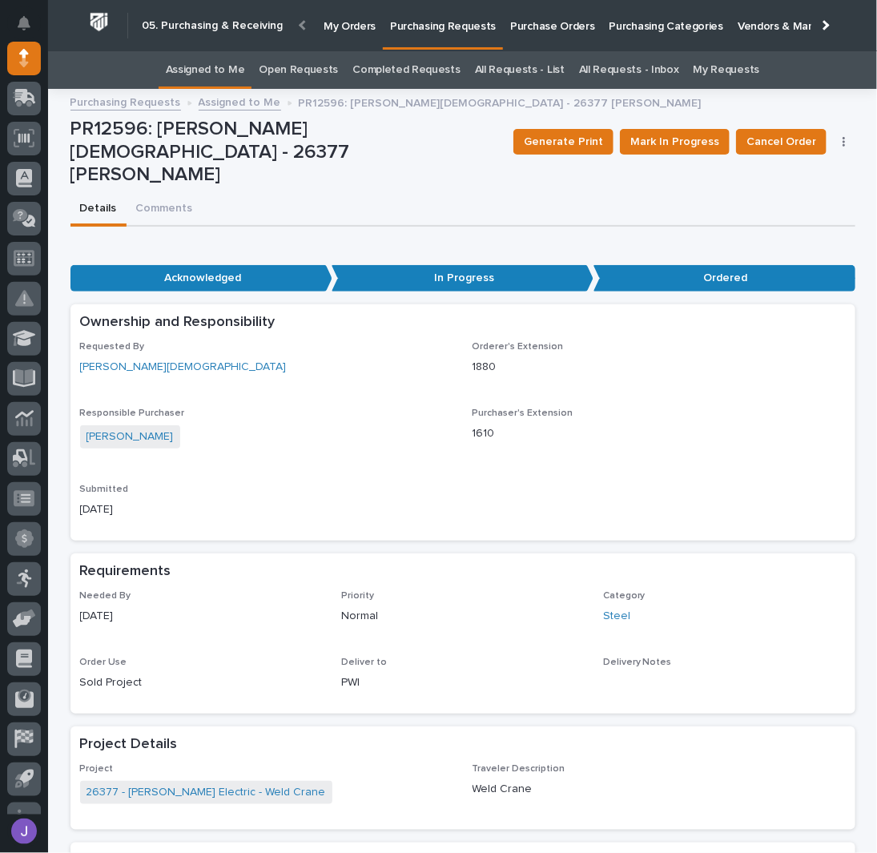
click at [316, 193] on div "Details Comments" at bounding box center [463, 210] width 785 height 34
click at [212, 69] on link "Assigned to Me" at bounding box center [205, 70] width 79 height 38
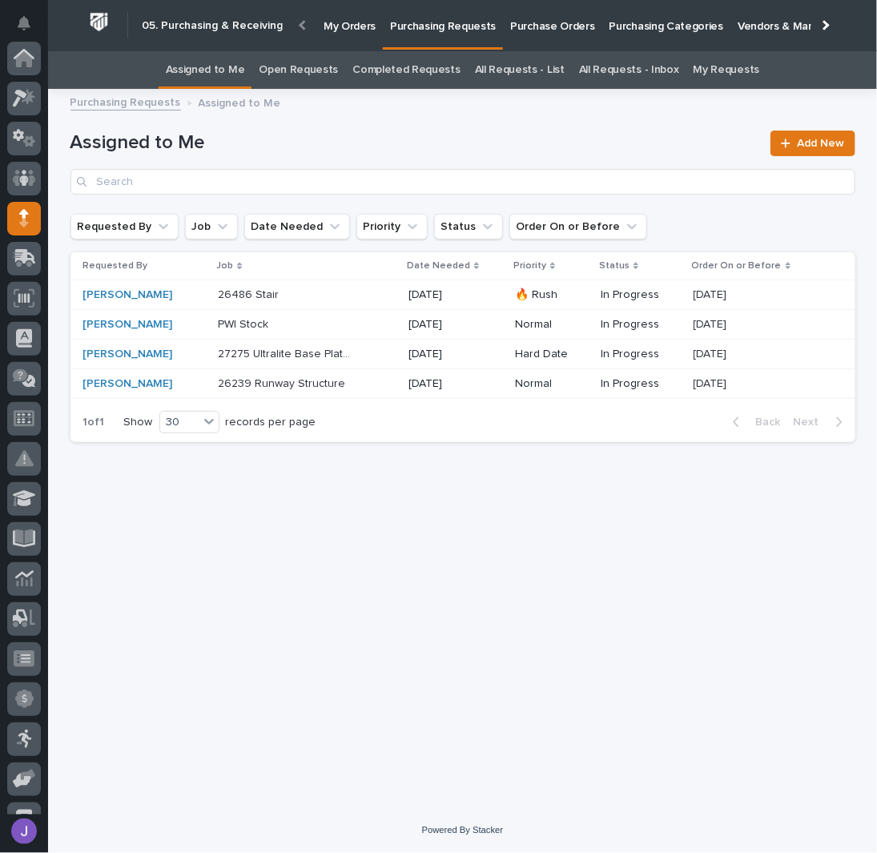
scroll to position [160, 0]
